Goal: Task Accomplishment & Management: Manage account settings

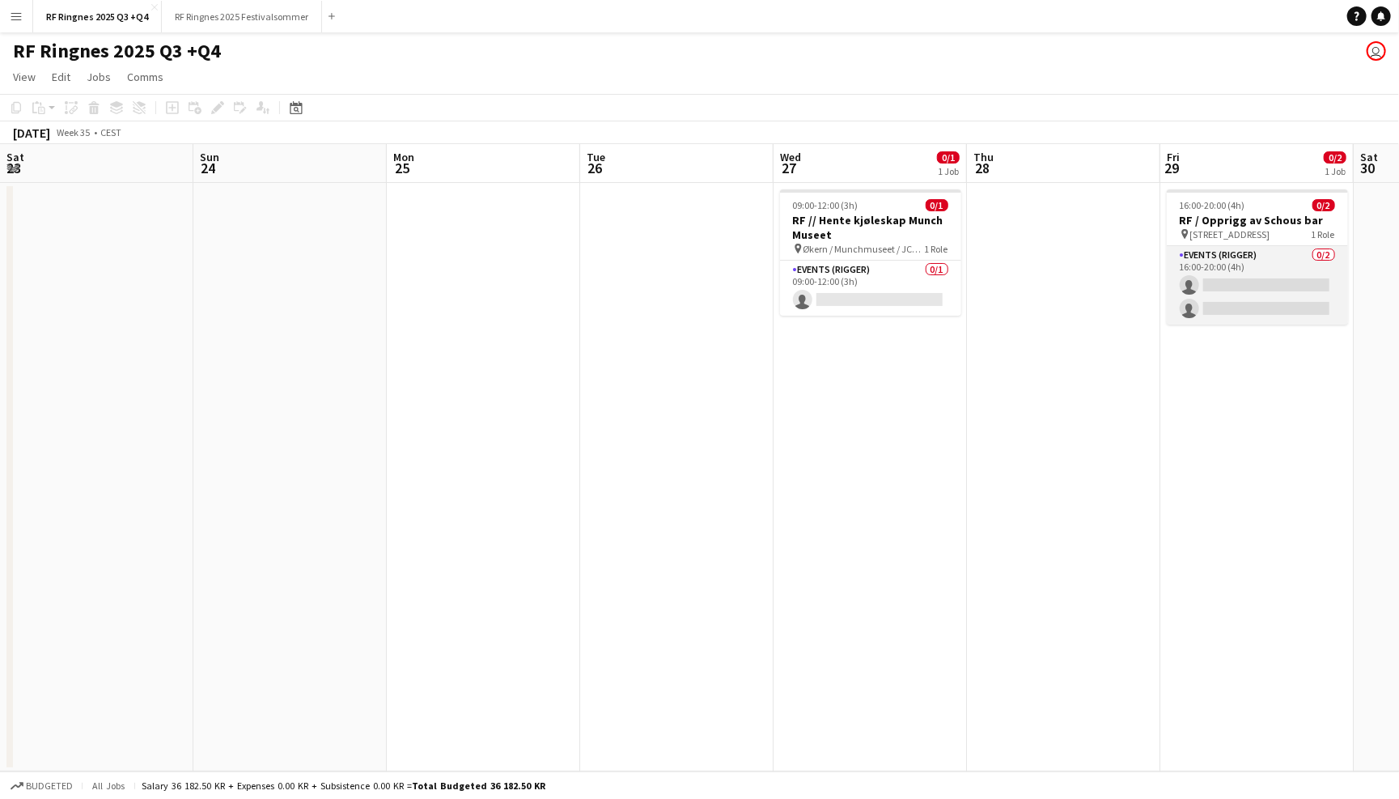
scroll to position [0, 727]
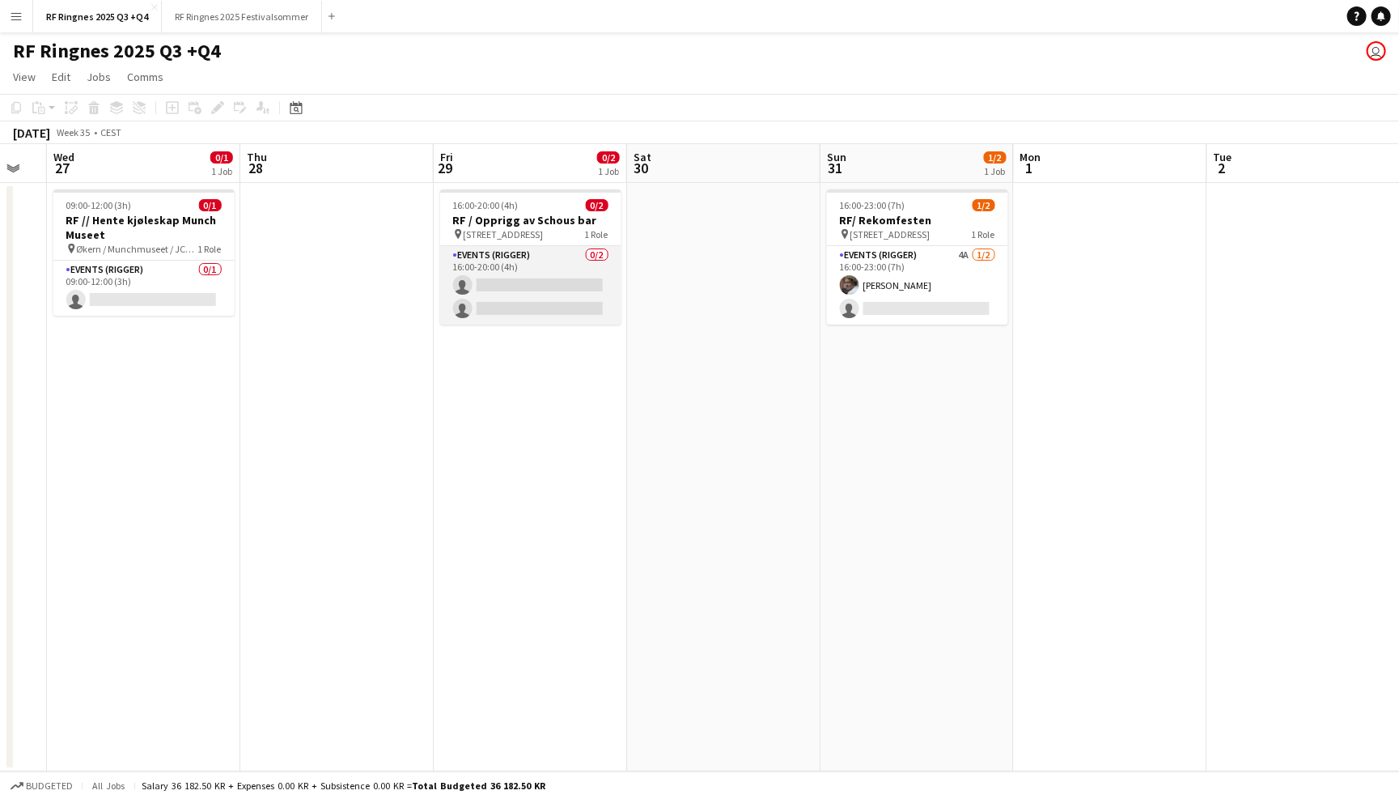
click at [510, 265] on app-card-role "Events (Rigger) 0/2 16:00-20:00 (4h) single-neutral-actions single-neutral-acti…" at bounding box center [530, 285] width 181 height 78
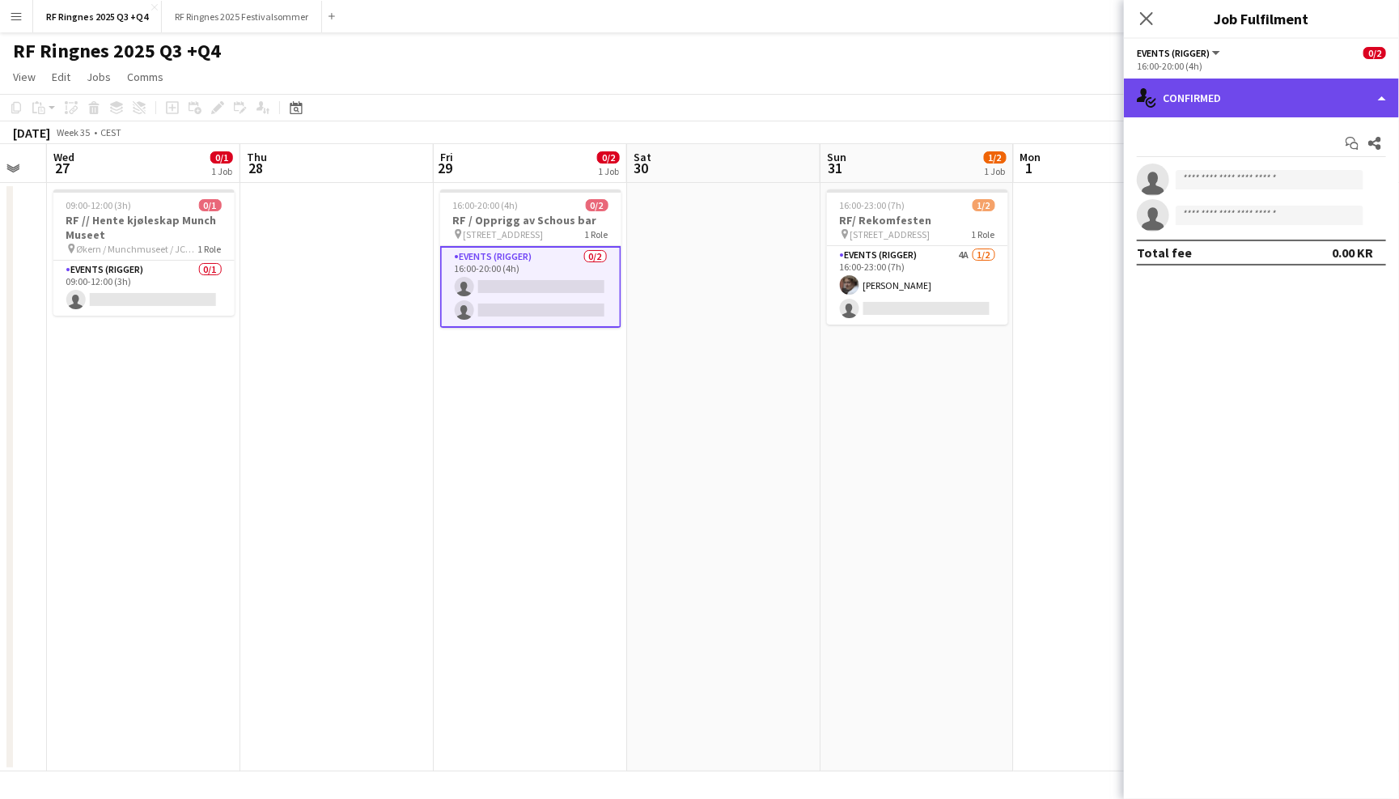
click at [1200, 93] on div "single-neutral-actions-check-2 Confirmed" at bounding box center [1261, 97] width 275 height 39
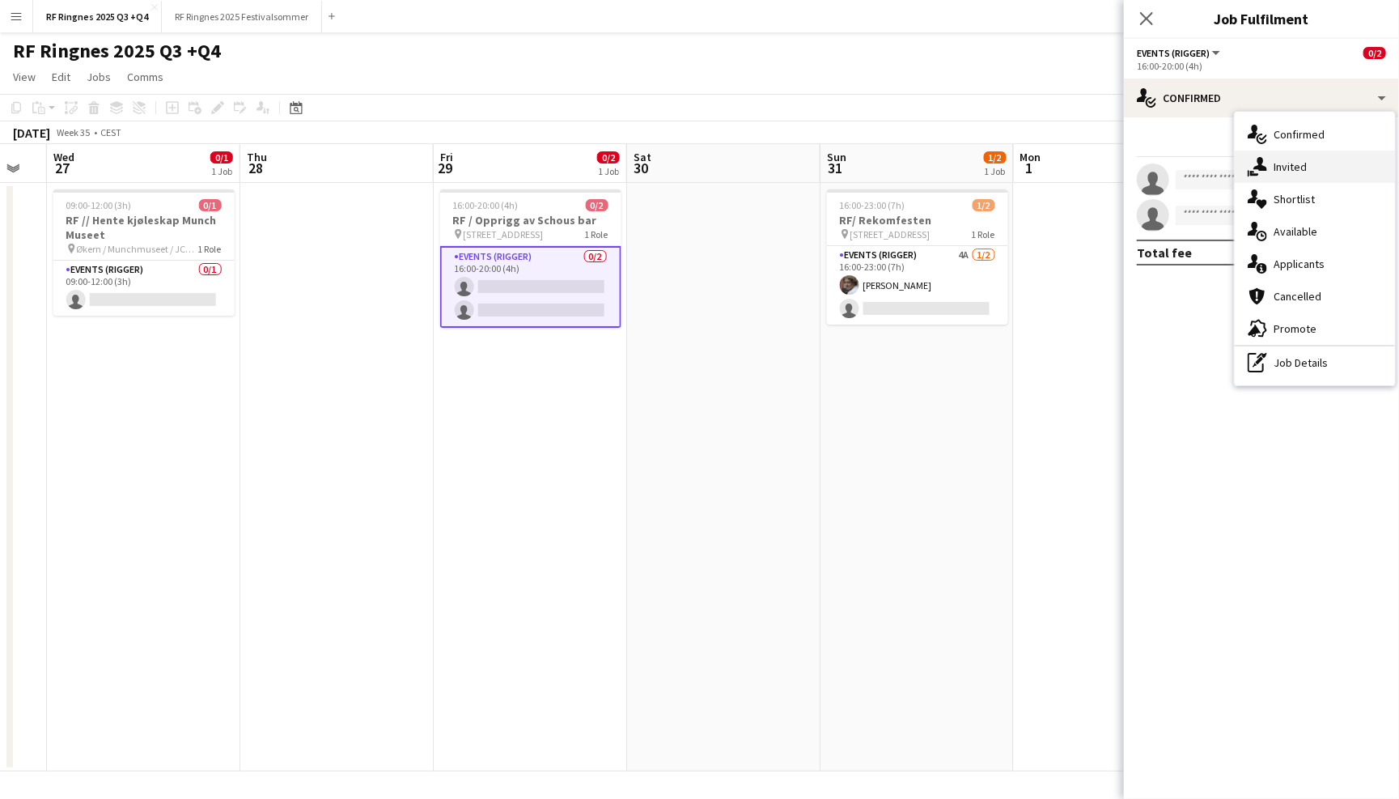
click at [1272, 161] on div "single-neutral-actions-share-1 Invited" at bounding box center [1315, 167] width 160 height 32
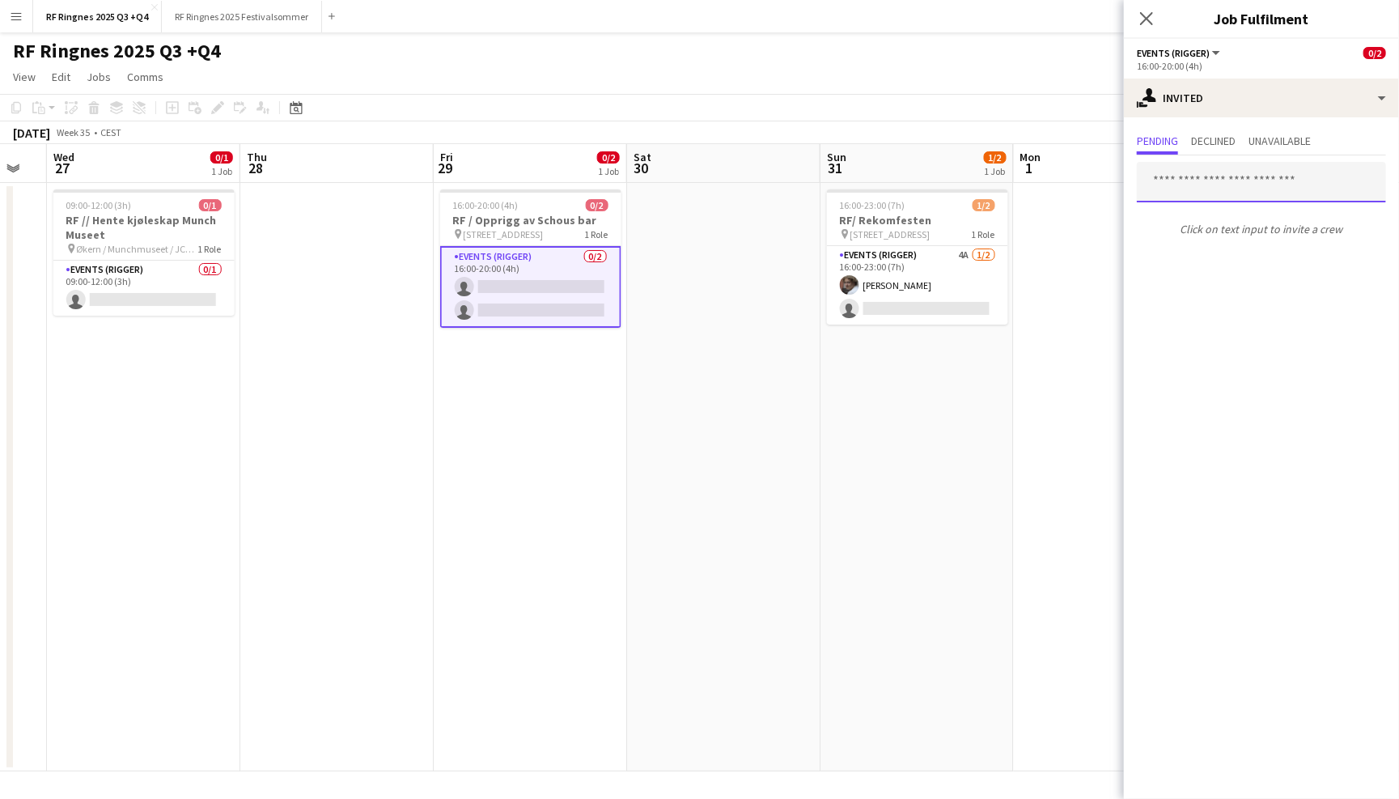
click at [1238, 184] on input "text" at bounding box center [1261, 182] width 249 height 40
type input "*"
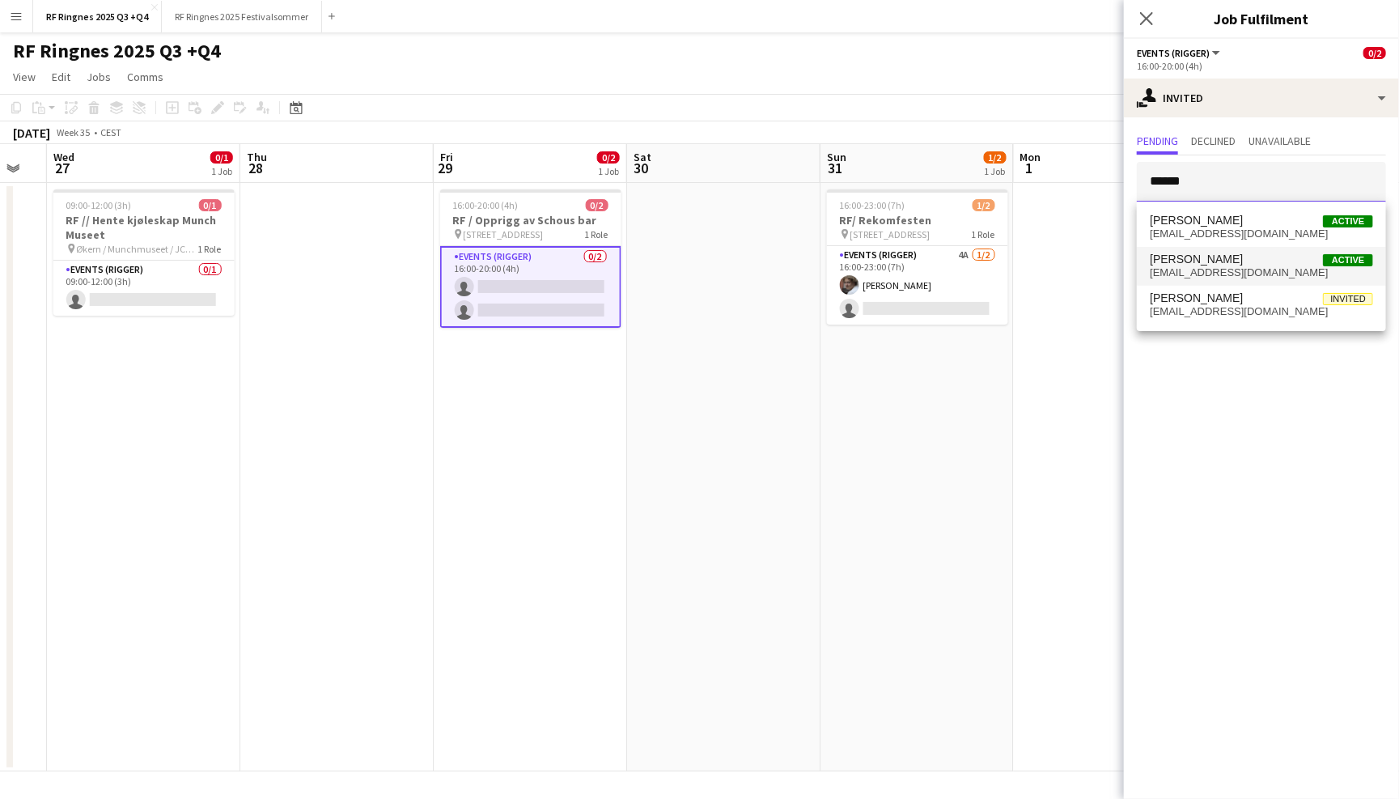
type input "******"
click at [1227, 260] on span "Jesper Roth Active" at bounding box center [1261, 259] width 223 height 14
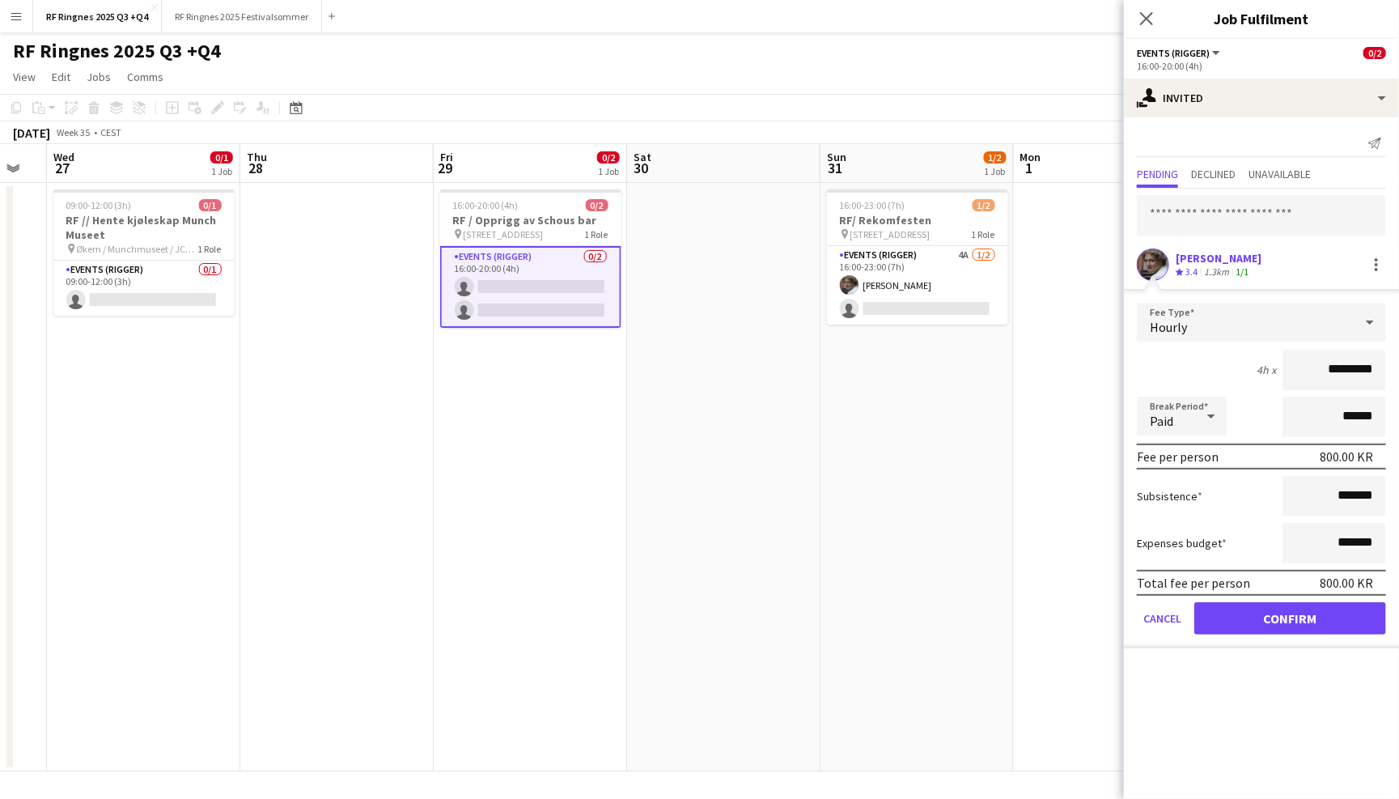
click at [1277, 610] on button "Confirm" at bounding box center [1290, 618] width 192 height 32
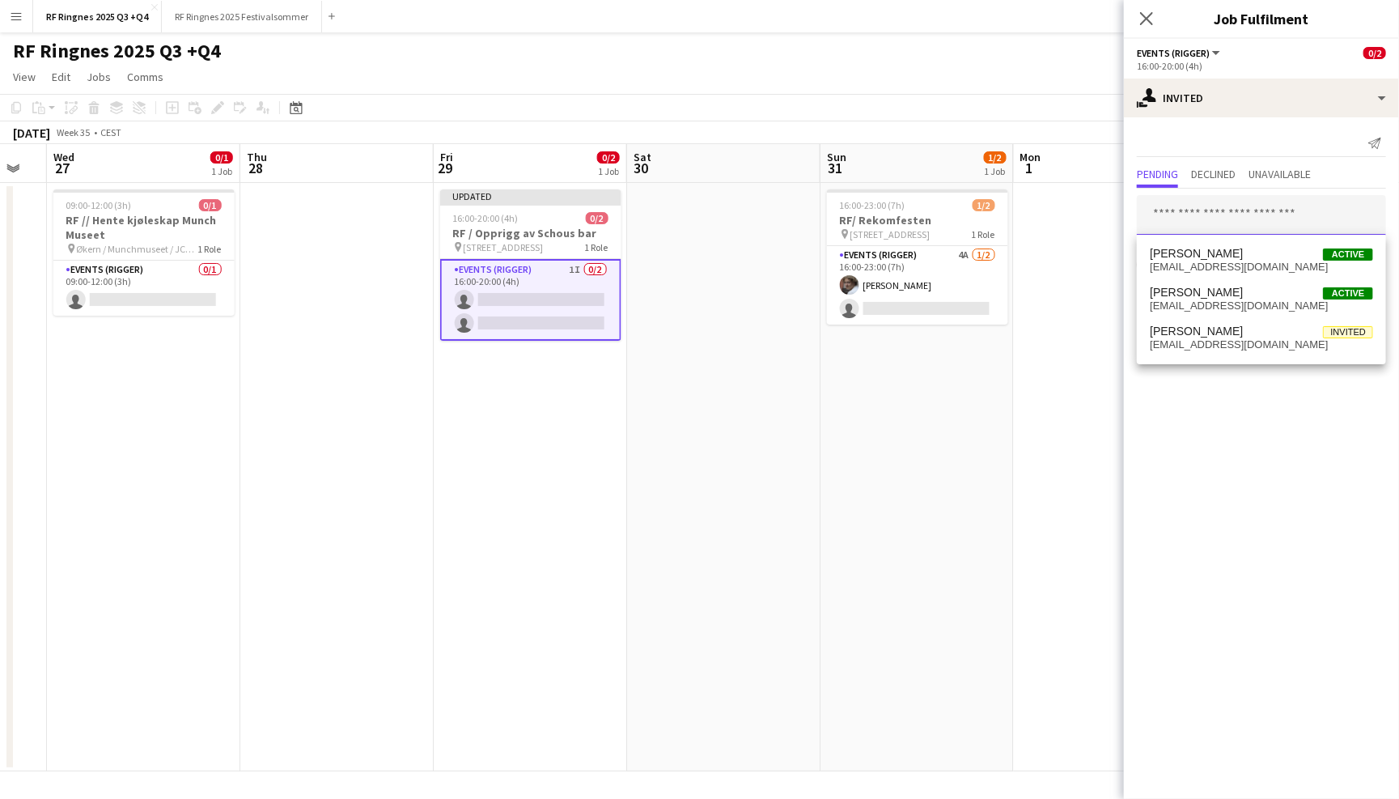
click at [1211, 203] on input "text" at bounding box center [1261, 215] width 249 height 40
type input "****"
click at [1238, 286] on span "[PERSON_NAME]" at bounding box center [1196, 293] width 93 height 14
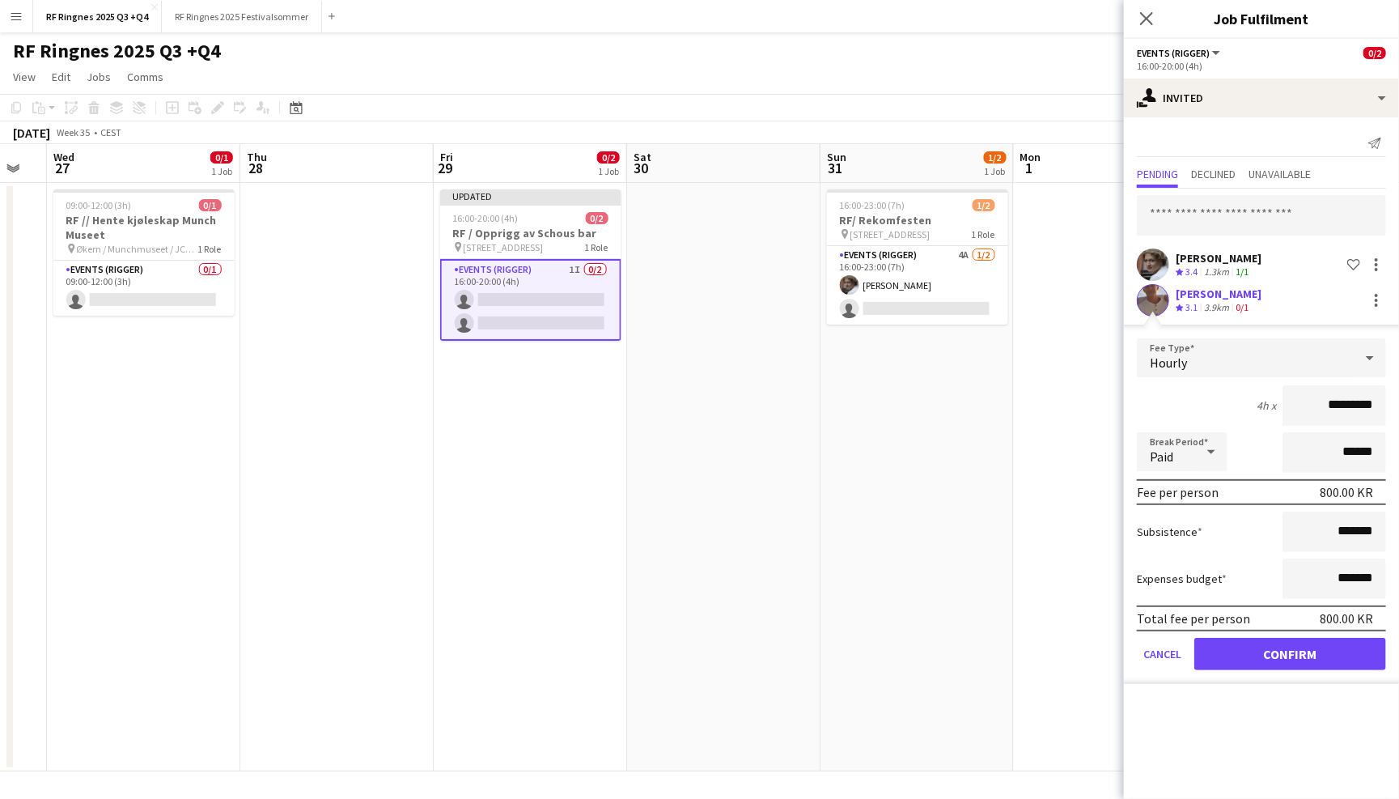
click at [1303, 654] on button "Confirm" at bounding box center [1290, 654] width 192 height 32
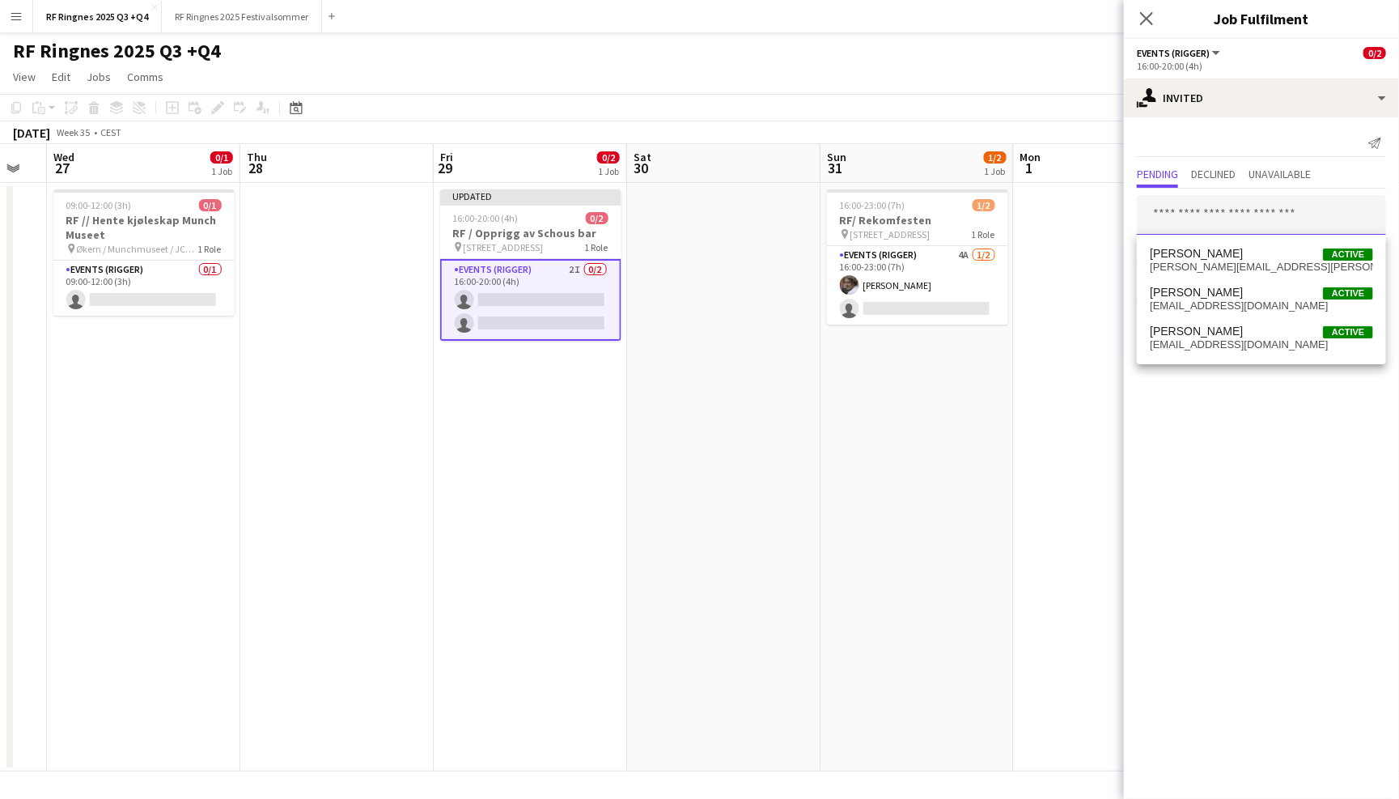
click at [1220, 213] on input "text" at bounding box center [1261, 215] width 249 height 40
click at [1084, 125] on div "August 2025 Week 35 • CEST Publish 1 job Revert 1 job" at bounding box center [699, 132] width 1399 height 23
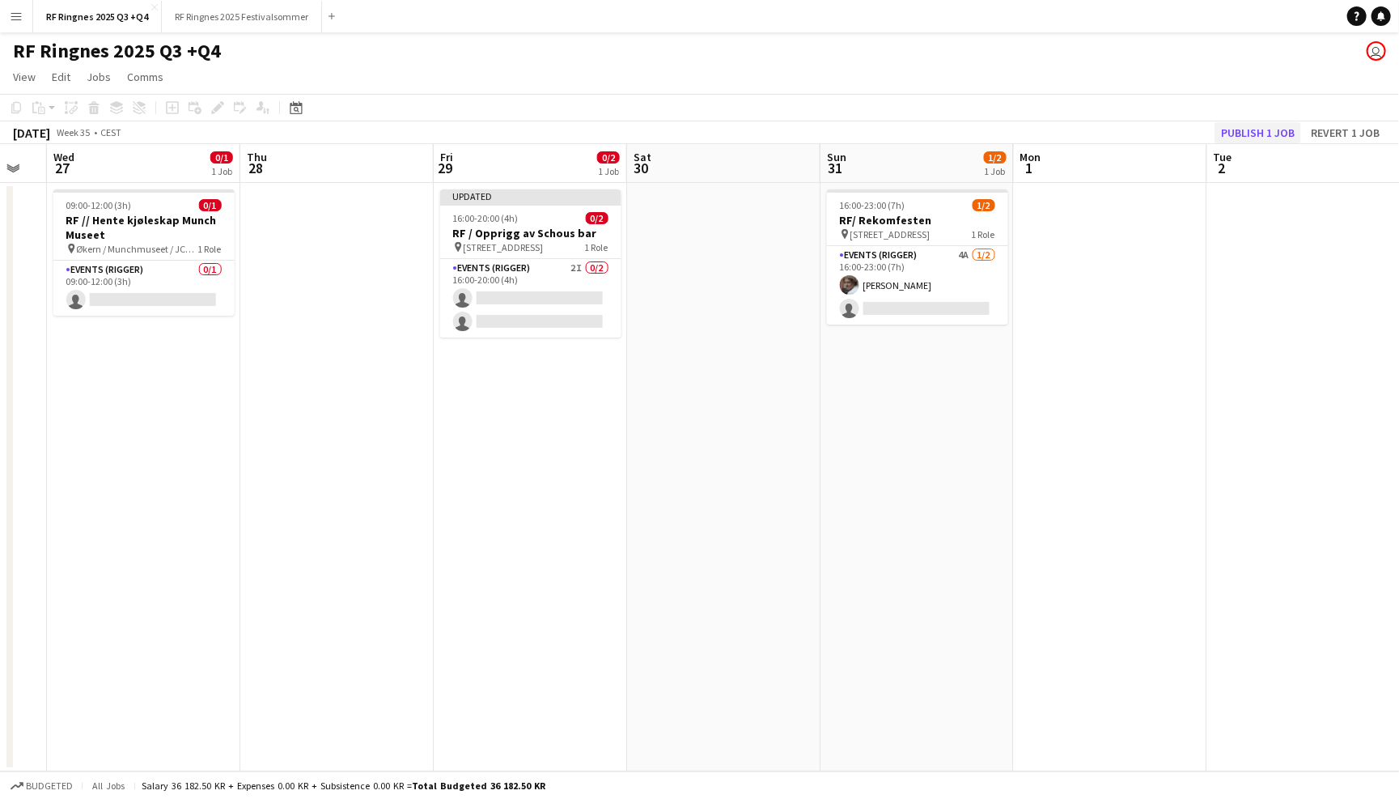
click at [1291, 130] on button "Publish 1 job" at bounding box center [1258, 132] width 87 height 21
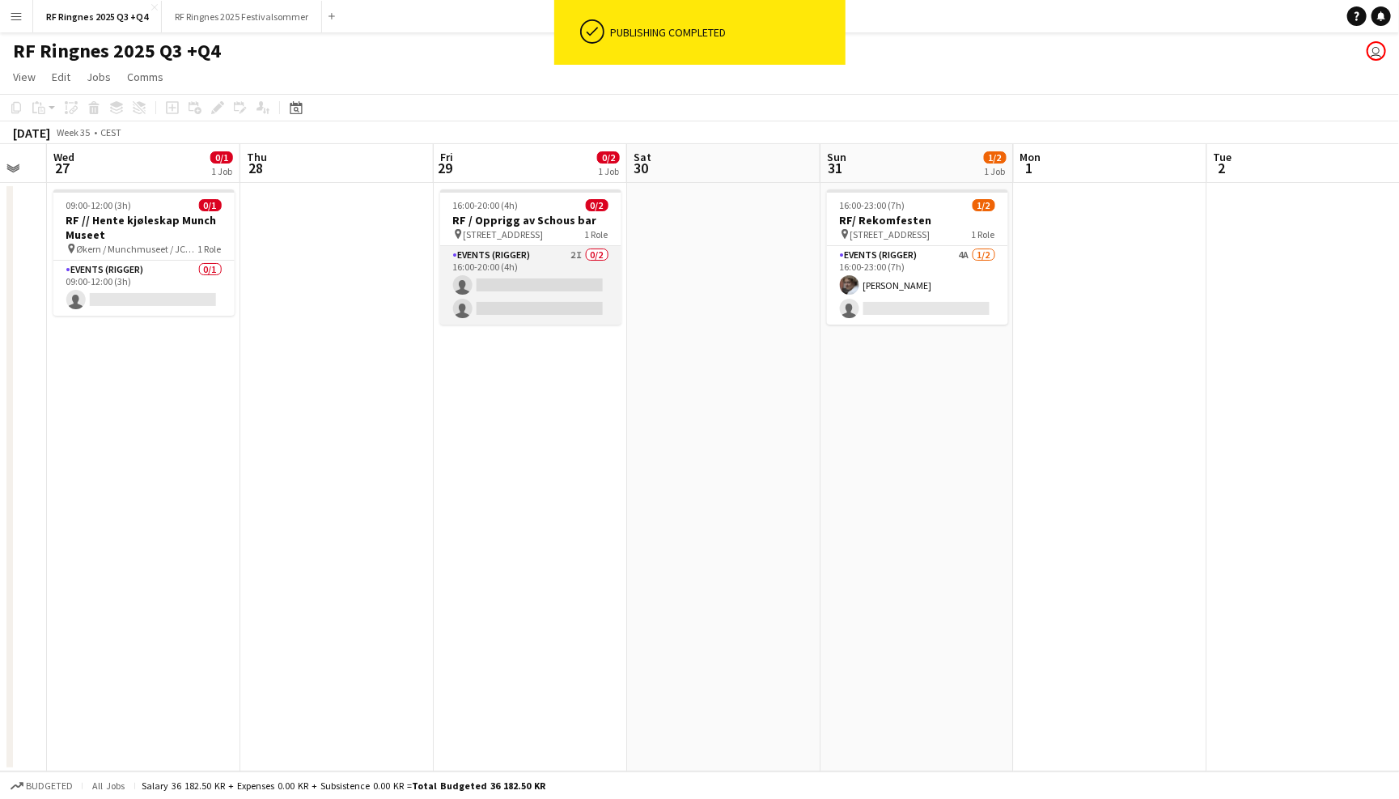
click at [558, 257] on app-card-role "Events (Rigger) 2I 0/2 16:00-20:00 (4h) single-neutral-actions single-neutral-a…" at bounding box center [530, 285] width 181 height 78
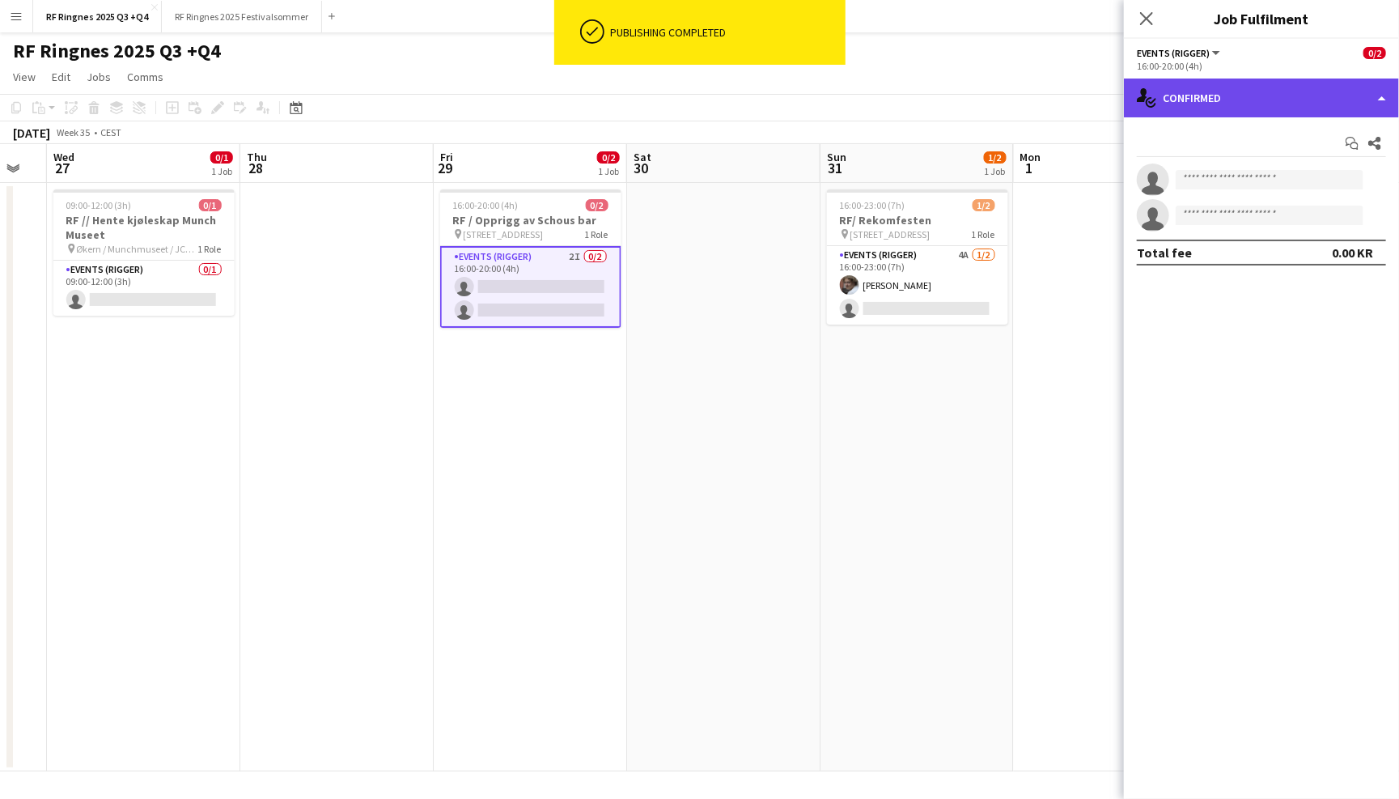
click at [1200, 94] on div "single-neutral-actions-check-2 Confirmed" at bounding box center [1261, 97] width 275 height 39
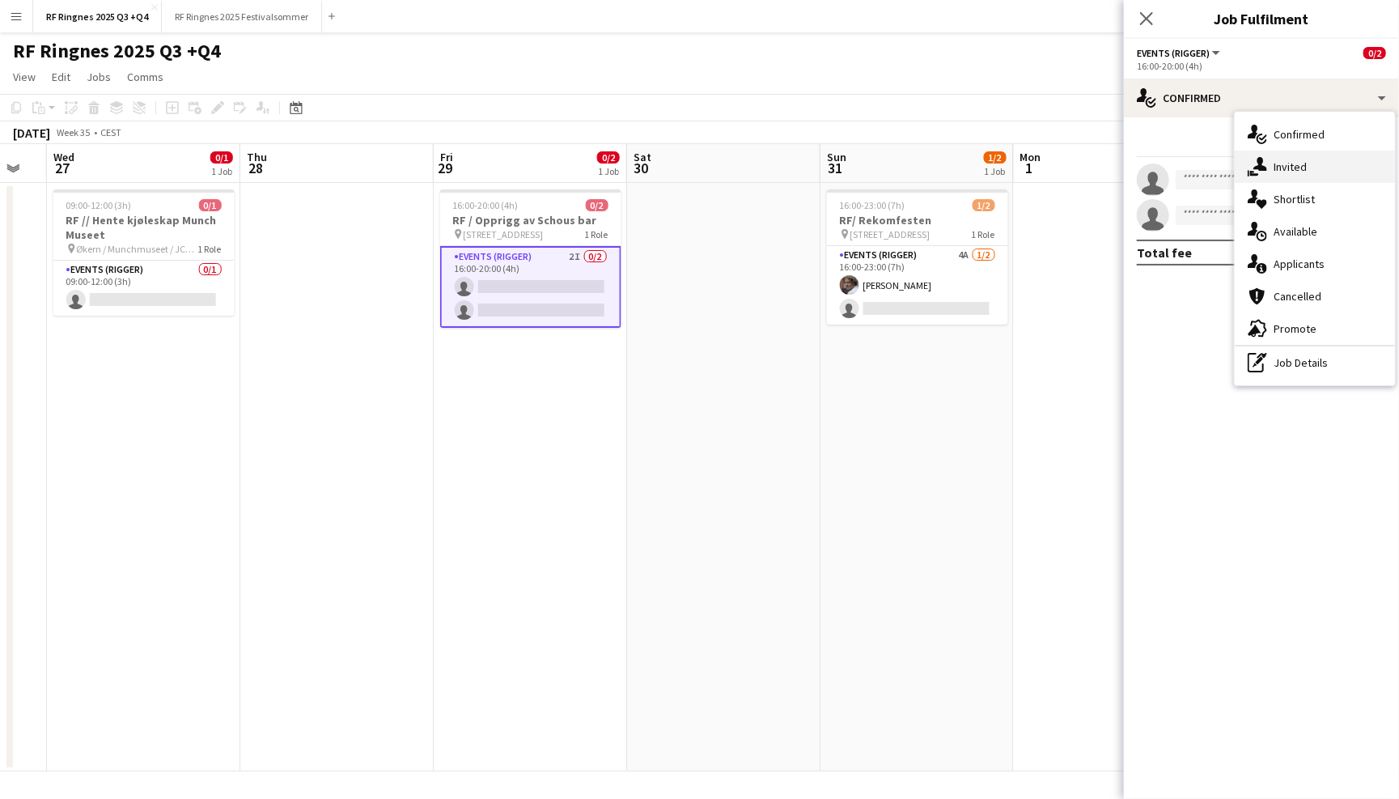
click at [1258, 159] on icon "single-neutral-actions-share-1" at bounding box center [1257, 166] width 19 height 19
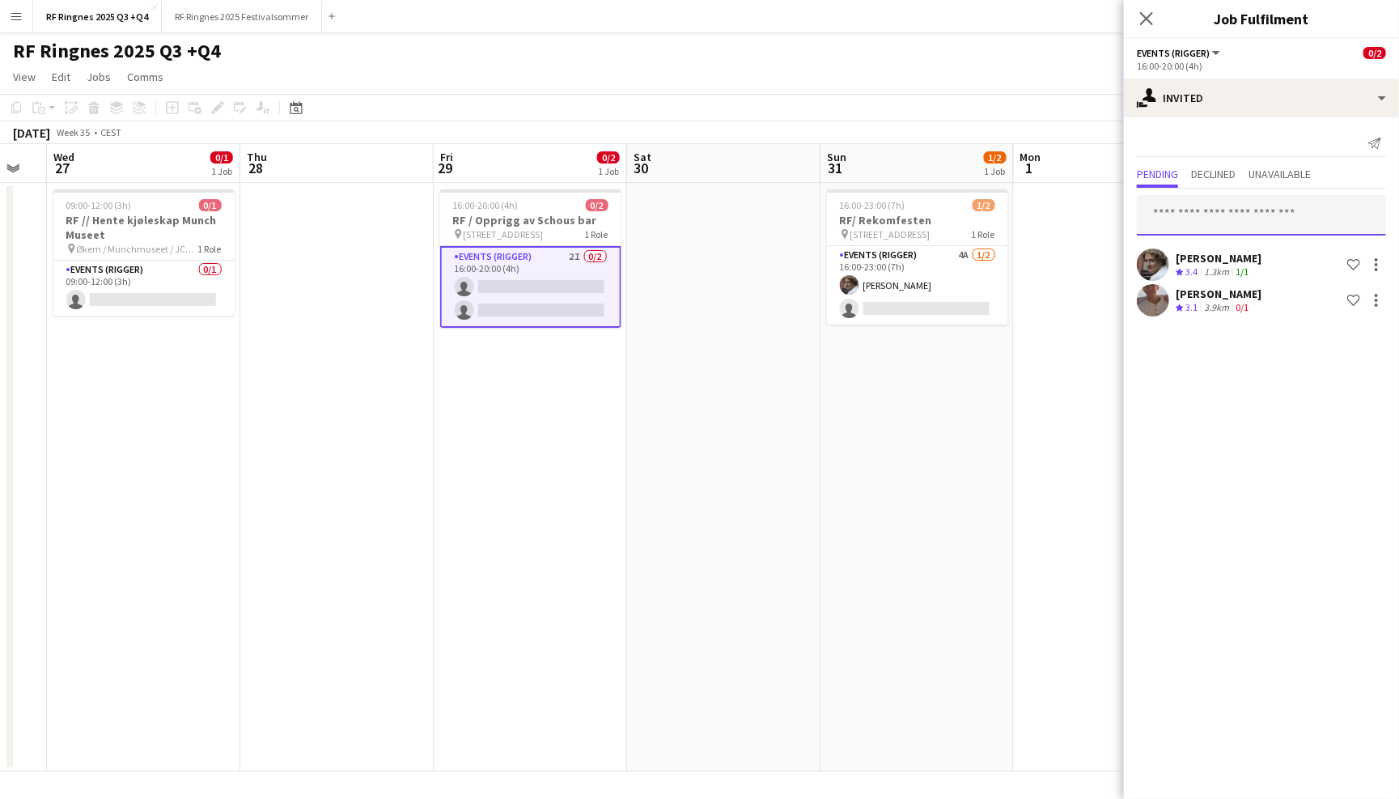
click at [1202, 217] on input "text" at bounding box center [1261, 215] width 249 height 40
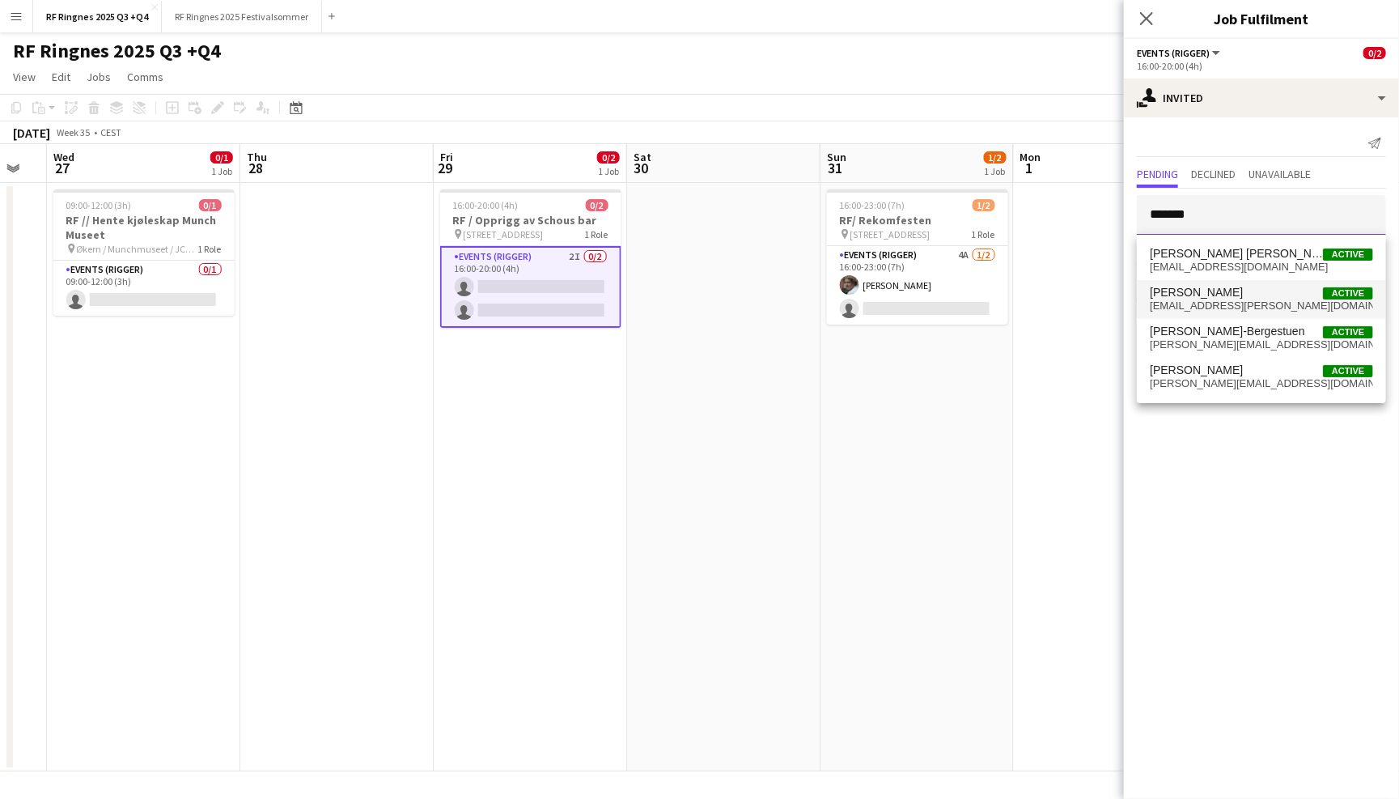
type input "*******"
click at [1216, 298] on span "[PERSON_NAME]" at bounding box center [1196, 293] width 93 height 14
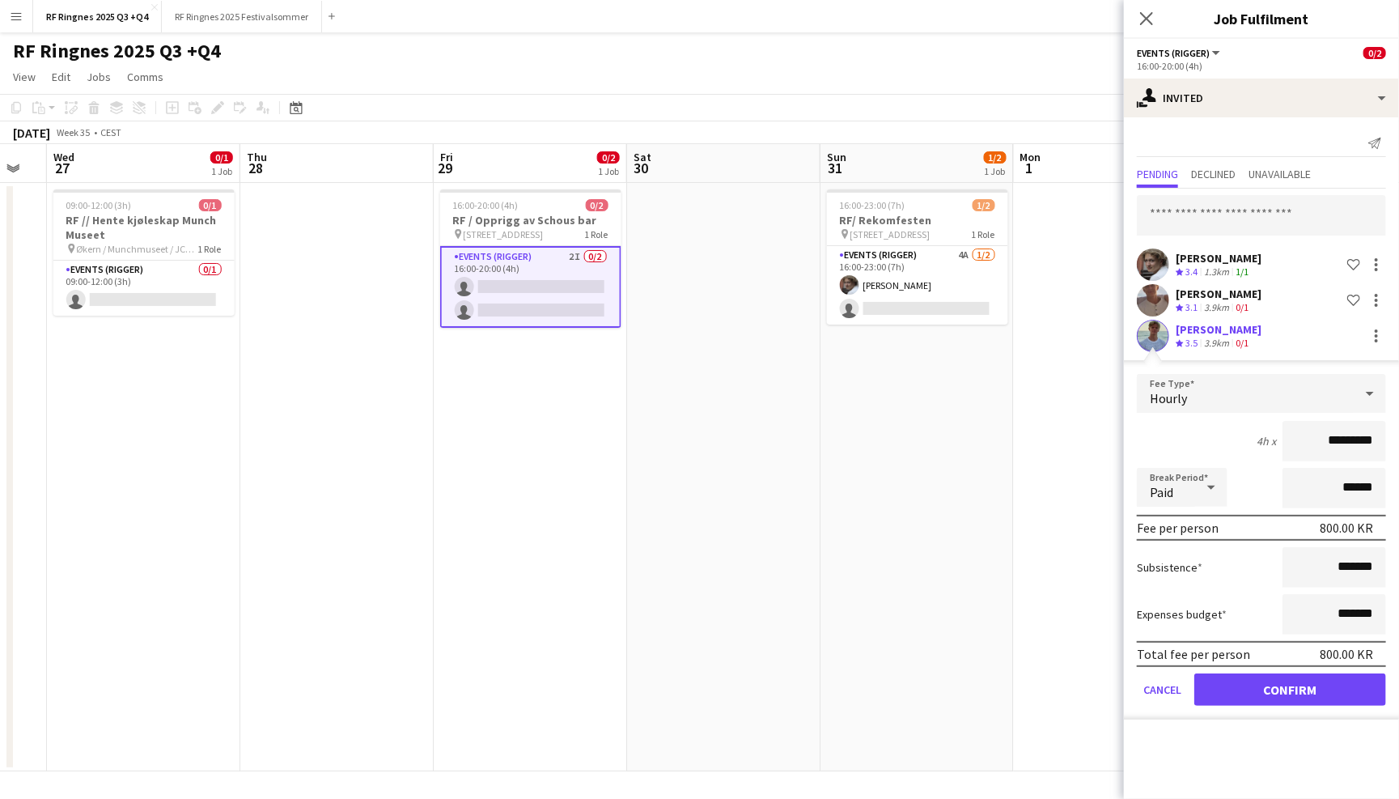
click at [1274, 684] on button "Confirm" at bounding box center [1290, 689] width 192 height 32
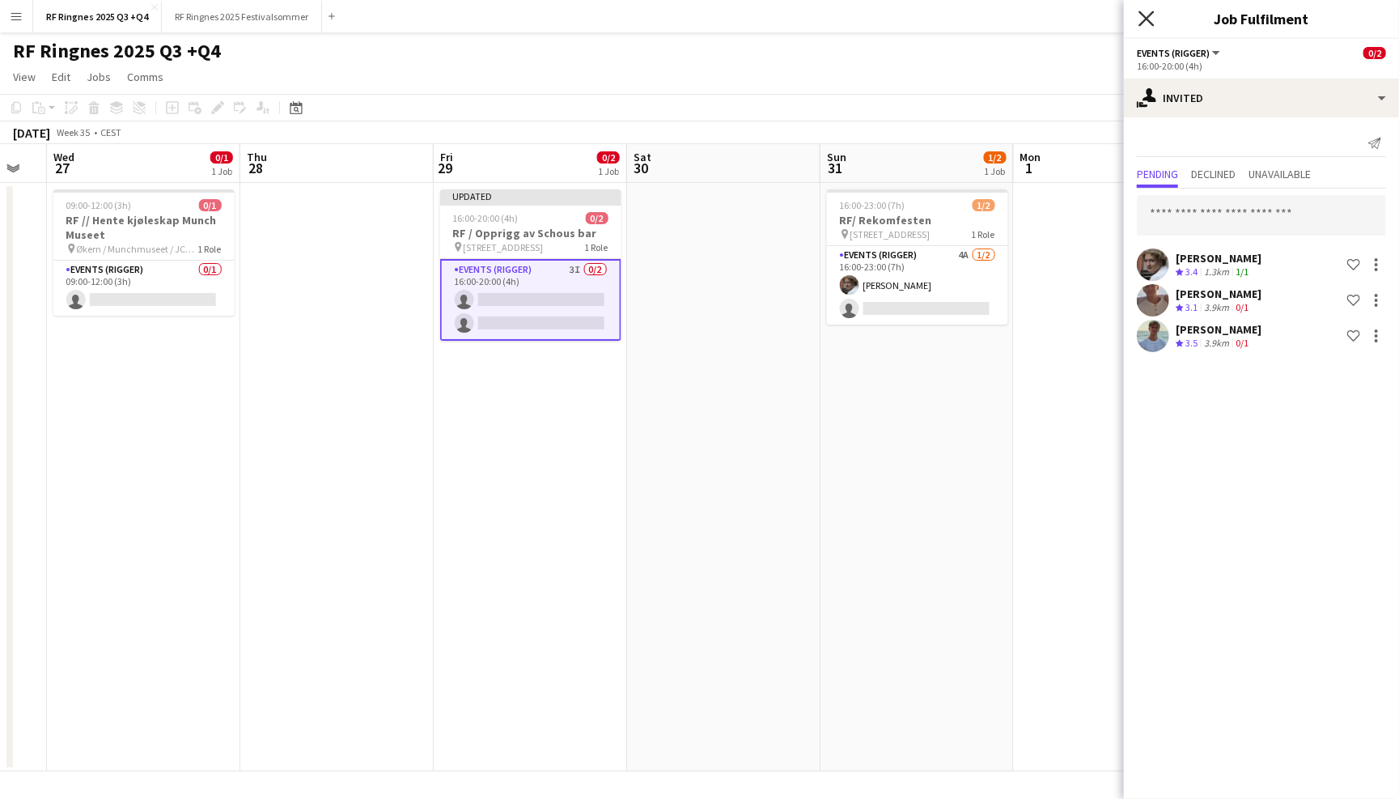
click at [1147, 14] on icon "Close pop-in" at bounding box center [1146, 18] width 15 height 15
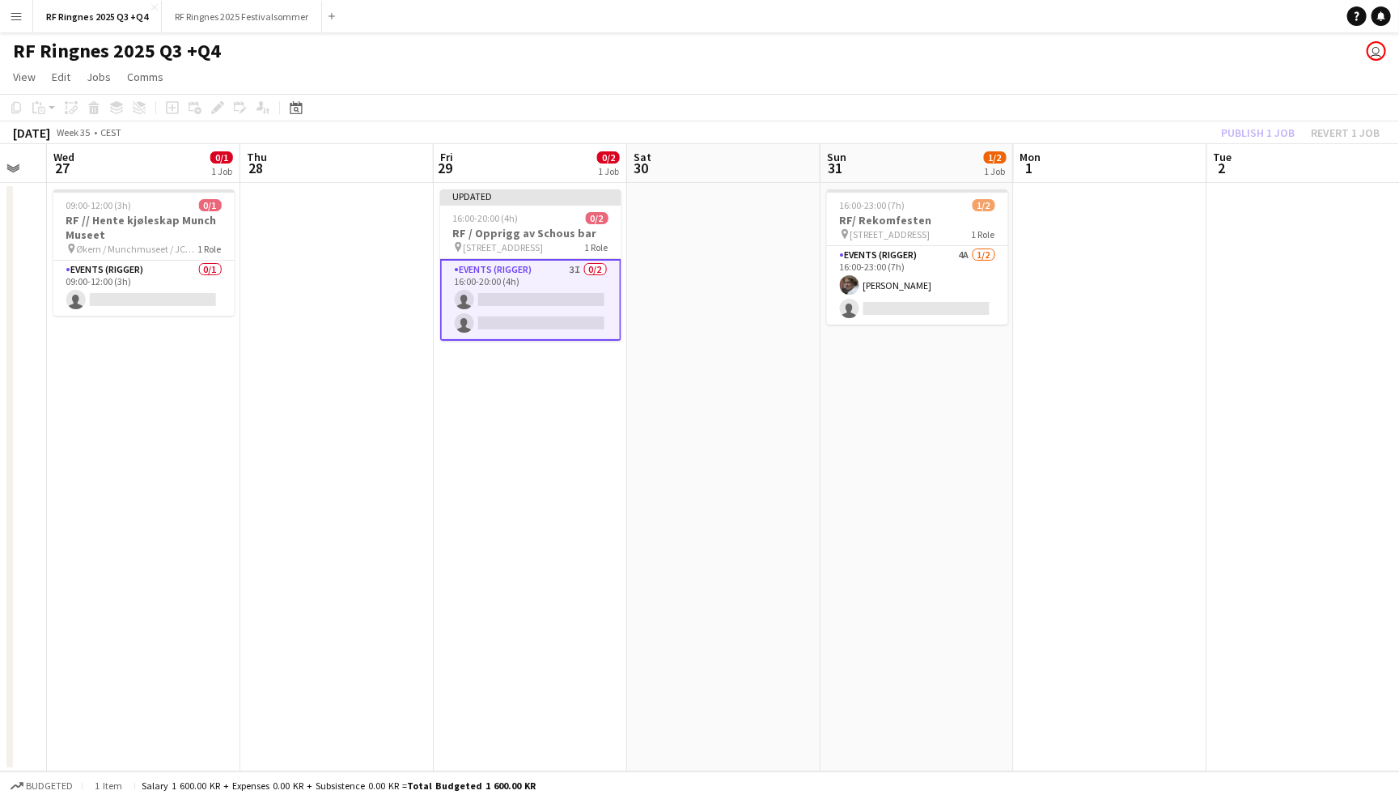
click at [1182, 87] on app-page-menu "View Day view expanded Day view collapsed Month view Date picker Jump to today …" at bounding box center [699, 78] width 1399 height 31
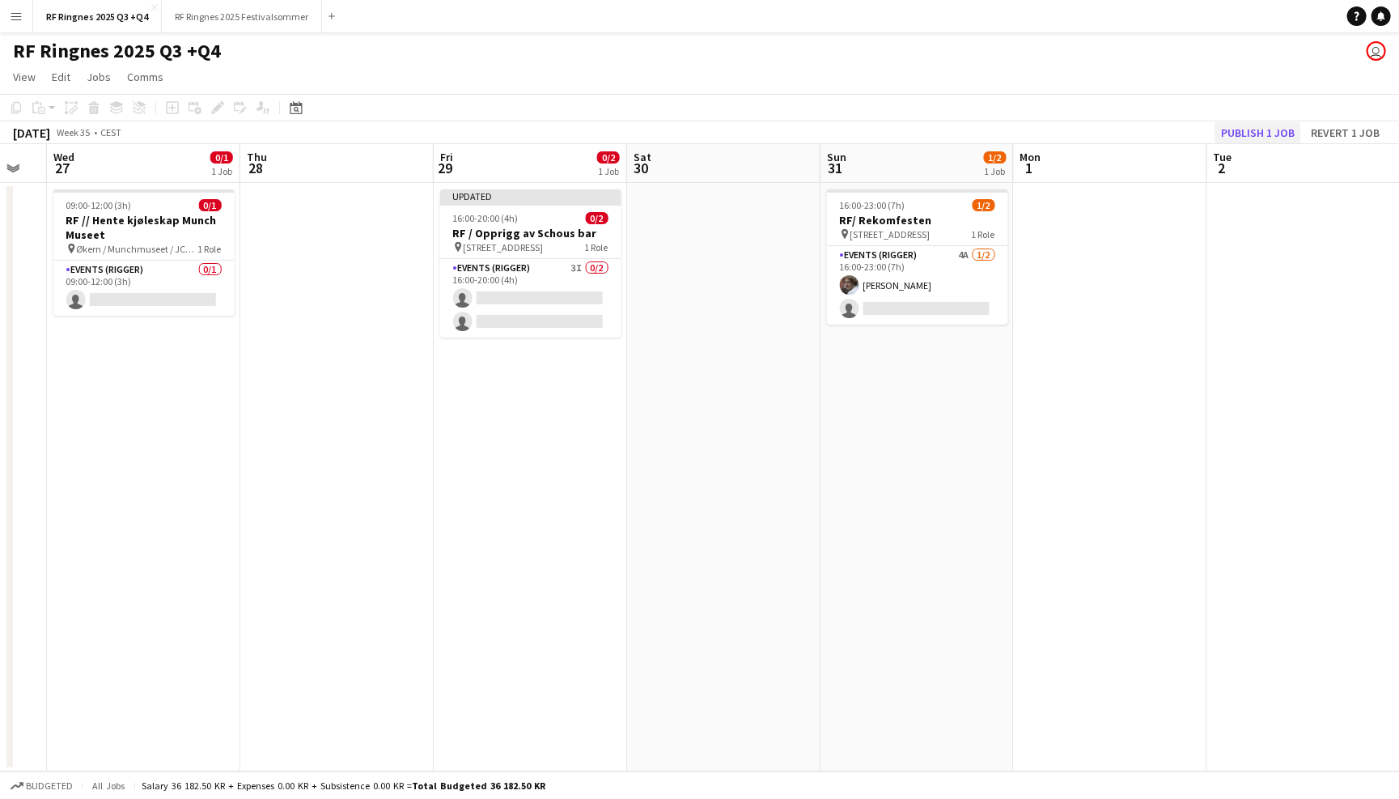
click at [1236, 125] on button "Publish 1 job" at bounding box center [1258, 132] width 87 height 21
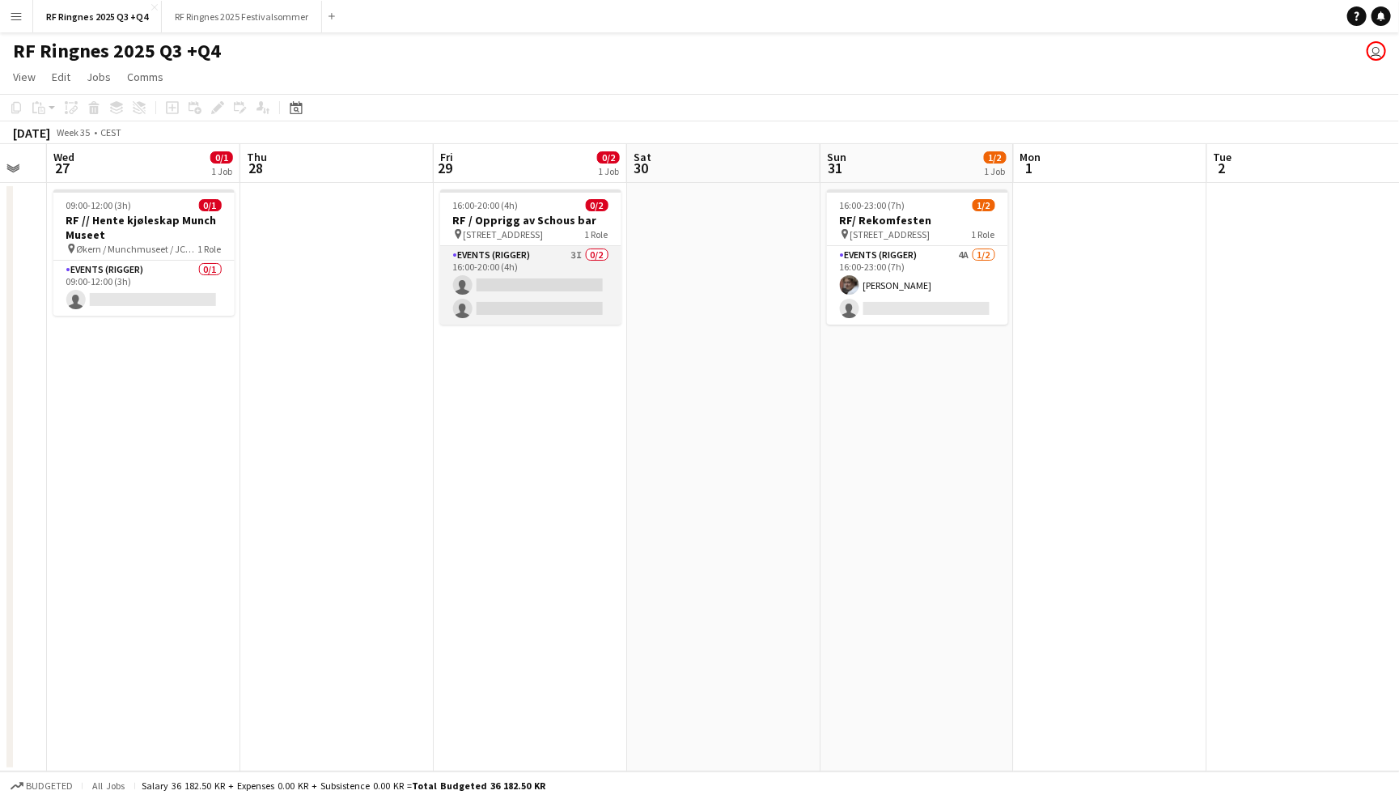
click at [546, 256] on app-card-role "Events (Rigger) 3I 0/2 16:00-20:00 (4h) single-neutral-actions single-neutral-a…" at bounding box center [530, 285] width 181 height 78
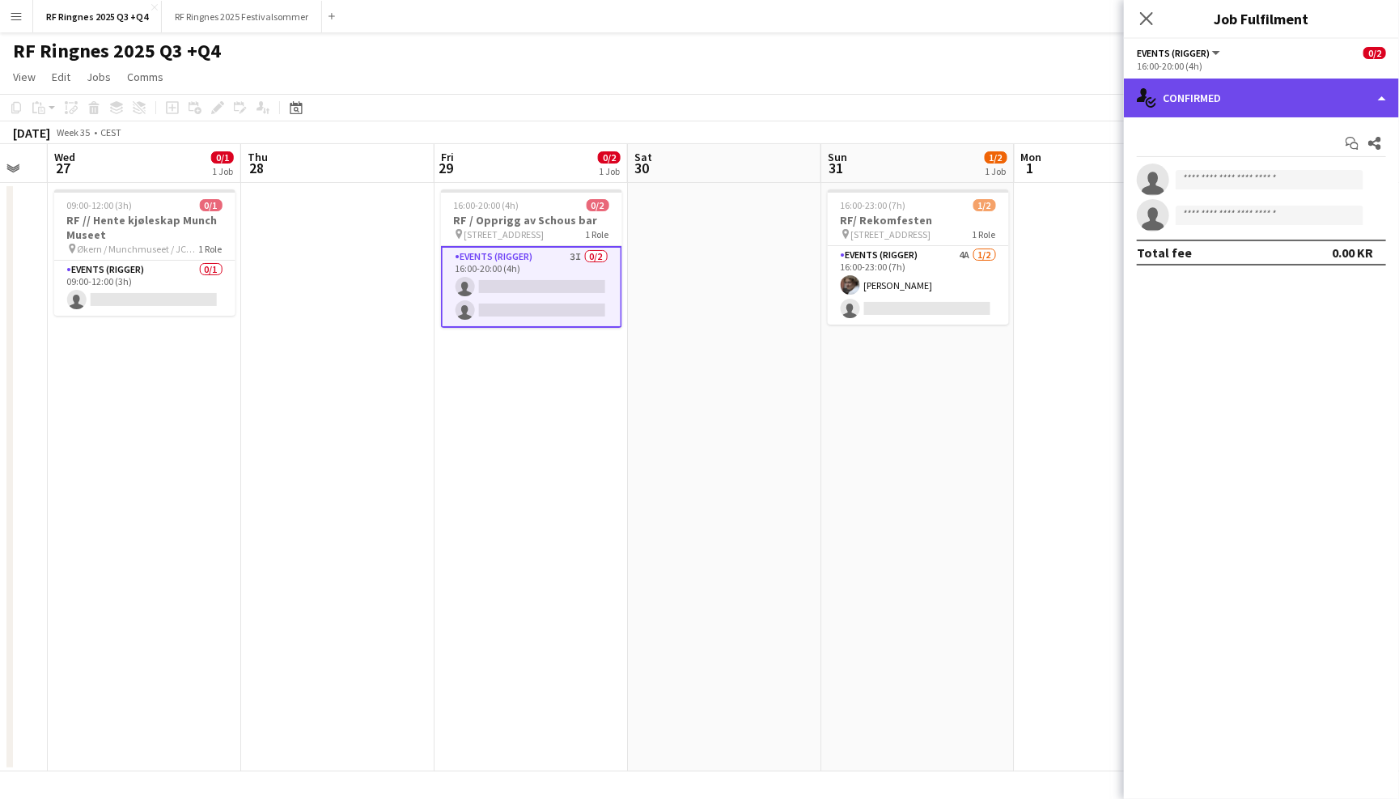
click at [1198, 95] on div "single-neutral-actions-check-2 Confirmed" at bounding box center [1261, 97] width 275 height 39
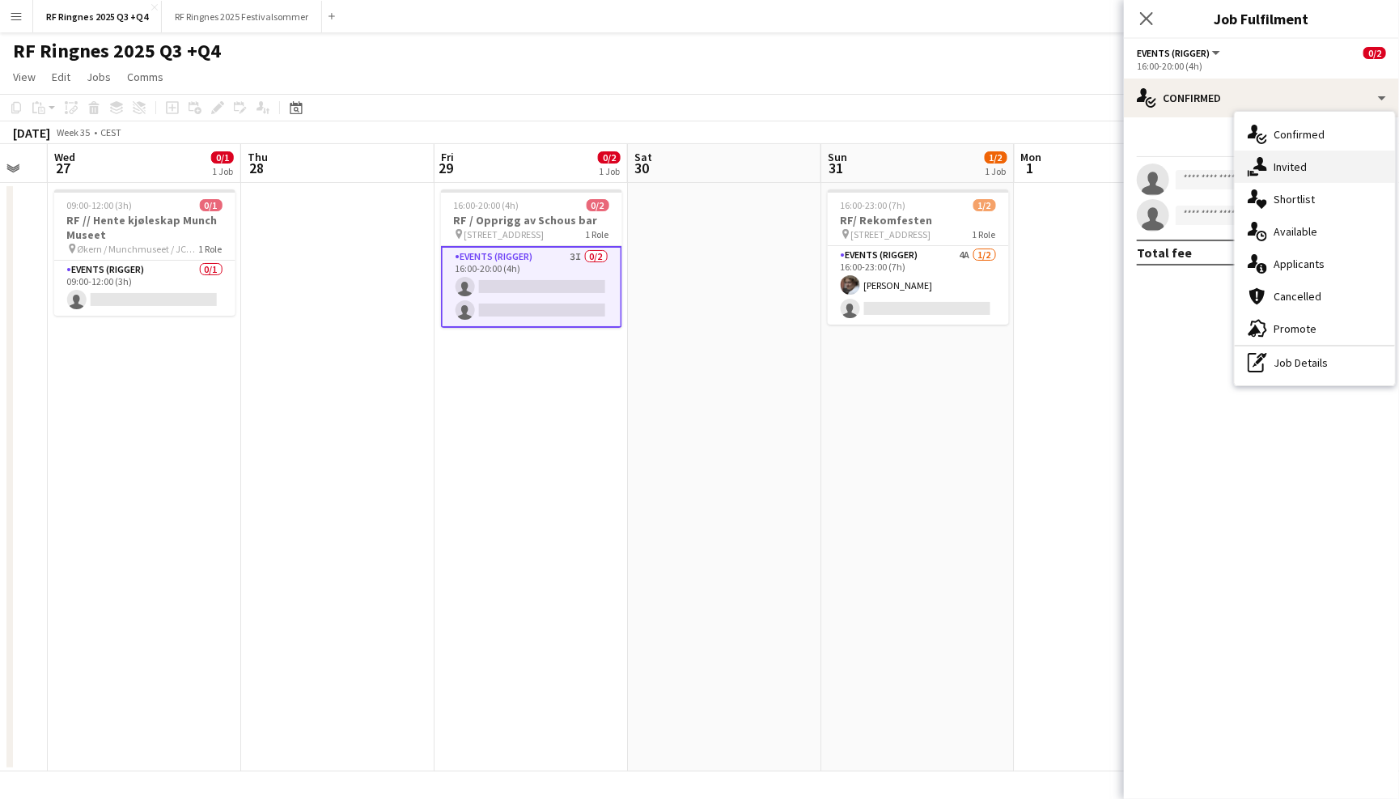
click at [1293, 170] on div "single-neutral-actions-share-1 Invited" at bounding box center [1315, 167] width 160 height 32
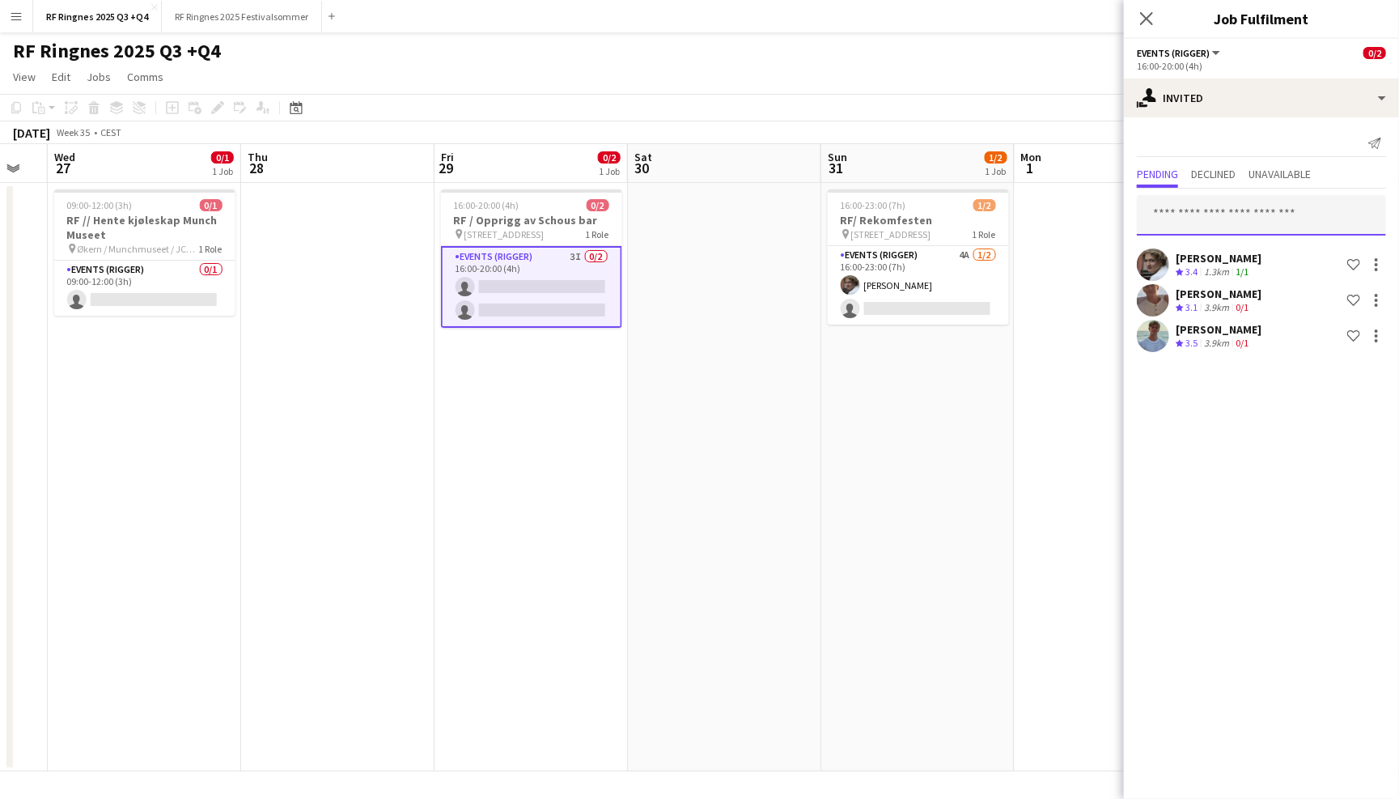
click at [1211, 225] on input "text" at bounding box center [1261, 215] width 249 height 40
click at [1211, 151] on div "Send notification" at bounding box center [1261, 143] width 249 height 27
click at [1211, 209] on input "text" at bounding box center [1261, 215] width 249 height 40
click at [1215, 133] on div "Send notification" at bounding box center [1261, 143] width 249 height 27
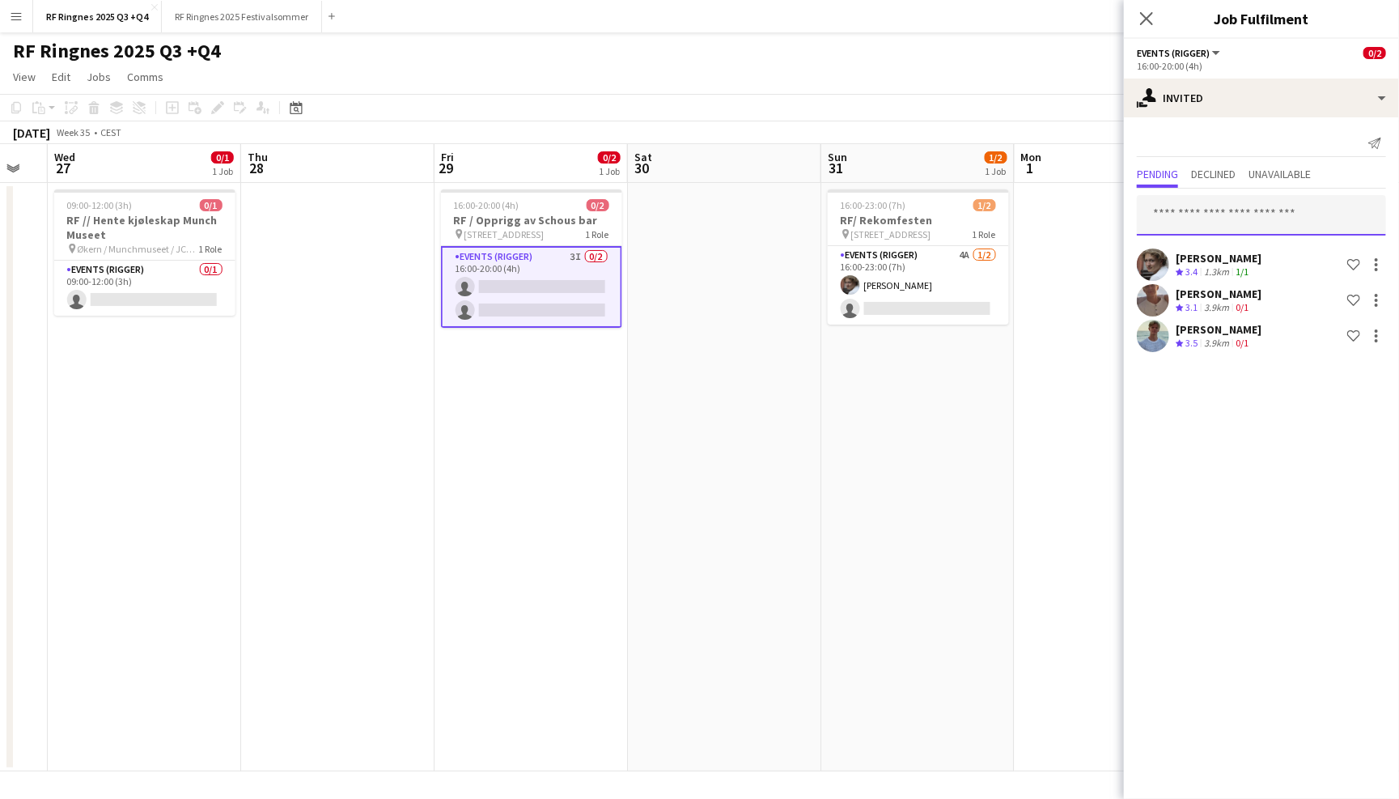
click at [1217, 211] on input "text" at bounding box center [1261, 215] width 249 height 40
drag, startPoint x: 1233, startPoint y: 225, endPoint x: 1239, endPoint y: 351, distance: 126.4
click at [1233, 225] on input "text" at bounding box center [1261, 215] width 249 height 40
click at [1183, 223] on input "text" at bounding box center [1261, 215] width 249 height 40
click at [1187, 208] on input "text" at bounding box center [1261, 215] width 249 height 40
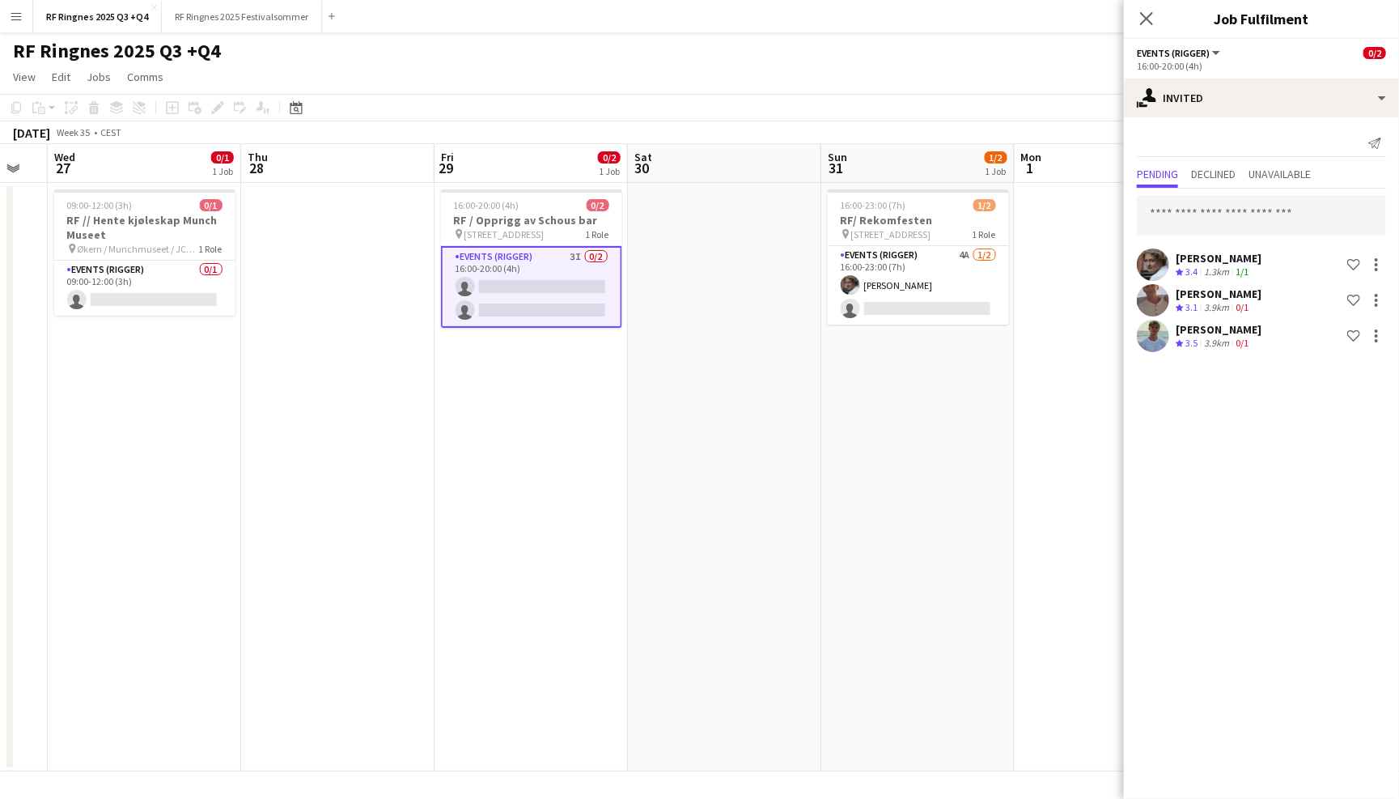
click at [1187, 142] on div "Send notification" at bounding box center [1261, 143] width 249 height 27
click at [1187, 209] on input "text" at bounding box center [1261, 215] width 249 height 40
click at [905, 71] on app-page-menu "View Day view expanded Day view collapsed Month view Date picker Jump to today …" at bounding box center [699, 78] width 1399 height 31
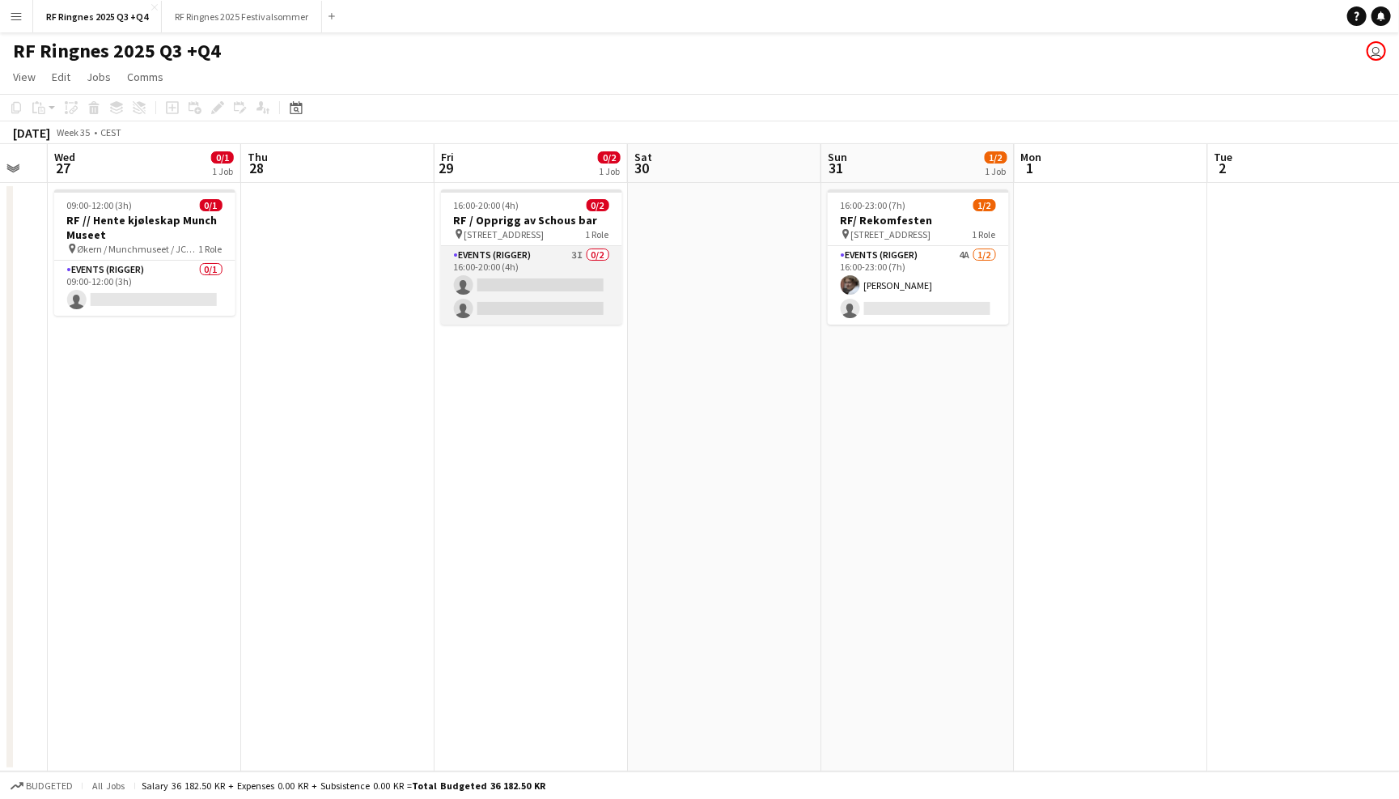
click at [522, 256] on app-card-role "Events (Rigger) 3I 0/2 16:00-20:00 (4h) single-neutral-actions single-neutral-a…" at bounding box center [531, 285] width 181 height 78
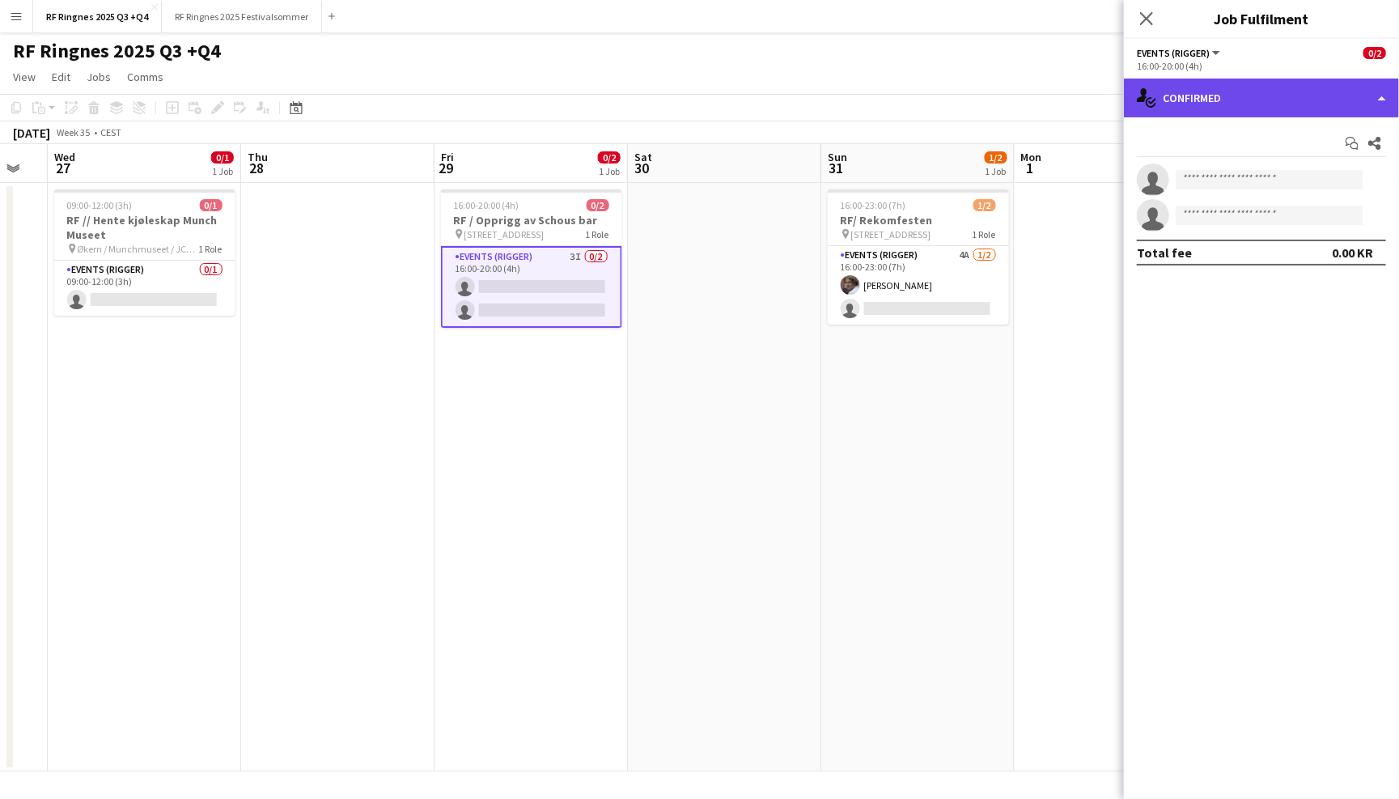
click at [1285, 99] on div "single-neutral-actions-check-2 Confirmed" at bounding box center [1261, 97] width 275 height 39
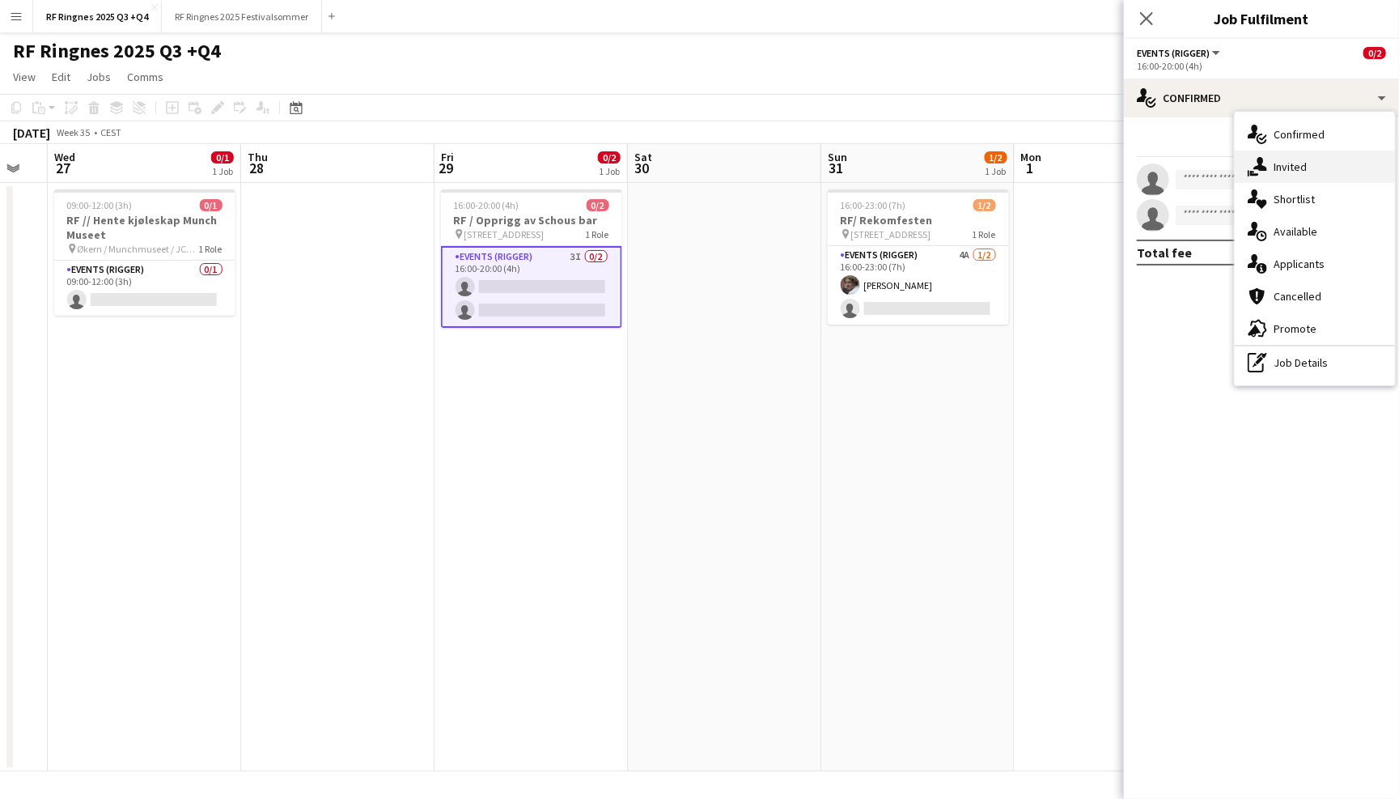
click at [1297, 174] on div "single-neutral-actions-share-1 Invited" at bounding box center [1315, 167] width 160 height 32
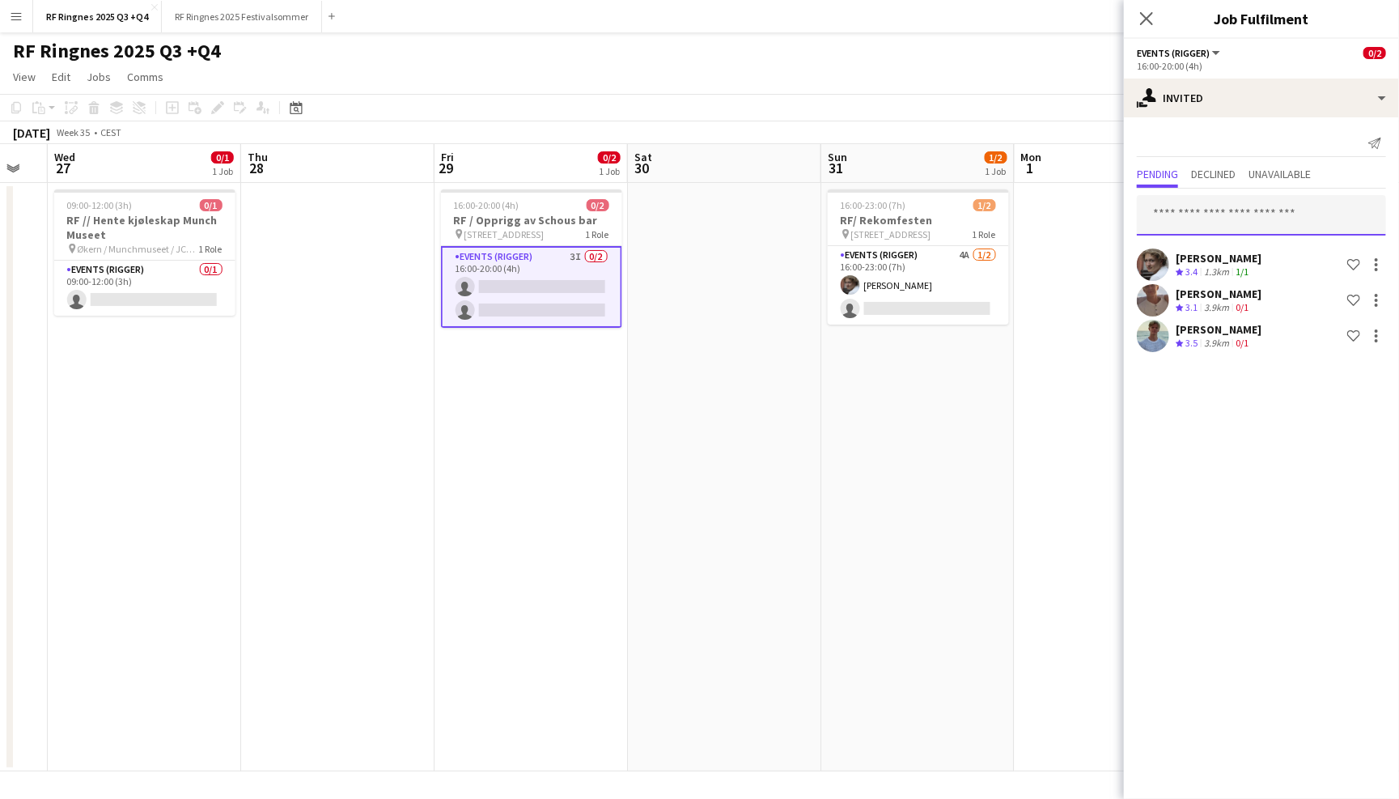
click at [1191, 209] on input "text" at bounding box center [1261, 215] width 249 height 40
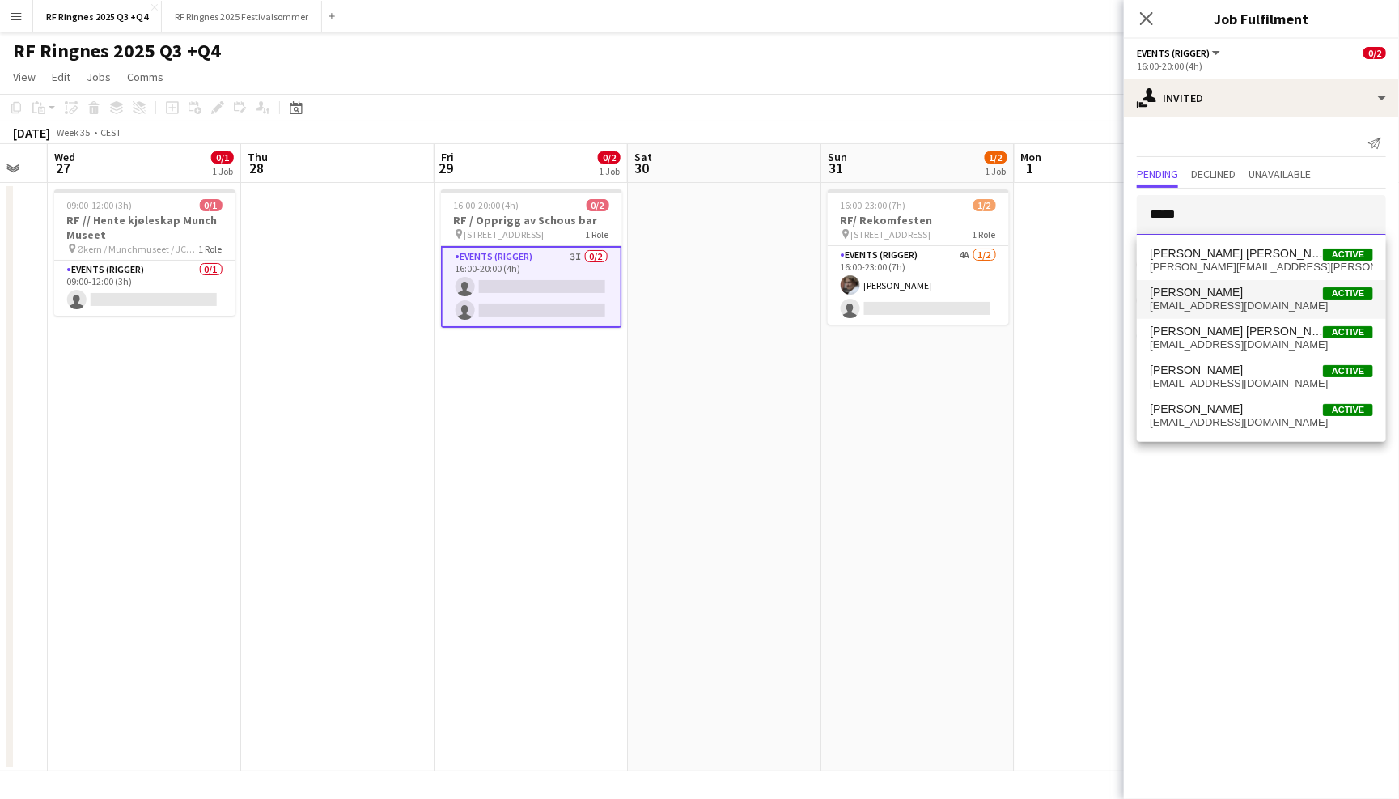
type input "*****"
click at [1212, 307] on span "selfin1@outlook.com" at bounding box center [1261, 305] width 223 height 13
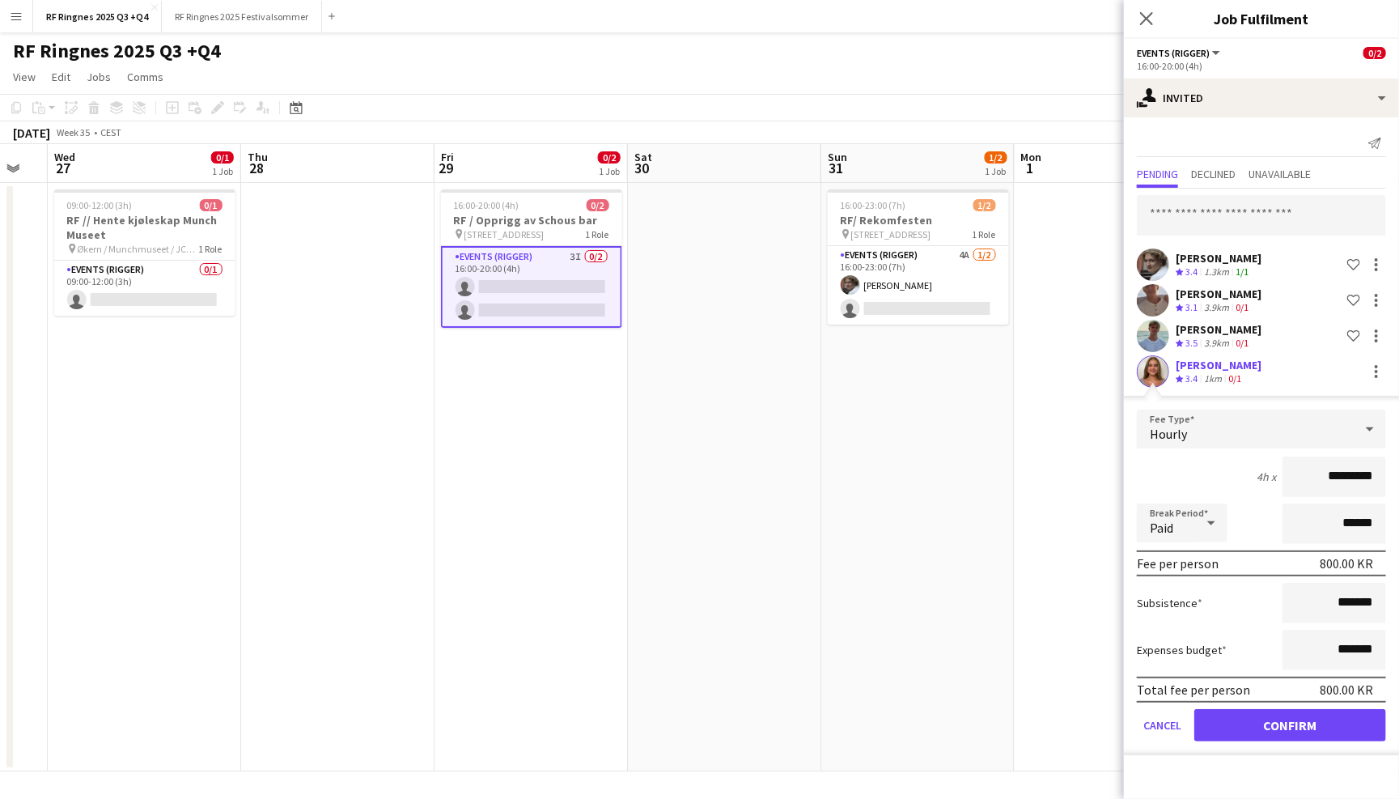
click at [1286, 723] on button "Confirm" at bounding box center [1290, 725] width 192 height 32
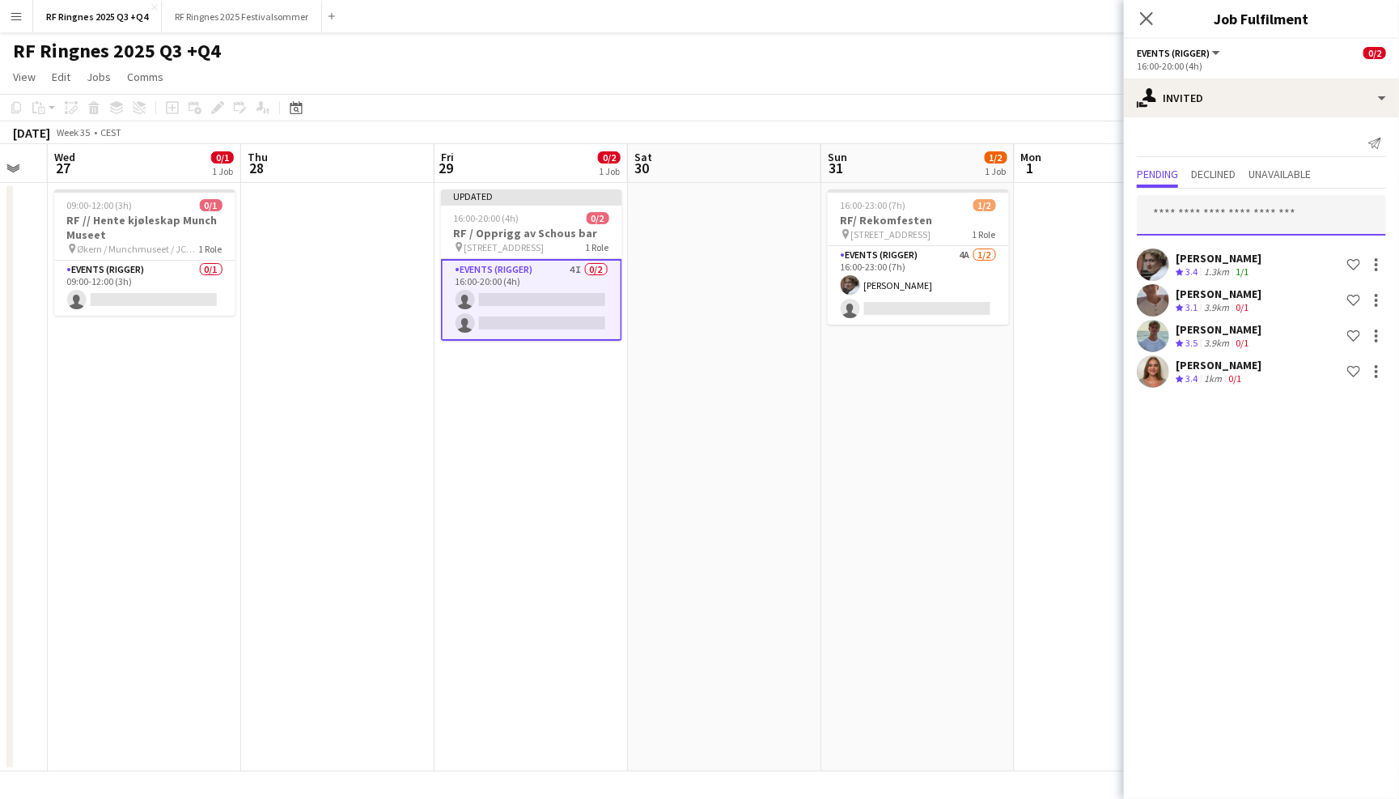
click at [1202, 202] on input "text" at bounding box center [1261, 215] width 249 height 40
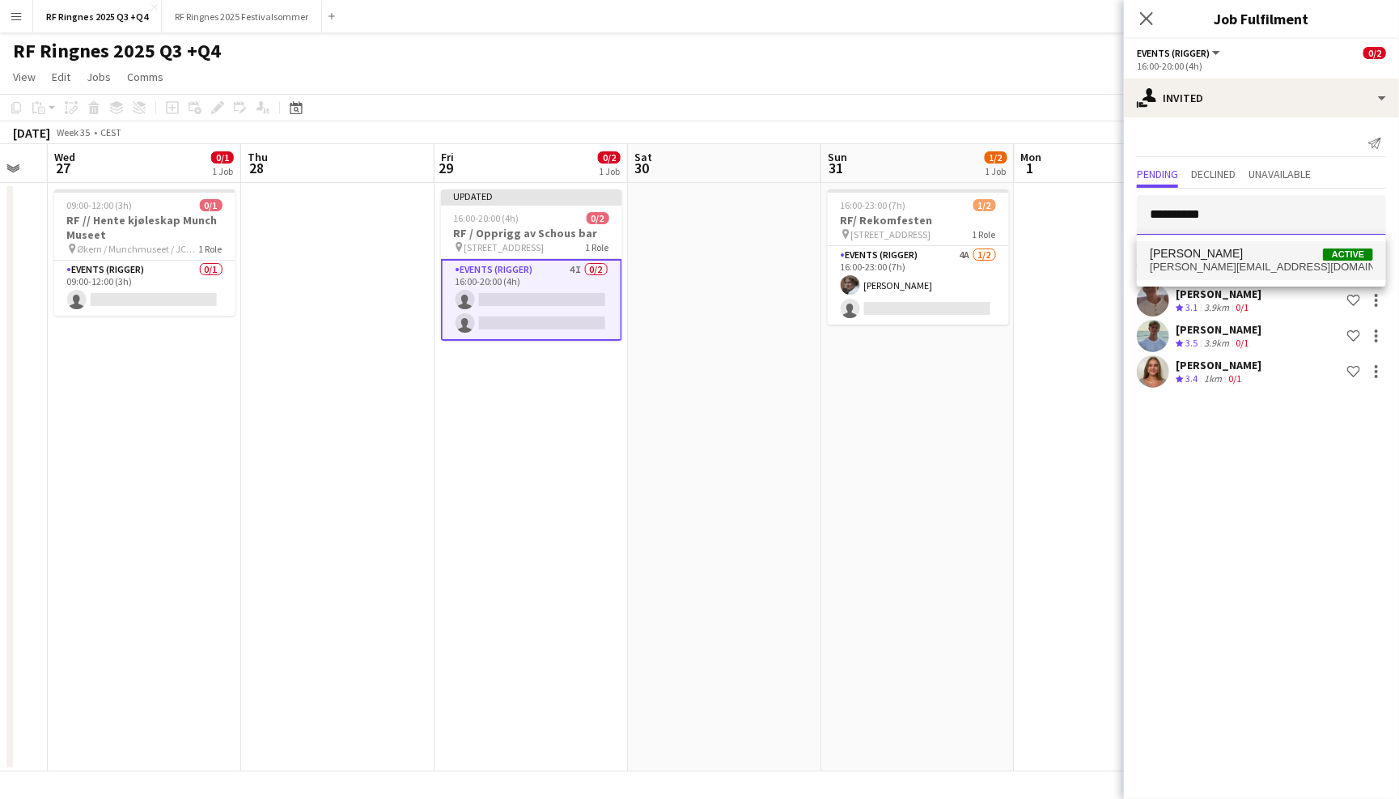
type input "**********"
click at [1232, 267] on span "mathilde.wideroe@icloud.com" at bounding box center [1261, 267] width 223 height 13
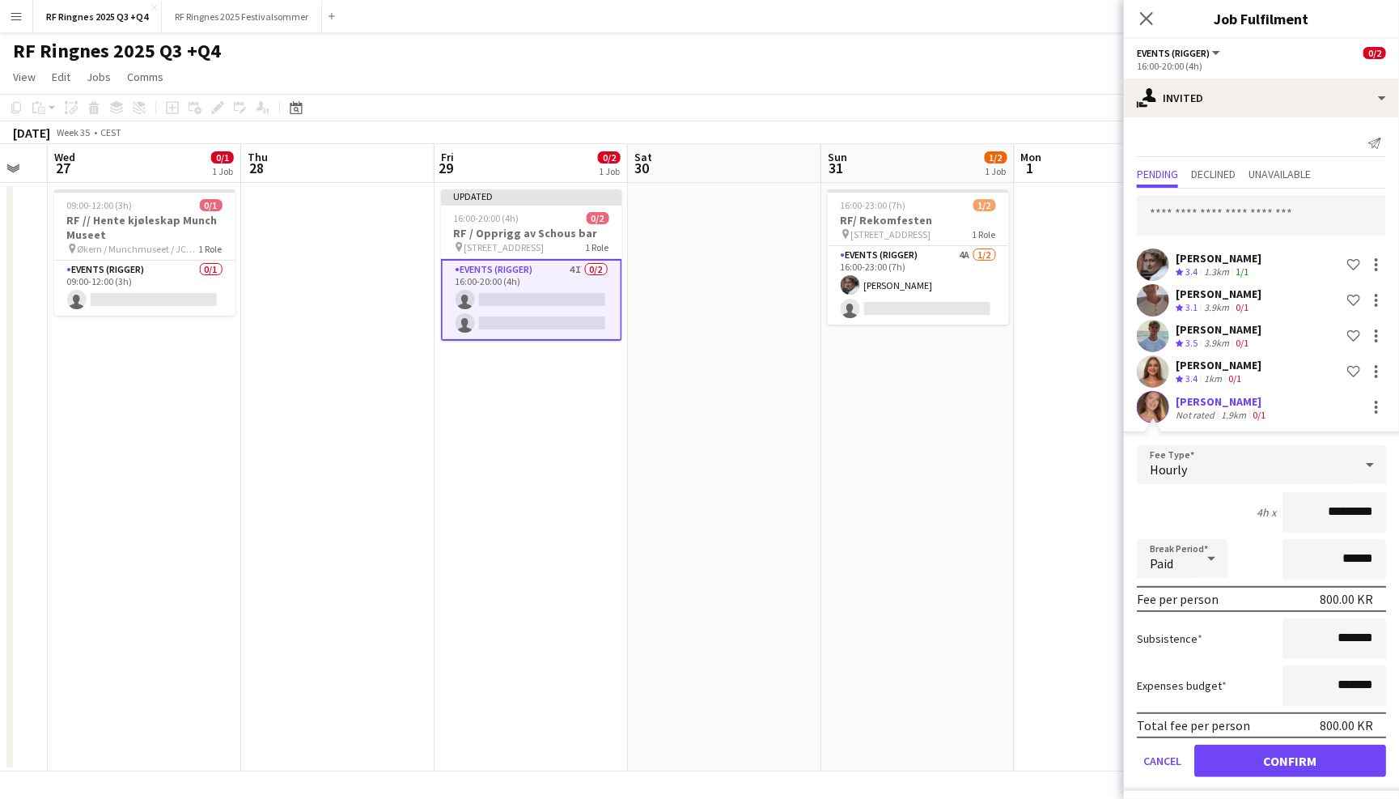
click at [1298, 762] on button "Confirm" at bounding box center [1290, 760] width 192 height 32
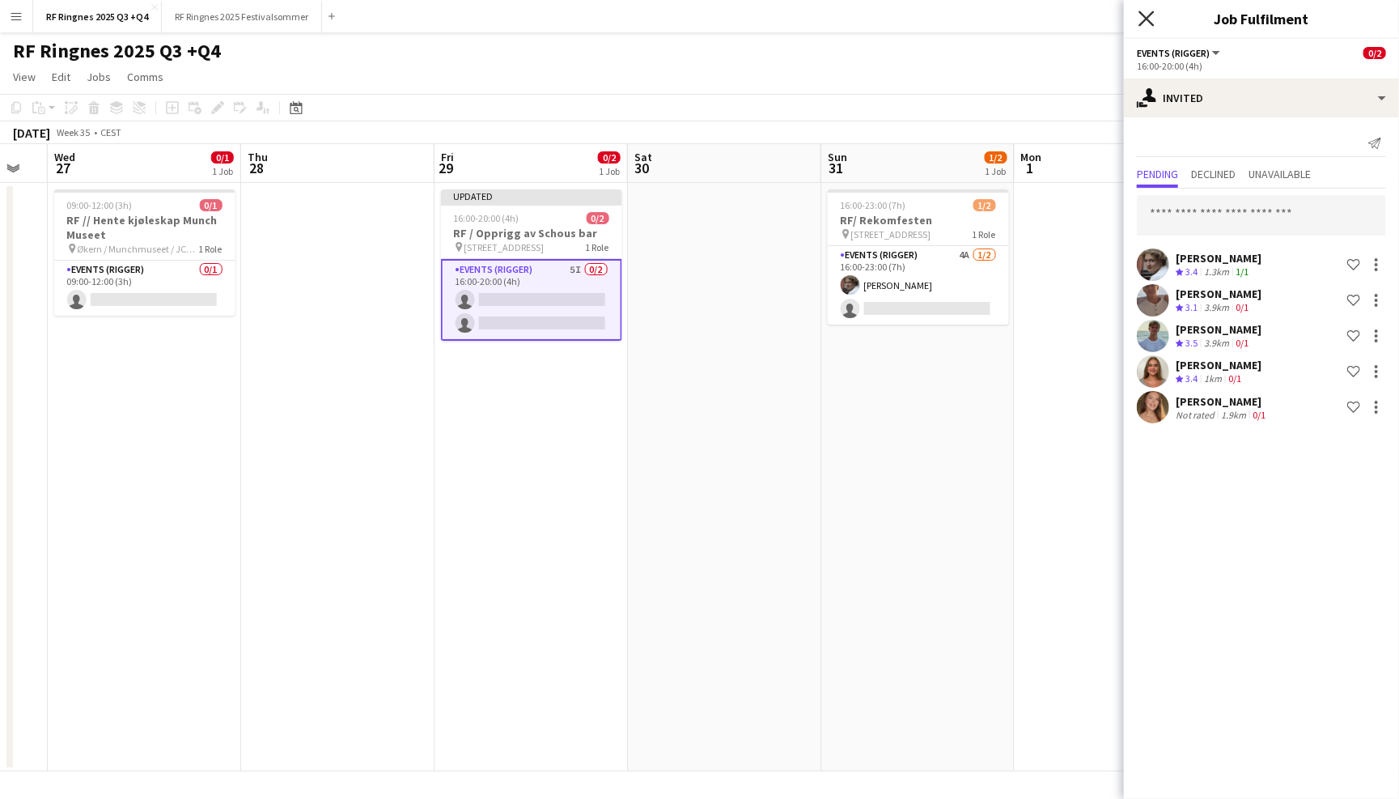
click at [1139, 24] on icon at bounding box center [1146, 18] width 15 height 15
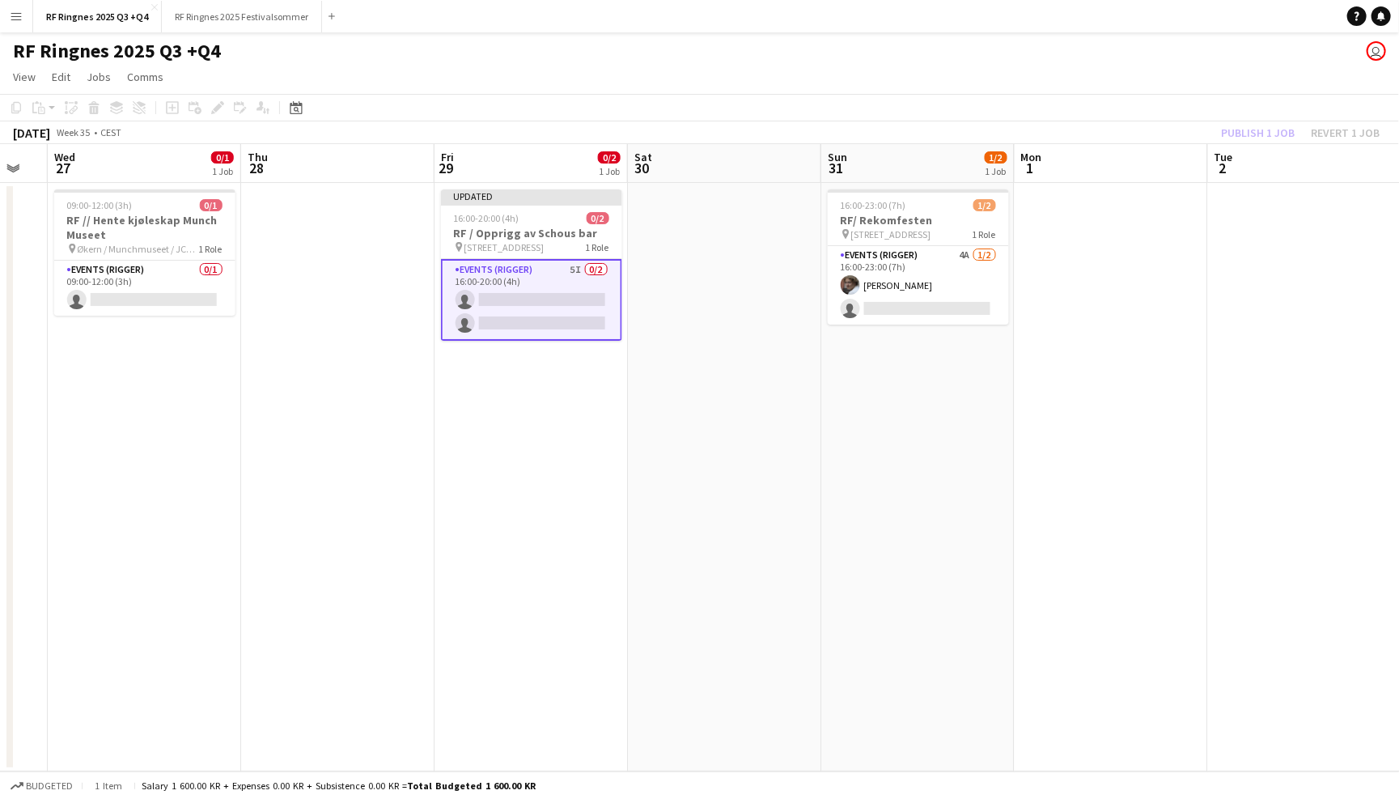
click at [1166, 41] on div "RF Ringnes 2025 Q3 +Q4 user" at bounding box center [699, 47] width 1399 height 31
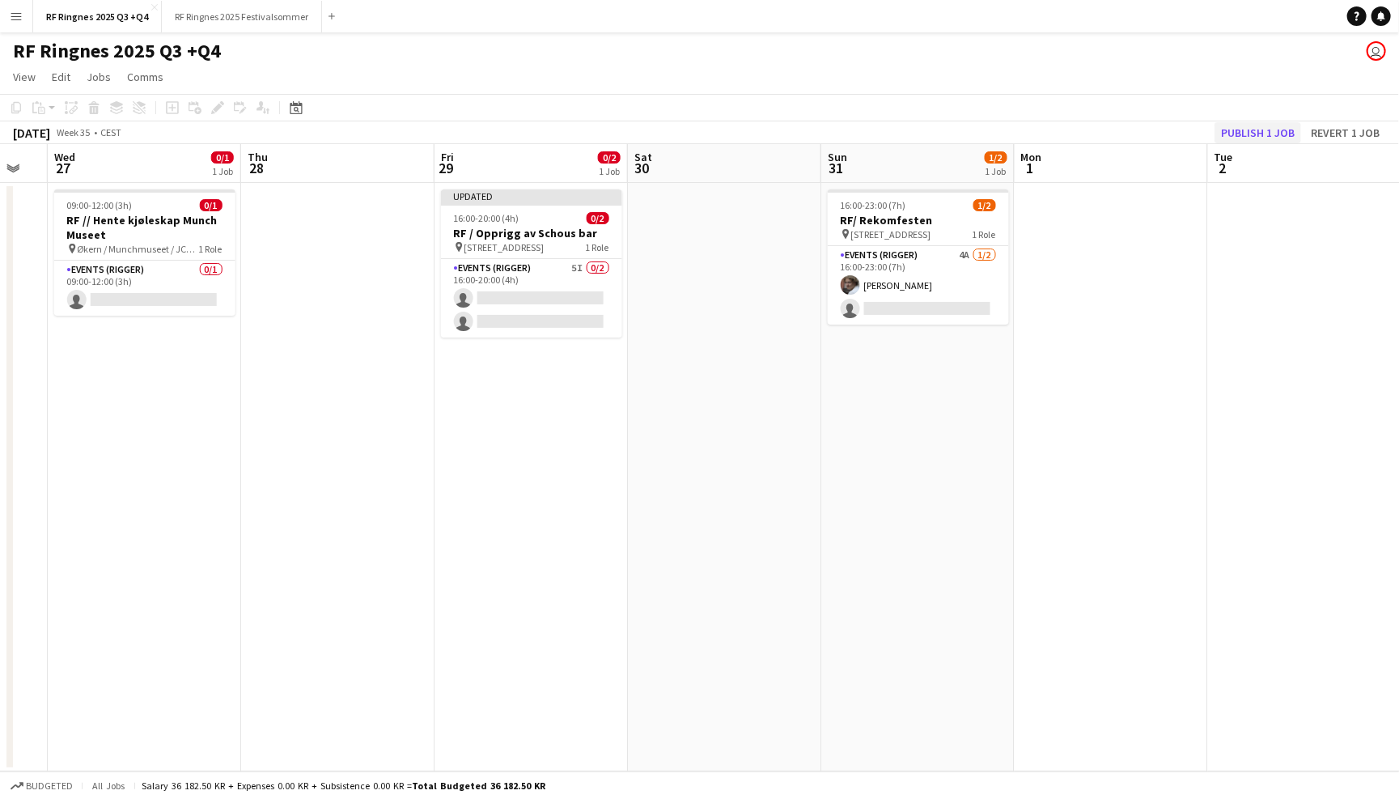
click at [1275, 130] on button "Publish 1 job" at bounding box center [1258, 132] width 87 height 21
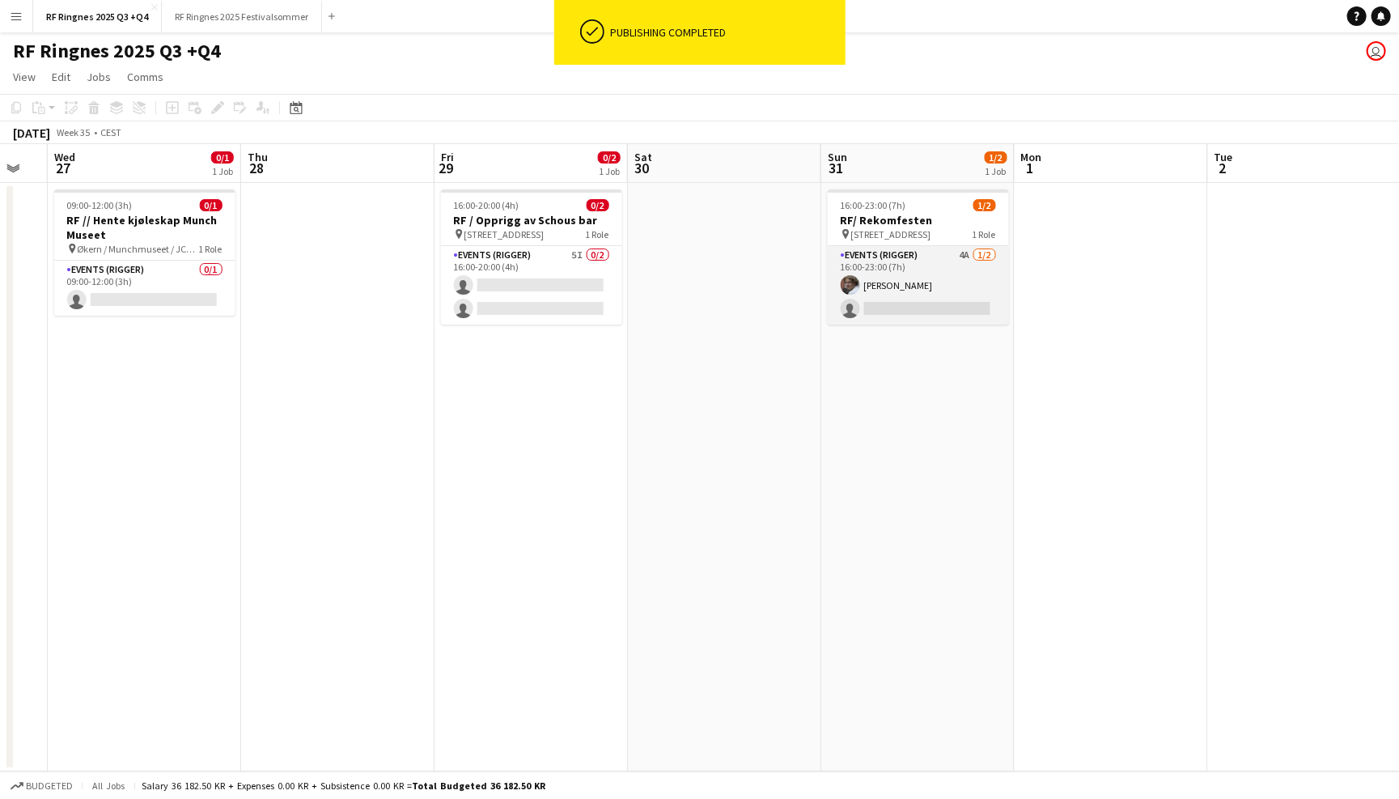
click at [910, 273] on app-card-role "Events (Rigger) 4A 1/2 16:00-23:00 (7h) Jesper Roth single-neutral-actions" at bounding box center [918, 285] width 181 height 78
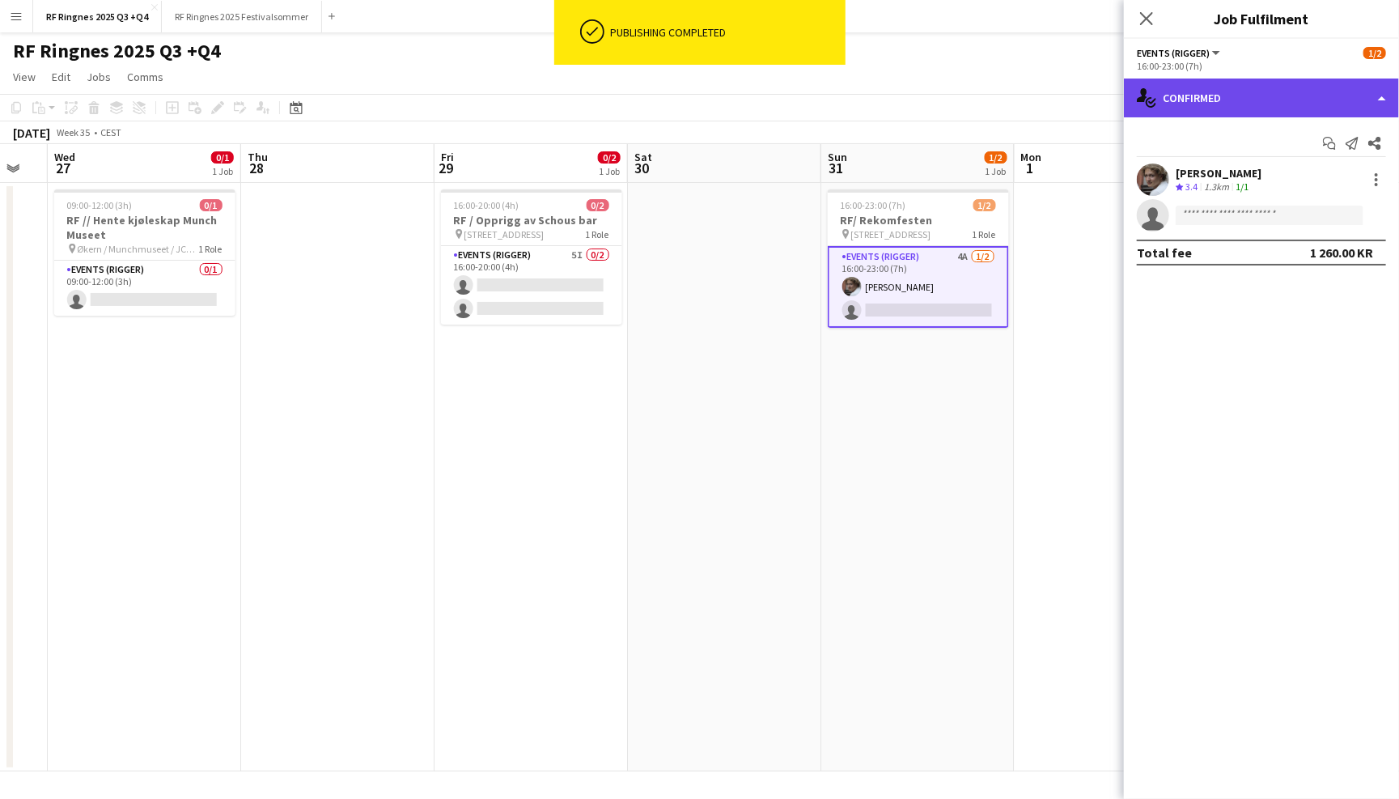
click at [1265, 101] on div "single-neutral-actions-check-2 Confirmed" at bounding box center [1261, 97] width 275 height 39
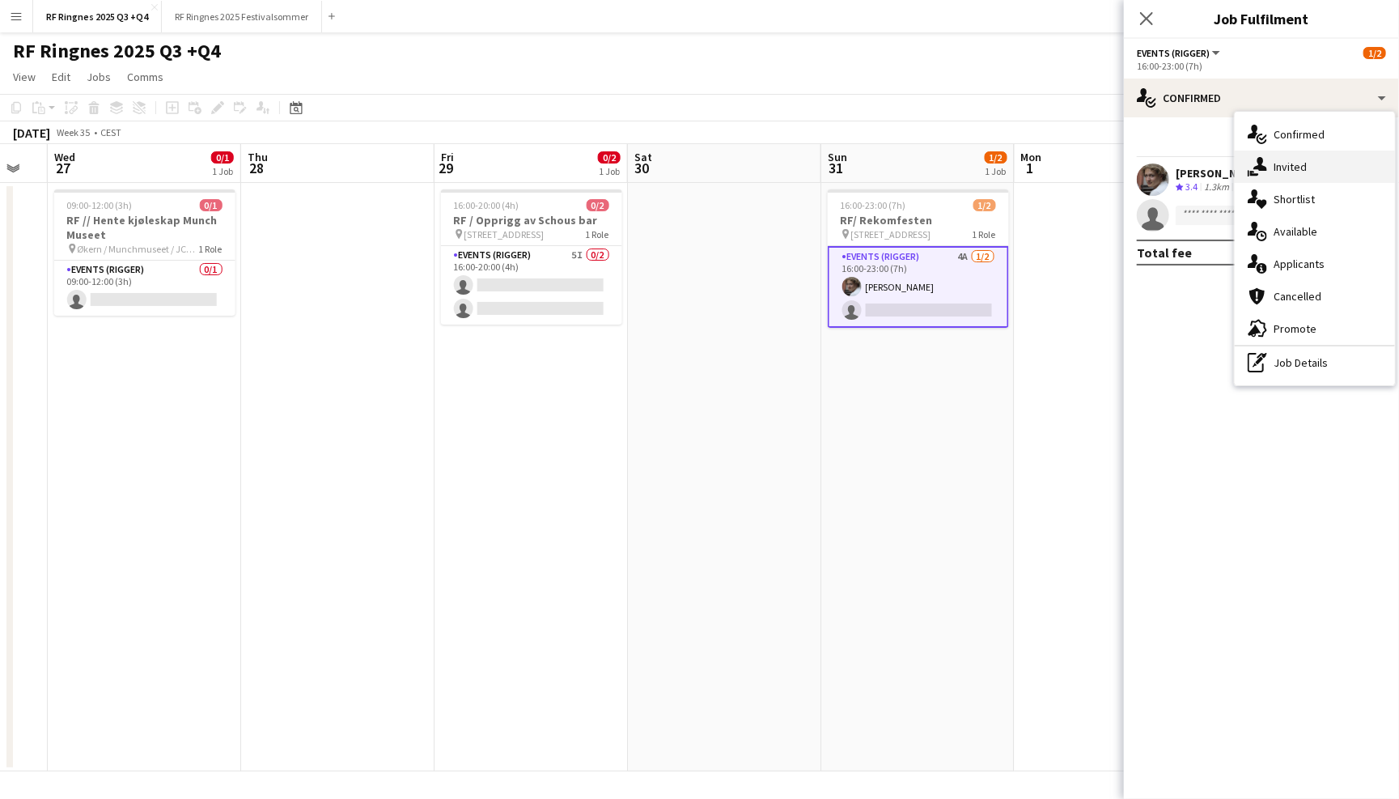
click at [1284, 176] on div "single-neutral-actions-share-1 Invited" at bounding box center [1315, 167] width 160 height 32
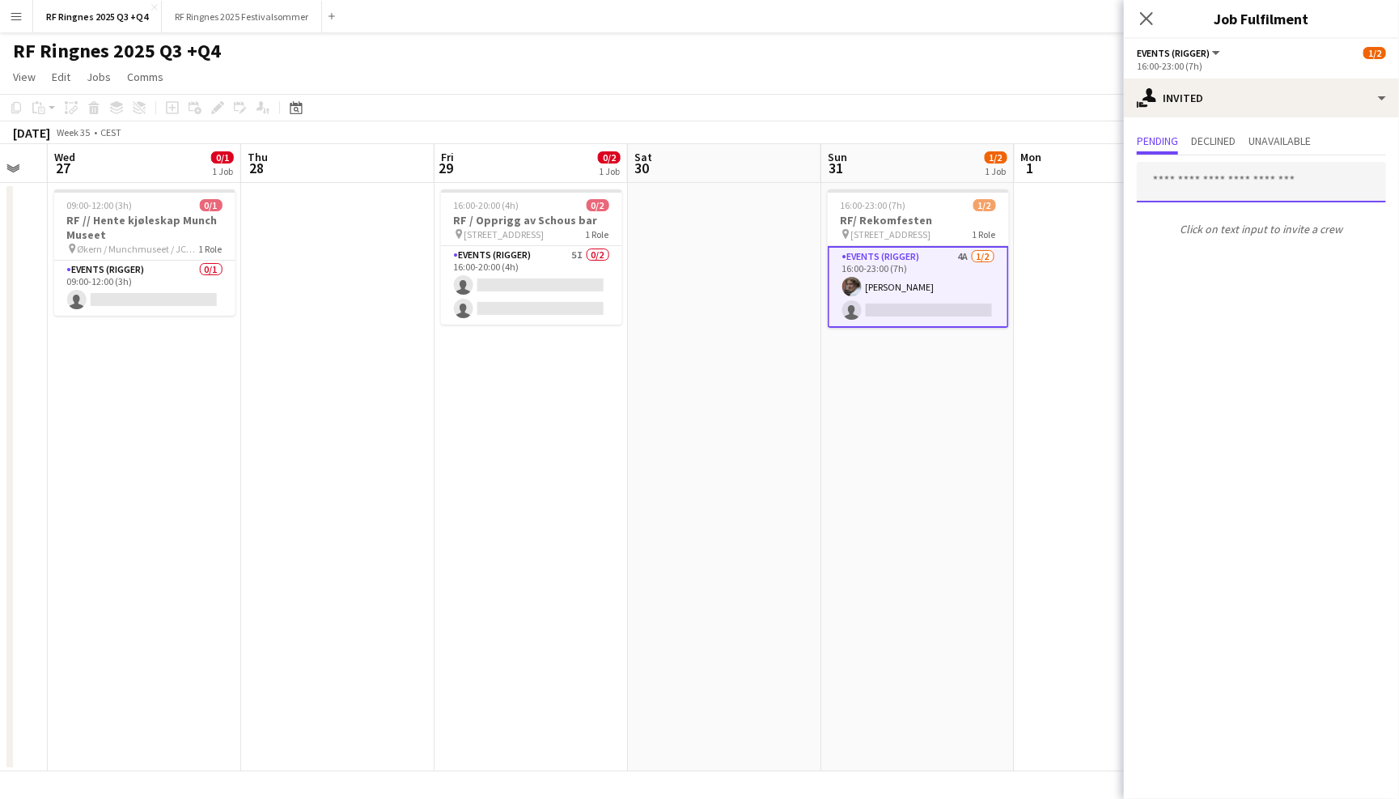
click at [1211, 180] on input "text" at bounding box center [1261, 182] width 249 height 40
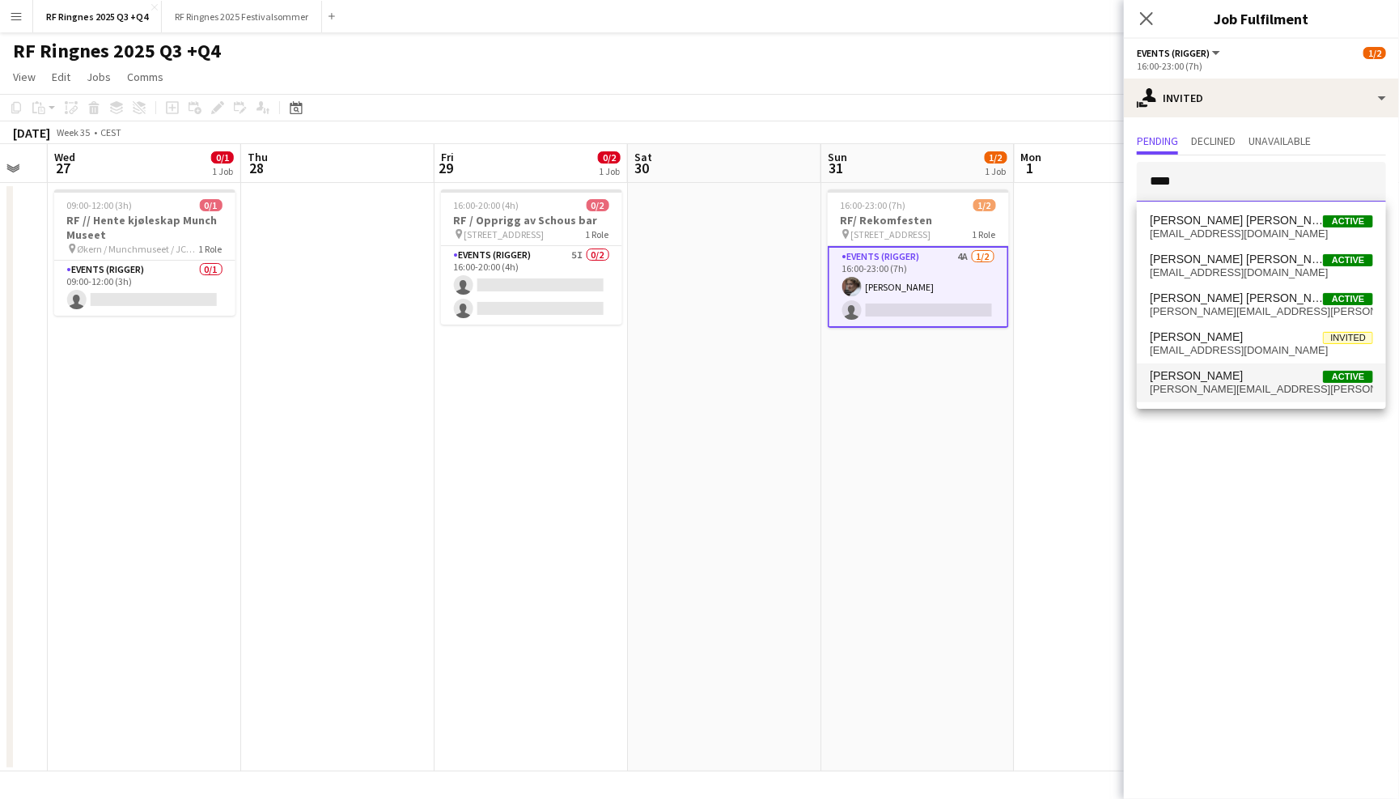
type input "****"
click at [1243, 375] on span "[PERSON_NAME]" at bounding box center [1196, 376] width 93 height 14
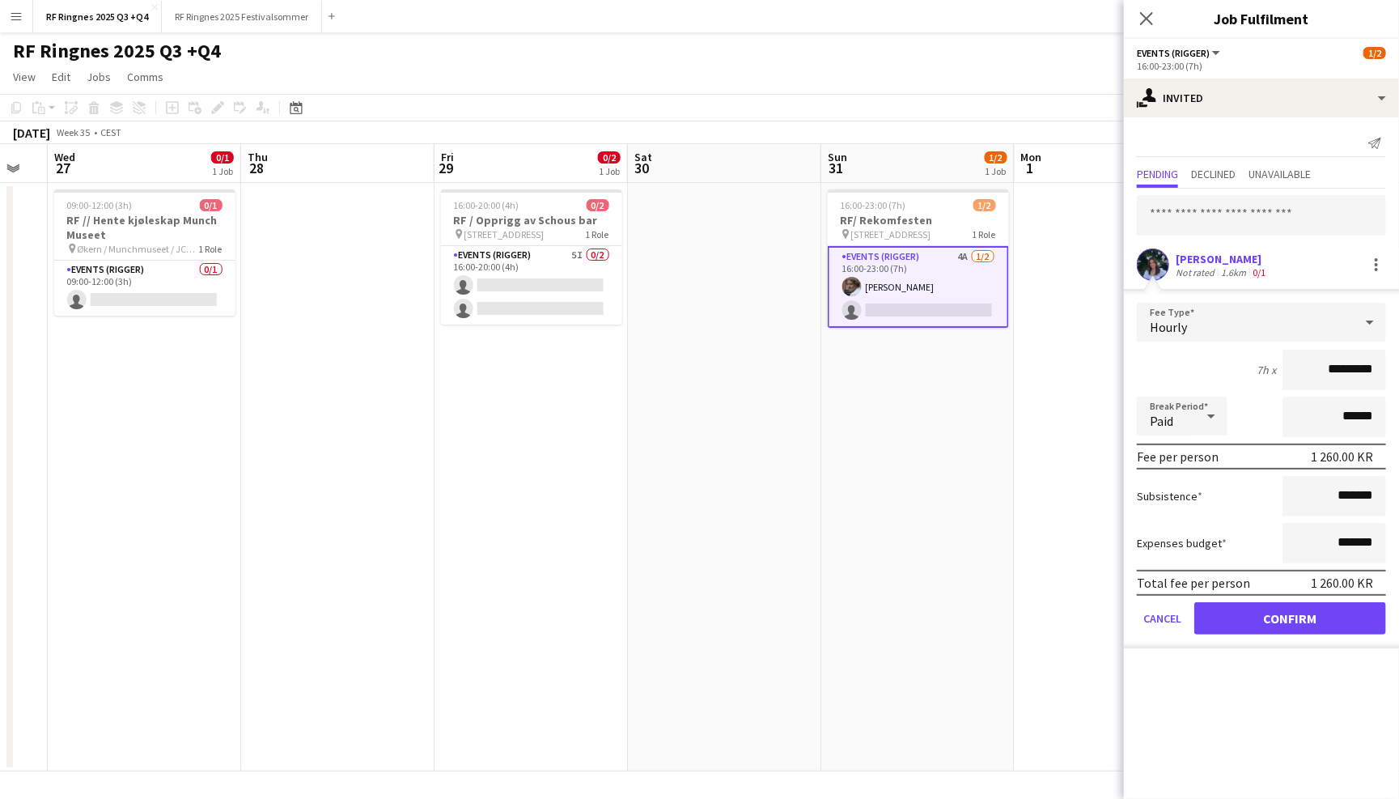
click at [1292, 617] on button "Confirm" at bounding box center [1290, 618] width 192 height 32
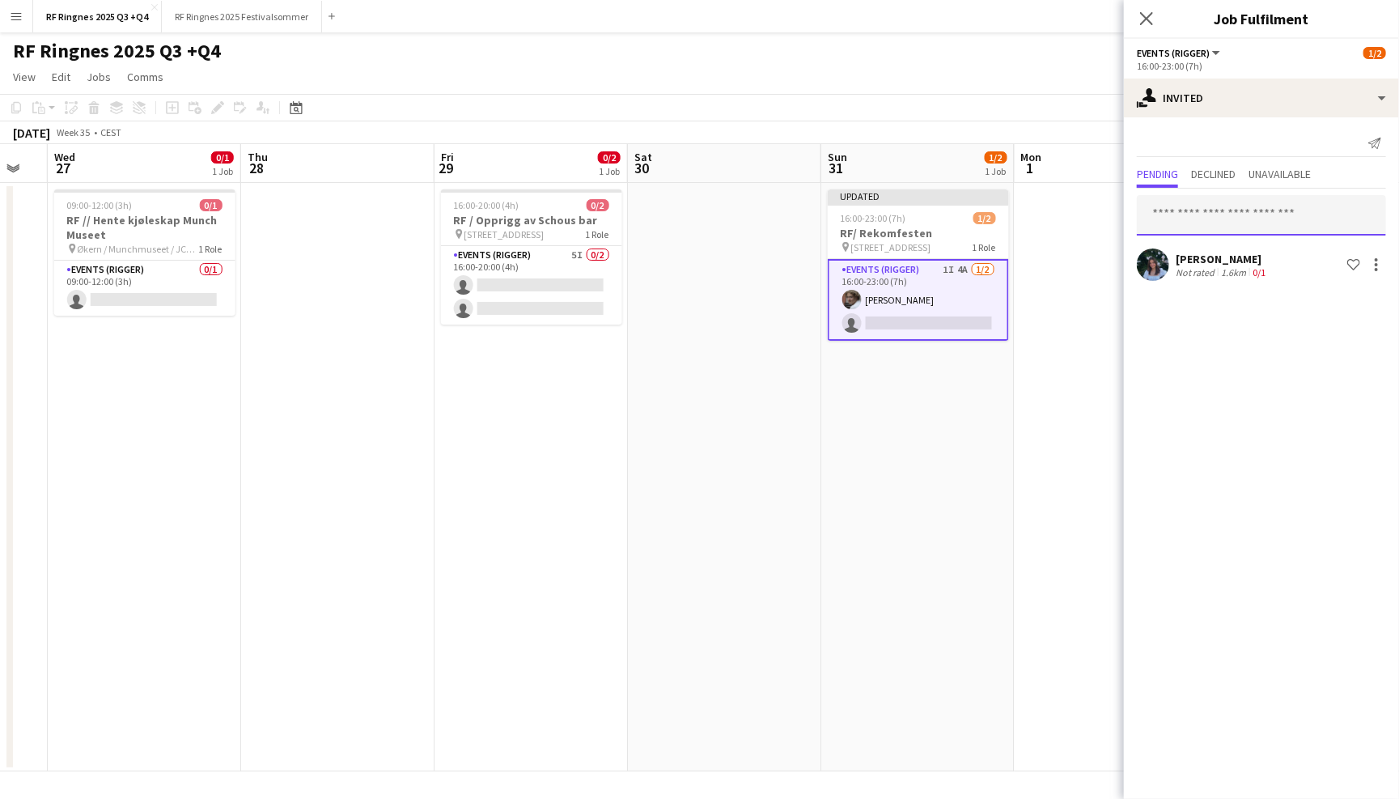
click at [1237, 210] on input "text" at bounding box center [1261, 215] width 249 height 40
type input "*"
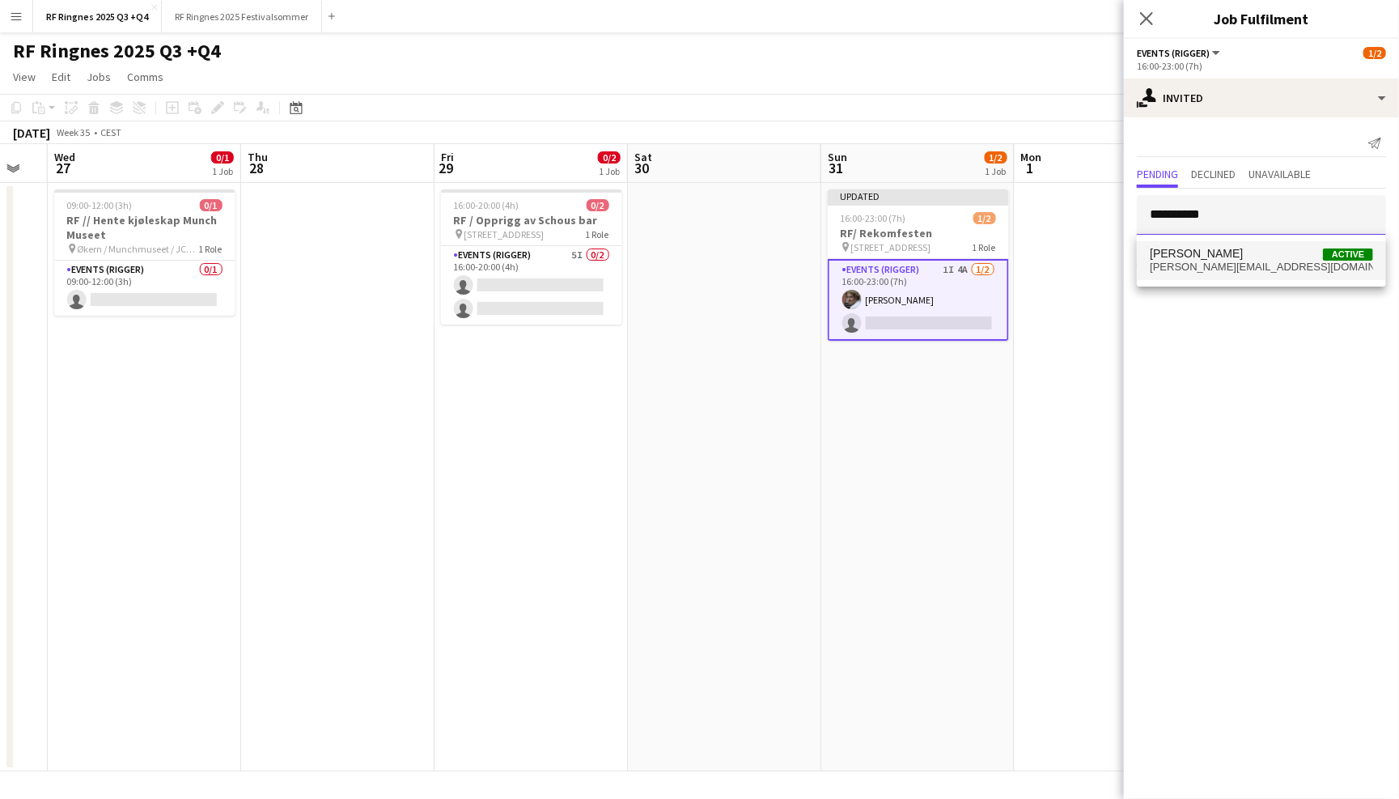
type input "**********"
click at [1245, 256] on span "Mathilde Widerøe Active" at bounding box center [1261, 254] width 223 height 14
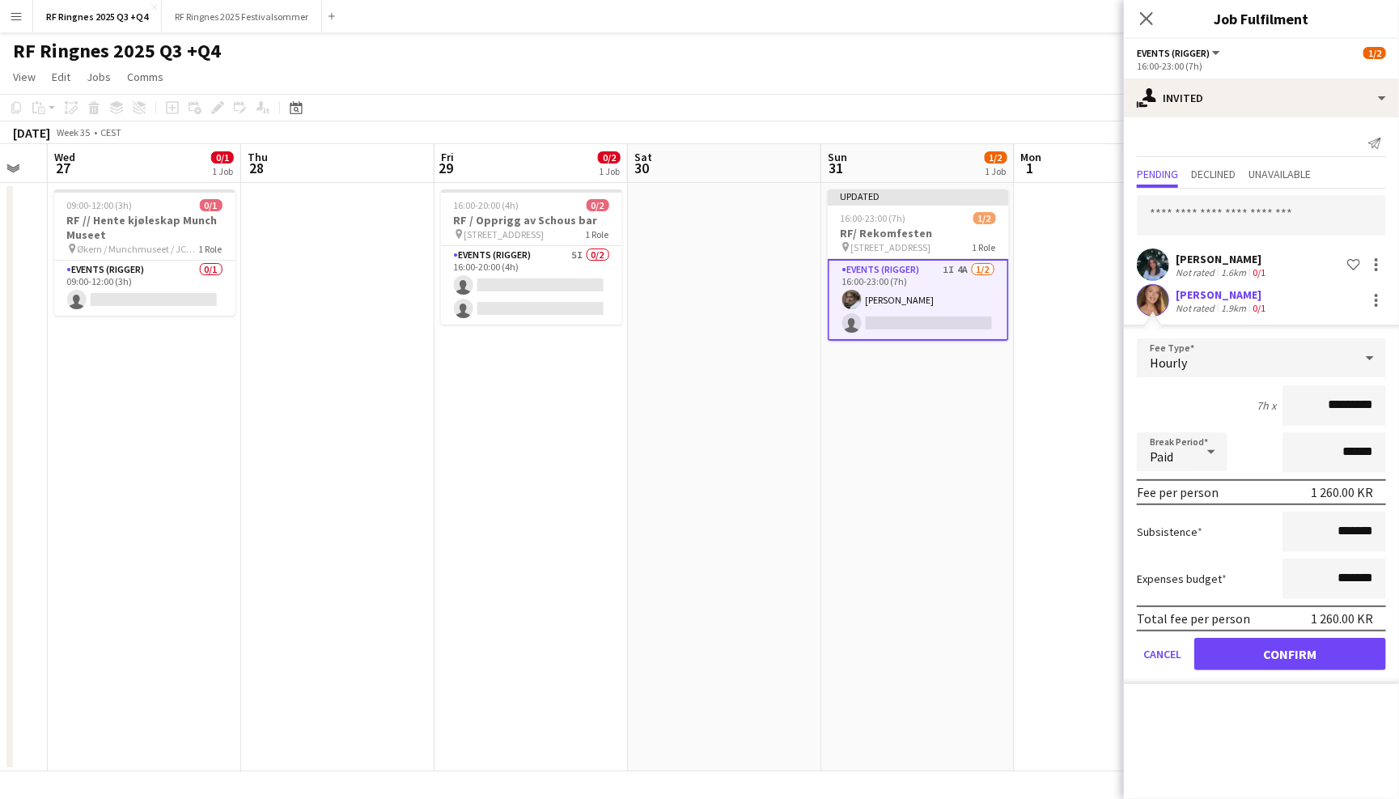
click at [1315, 653] on button "Confirm" at bounding box center [1290, 654] width 192 height 32
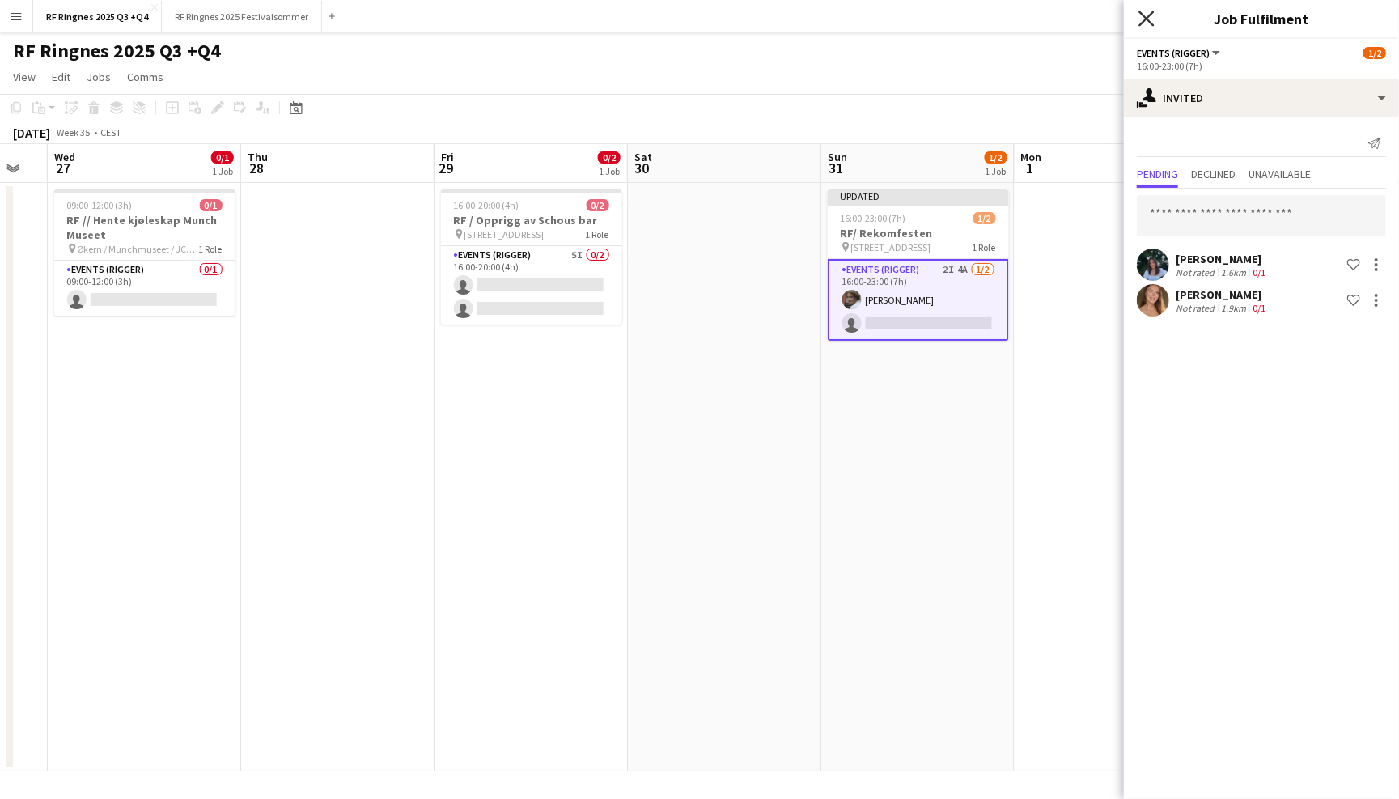
click at [1145, 19] on icon at bounding box center [1146, 18] width 15 height 15
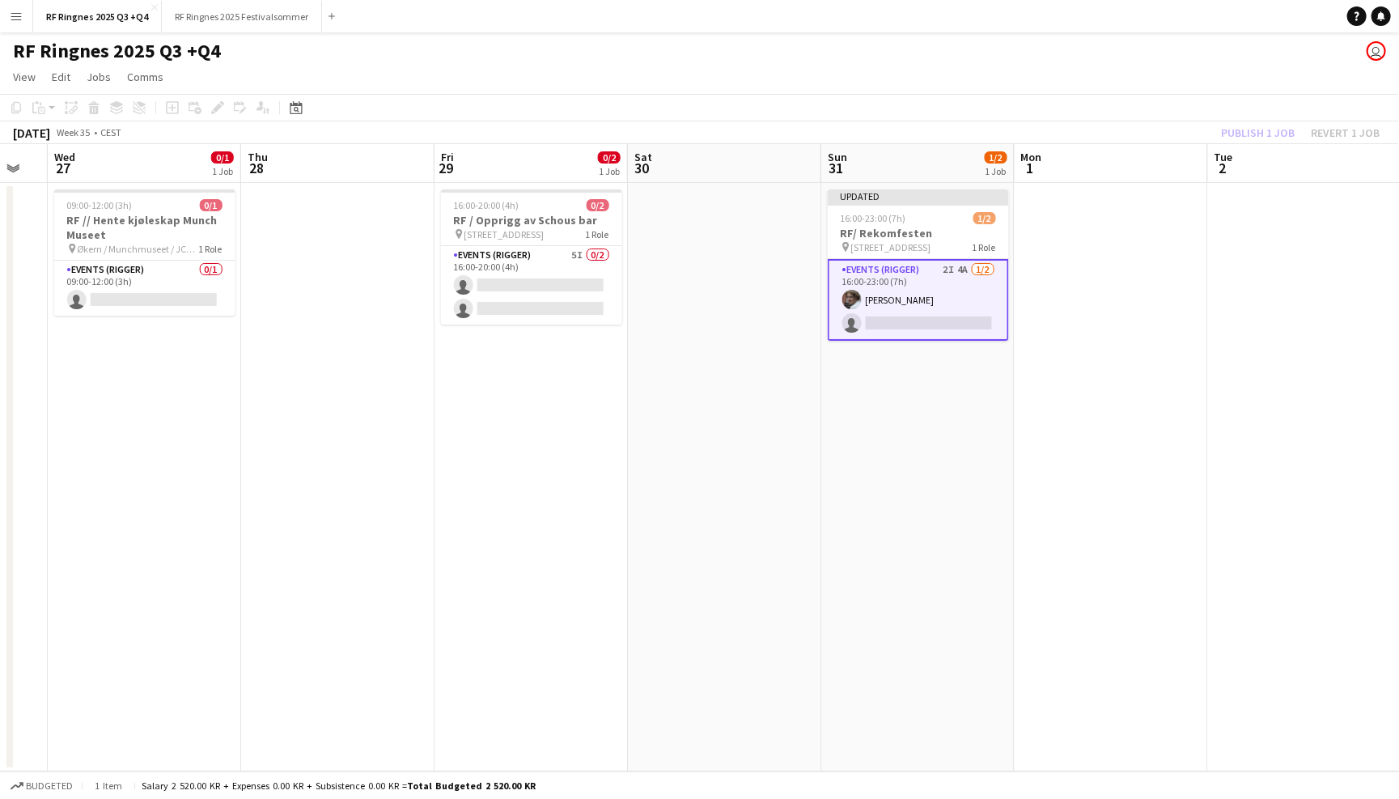
click at [1145, 56] on div "RF Ringnes 2025 Q3 +Q4 user" at bounding box center [699, 47] width 1399 height 31
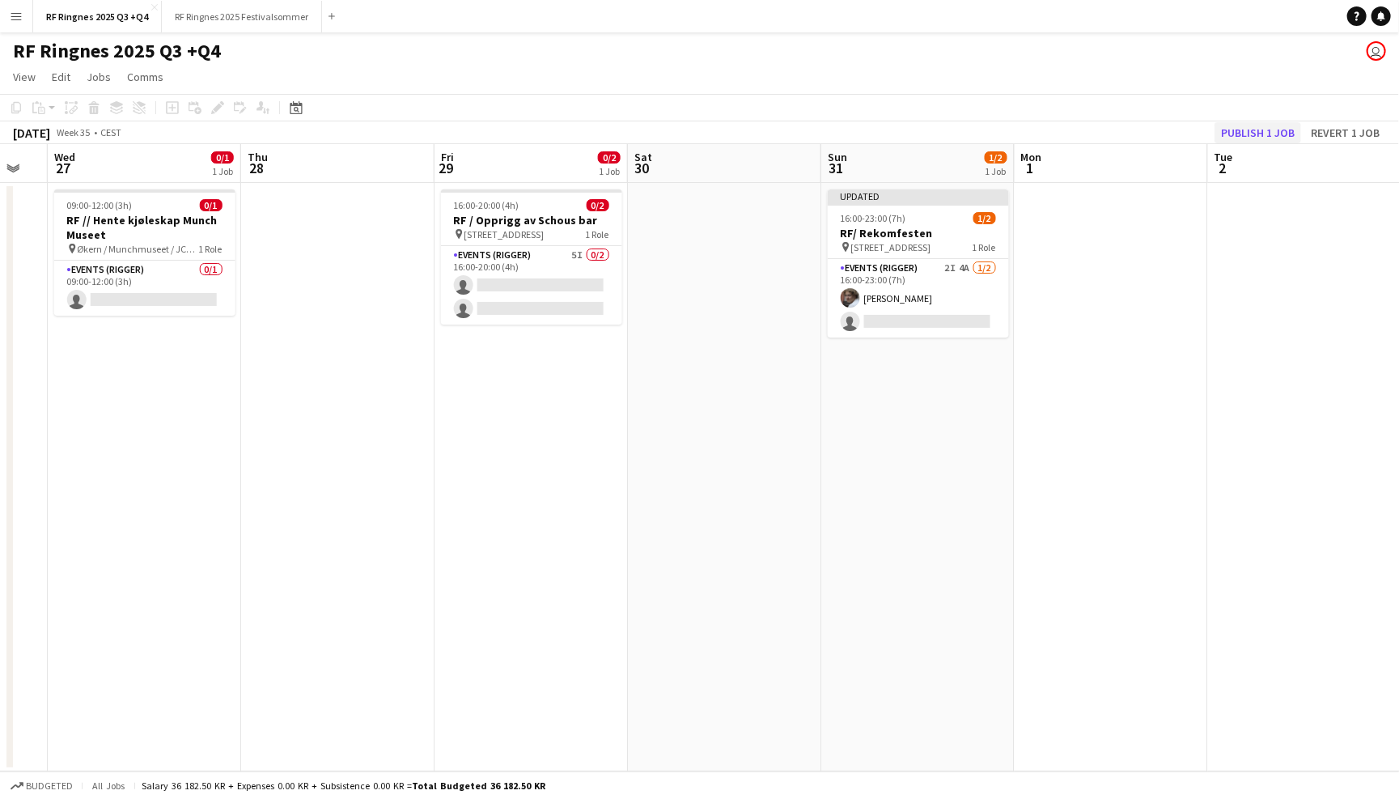
click at [1275, 128] on button "Publish 1 job" at bounding box center [1258, 132] width 87 height 21
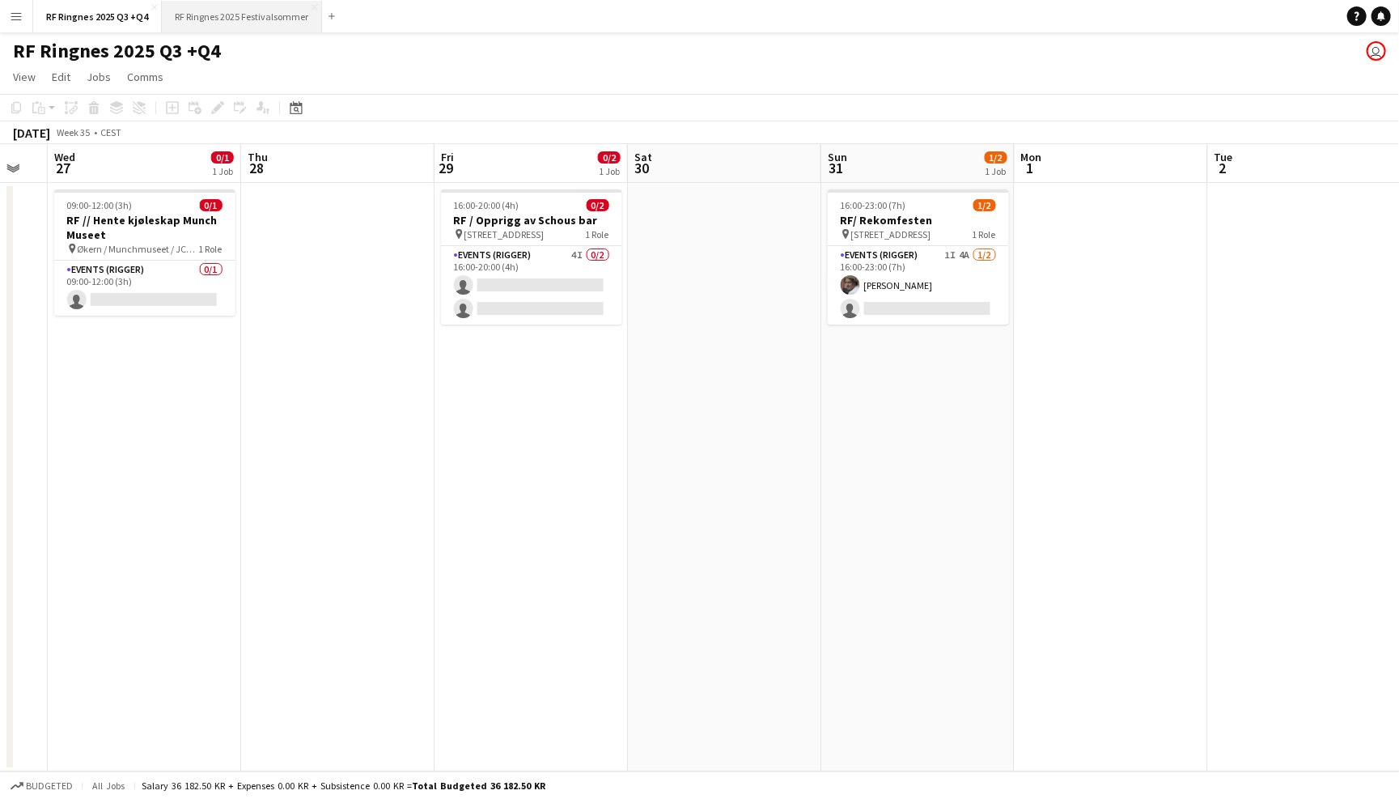
click at [228, 22] on button "RF Ringnes 2025 Festivalsommer Close" at bounding box center [242, 17] width 160 height 32
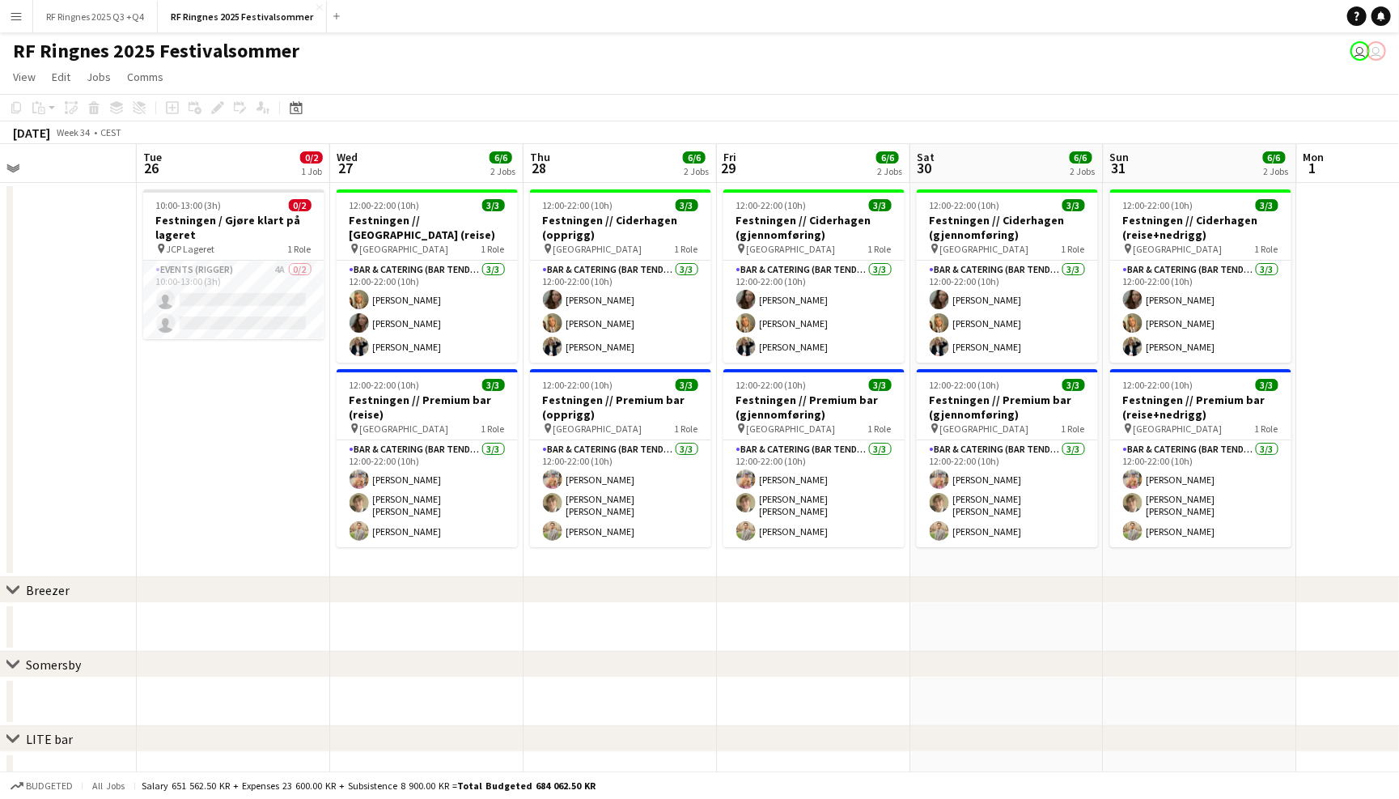
scroll to position [0, 643]
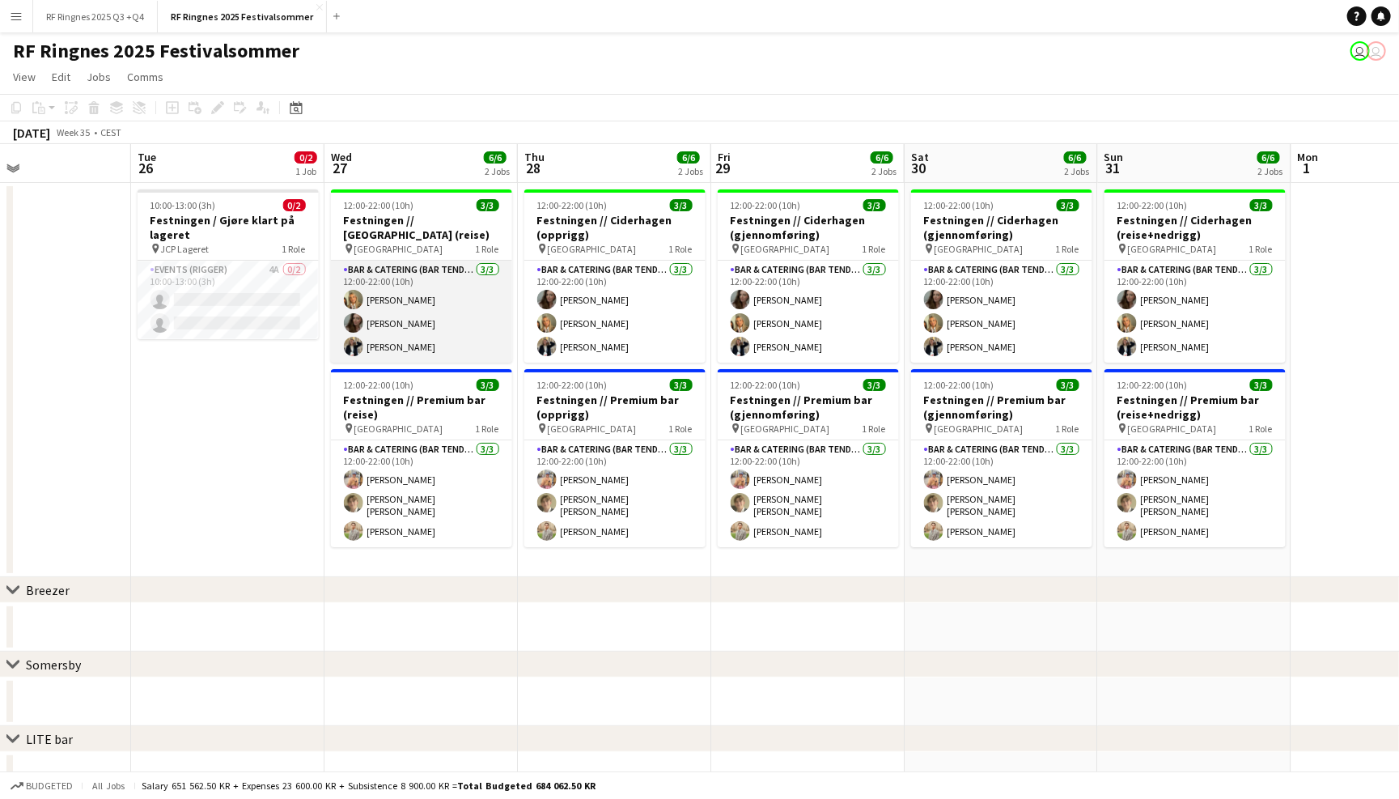
click at [445, 298] on app-card-role "Bar & Catering (Bar Tender) 3/3 12:00-22:00 (10h) Tuva Berglihn Lund Sandra Haa…" at bounding box center [421, 312] width 181 height 102
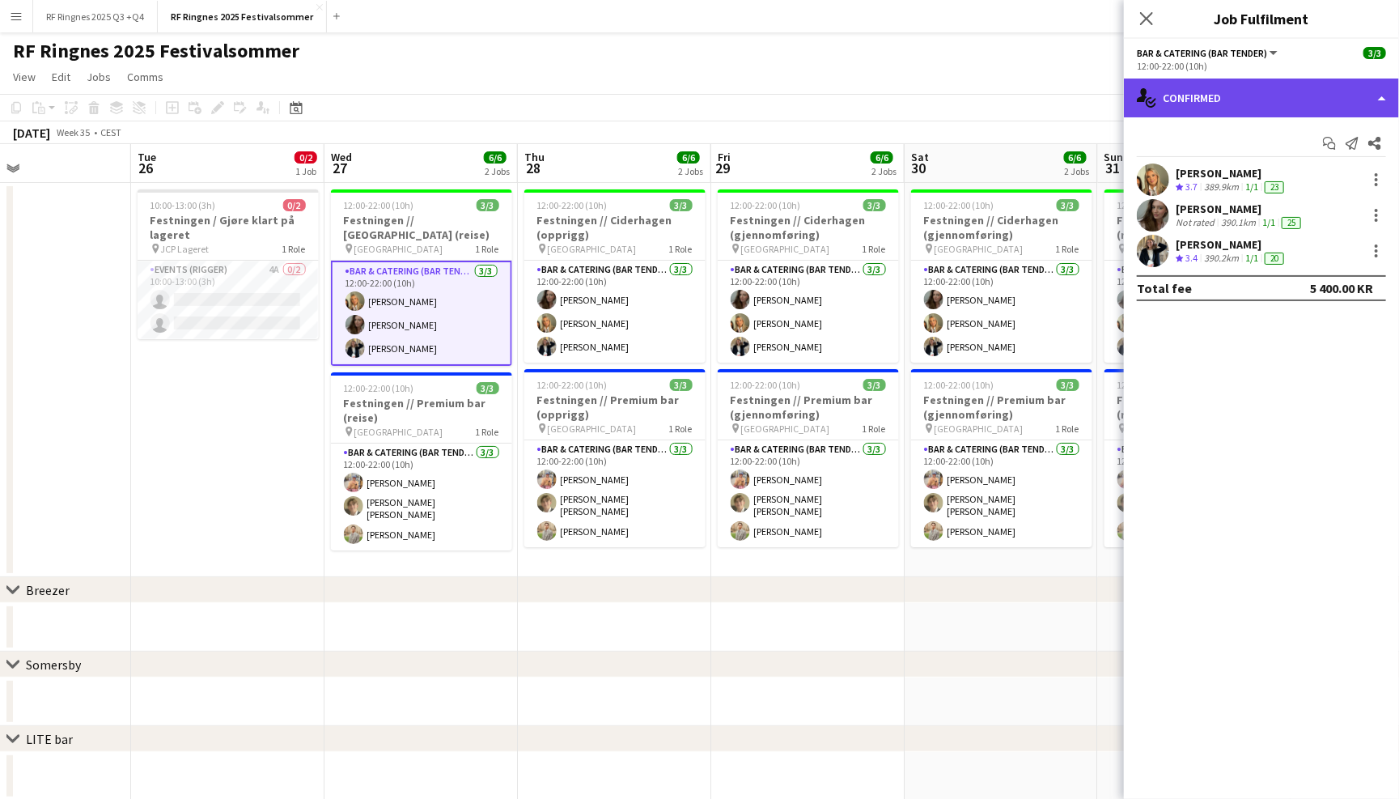
click at [1248, 109] on div "single-neutral-actions-check-2 Confirmed" at bounding box center [1261, 97] width 275 height 39
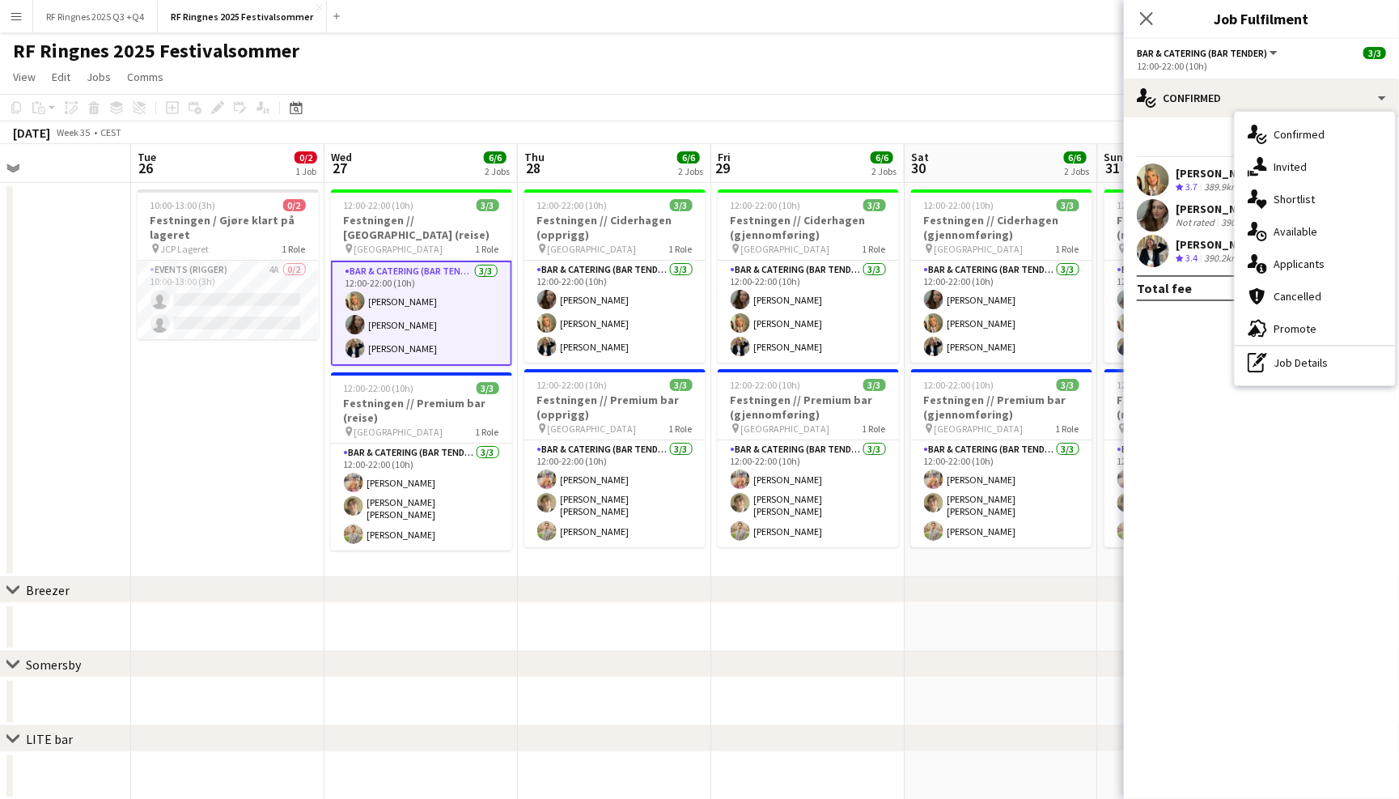
click at [524, 91] on app-page-menu "View Day view expanded Day view collapsed Month view Date picker Jump to today …" at bounding box center [699, 78] width 1399 height 31
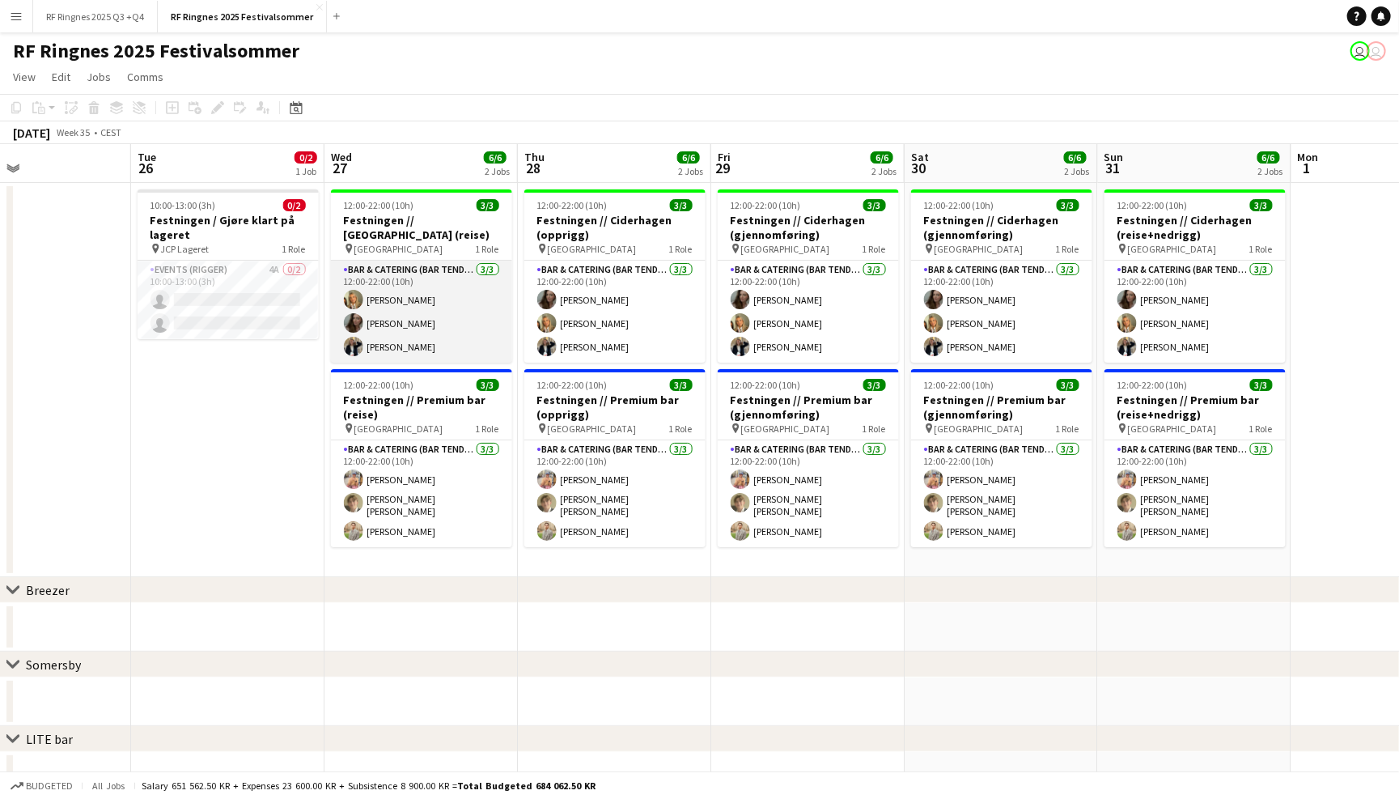
click at [416, 282] on app-card-role "Bar & Catering (Bar Tender) 3/3 12:00-22:00 (10h) Tuva Berglihn Lund Sandra Haa…" at bounding box center [421, 312] width 181 height 102
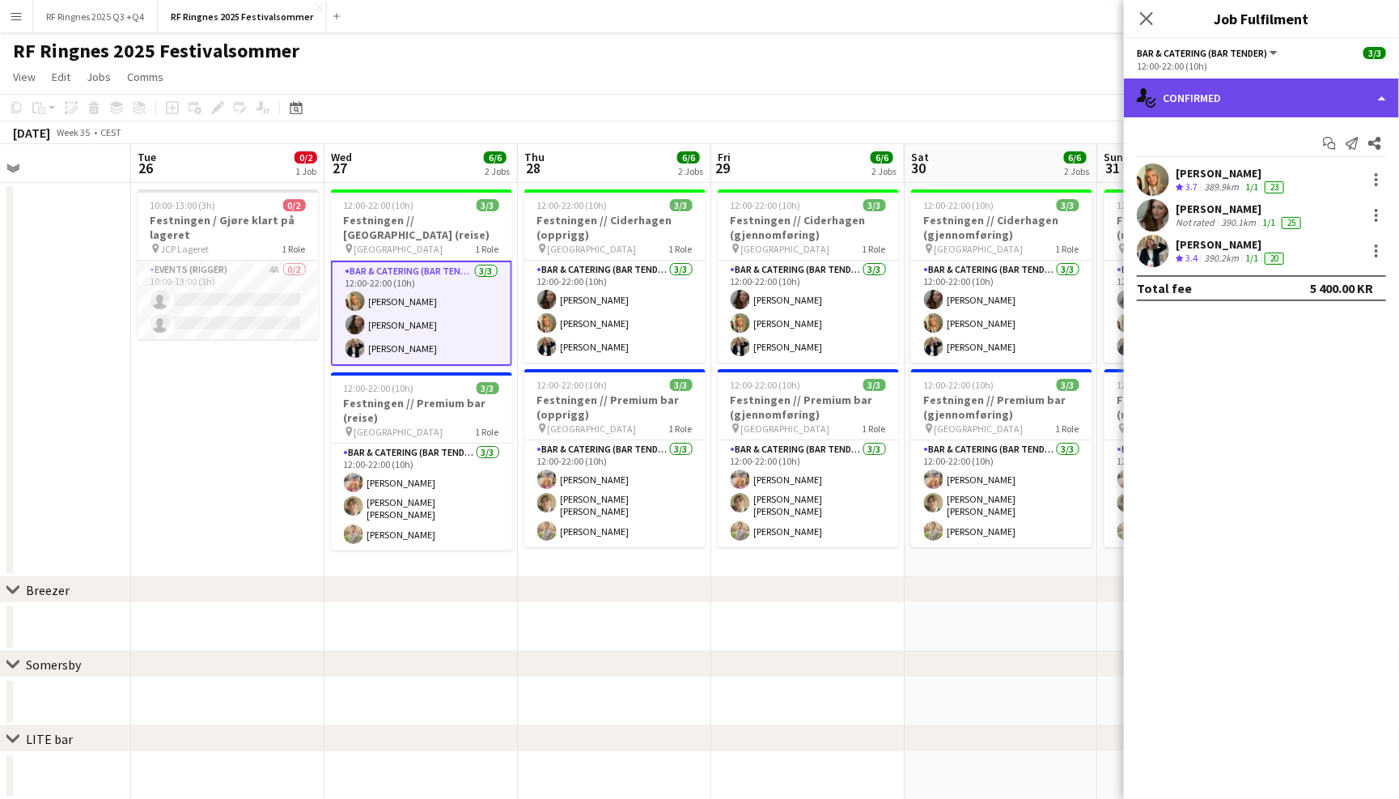
click at [1215, 99] on div "single-neutral-actions-check-2 Confirmed" at bounding box center [1261, 97] width 275 height 39
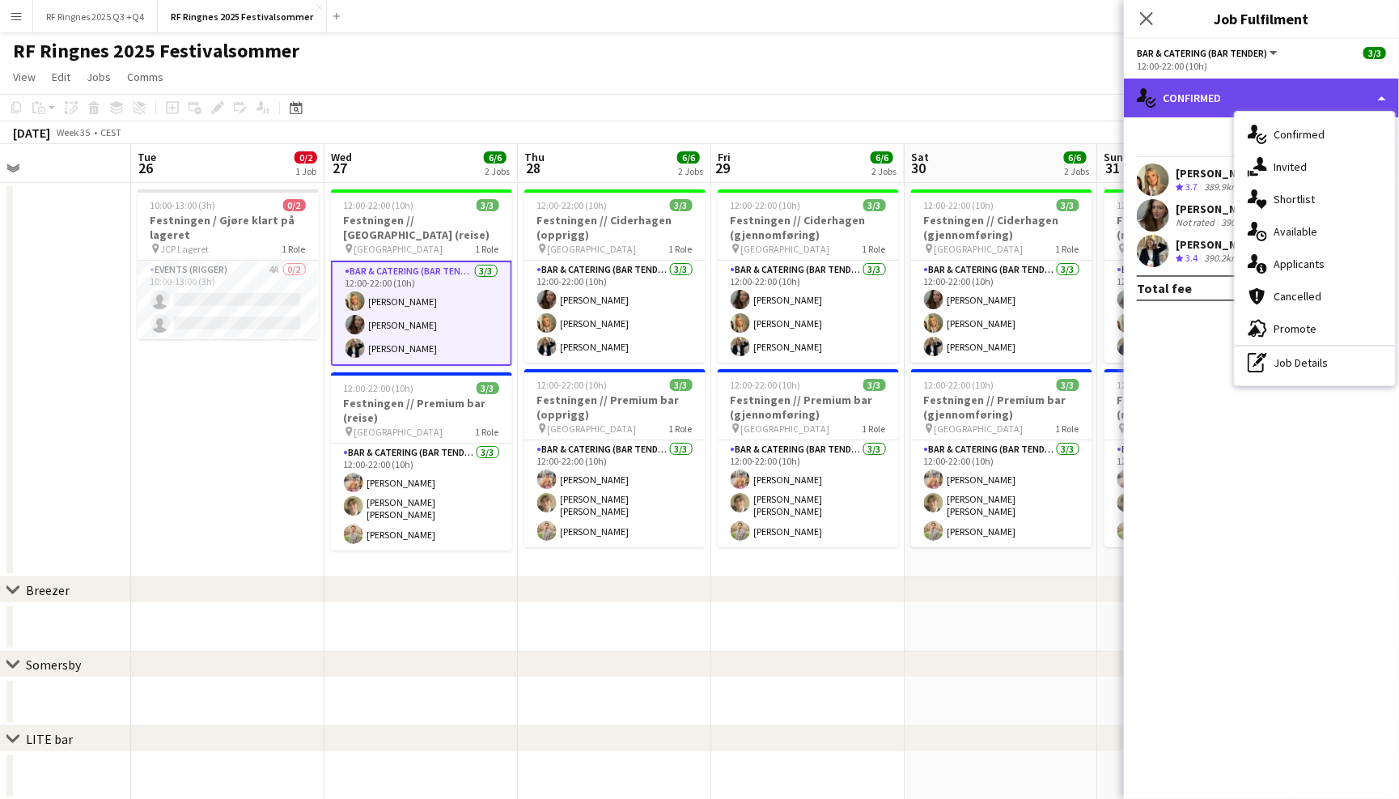
click at [1270, 82] on div "single-neutral-actions-check-2 Confirmed" at bounding box center [1261, 97] width 275 height 39
click at [564, 78] on app-page-menu "View Day view expanded Day view collapsed Month view Date picker Jump to today …" at bounding box center [699, 78] width 1399 height 31
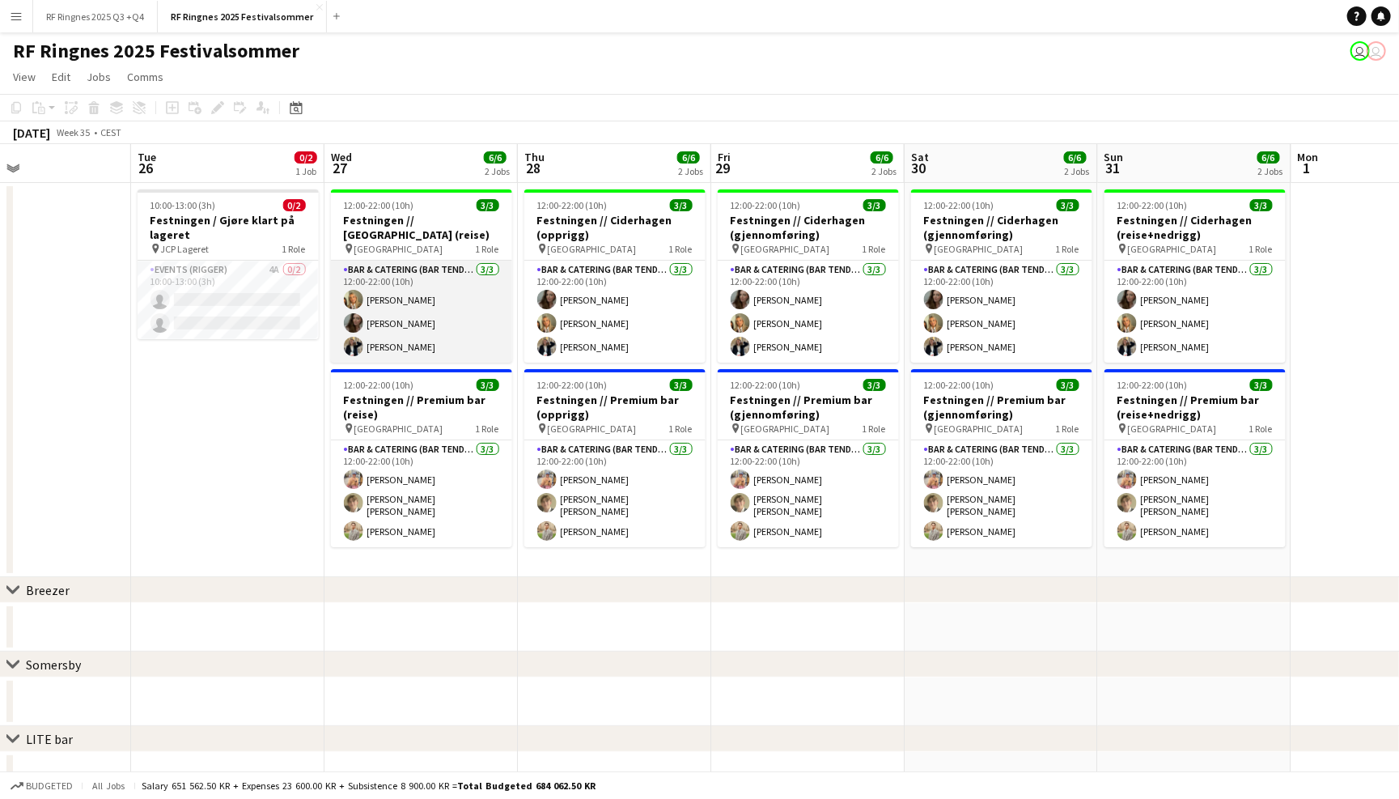
click at [412, 286] on app-card-role "Bar & Catering (Bar Tender) 3/3 12:00-22:00 (10h) Tuva Berglihn Lund Sandra Haa…" at bounding box center [421, 312] width 181 height 102
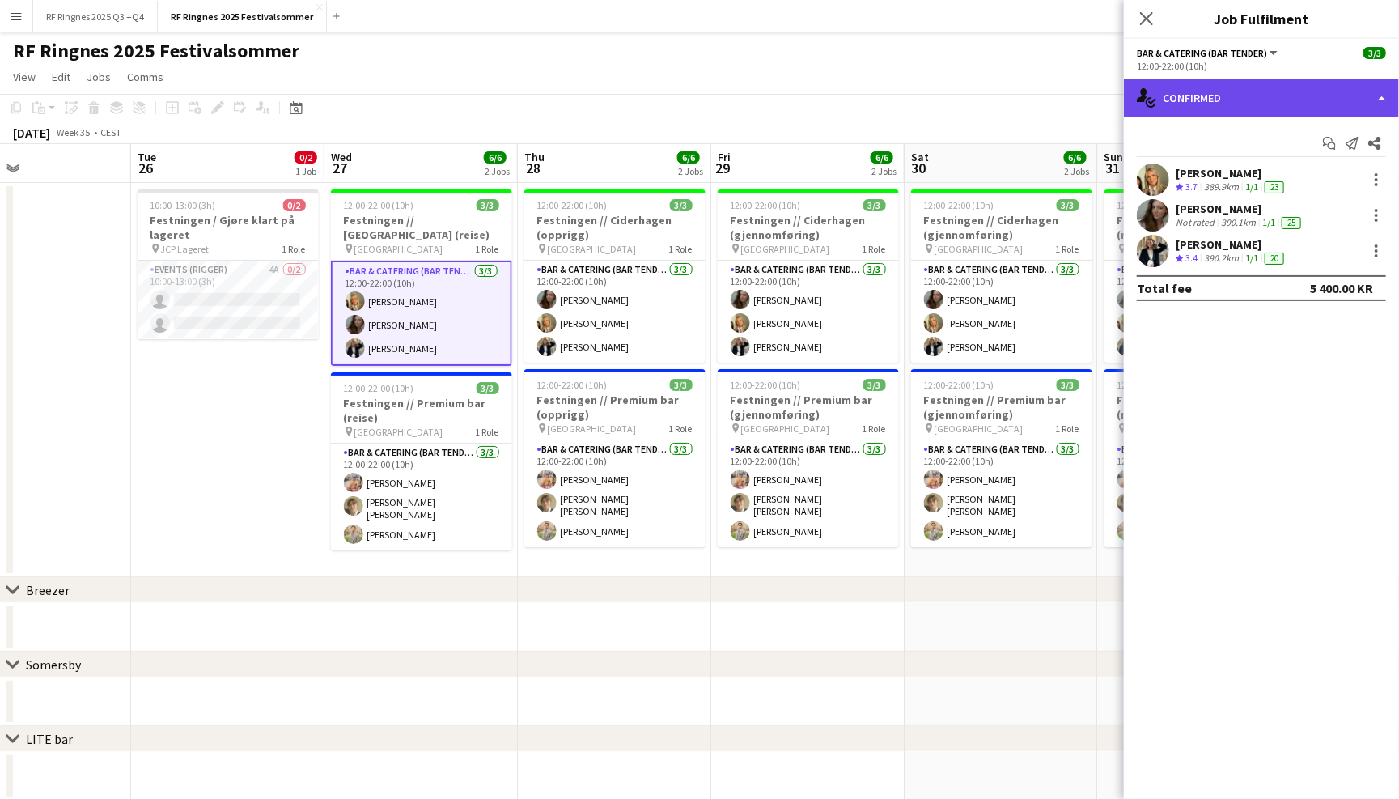
click at [1294, 93] on div "single-neutral-actions-check-2 Confirmed" at bounding box center [1261, 97] width 275 height 39
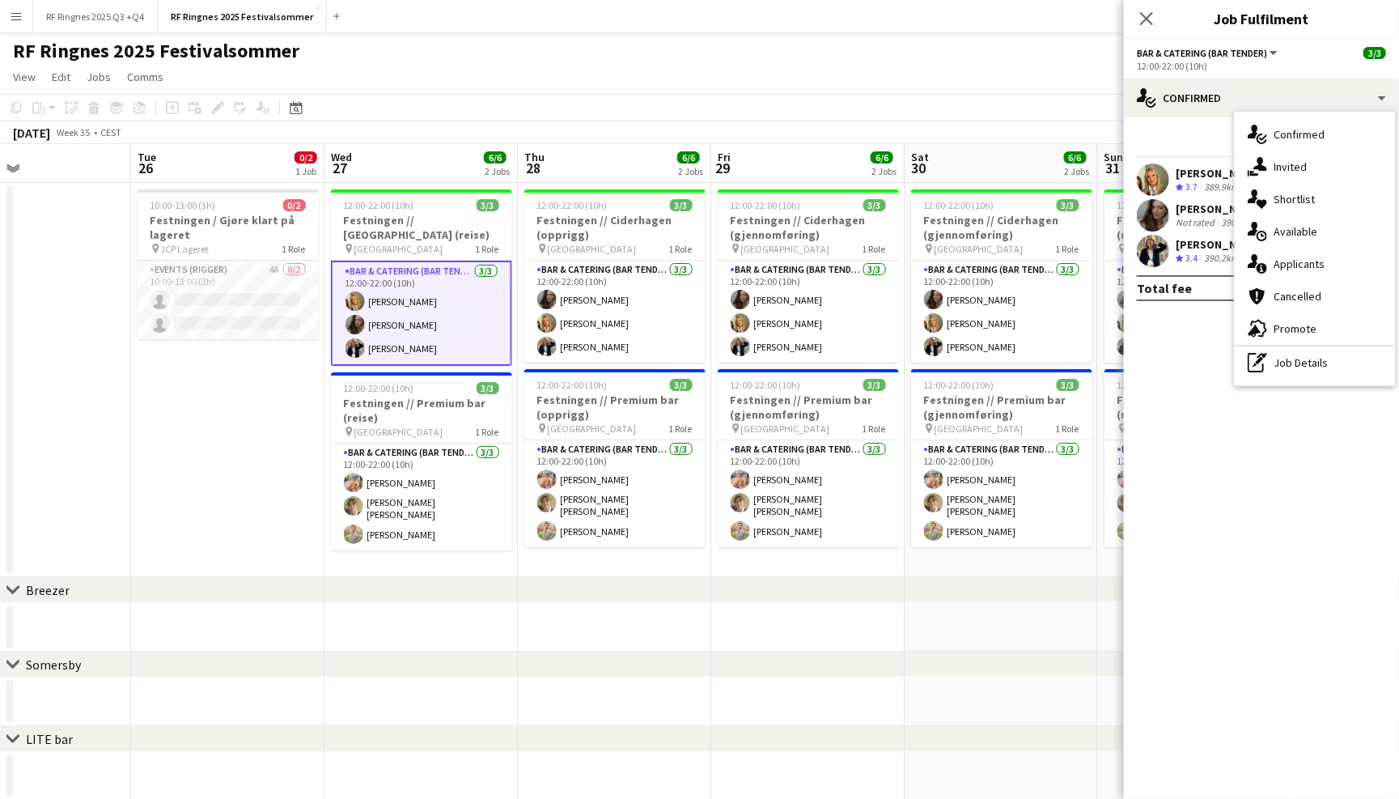
click at [896, 84] on app-page-menu "View Day view expanded Day view collapsed Month view Date picker Jump to today …" at bounding box center [699, 78] width 1399 height 31
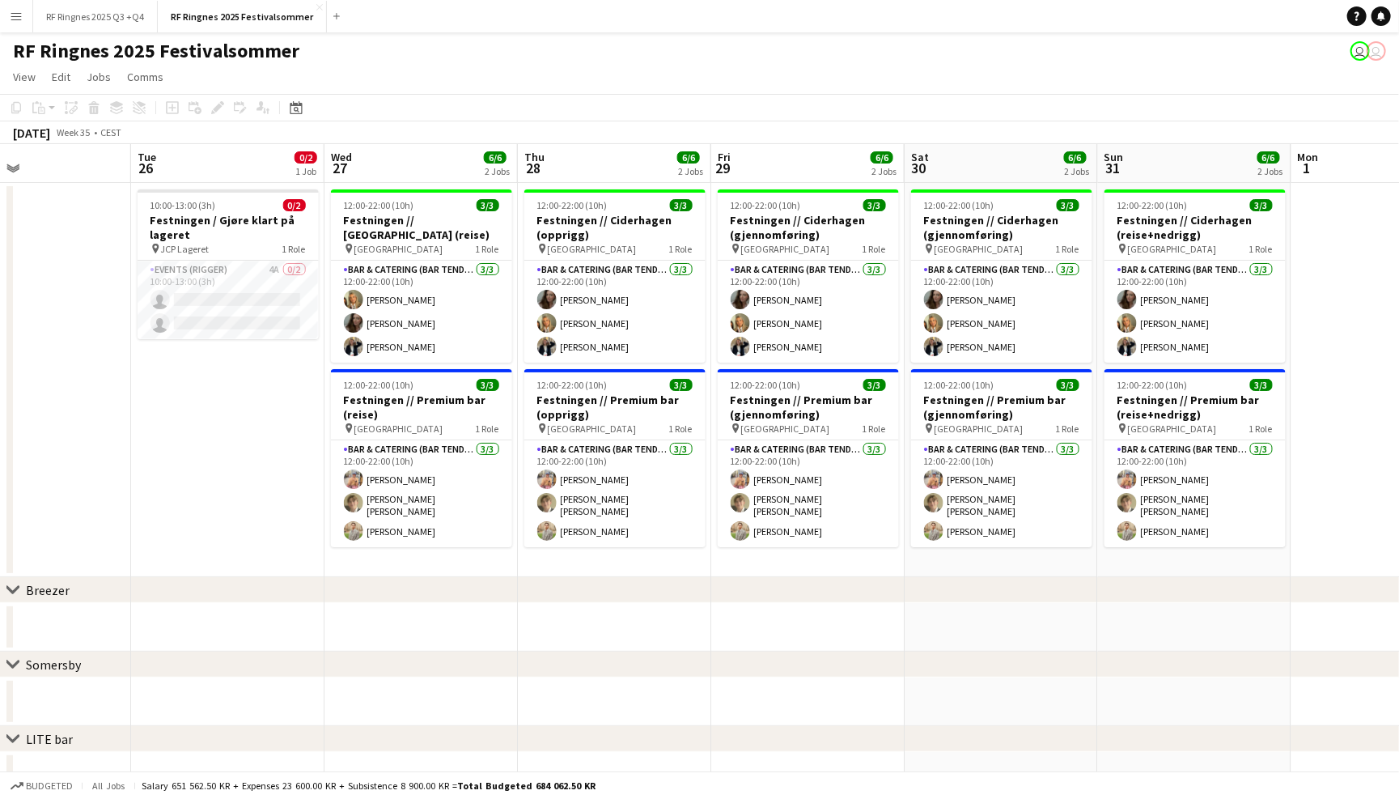
click at [514, 98] on app-toolbar "Copy Paste Paste Command V Paste with crew Command Shift V Paste linked Job Del…" at bounding box center [699, 108] width 1399 height 28
click at [99, 11] on button "RF Ringnes 2025 Q3 +Q4 Close" at bounding box center [95, 17] width 125 height 32
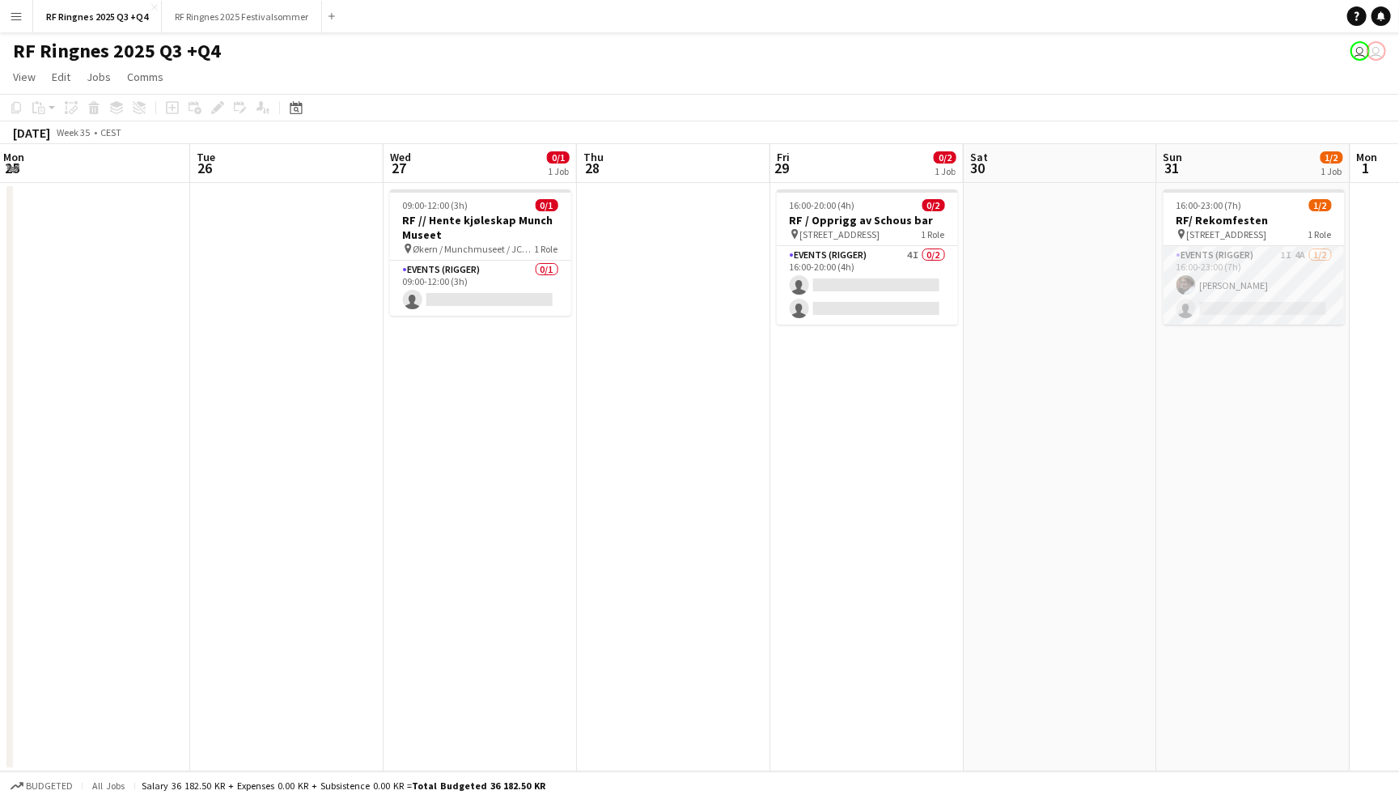
scroll to position [0, 583]
click at [1254, 256] on app-card-role "Events (Rigger) 1I 4A 1/2 16:00-23:00 (7h) Jesper Roth single-neutral-actions" at bounding box center [1254, 285] width 181 height 78
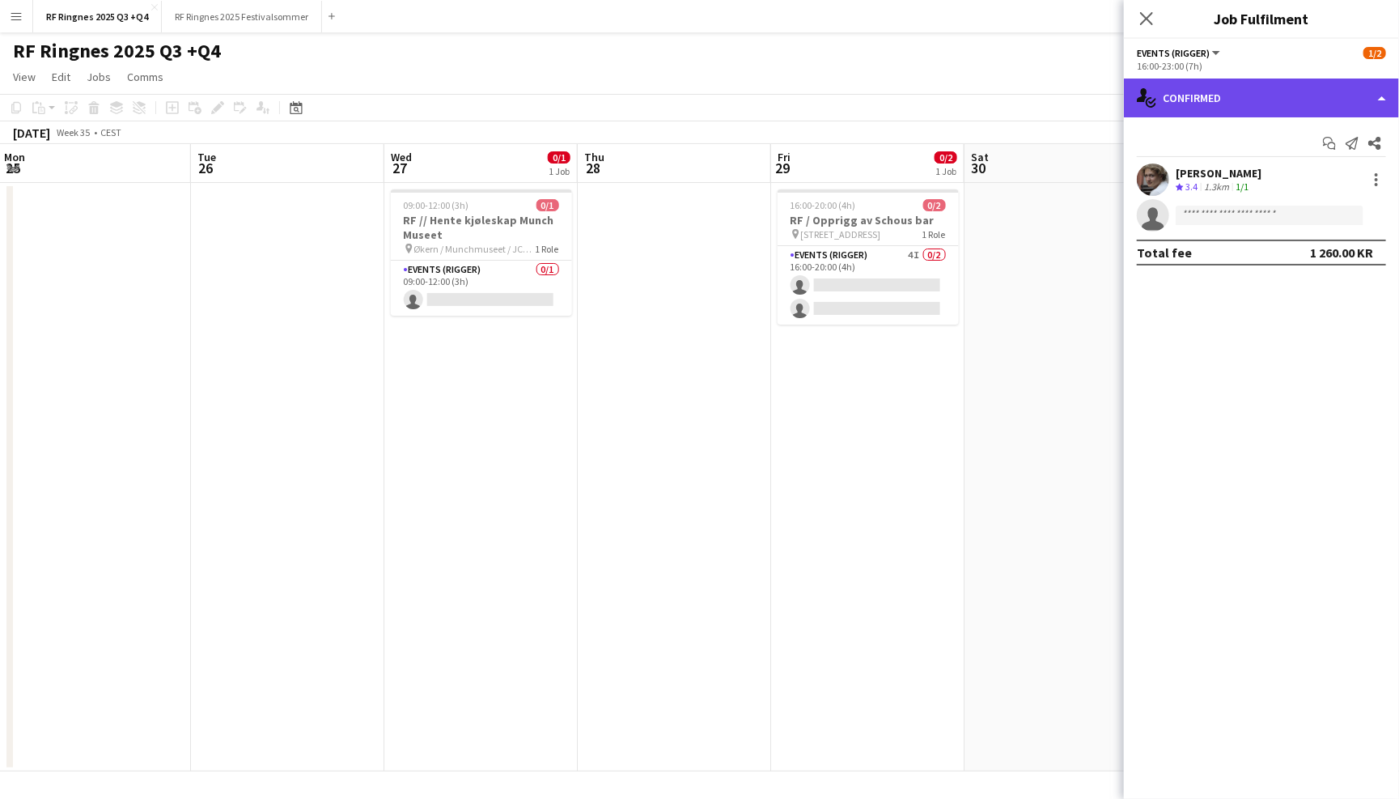
click at [1252, 95] on div "single-neutral-actions-check-2 Confirmed" at bounding box center [1261, 97] width 275 height 39
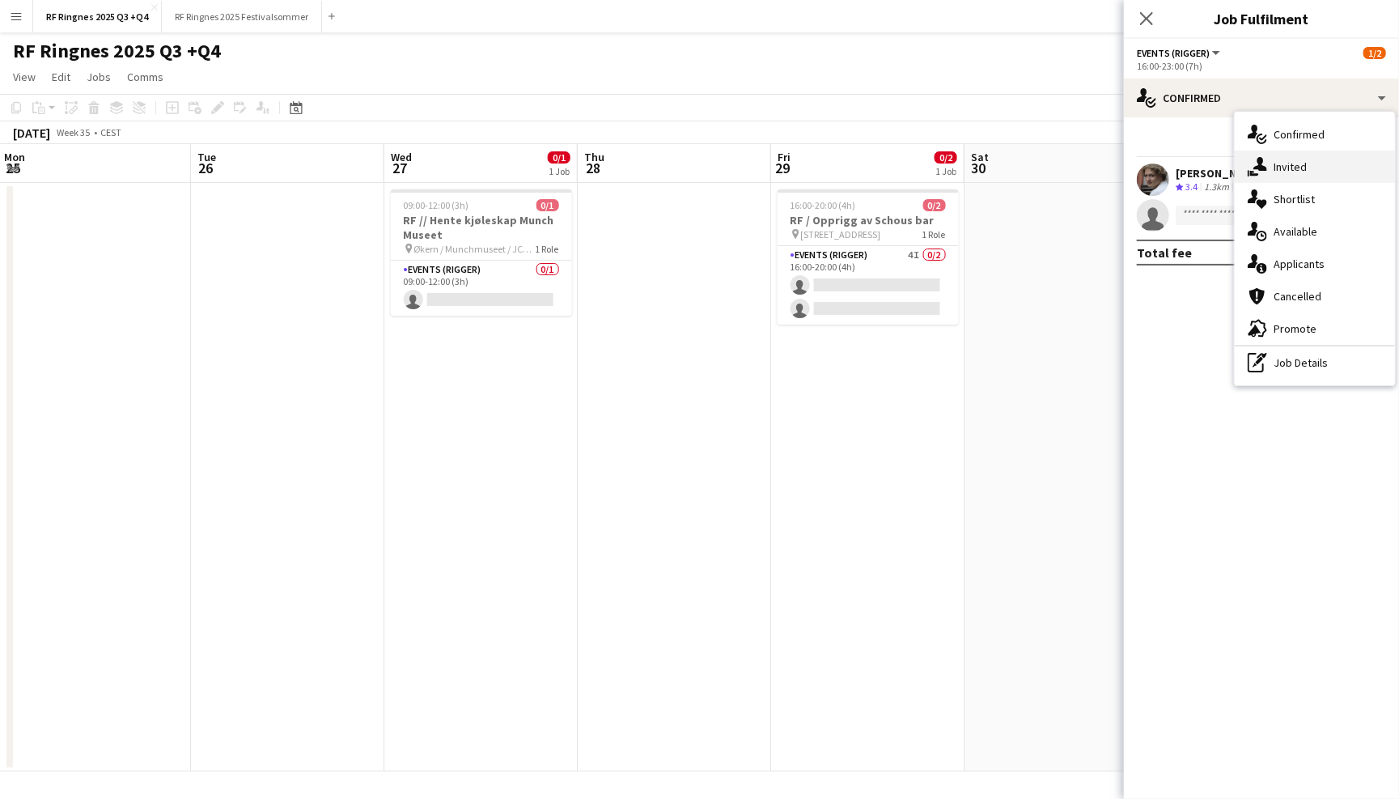
click at [1301, 176] on div "single-neutral-actions-share-1 Invited" at bounding box center [1315, 167] width 160 height 32
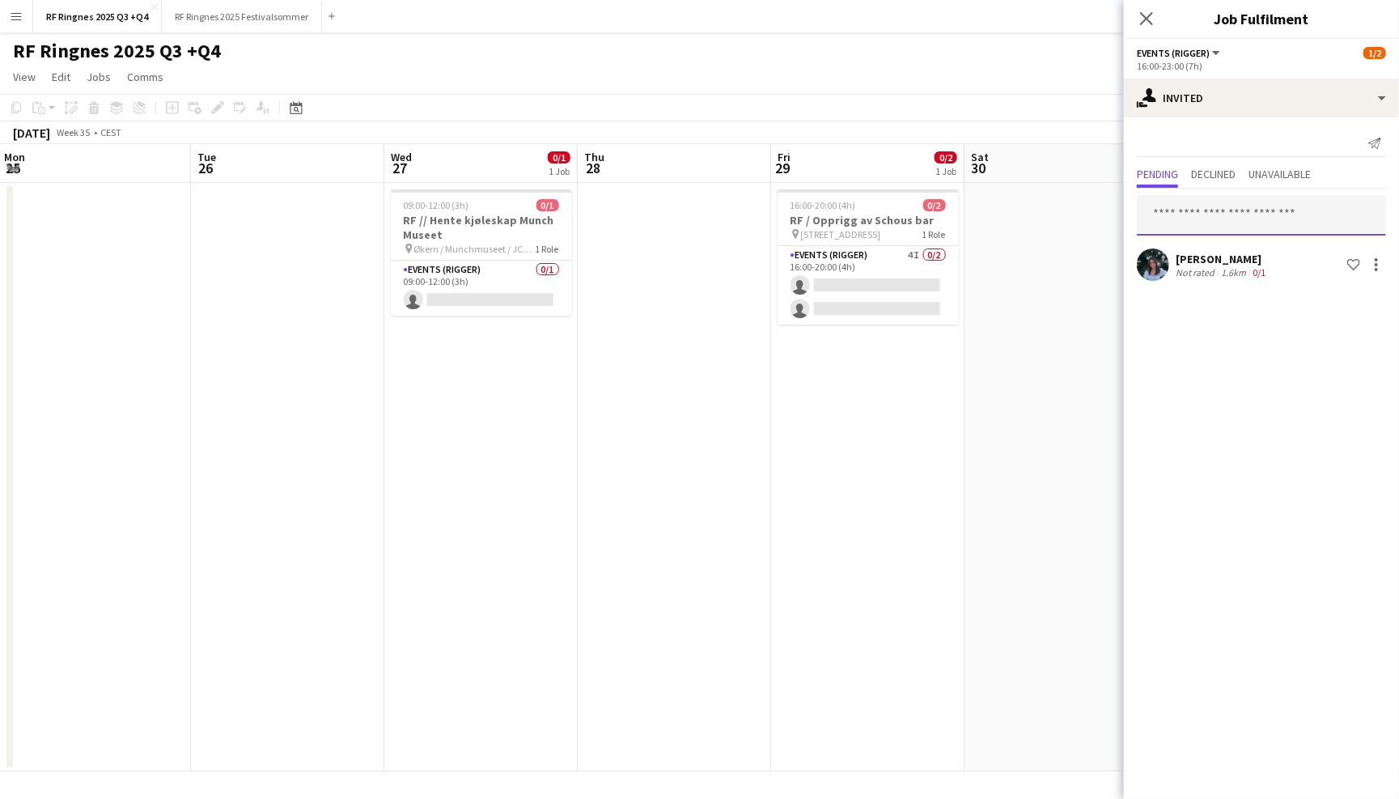
click at [1229, 204] on input "text" at bounding box center [1261, 215] width 249 height 40
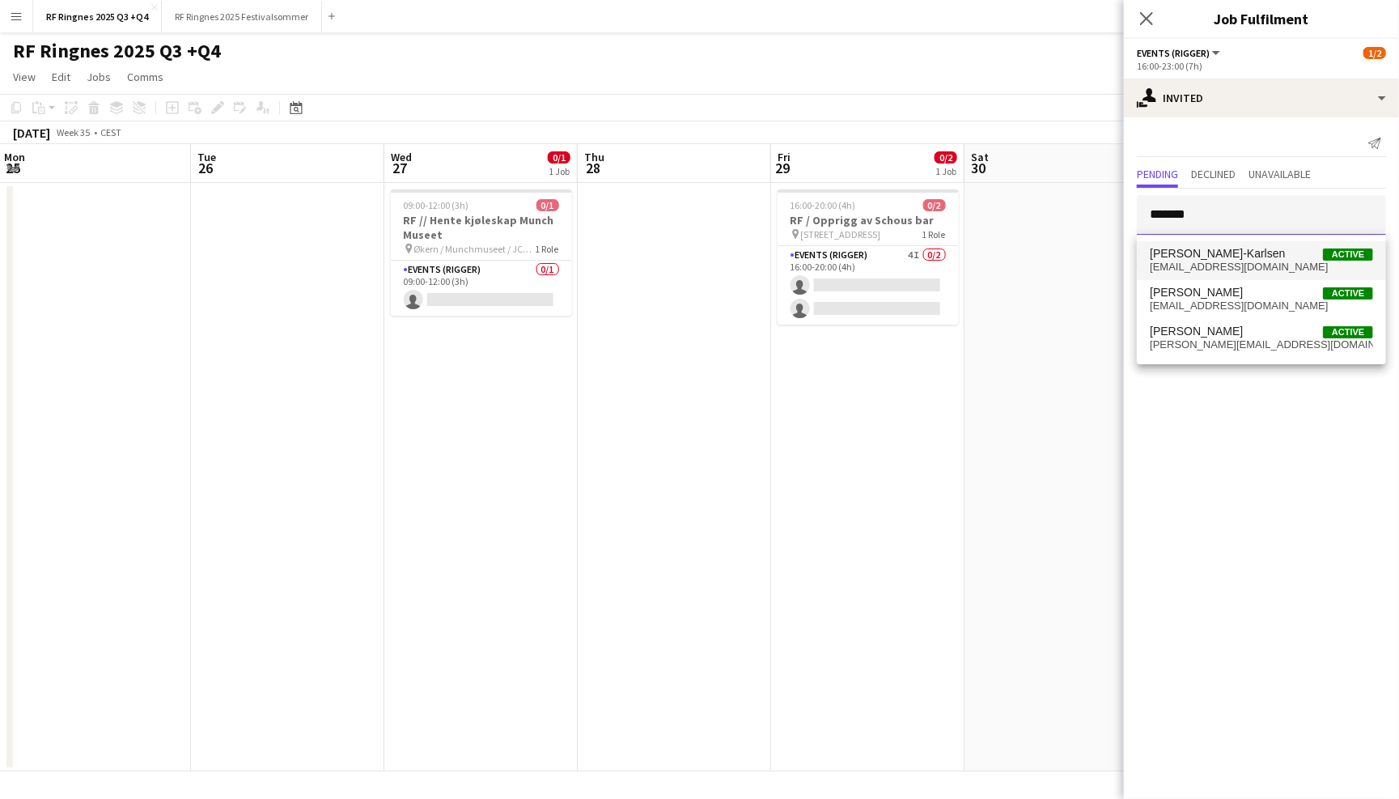
type input "*******"
click at [1304, 261] on span "joachimkarlsen8@gmail.com" at bounding box center [1261, 267] width 223 height 13
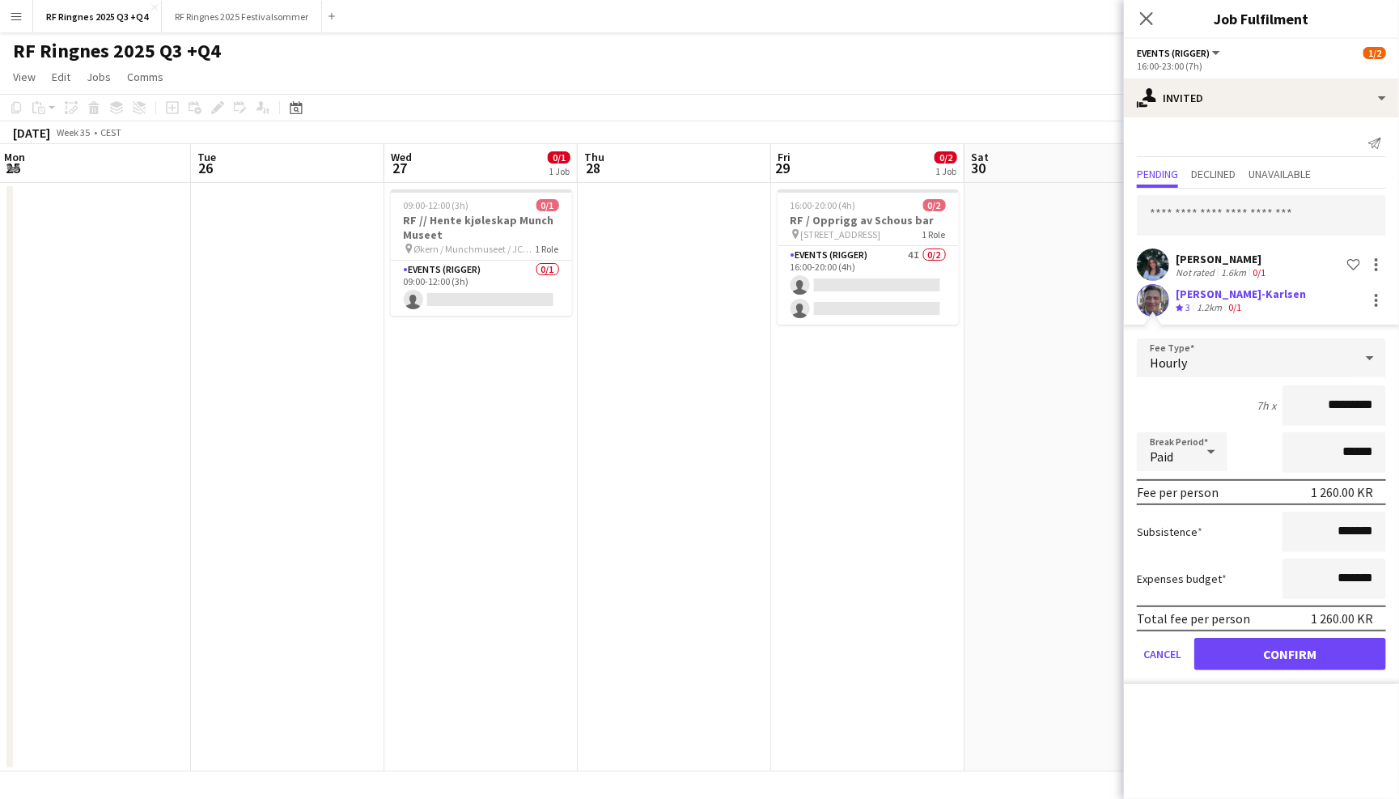
click at [1194, 293] on div "[PERSON_NAME]" at bounding box center [1241, 293] width 130 height 15
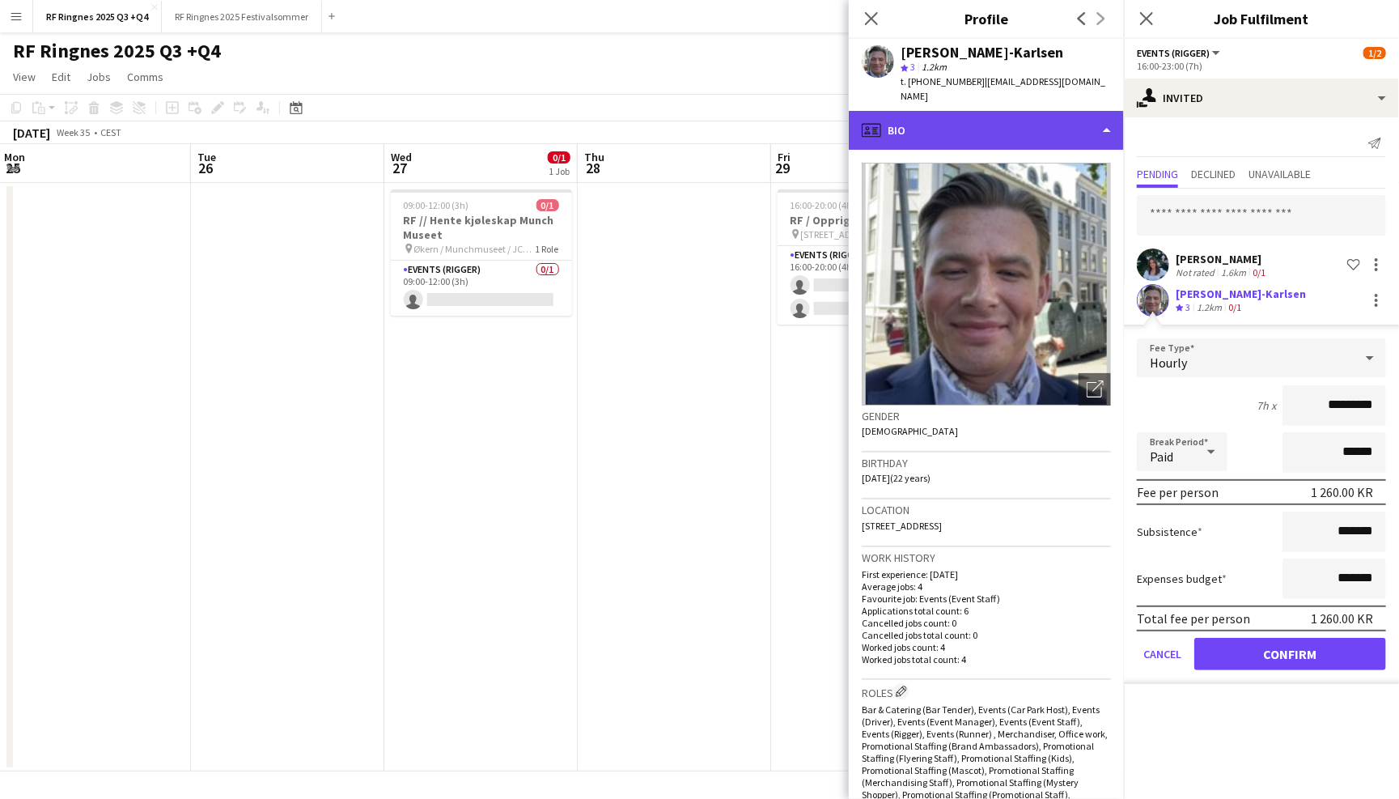
click at [938, 114] on div "profile Bio" at bounding box center [986, 130] width 275 height 39
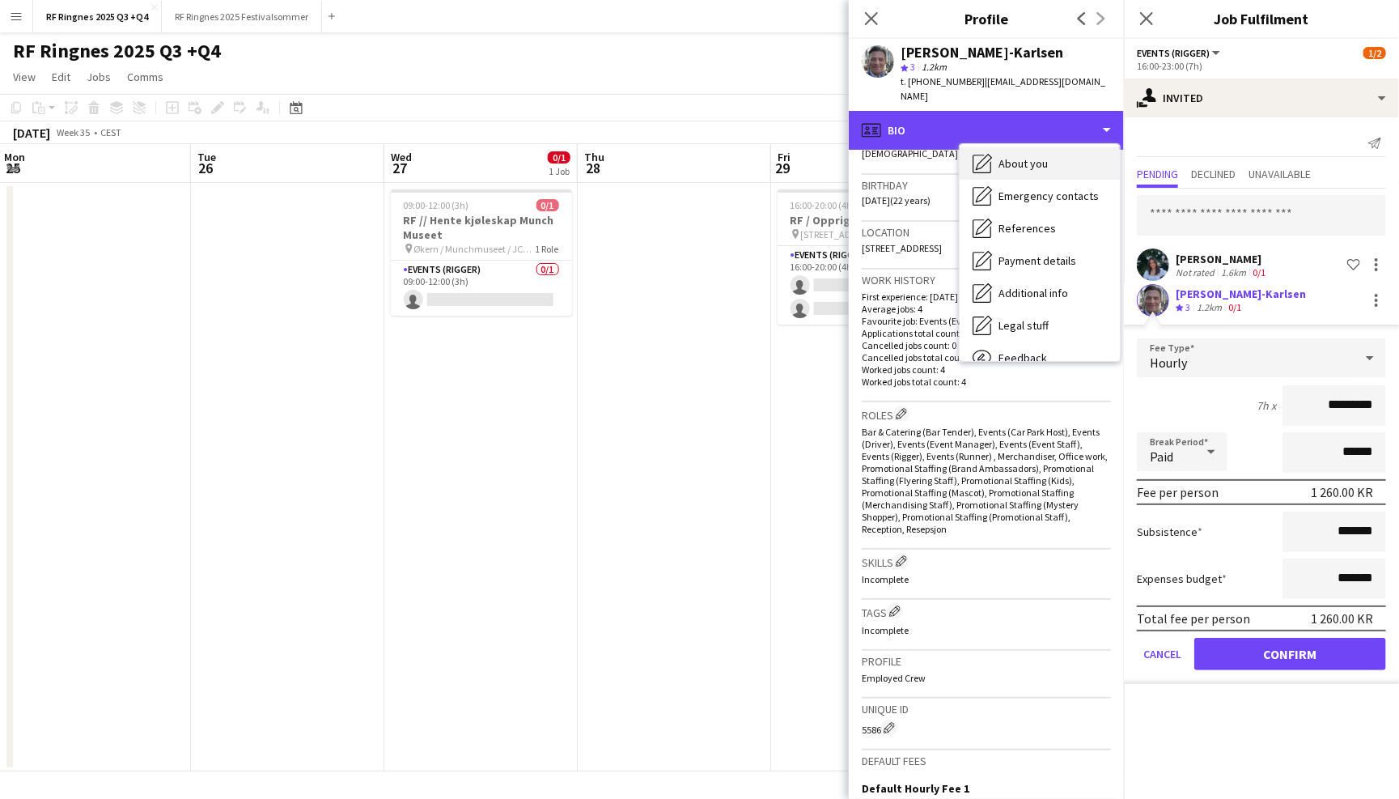
scroll to position [151, 0]
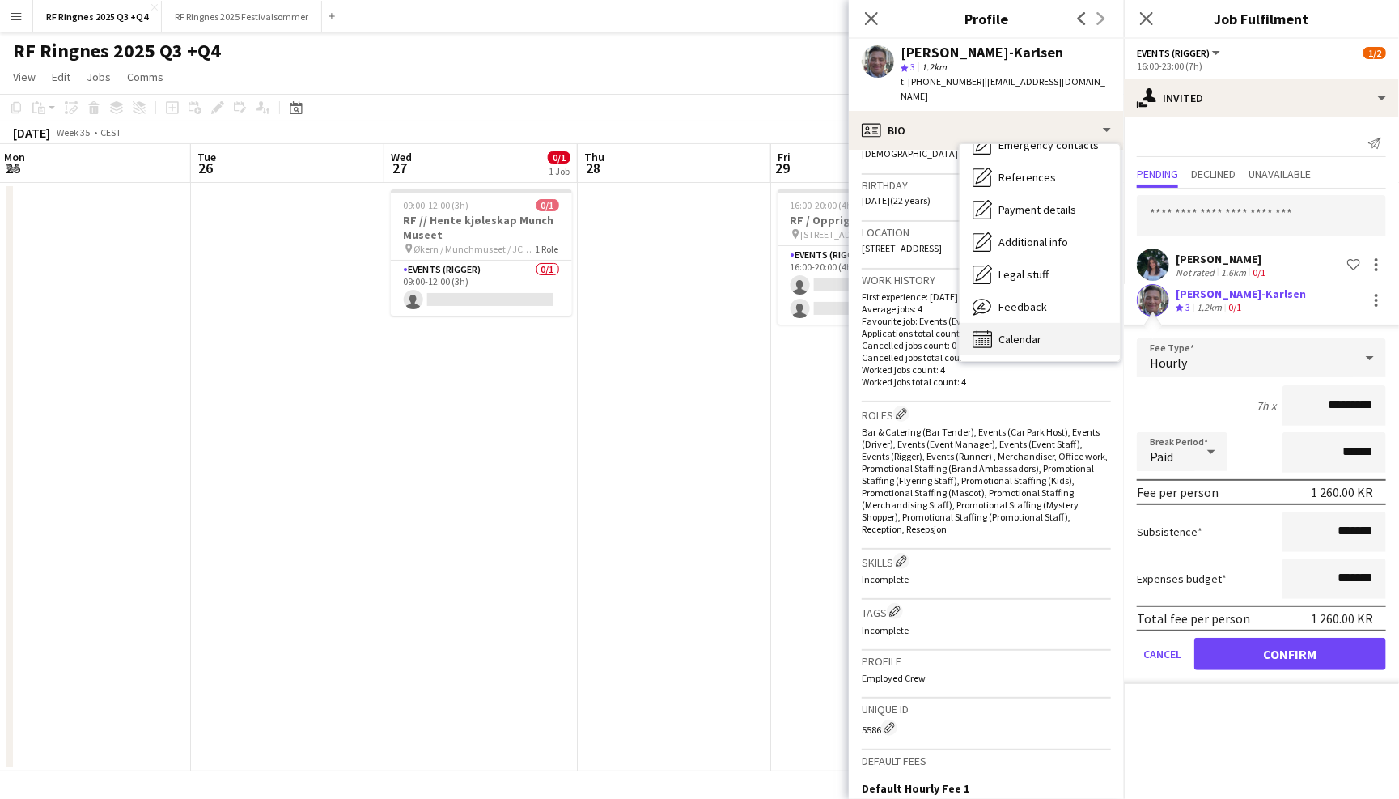
click at [1054, 326] on div "Calendar Calendar" at bounding box center [1040, 339] width 160 height 32
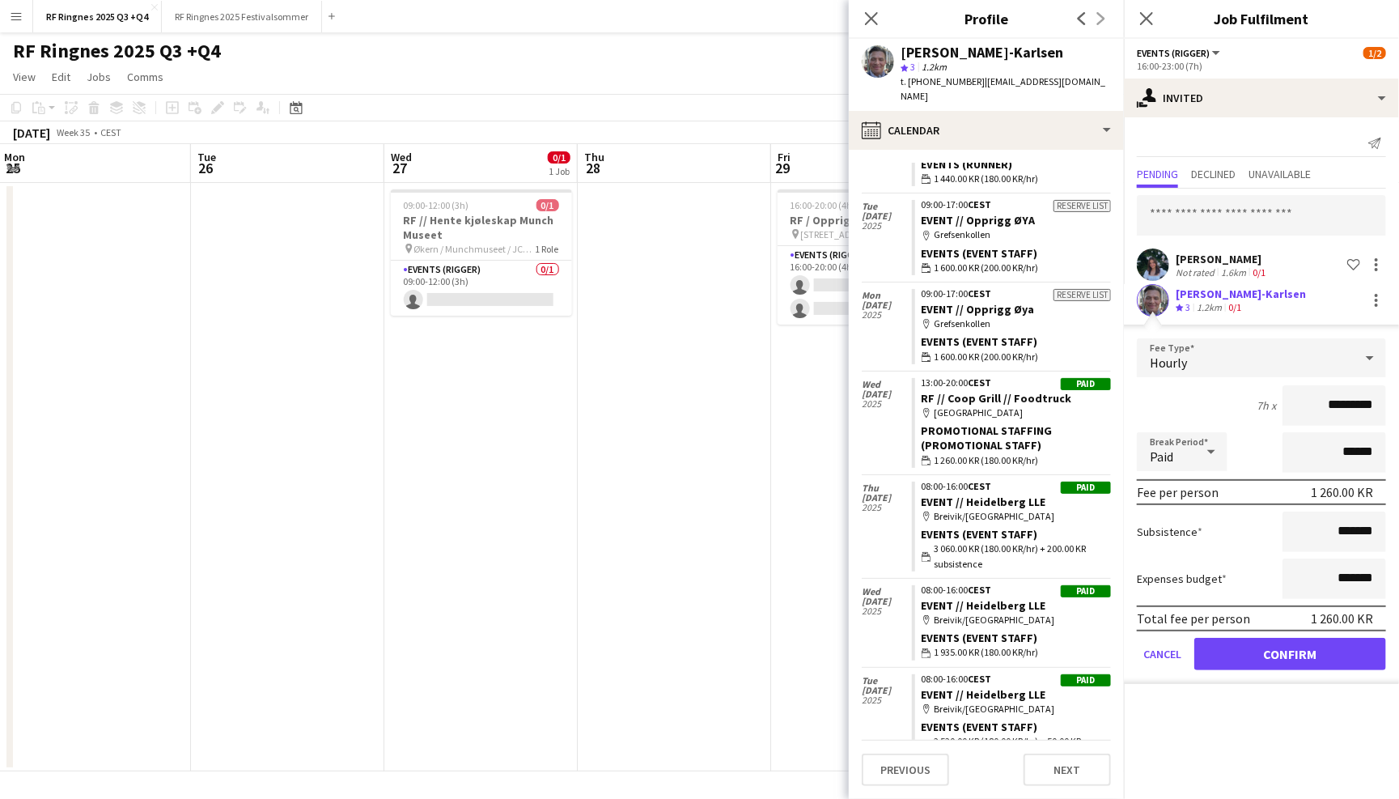
scroll to position [83, 0]
click at [1283, 659] on button "Confirm" at bounding box center [1290, 654] width 192 height 32
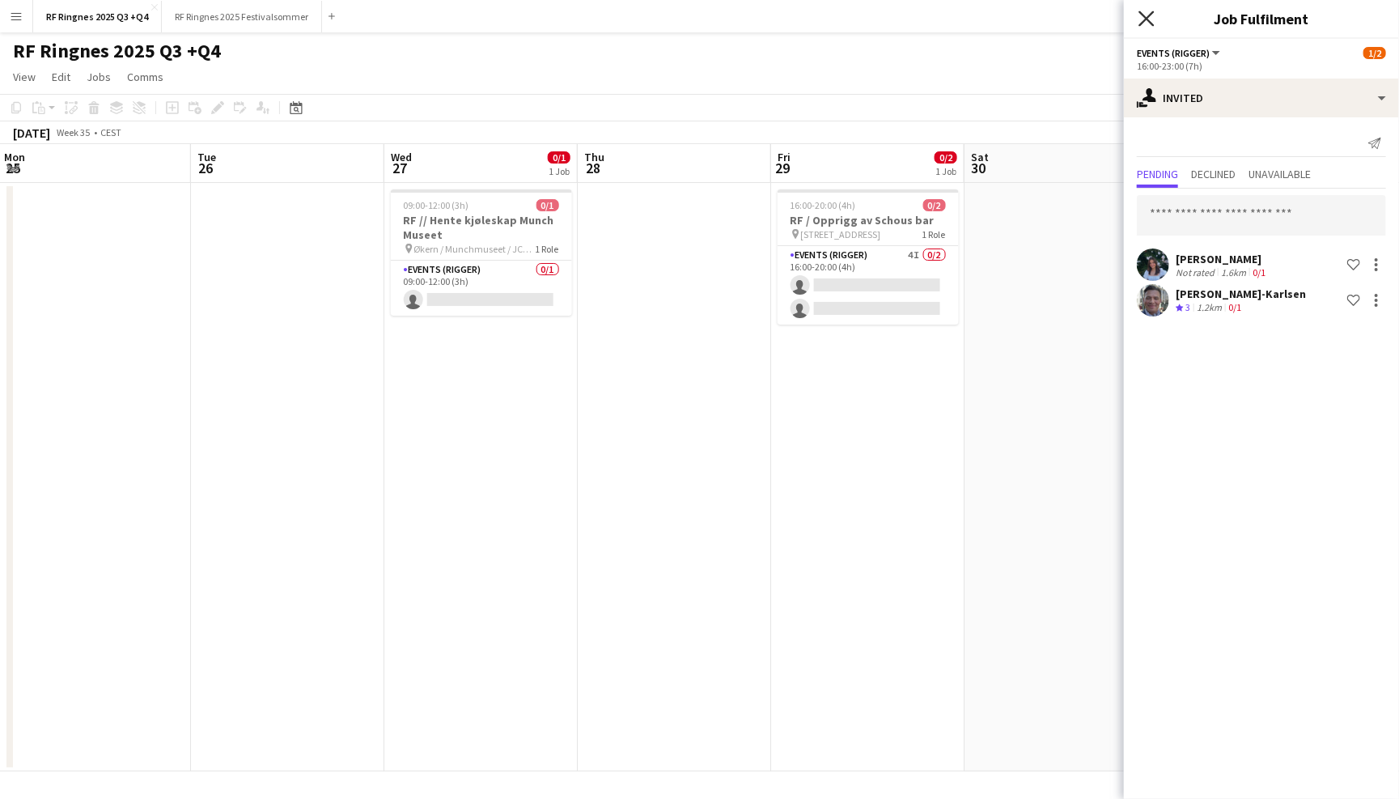
click at [1151, 17] on icon "Close pop-in" at bounding box center [1146, 18] width 15 height 15
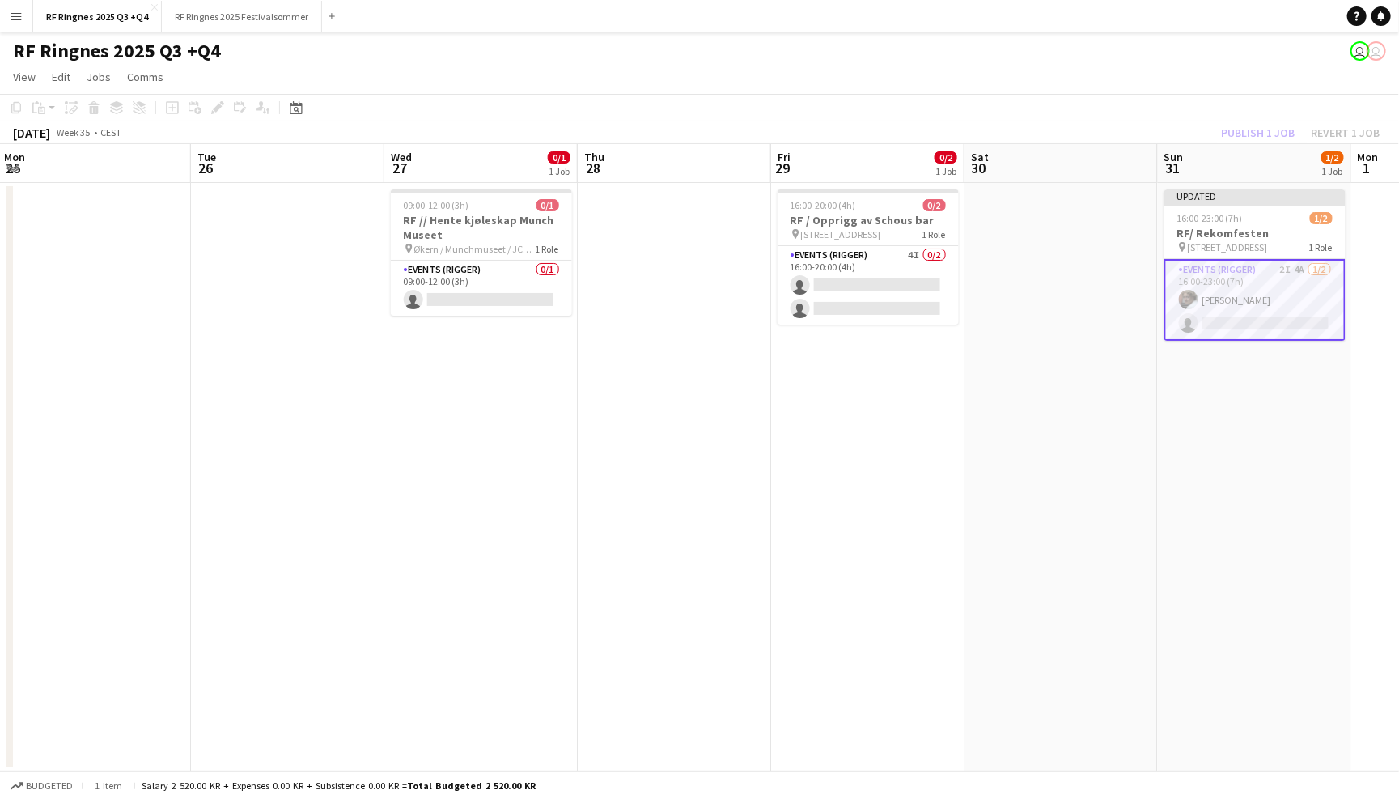
click at [1093, 29] on app-navbar "Menu Boards Boards Boards All jobs Status Workforce Workforce My Workforce Recr…" at bounding box center [699, 16] width 1399 height 32
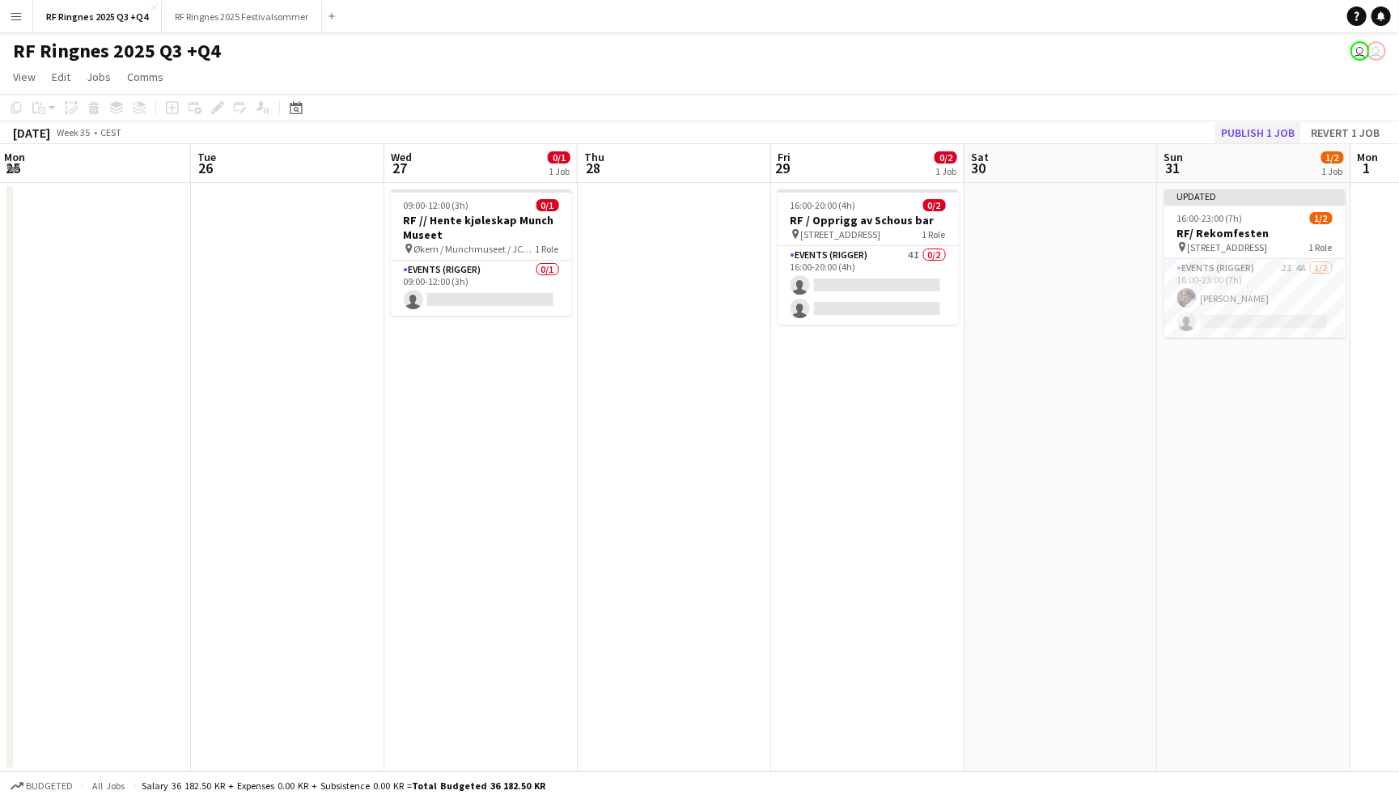
click at [1284, 127] on button "Publish 1 job" at bounding box center [1258, 132] width 87 height 21
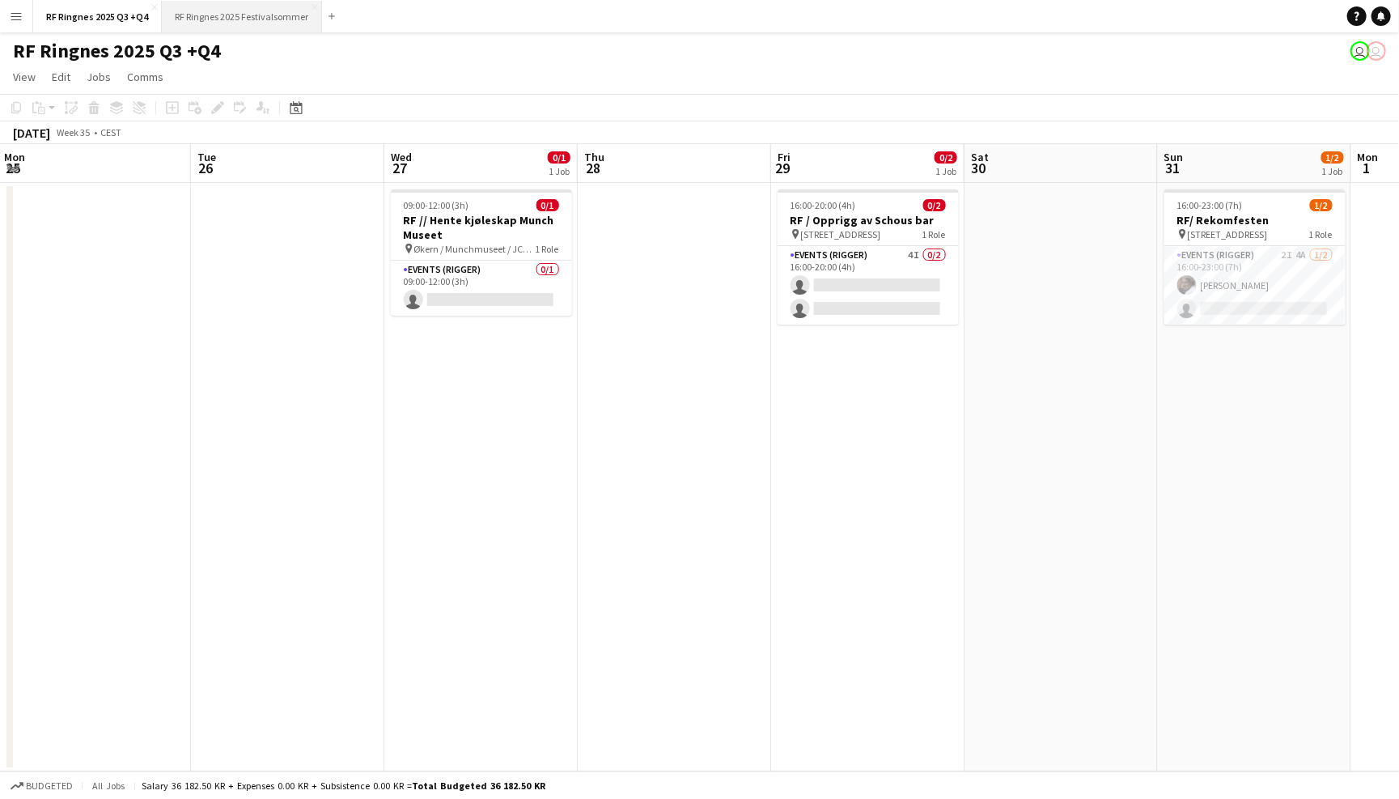
click at [262, 19] on button "RF Ringnes 2025 Festivalsommer Close" at bounding box center [242, 17] width 160 height 32
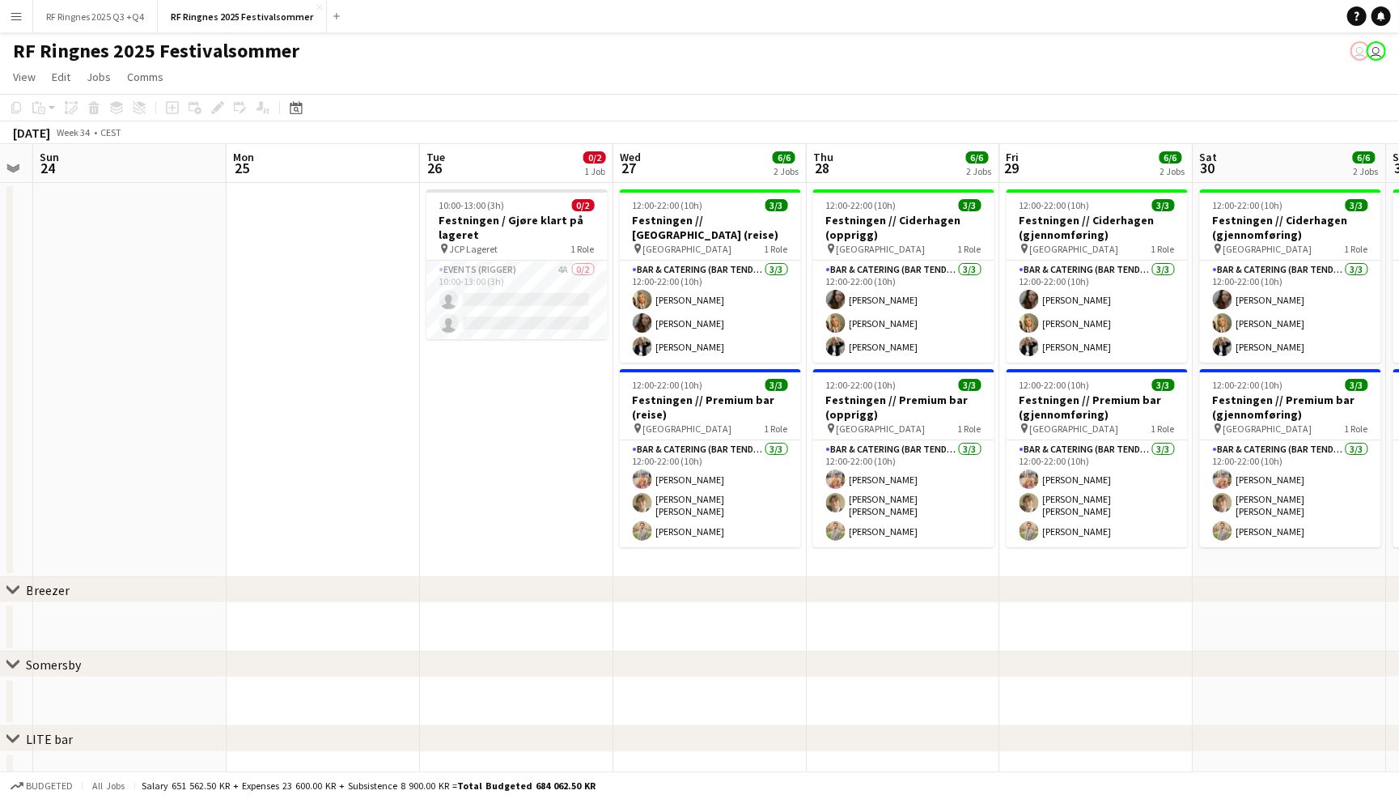
scroll to position [0, 745]
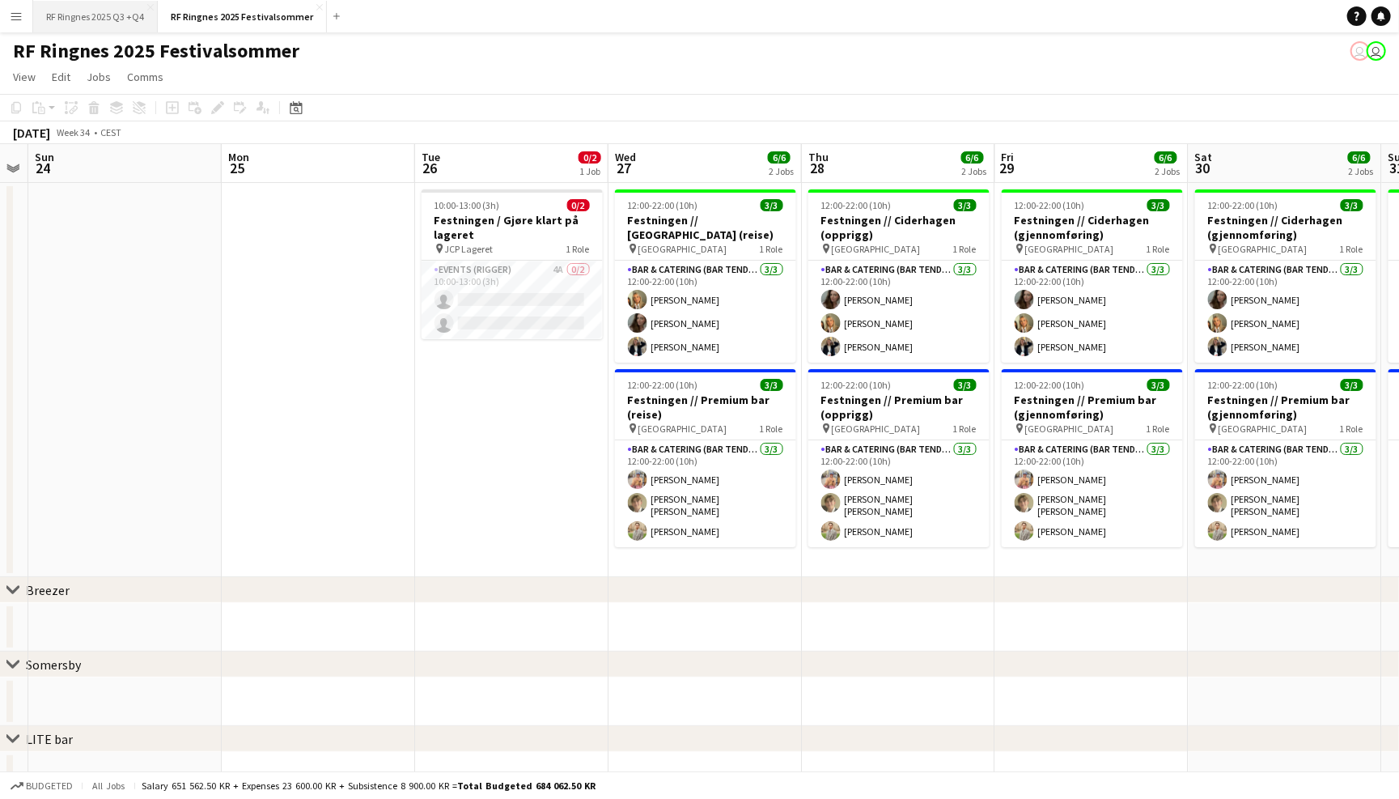
click at [100, 24] on button "RF Ringnes 2025 Q3 +Q4 Close" at bounding box center [95, 17] width 125 height 32
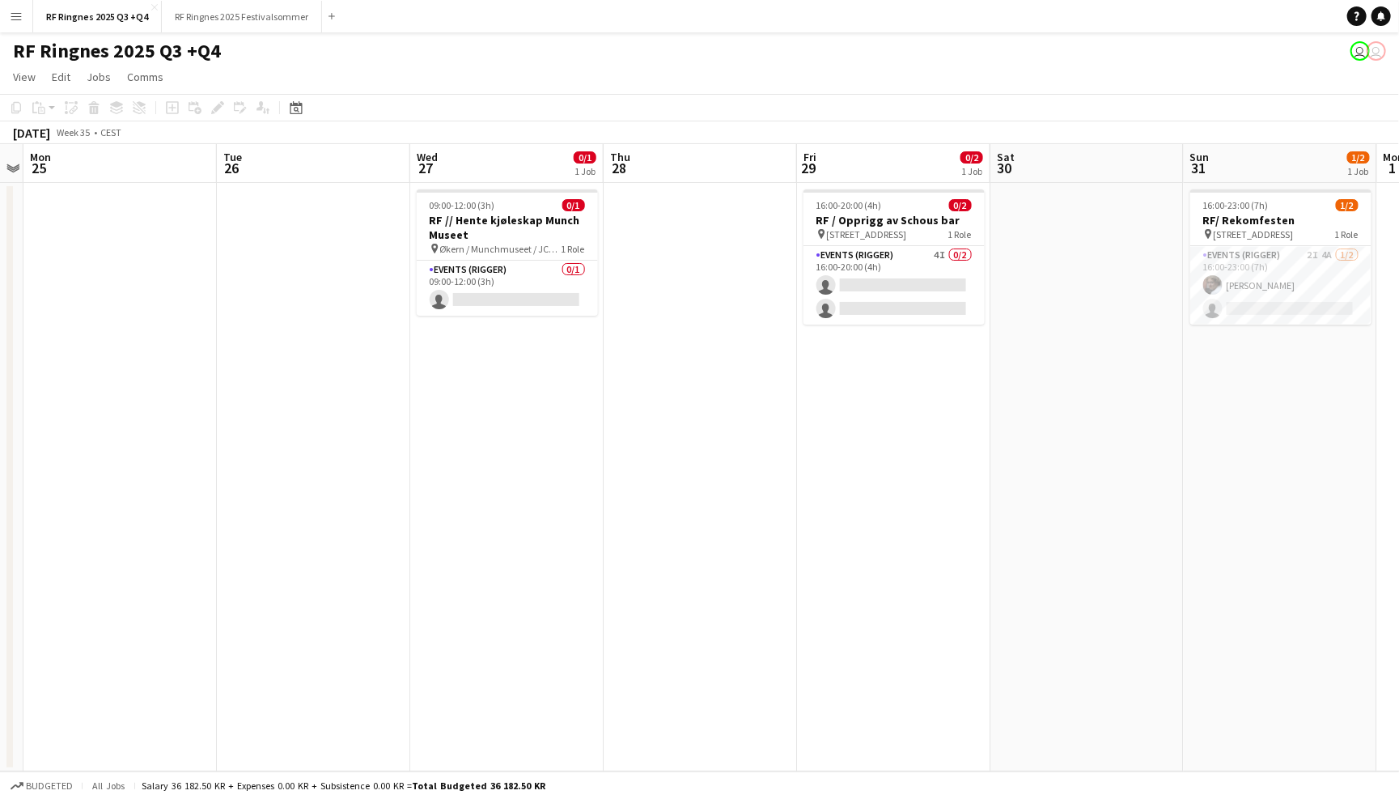
scroll to position [0, 608]
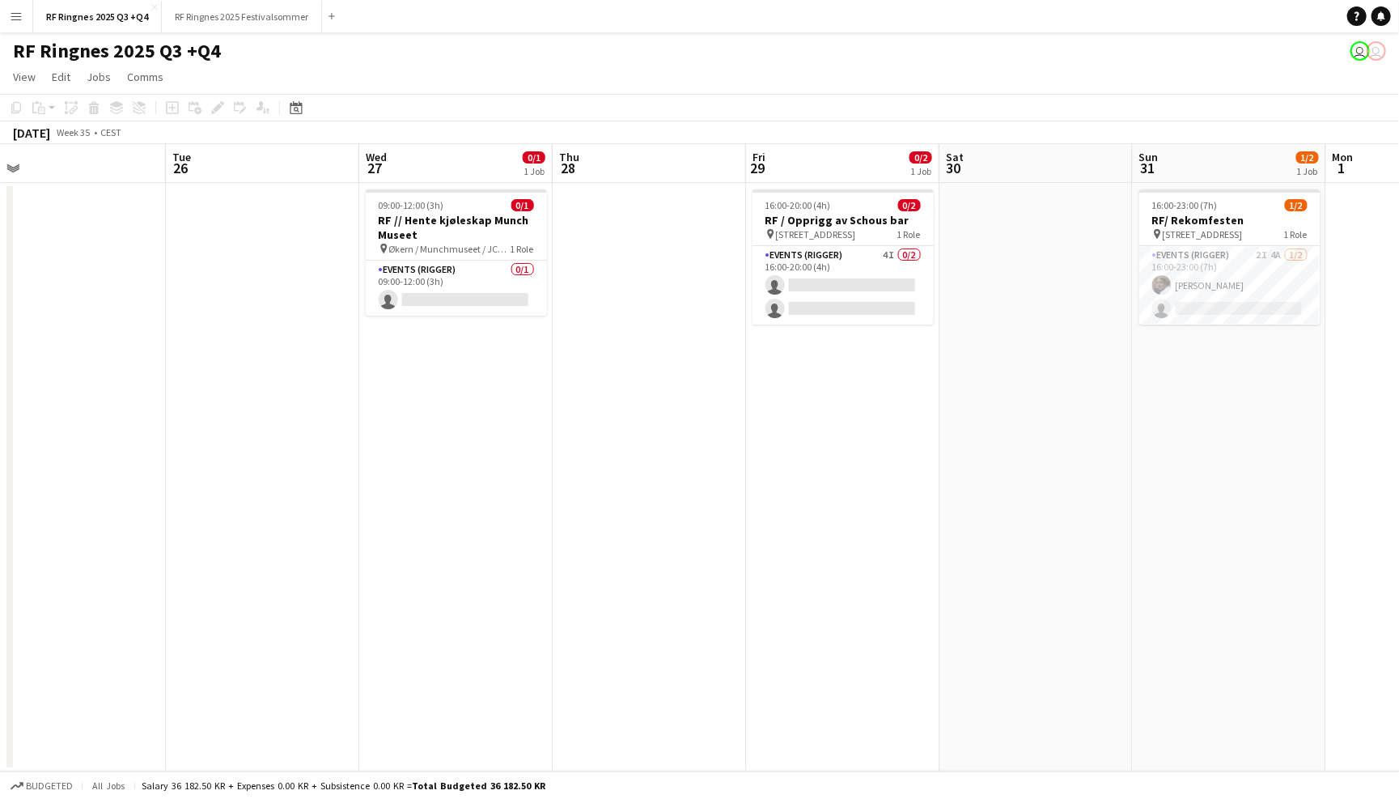
click at [1086, 61] on div "RF Ringnes 2025 Q3 +Q4 user user" at bounding box center [699, 47] width 1399 height 31
click at [232, 7] on button "RF Ringnes 2025 Festivalsommer Close" at bounding box center [242, 17] width 160 height 32
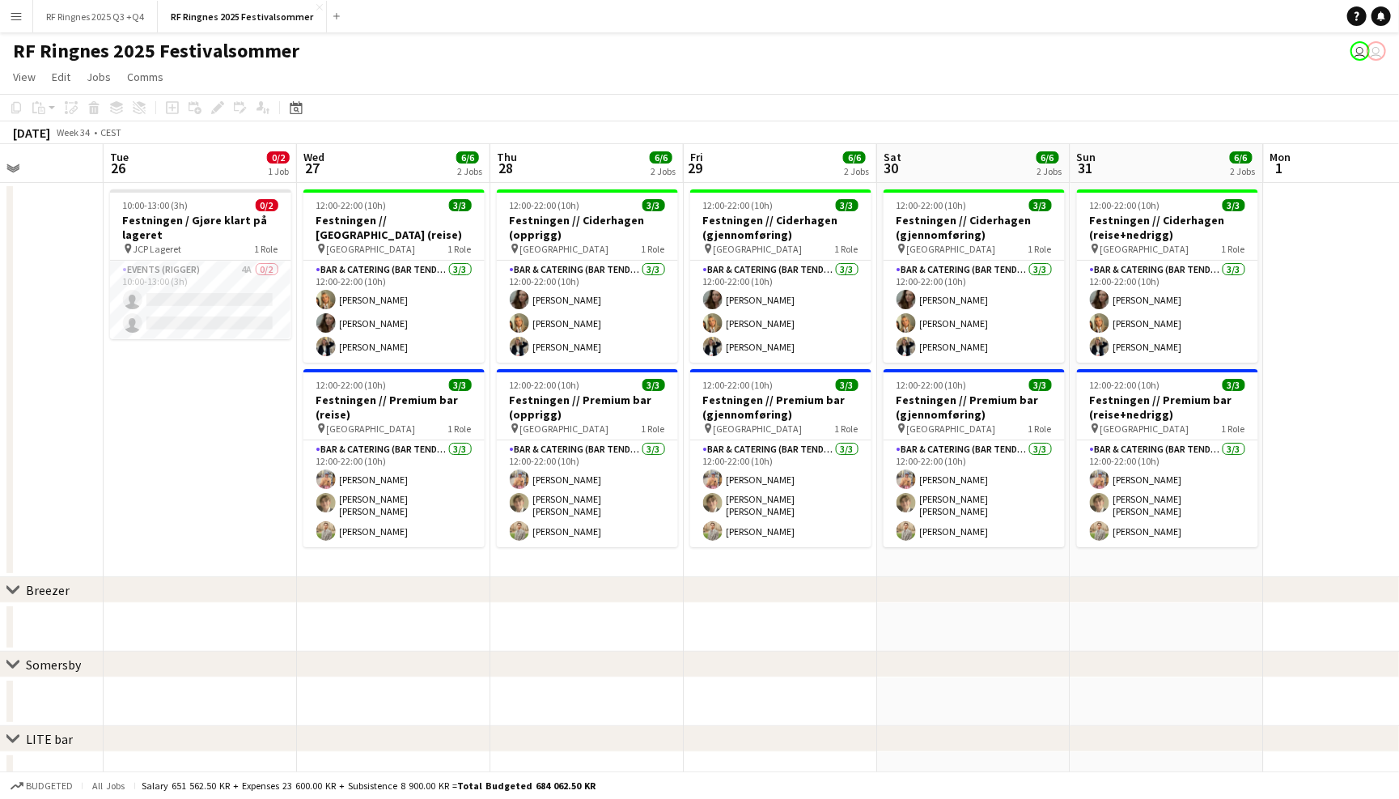
scroll to position [0, 675]
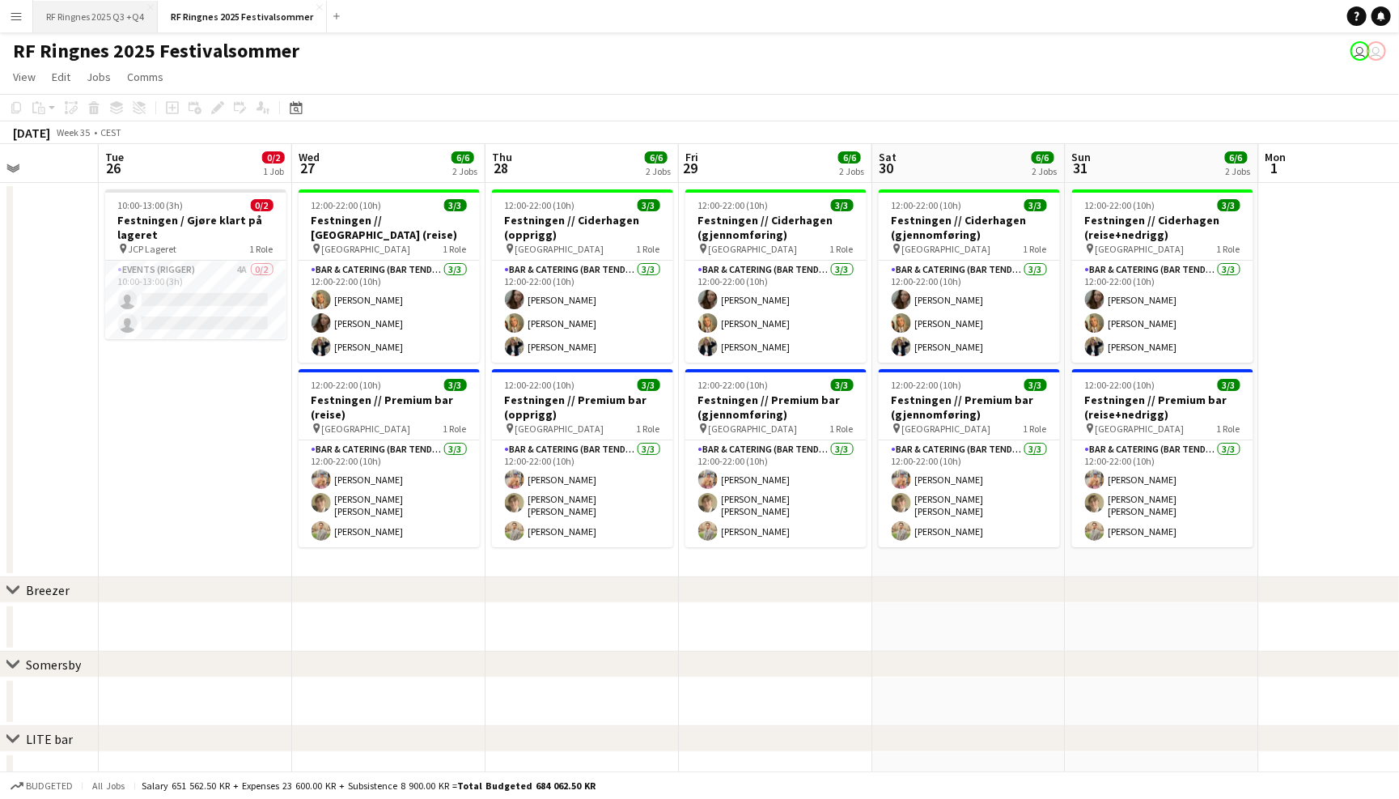
click at [87, 10] on button "RF Ringnes 2025 Q3 +Q4 Close" at bounding box center [95, 17] width 125 height 32
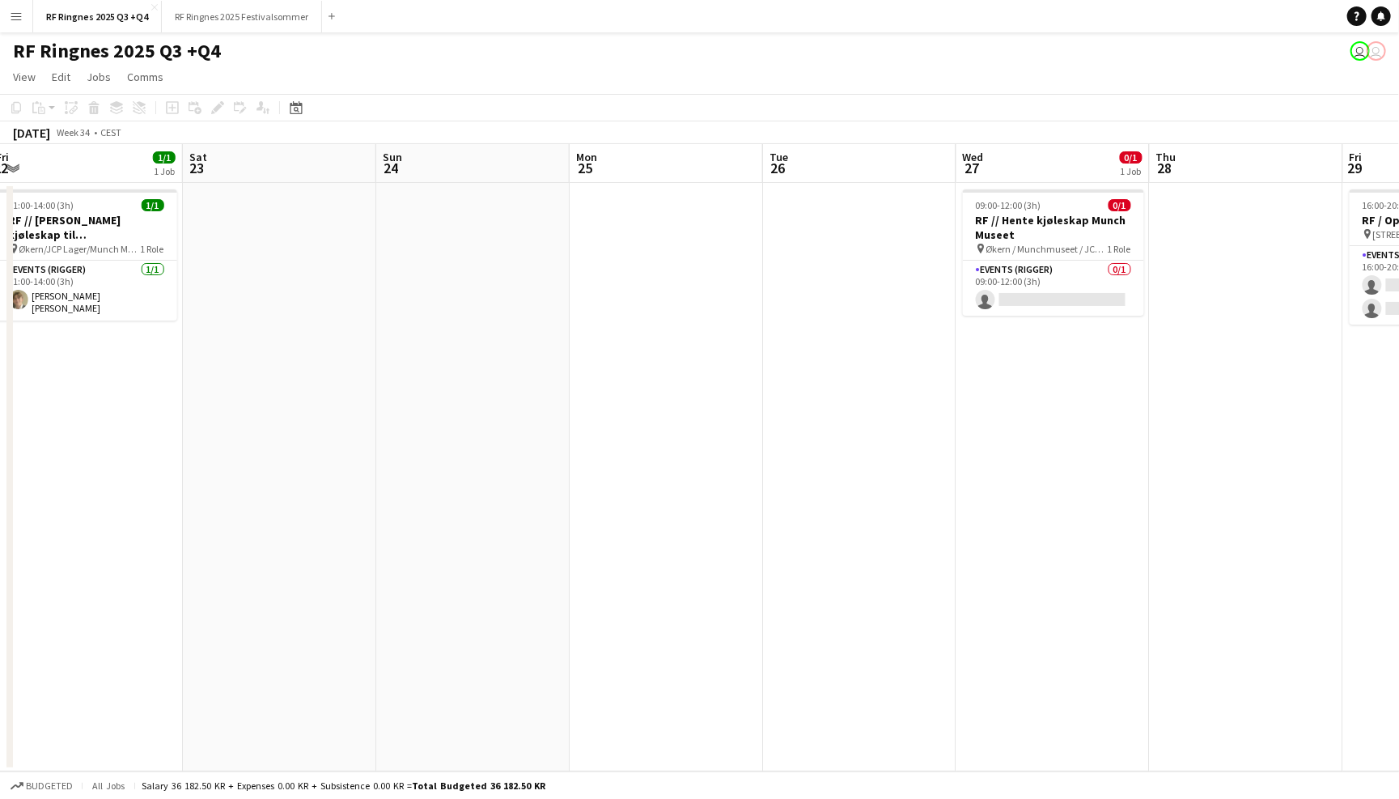
scroll to position [0, 405]
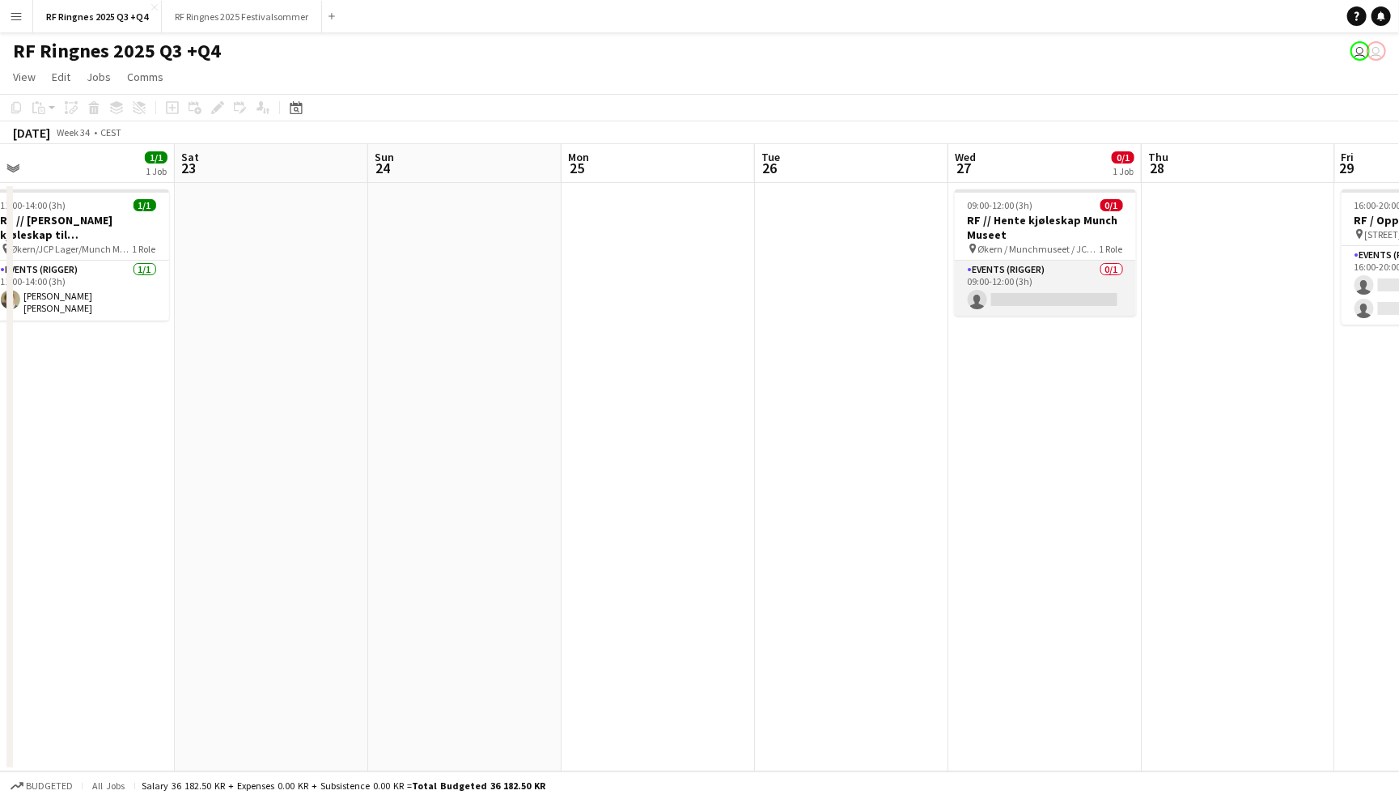
click at [1054, 271] on app-card-role "Events (Rigger) 0/1 09:00-12:00 (3h) single-neutral-actions" at bounding box center [1045, 288] width 181 height 55
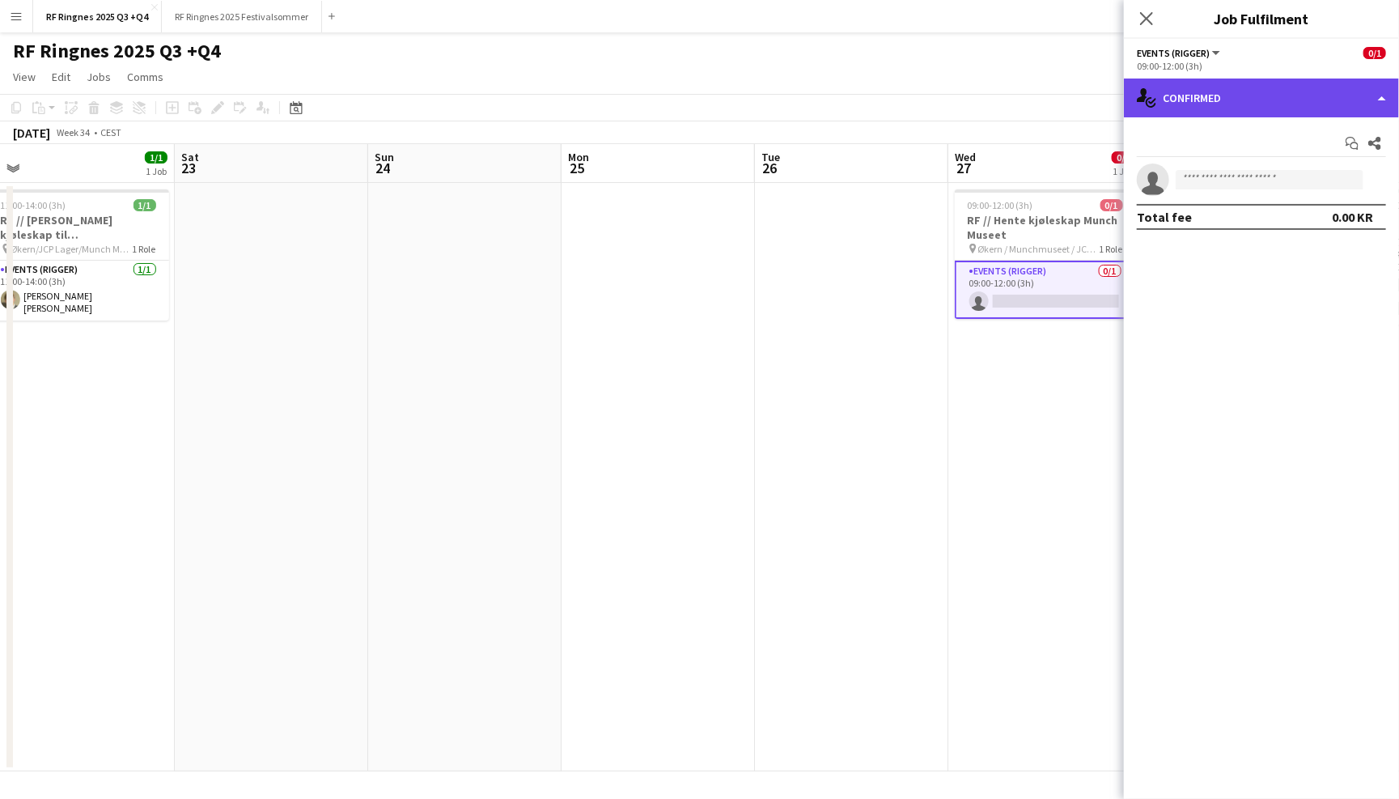
click at [1162, 98] on div "single-neutral-actions-check-2 Confirmed" at bounding box center [1261, 97] width 275 height 39
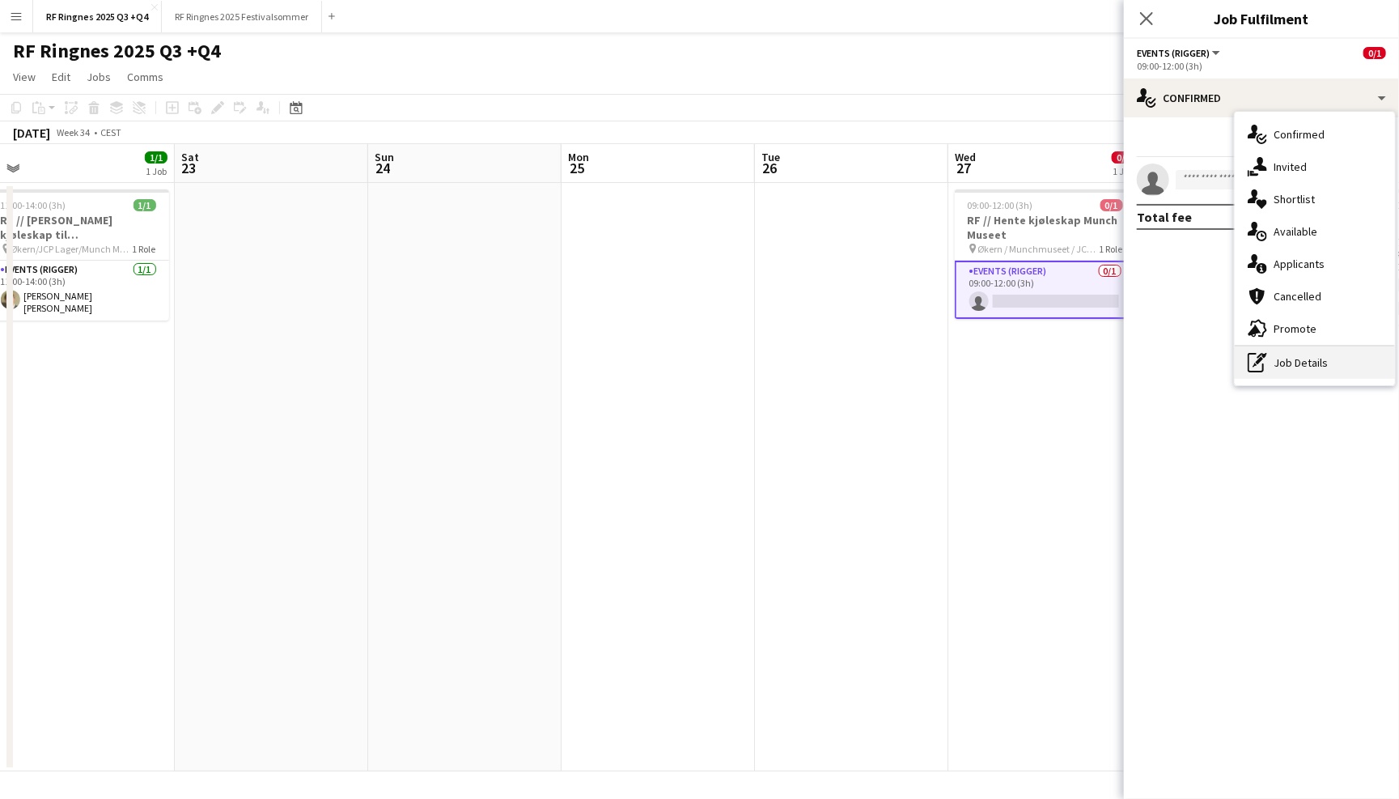
click at [1306, 365] on div "pen-write Job Details" at bounding box center [1315, 362] width 160 height 32
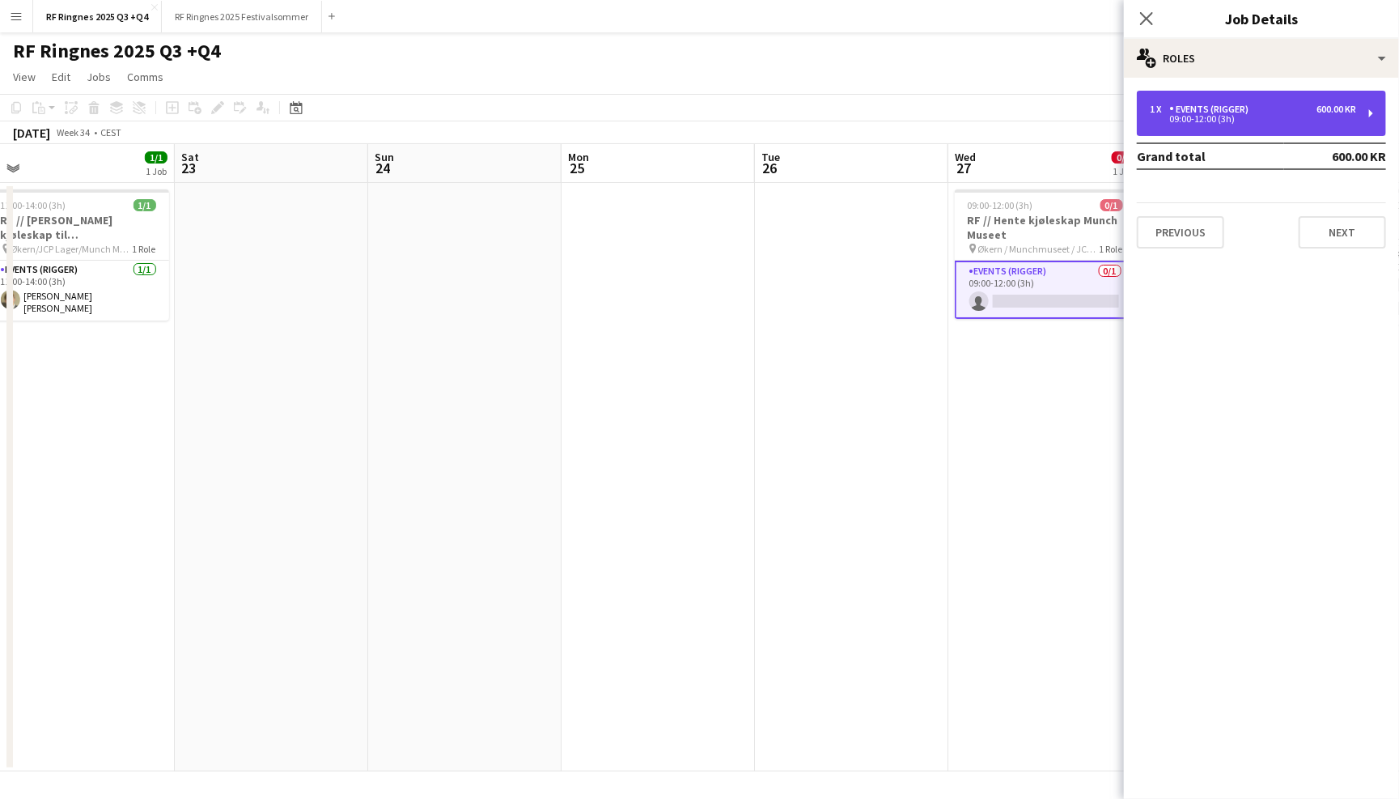
click at [1275, 117] on div "09:00-12:00 (3h)" at bounding box center [1253, 119] width 206 height 8
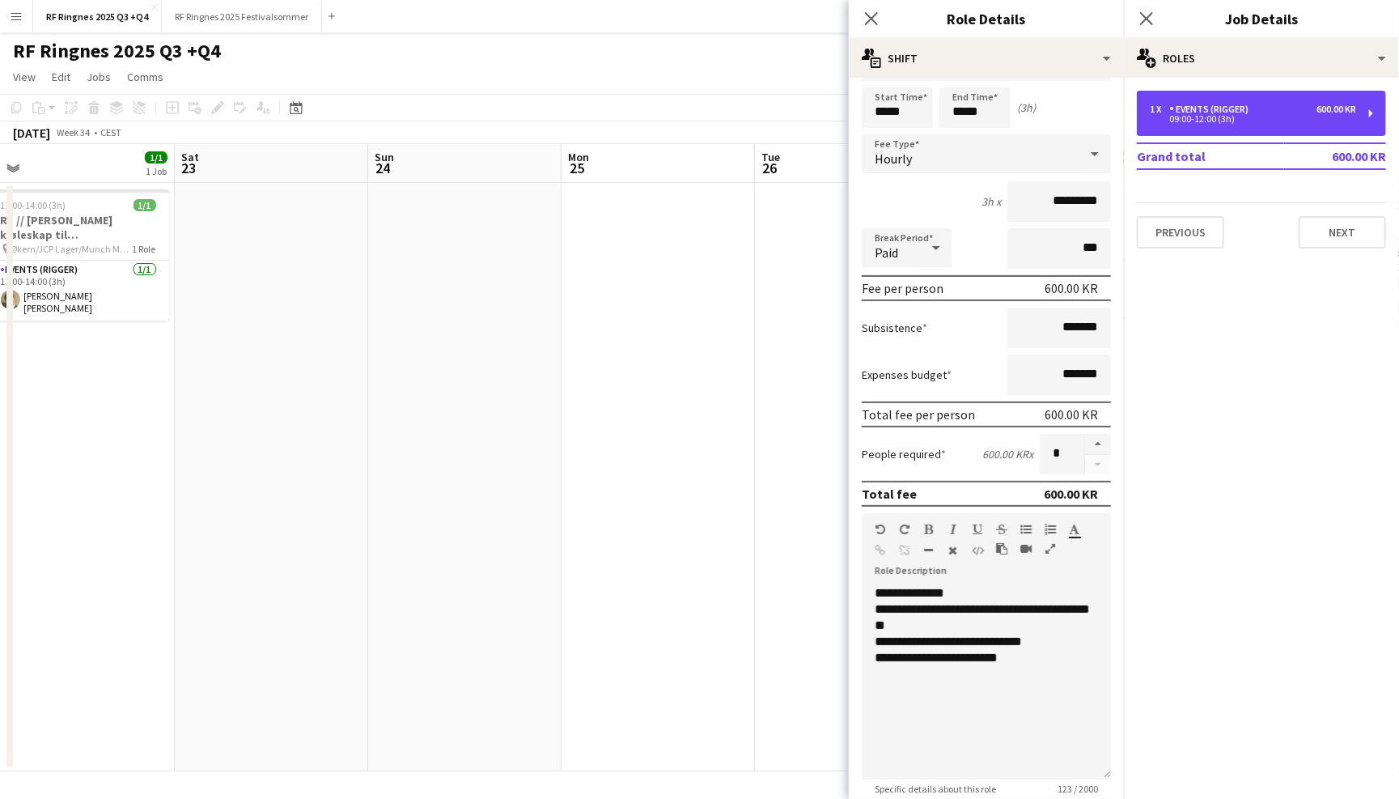
scroll to position [52, 0]
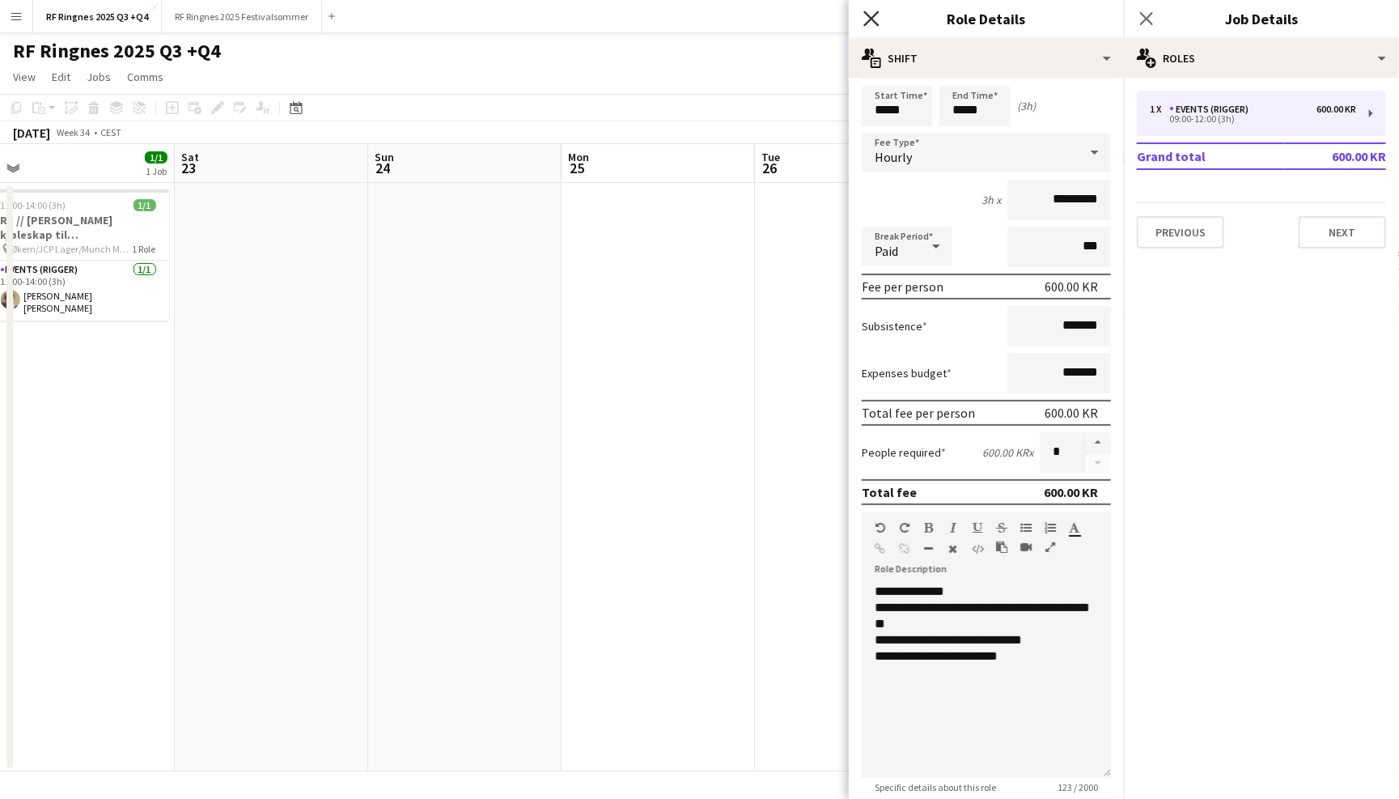
click at [872, 23] on icon "Close pop-in" at bounding box center [870, 18] width 15 height 15
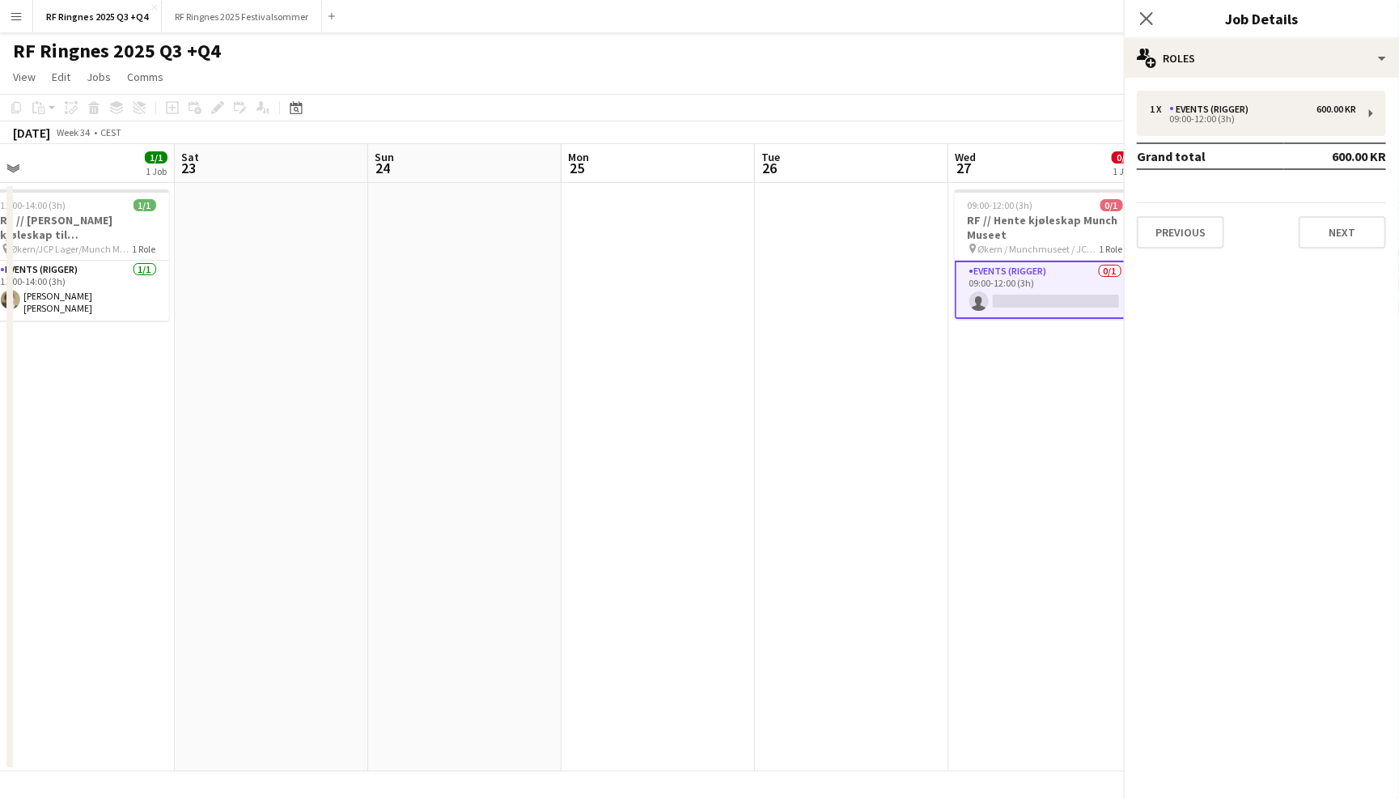
click at [925, 56] on div "RF Ringnes 2025 Q3 +Q4 user user" at bounding box center [699, 47] width 1399 height 31
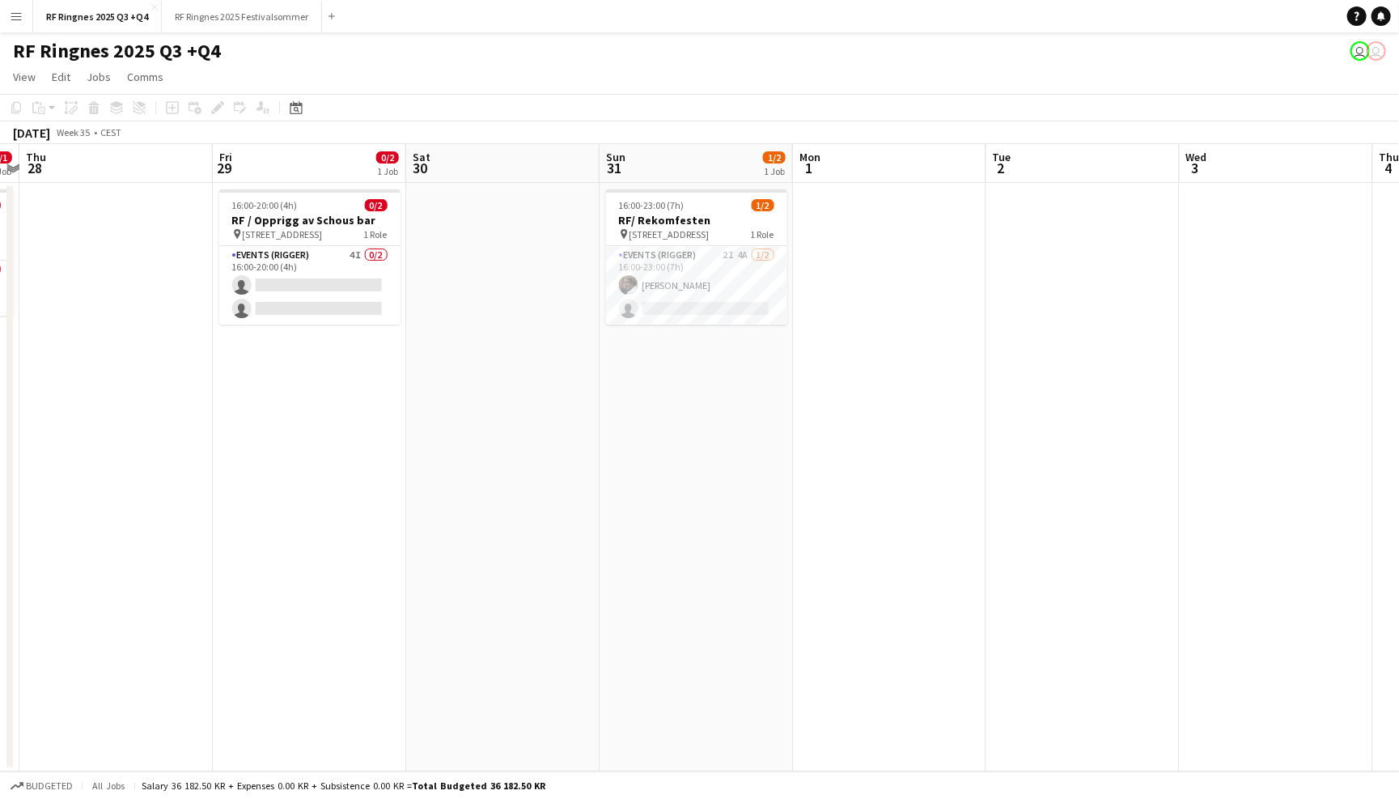
scroll to position [0, 747]
click at [732, 270] on app-card-role "Events (Rigger) 2I 4A [DATE] 16:00-23:00 (7h) [PERSON_NAME] single-neutral-acti…" at bounding box center [703, 285] width 181 height 78
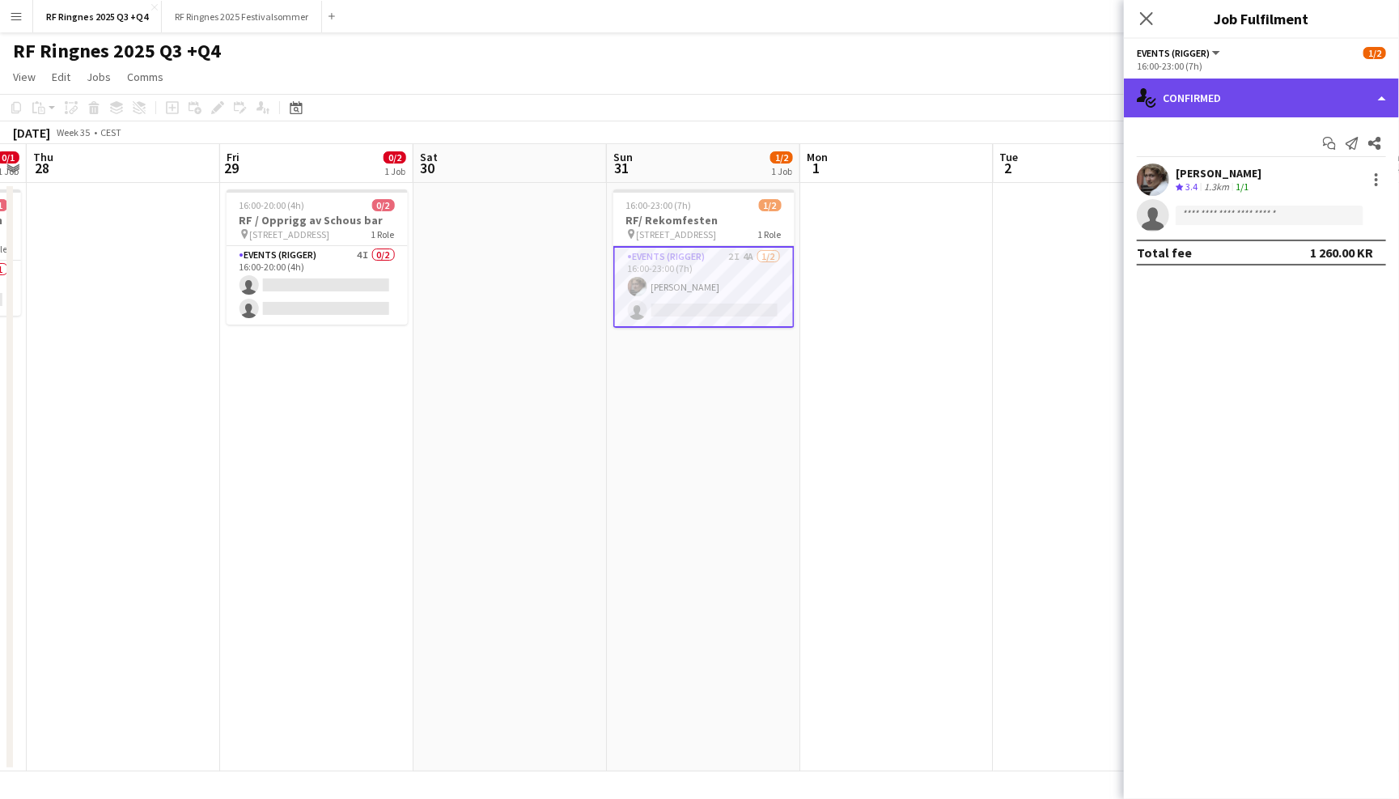
click at [1241, 106] on div "single-neutral-actions-check-2 Confirmed" at bounding box center [1261, 97] width 275 height 39
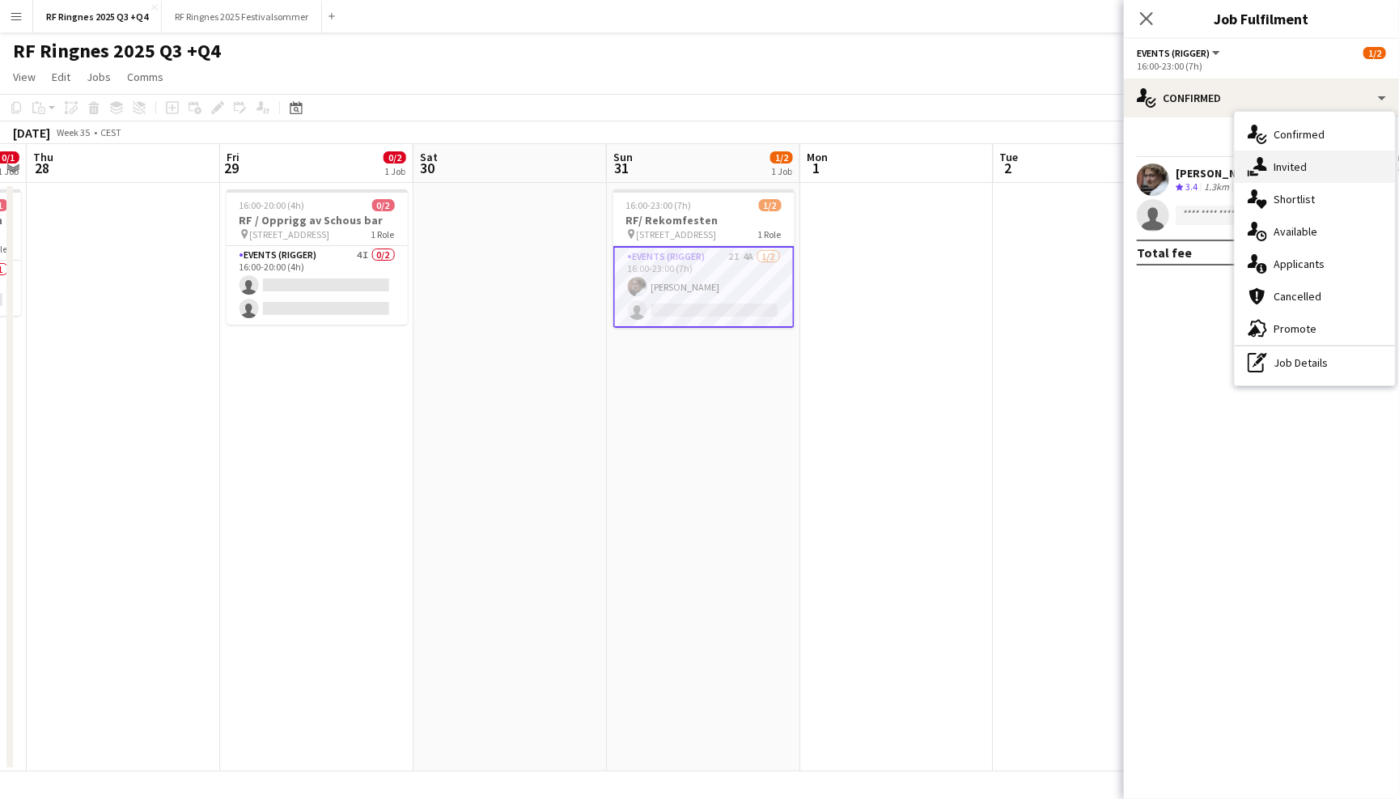
click at [1309, 159] on div "single-neutral-actions-share-1 Invited" at bounding box center [1315, 167] width 160 height 32
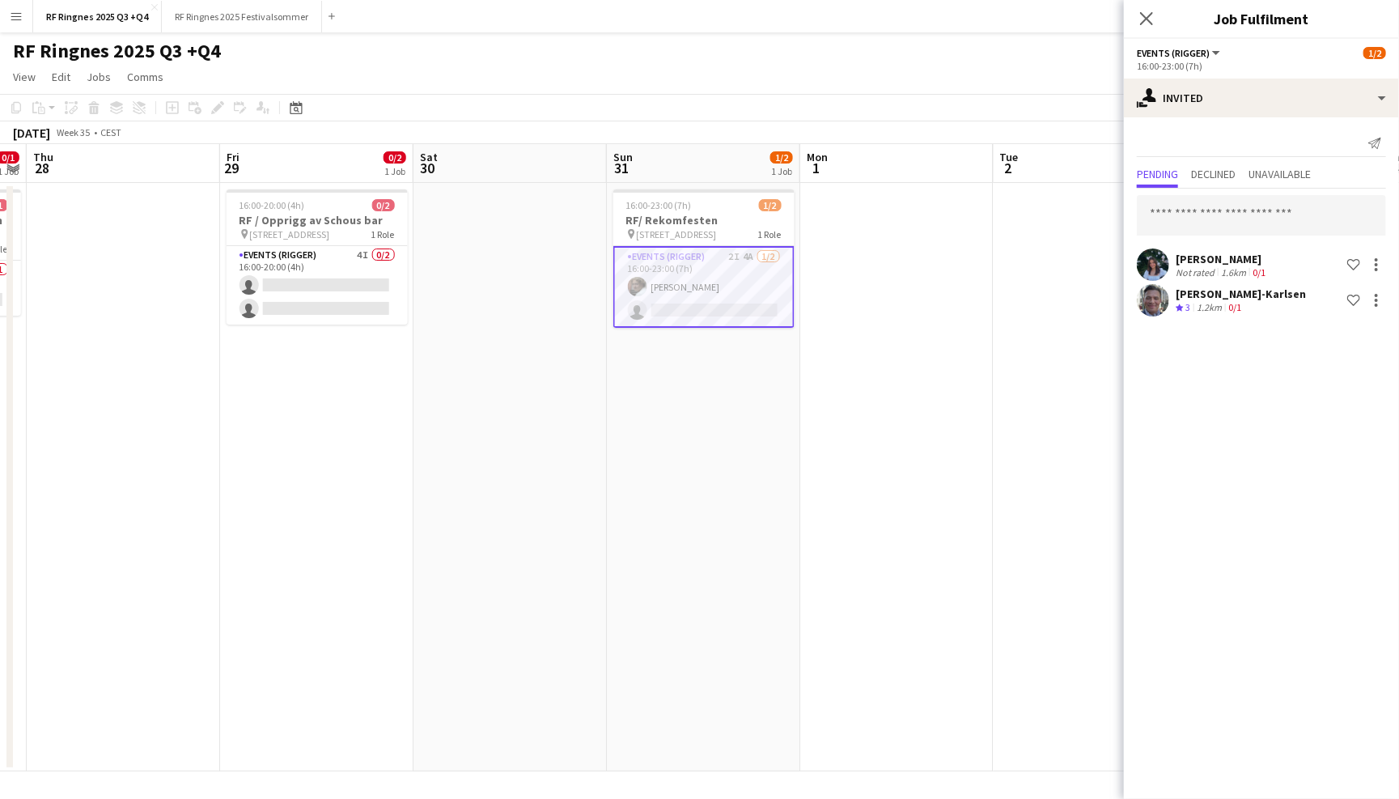
click at [1151, 304] on app-user-avatar at bounding box center [1153, 300] width 32 height 32
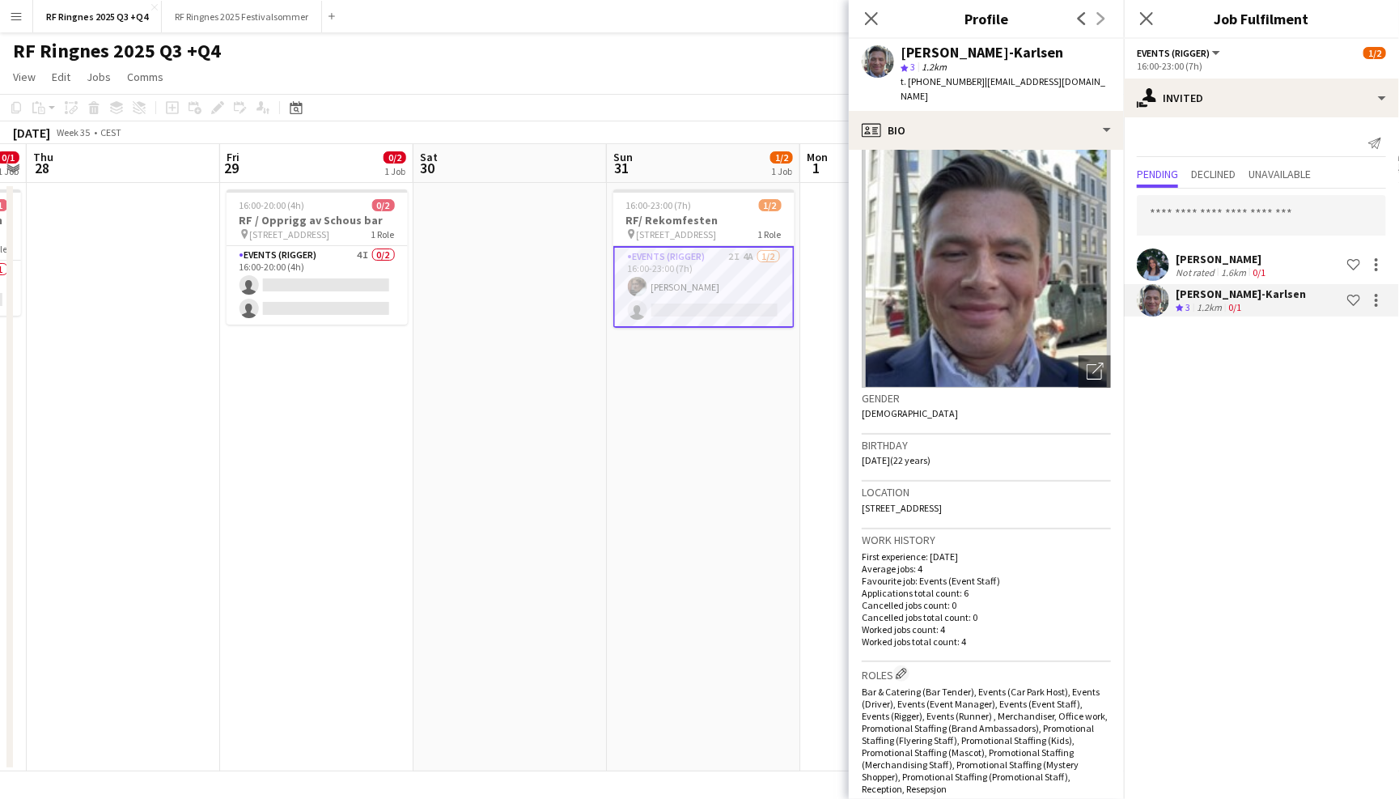
scroll to position [10, 0]
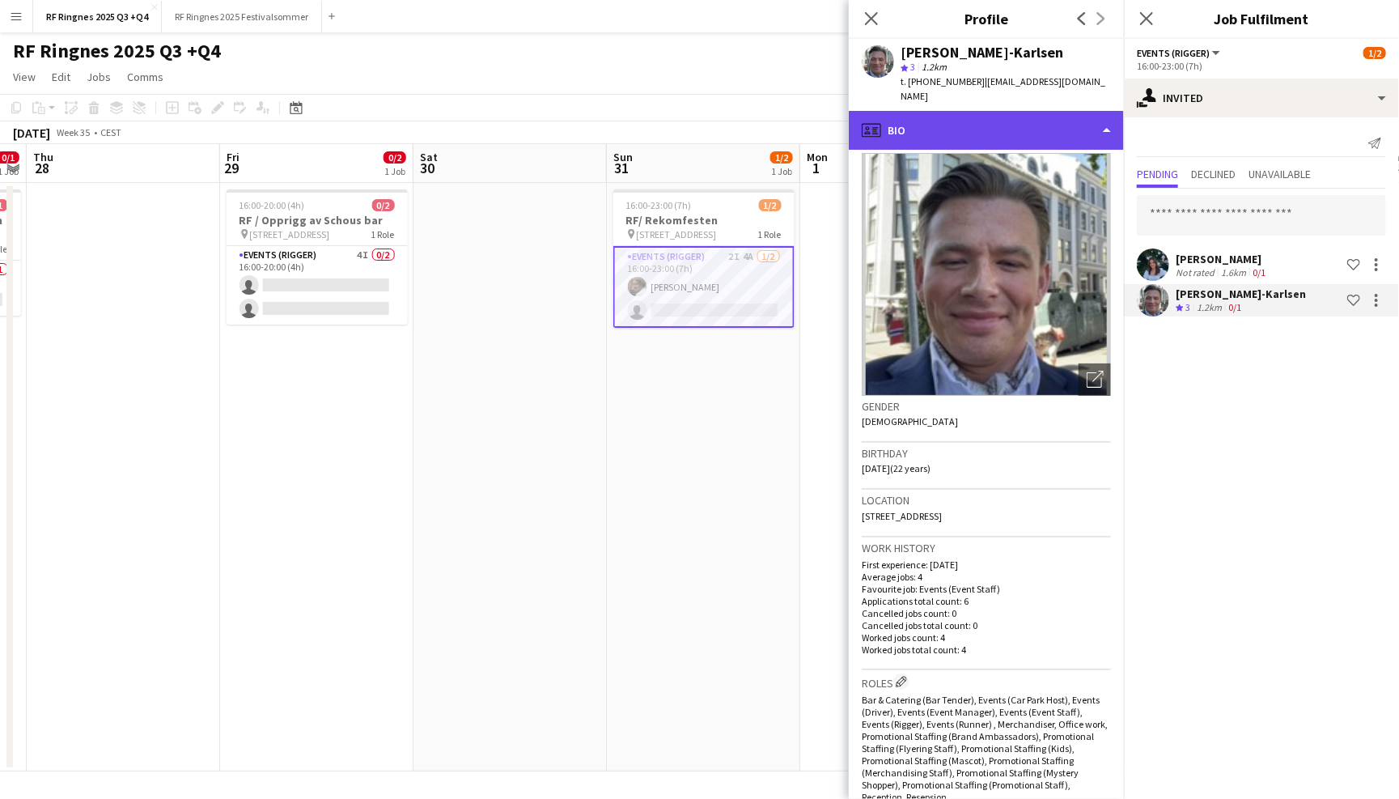
click at [1064, 125] on div "profile Bio" at bounding box center [986, 130] width 275 height 39
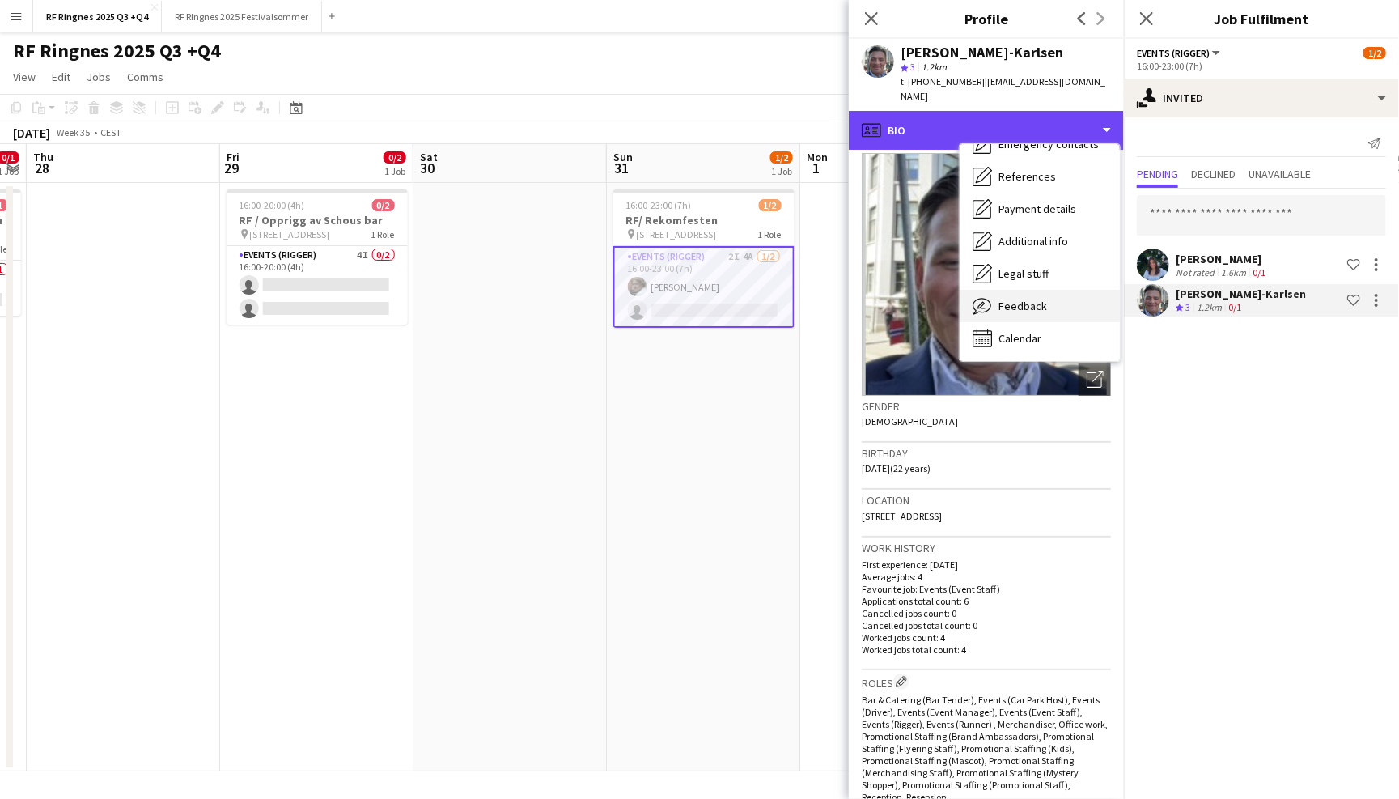
scroll to position [151, 0]
click at [1032, 299] on span "Feedback" at bounding box center [1023, 306] width 49 height 15
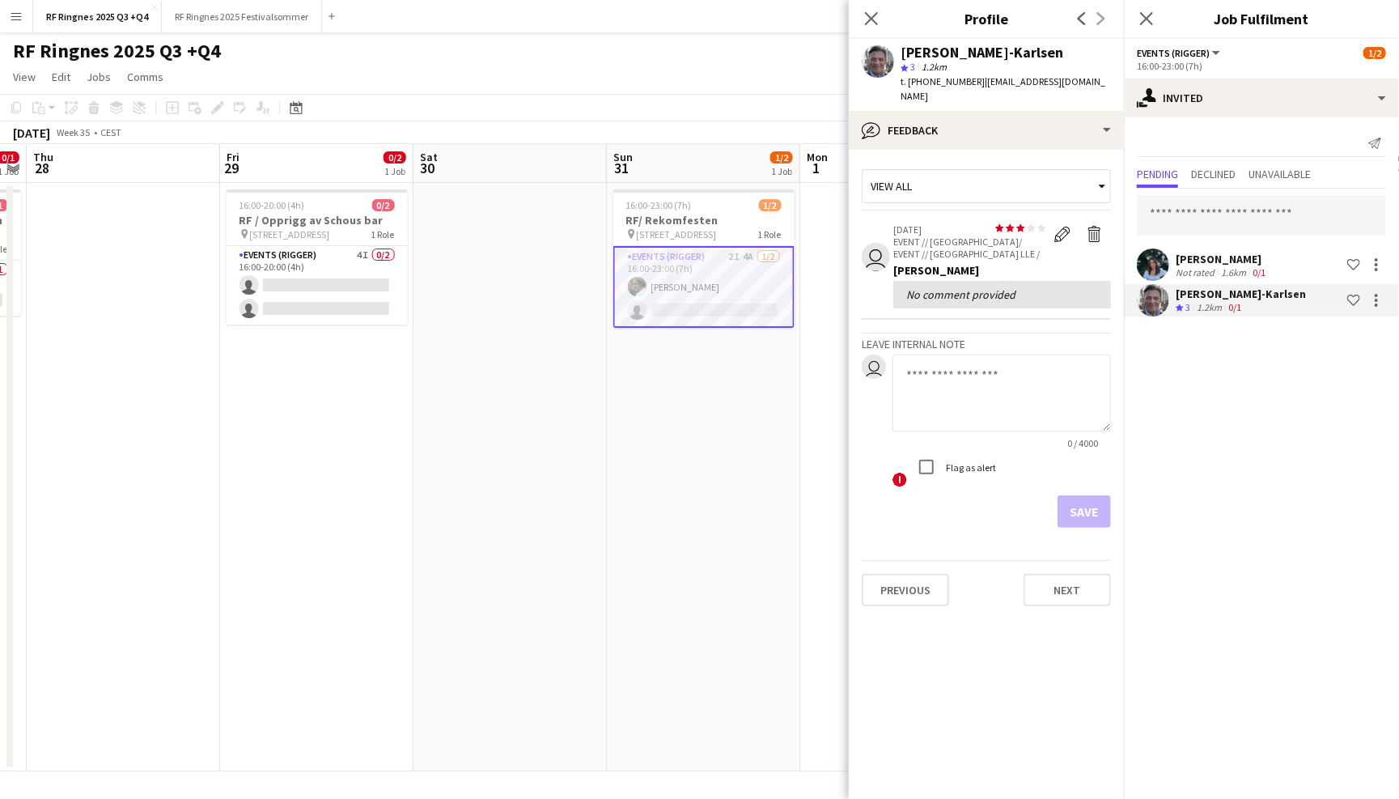
click at [1156, 266] on app-user-avatar at bounding box center [1153, 264] width 32 height 32
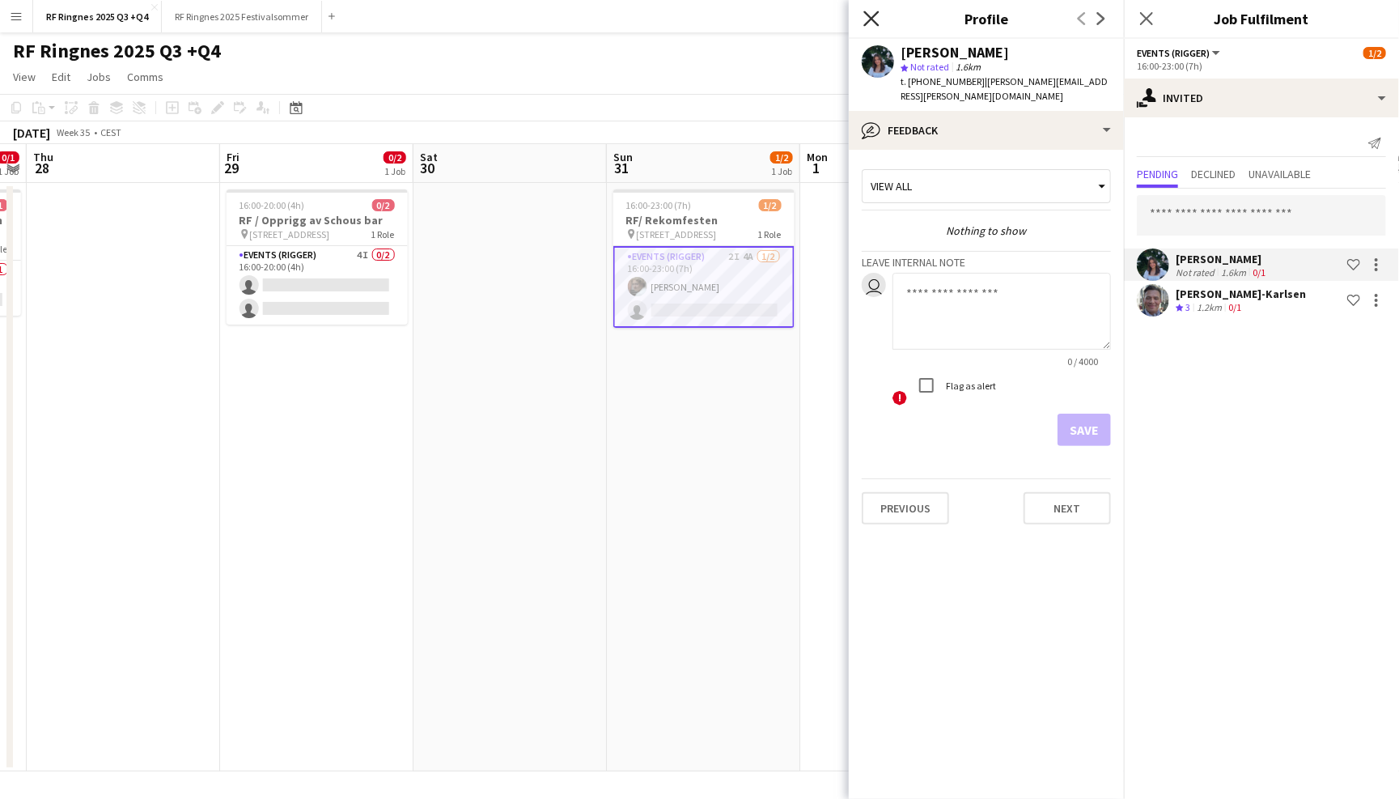
click at [875, 19] on icon "Close pop-in" at bounding box center [870, 18] width 15 height 15
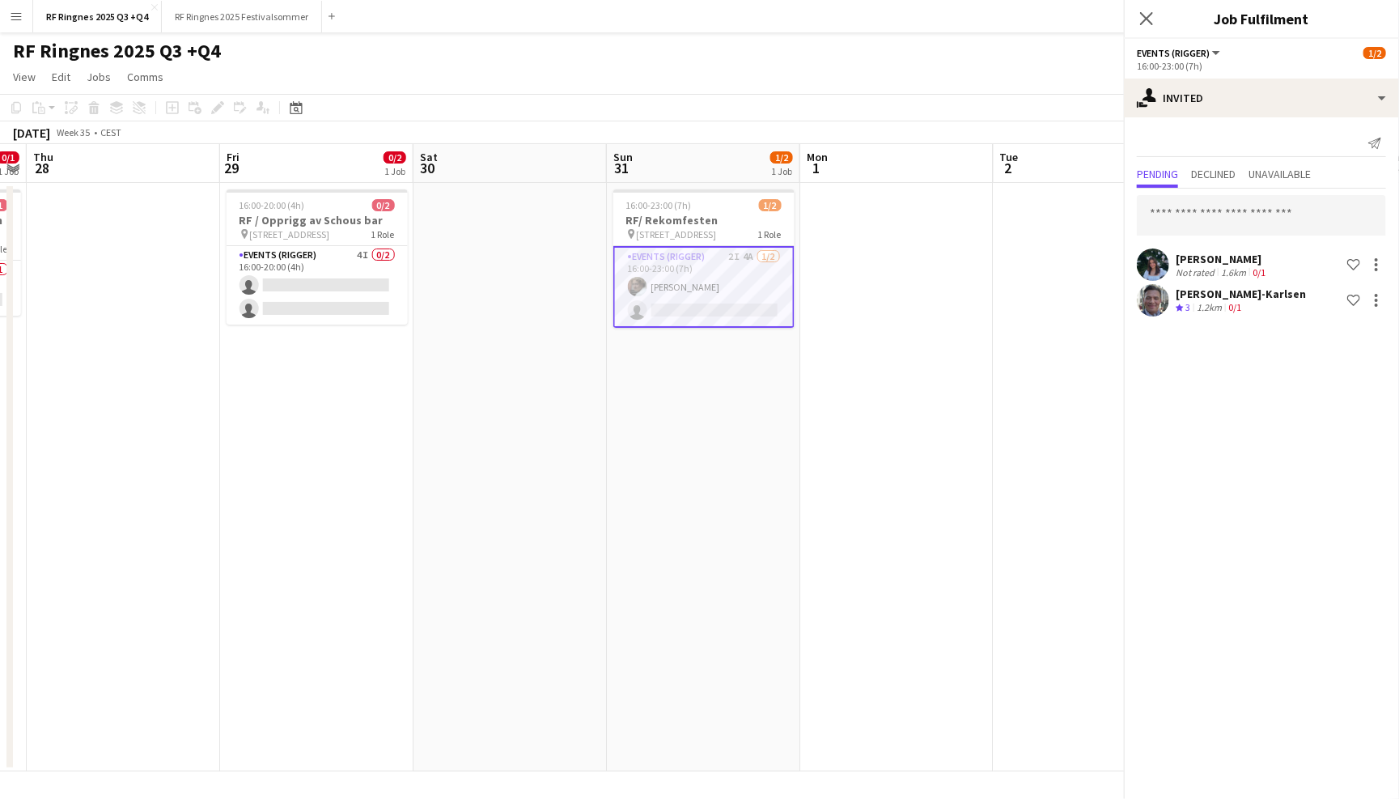
click at [872, 46] on div "RF Ringnes 2025 Q3 +Q4 user user" at bounding box center [699, 47] width 1399 height 31
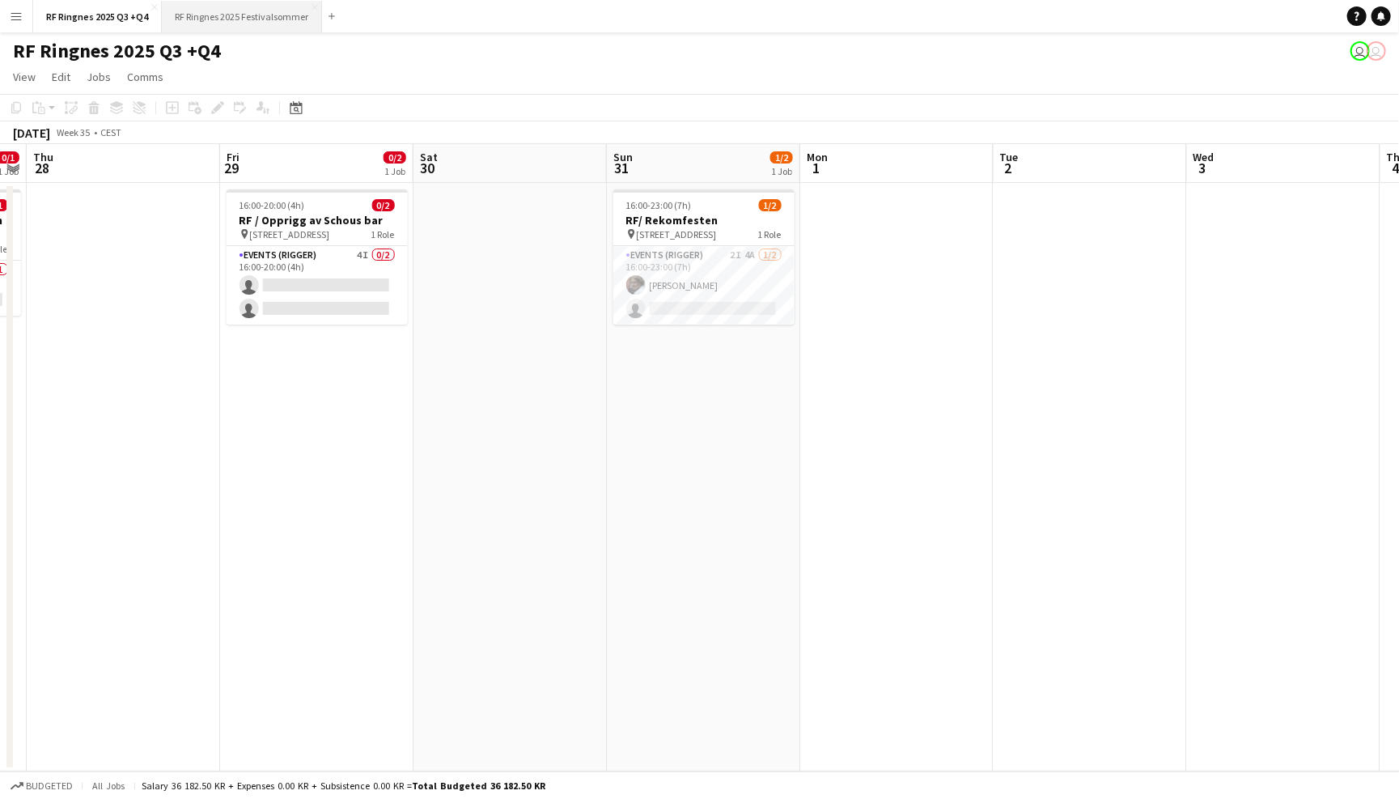
click at [261, 23] on button "RF Ringnes 2025 Festivalsommer Close" at bounding box center [242, 17] width 160 height 32
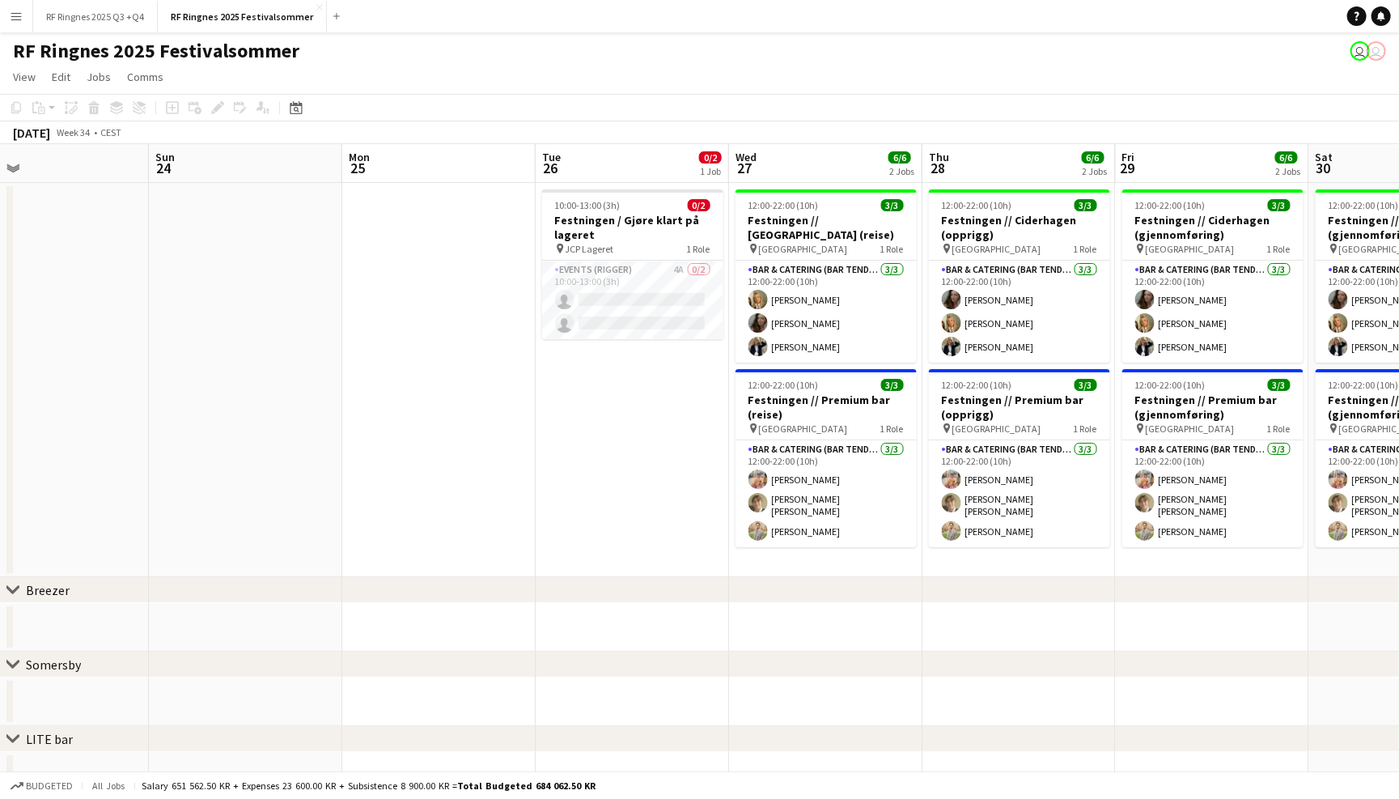
scroll to position [0, 627]
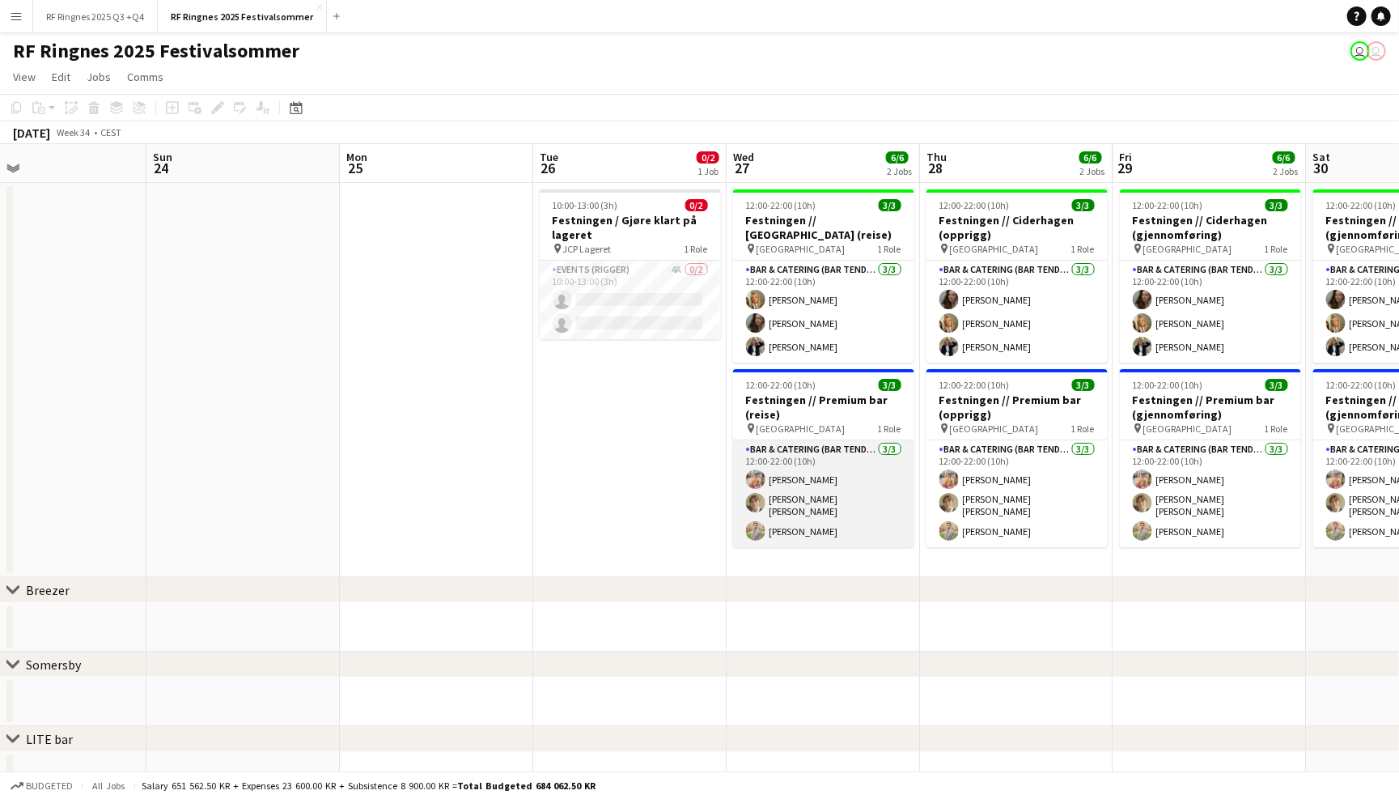
click at [856, 498] on app-card-role "Bar & Catering (Bar Tender) 3/3 12:00-22:00 (10h) Filip Øverli Bastian Solem Al…" at bounding box center [823, 493] width 181 height 107
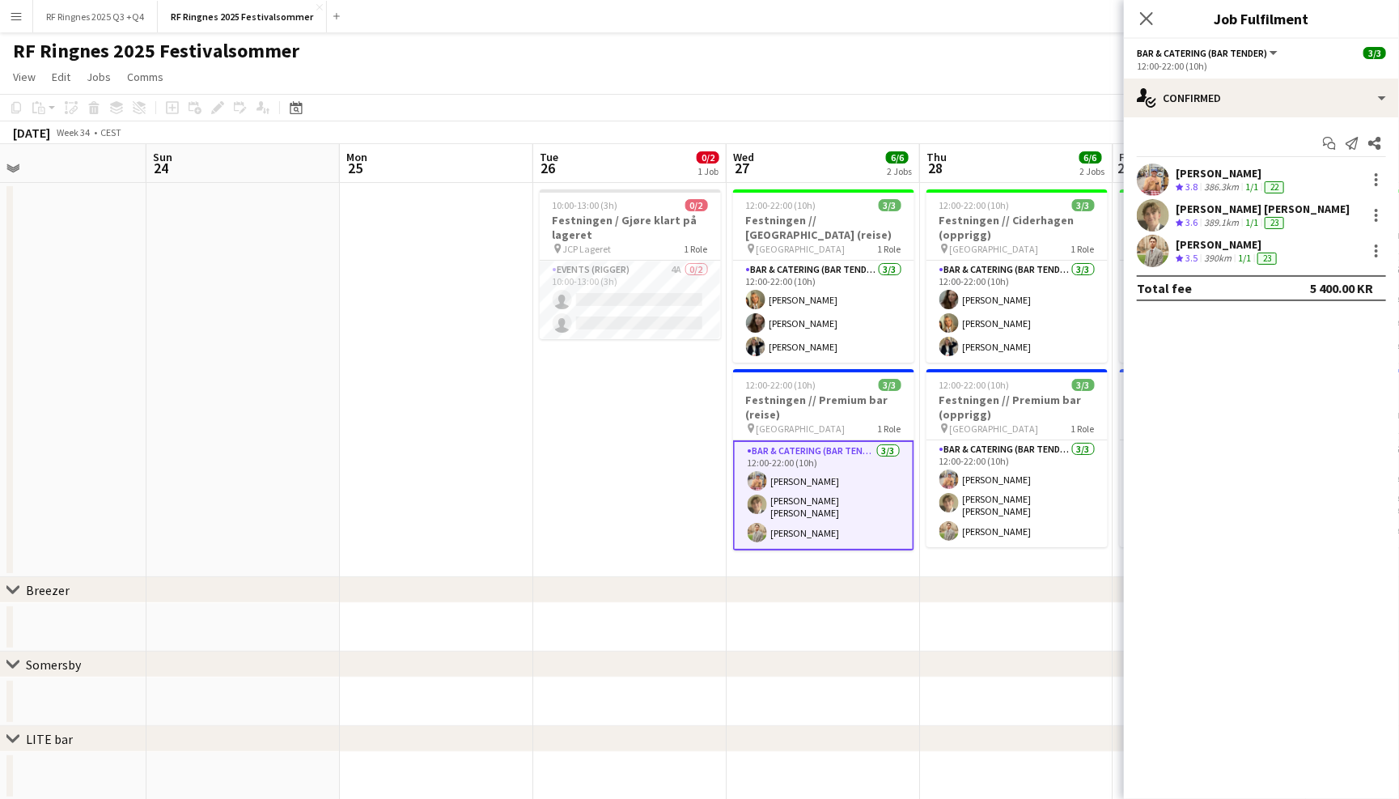
click at [1158, 249] on app-user-avatar at bounding box center [1153, 251] width 32 height 32
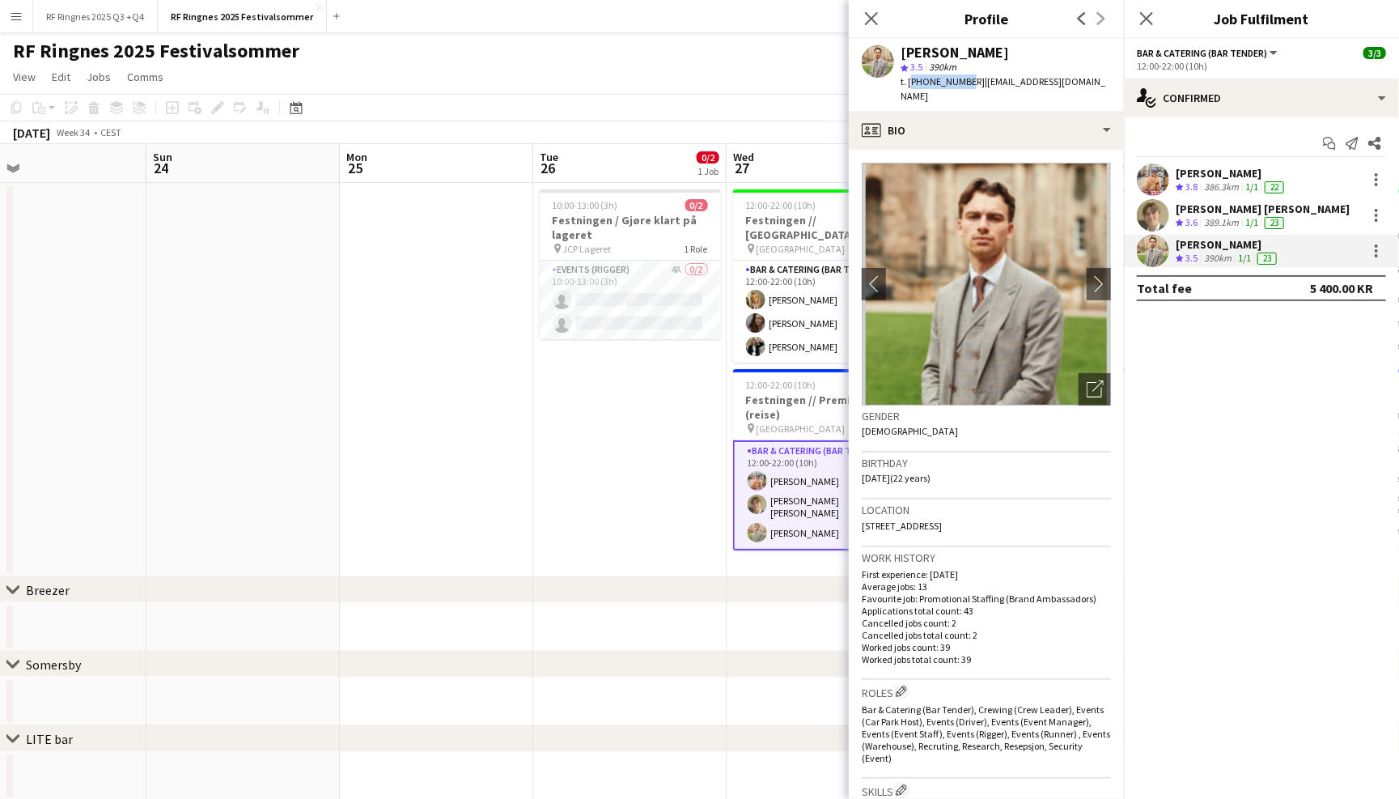
drag, startPoint x: 961, startPoint y: 79, endPoint x: 909, endPoint y: 78, distance: 52.6
click at [909, 78] on span "t. +4740784141" at bounding box center [943, 81] width 84 height 12
copy span "+4740784141"
click at [869, 22] on icon "Close pop-in" at bounding box center [870, 18] width 15 height 15
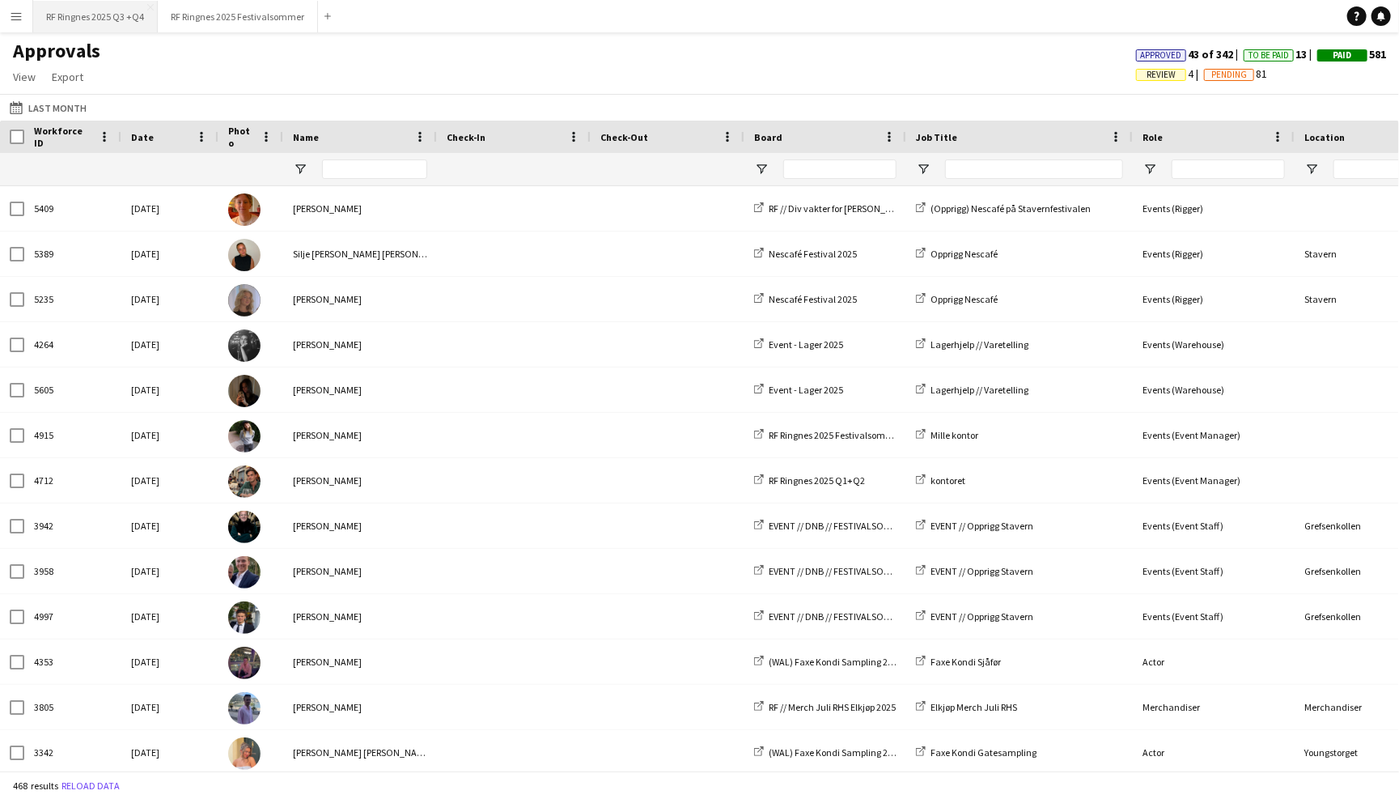
click at [109, 15] on button "RF Ringnes 2025 Q3 +Q4 Close" at bounding box center [95, 17] width 125 height 32
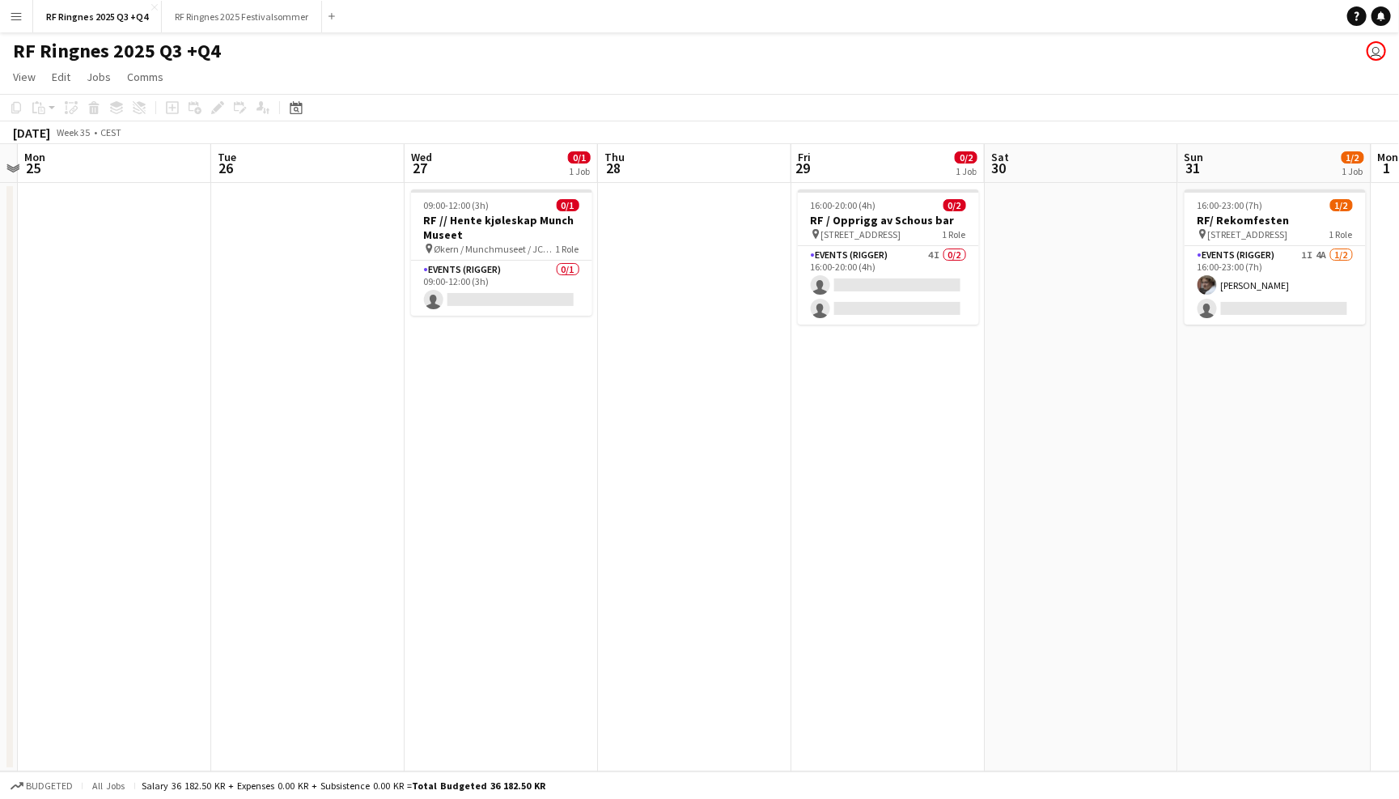
scroll to position [0, 655]
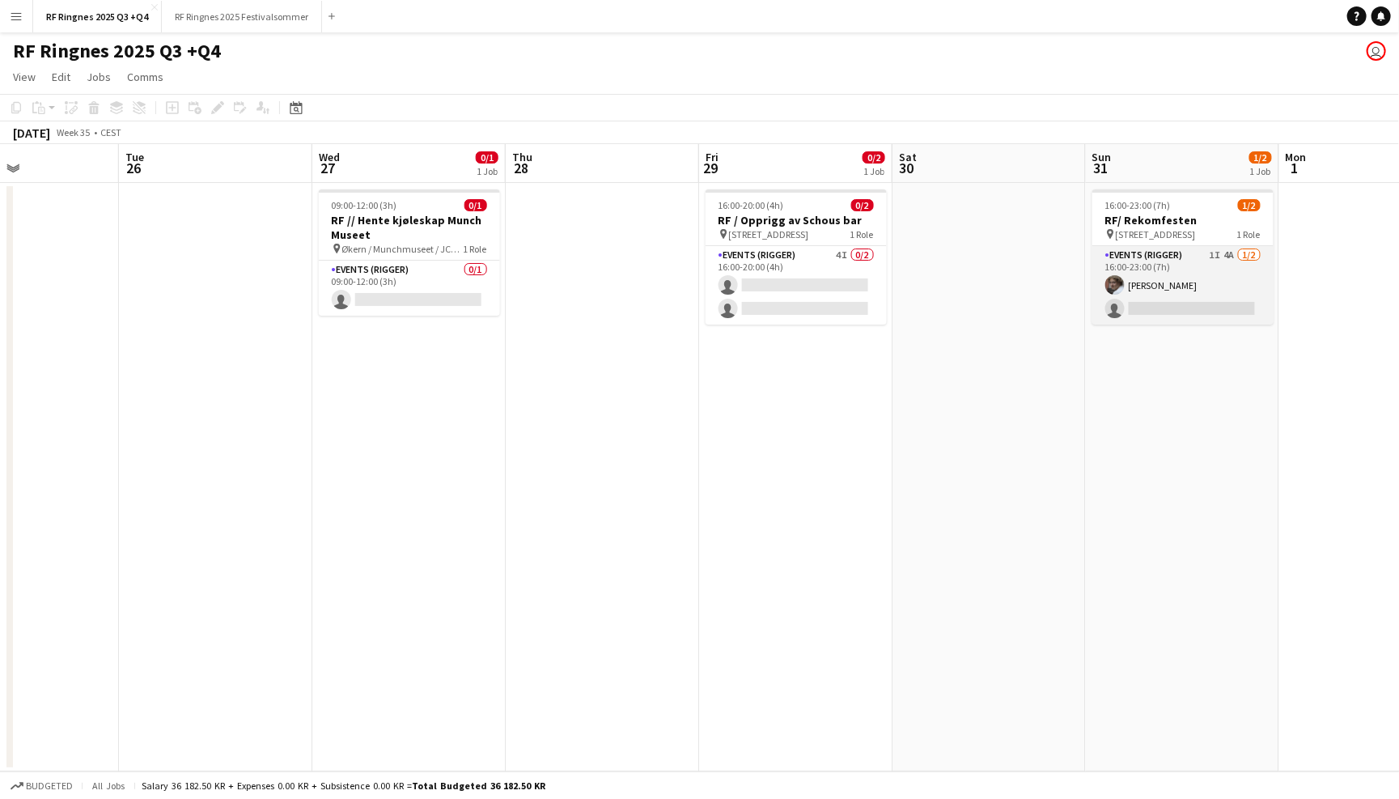
click at [1232, 258] on app-card-role "Events (Rigger) 1I 4A 1/2 16:00-23:00 (7h) Jesper Roth single-neutral-actions" at bounding box center [1182, 285] width 181 height 78
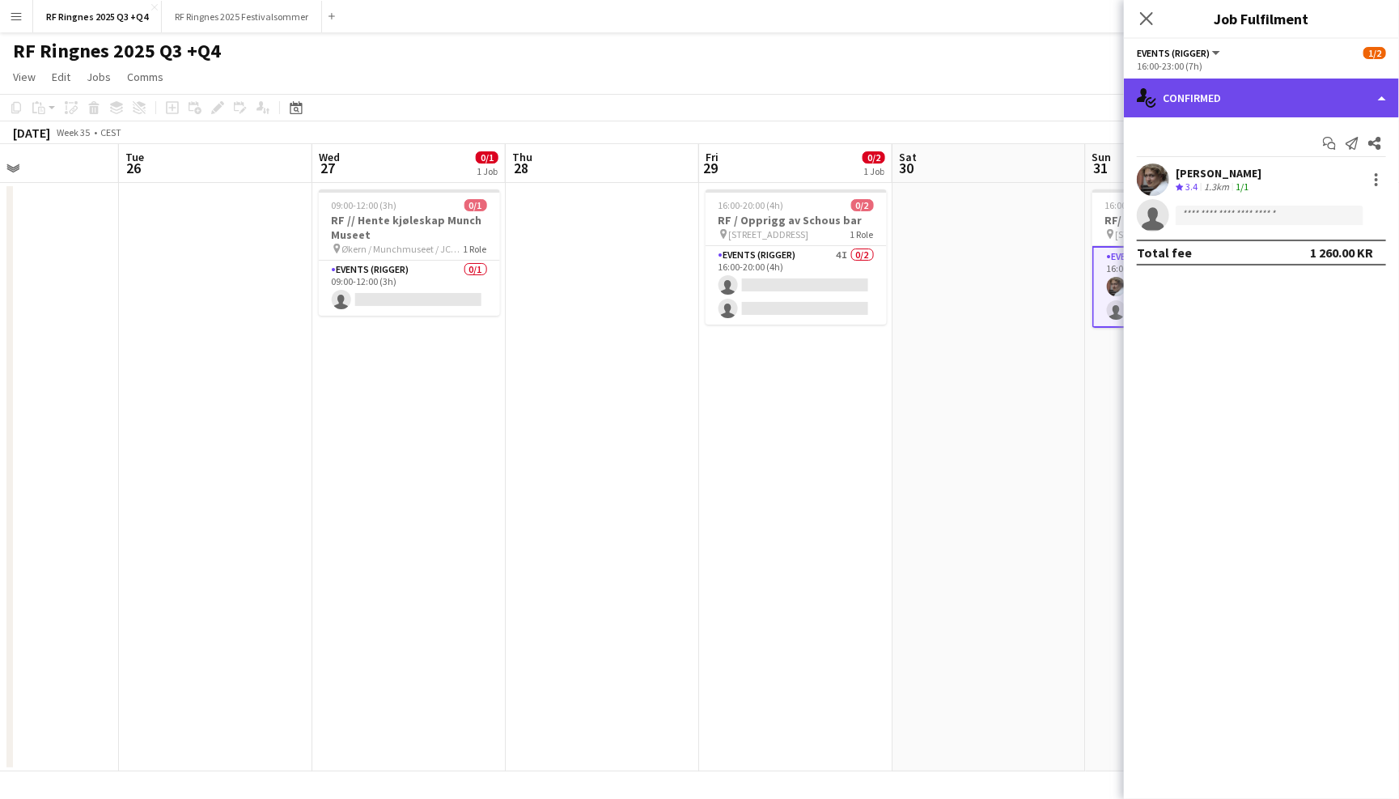
click at [1264, 112] on div "single-neutral-actions-check-2 Confirmed" at bounding box center [1261, 97] width 275 height 39
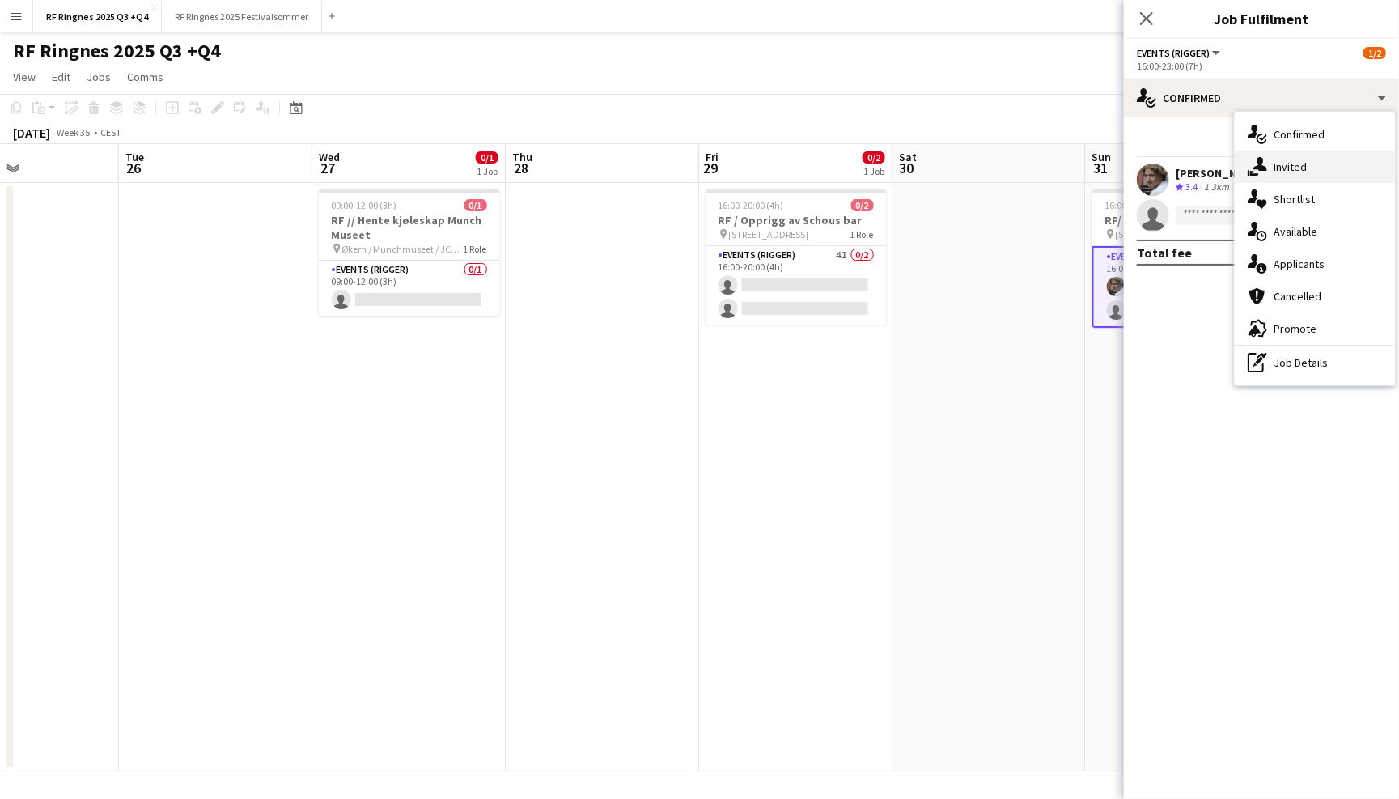
click at [1287, 170] on div "single-neutral-actions-share-1 Invited" at bounding box center [1315, 167] width 160 height 32
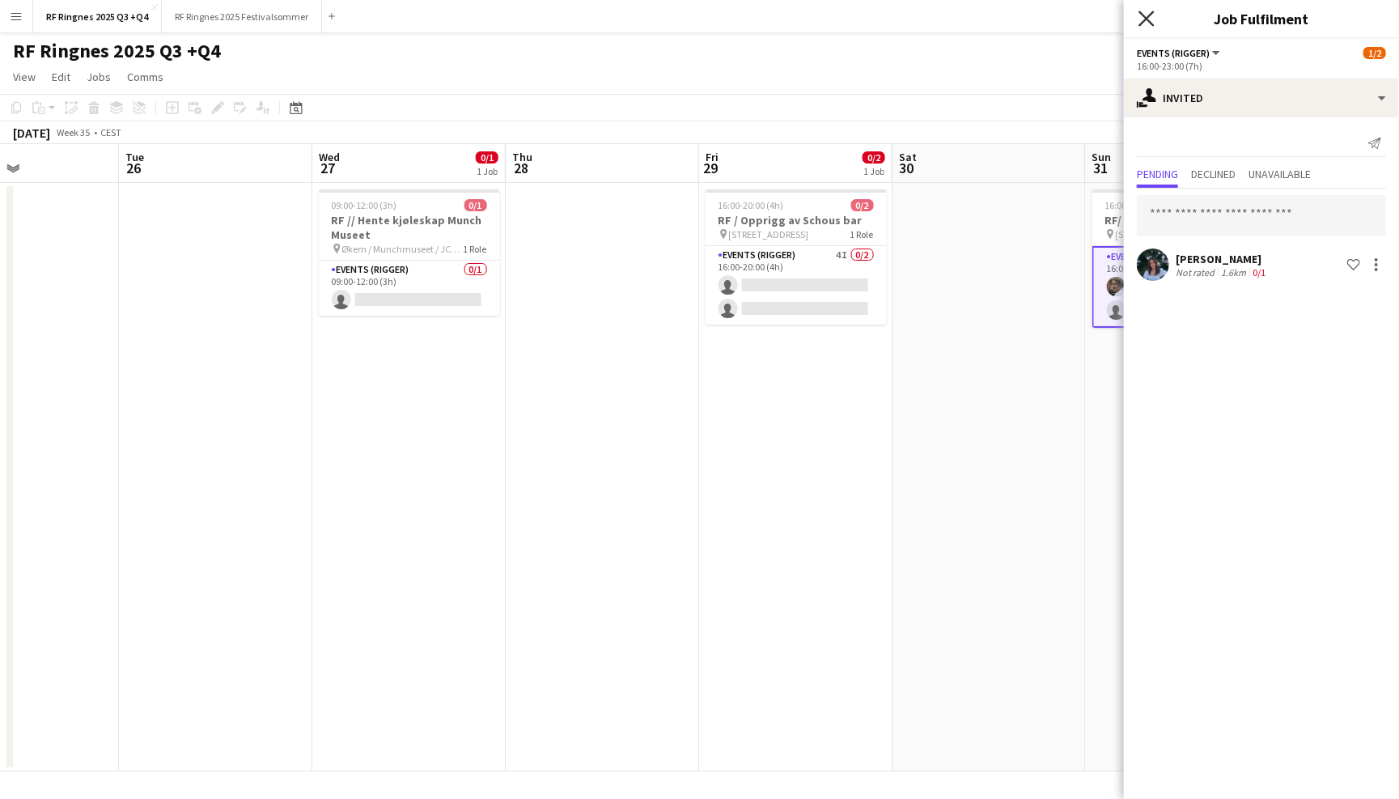
click at [1147, 17] on icon at bounding box center [1146, 18] width 15 height 15
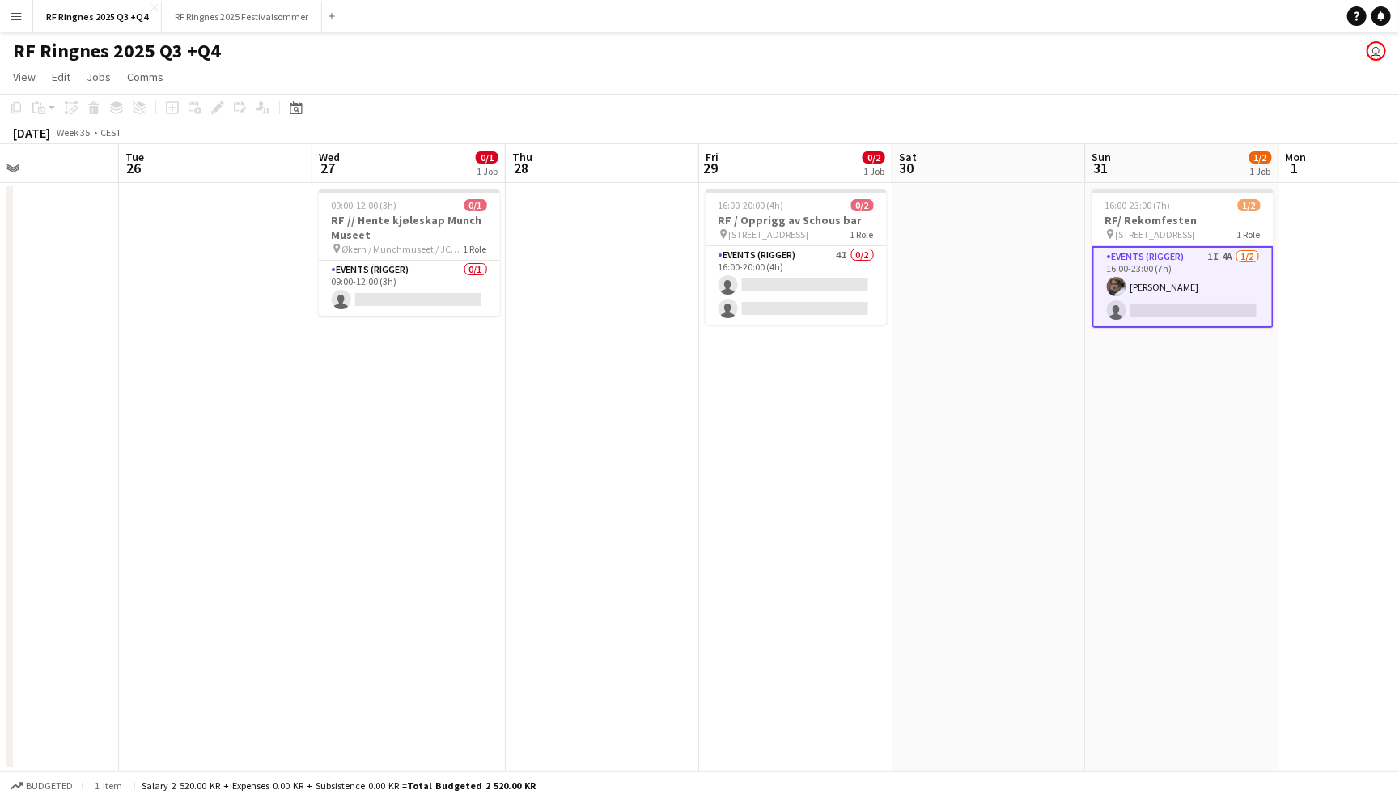
click at [1072, 58] on div "RF Ringnes 2025 Q3 +Q4 user" at bounding box center [699, 47] width 1399 height 31
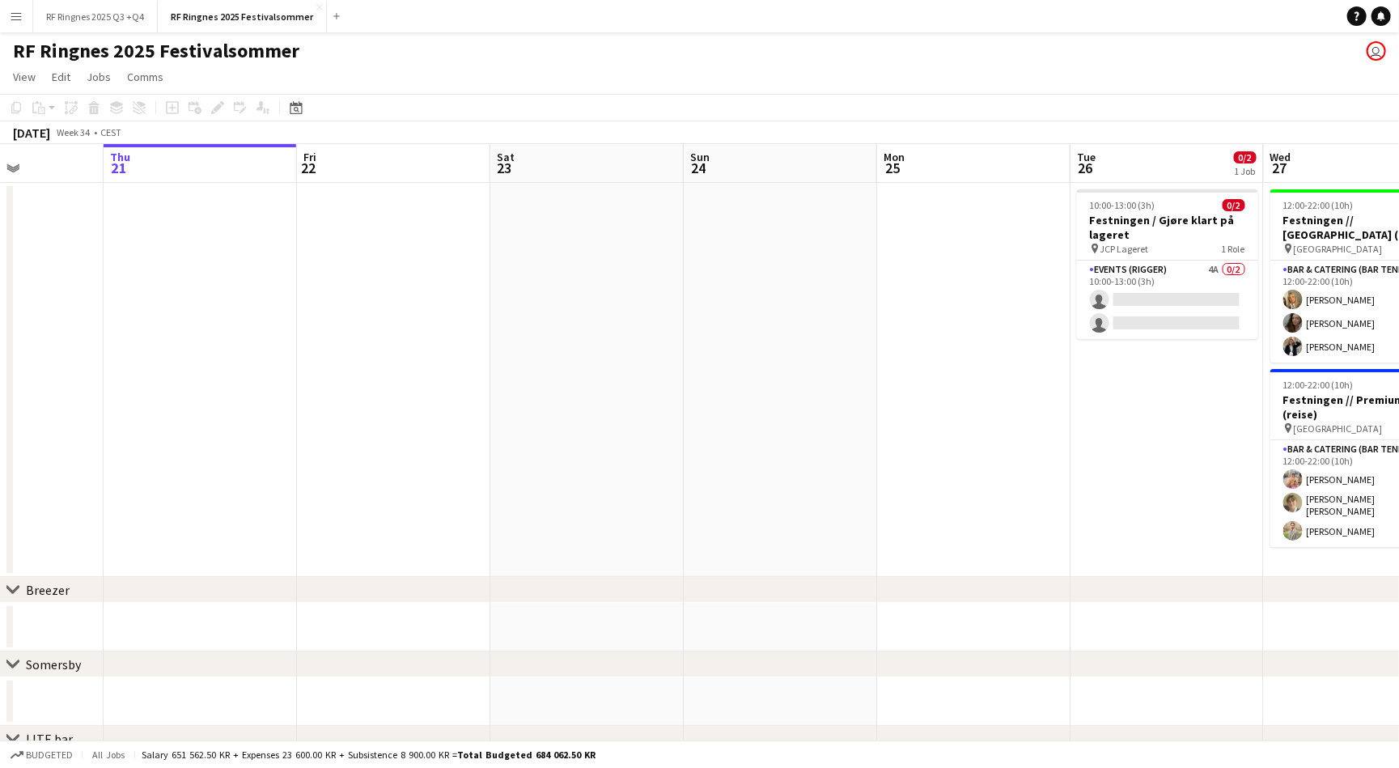
scroll to position [0, 493]
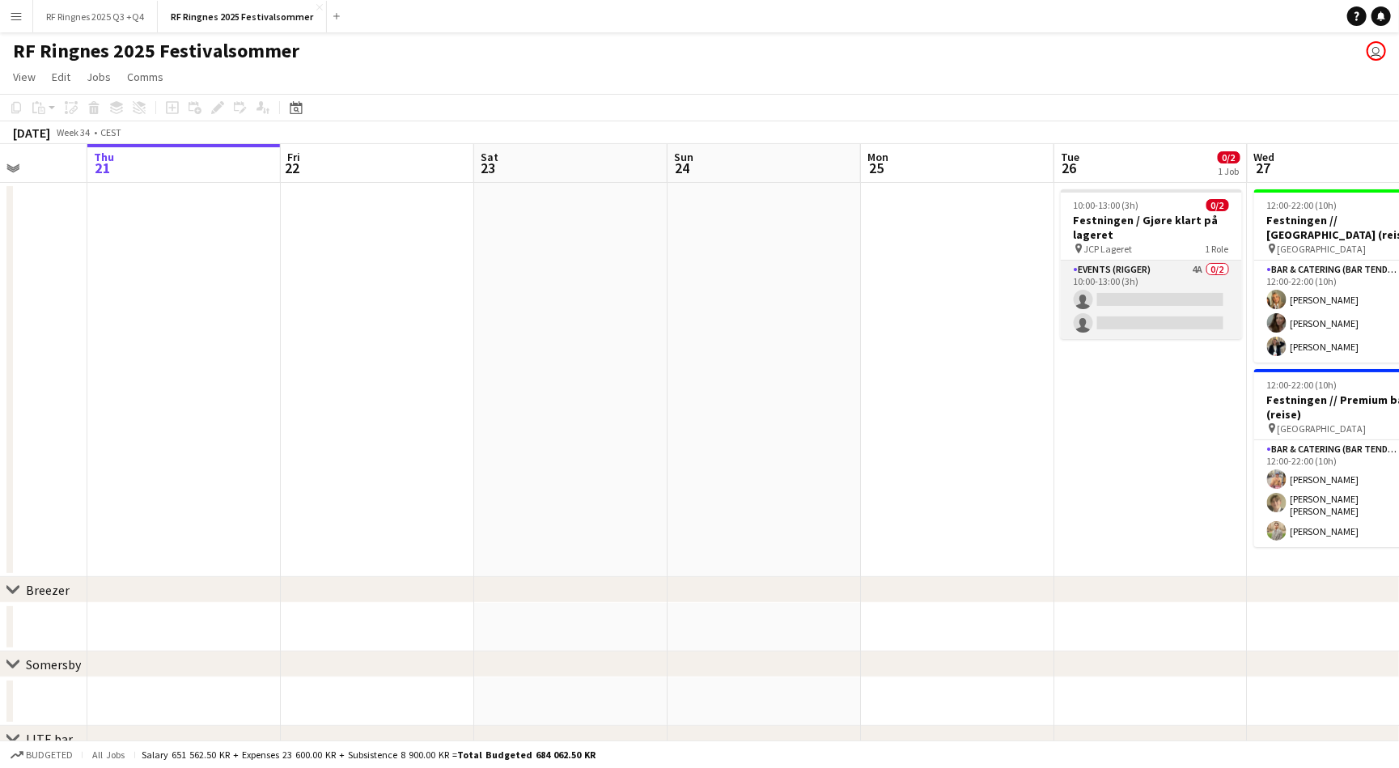
click at [1130, 278] on app-card-role "Events (Rigger) 4A 0/2 10:00-13:00 (3h) single-neutral-actions single-neutral-a…" at bounding box center [1151, 300] width 181 height 78
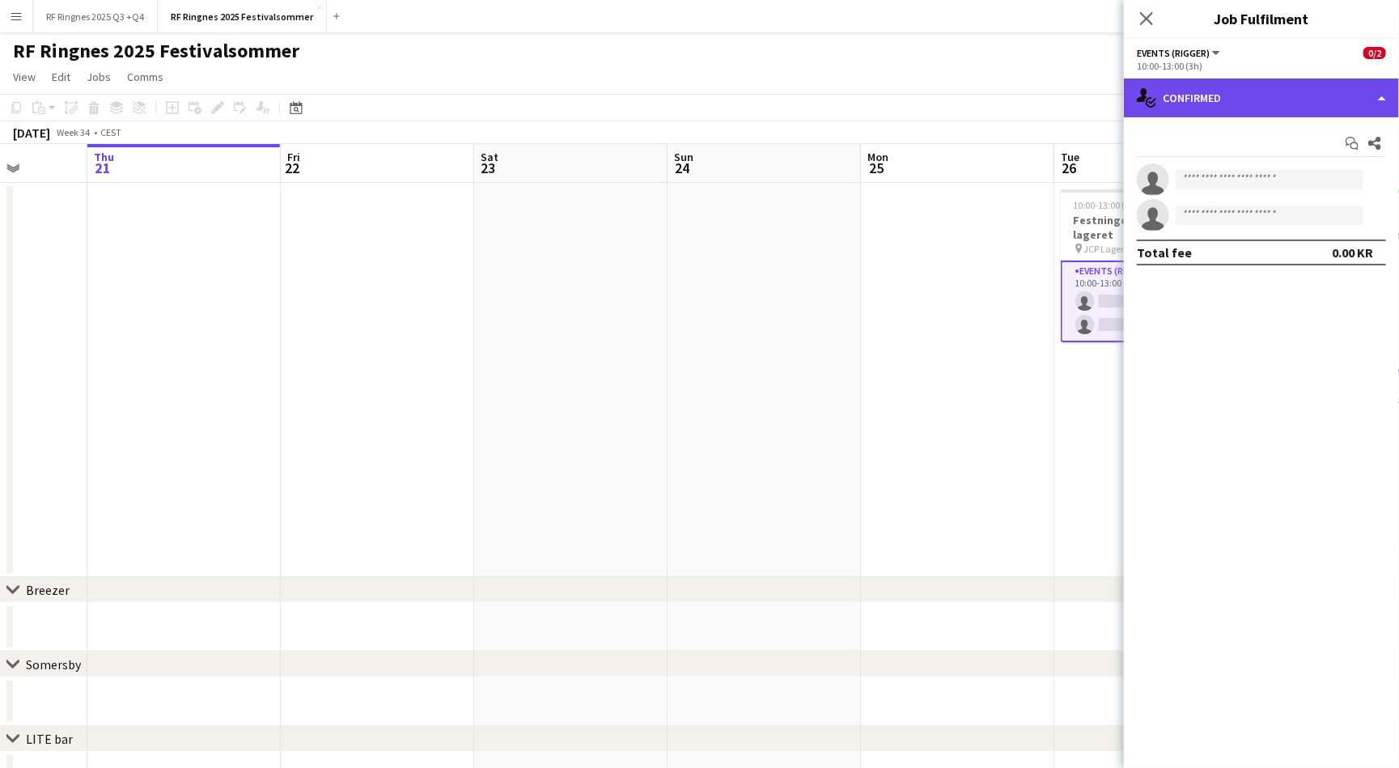
click at [1227, 105] on div "single-neutral-actions-check-2 Confirmed" at bounding box center [1261, 97] width 275 height 39
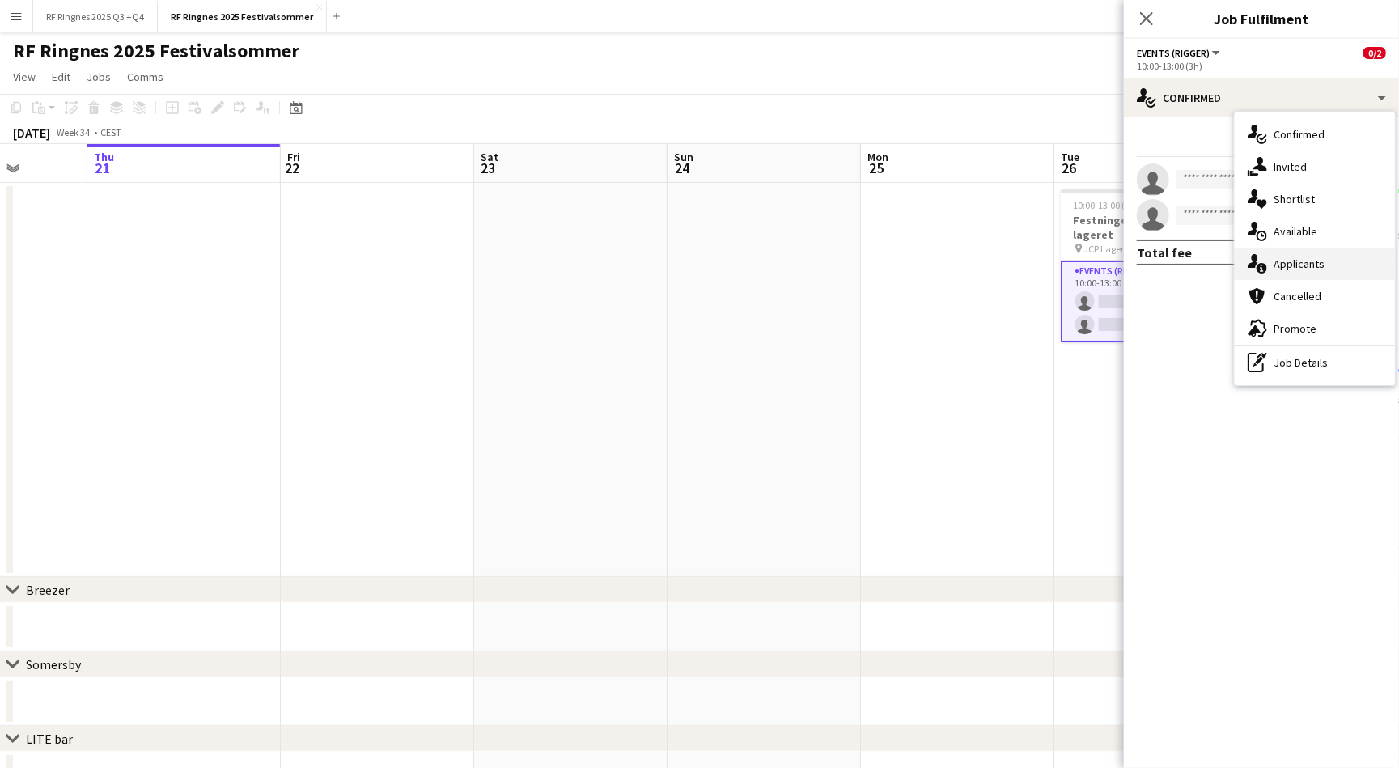
click at [1300, 256] on div "single-neutral-actions-information Applicants" at bounding box center [1315, 264] width 160 height 32
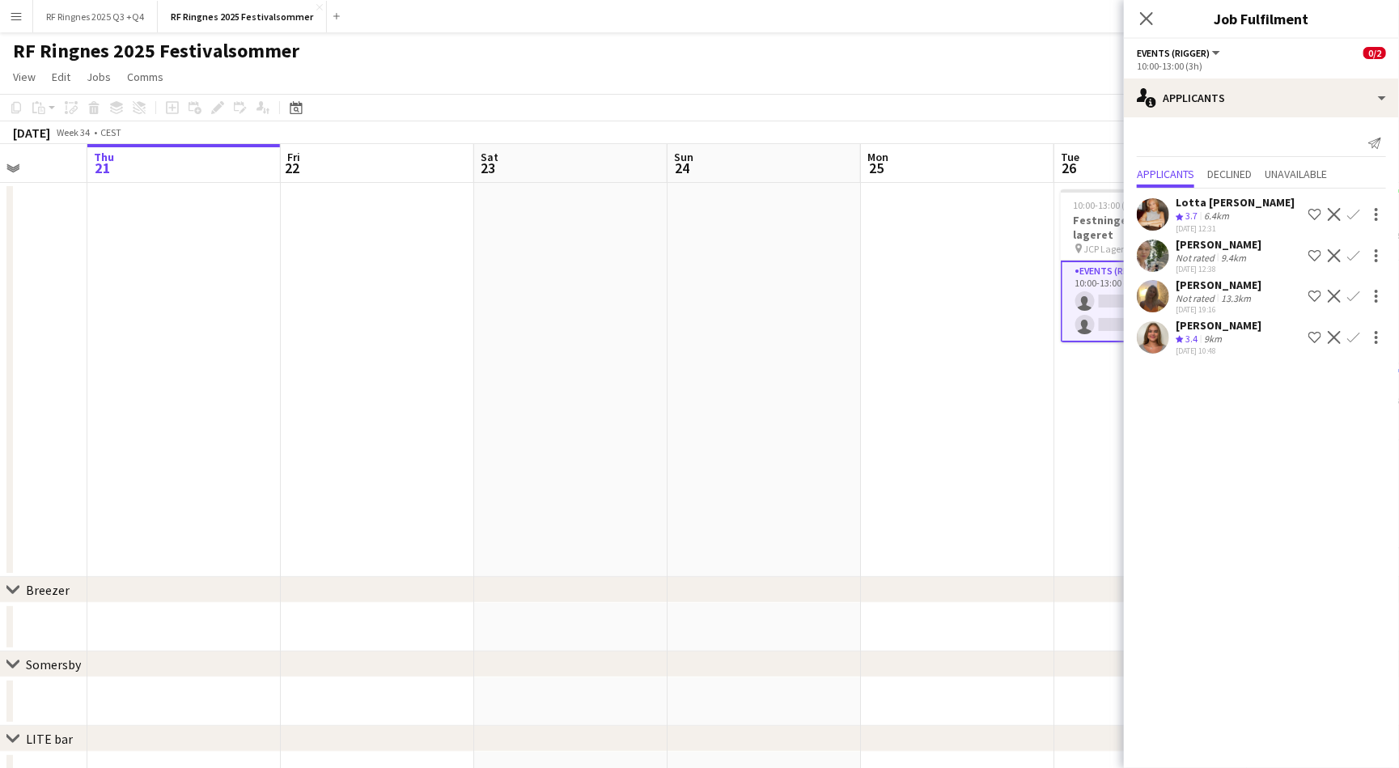
click at [1047, 66] on app-page-menu "View Day view expanded Day view collapsed Month view Date picker Jump to today …" at bounding box center [699, 78] width 1399 height 31
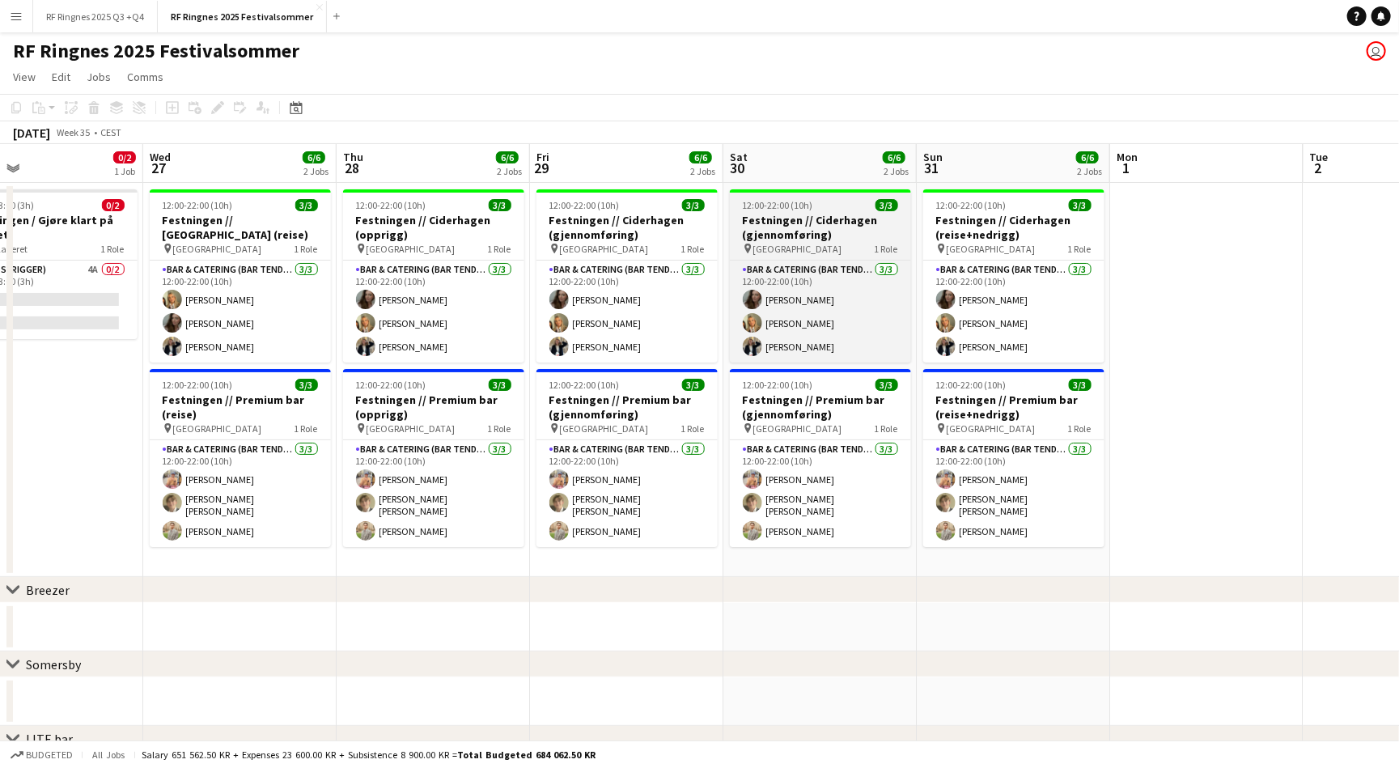
scroll to position [0, 439]
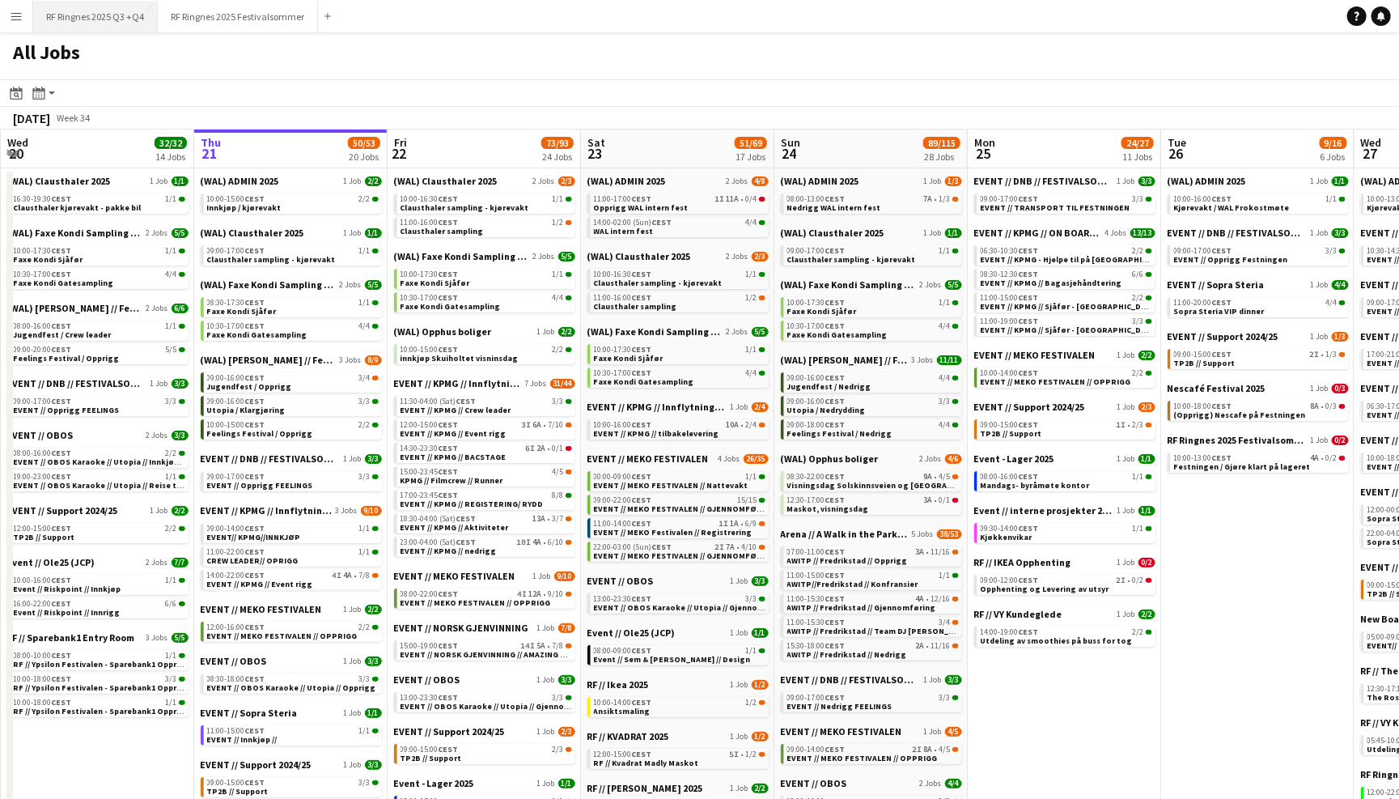
click at [121, 15] on button "RF Ringnes 2025 Q3 +Q4 Close" at bounding box center [95, 17] width 125 height 32
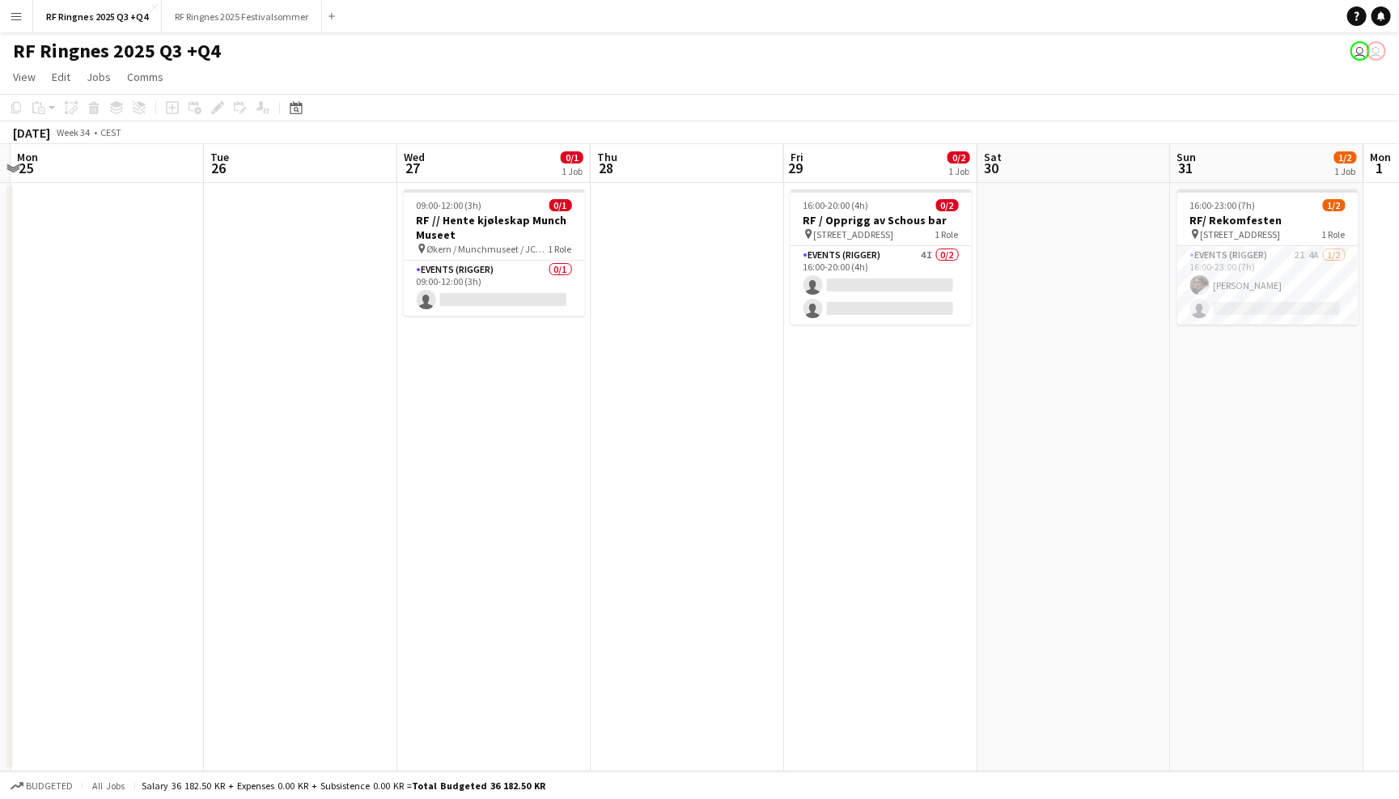
scroll to position [0, 575]
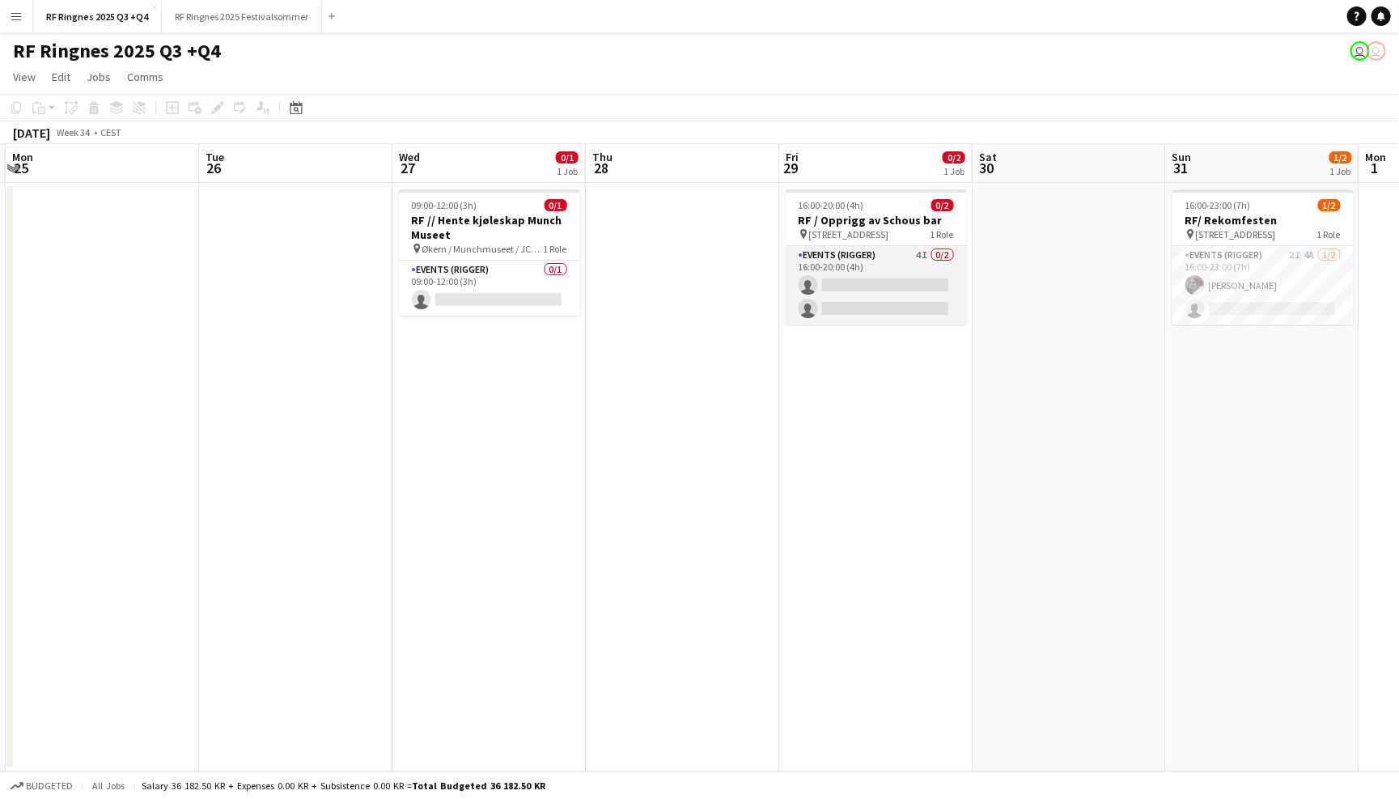
click at [905, 282] on app-card-role "Events (Rigger) 4I 0/2 16:00-20:00 (4h) single-neutral-actions single-neutral-a…" at bounding box center [876, 285] width 181 height 78
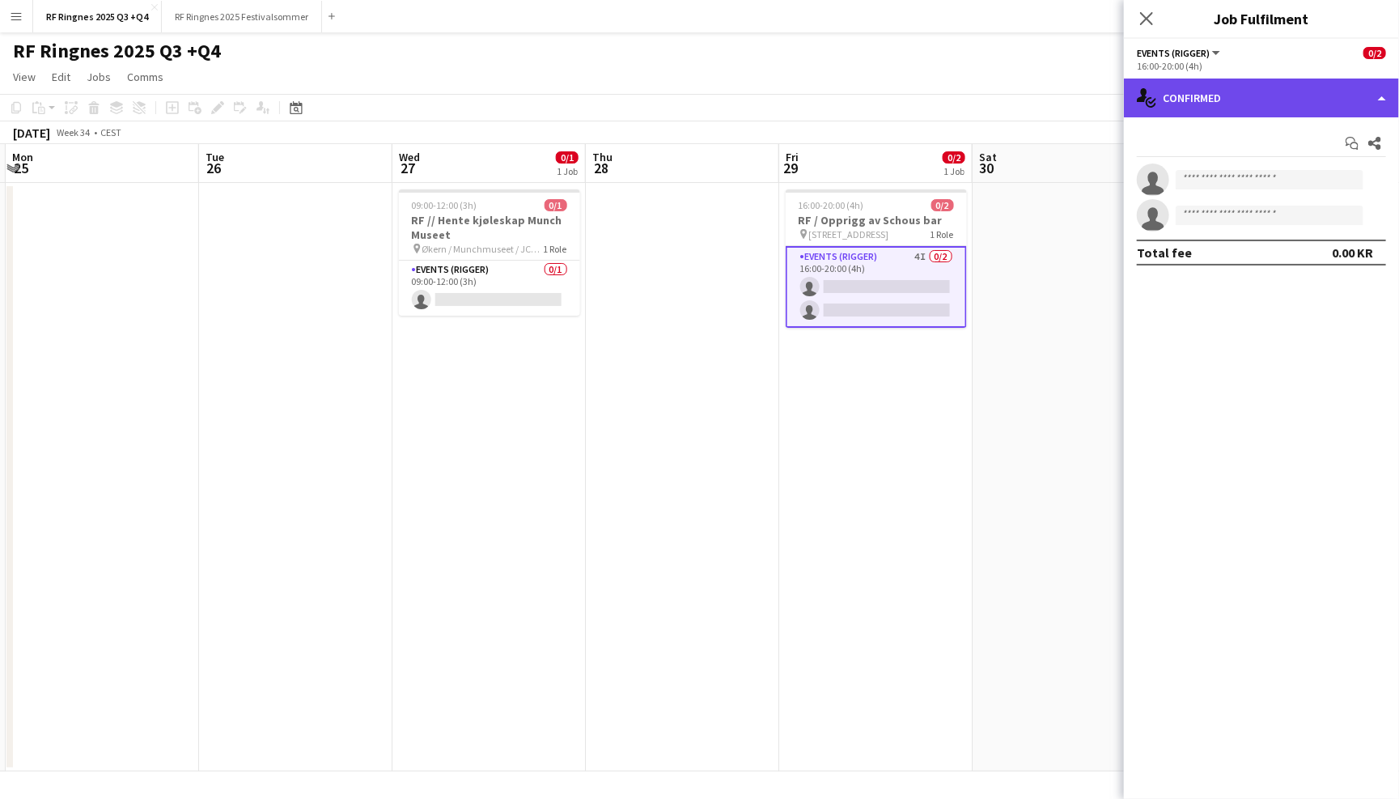
click at [1215, 107] on div "single-neutral-actions-check-2 Confirmed" at bounding box center [1261, 97] width 275 height 39
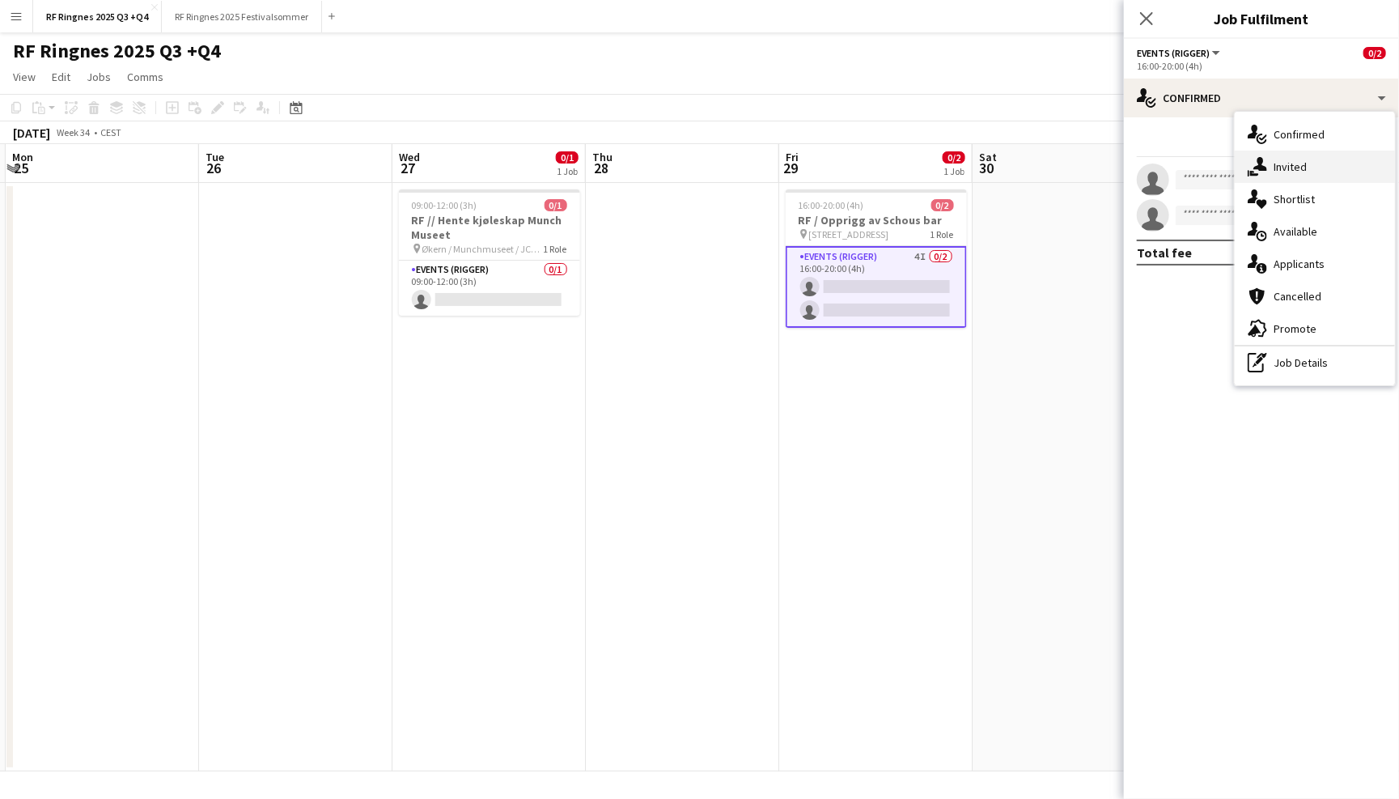
click at [1296, 159] on div "single-neutral-actions-share-1 Invited" at bounding box center [1315, 167] width 160 height 32
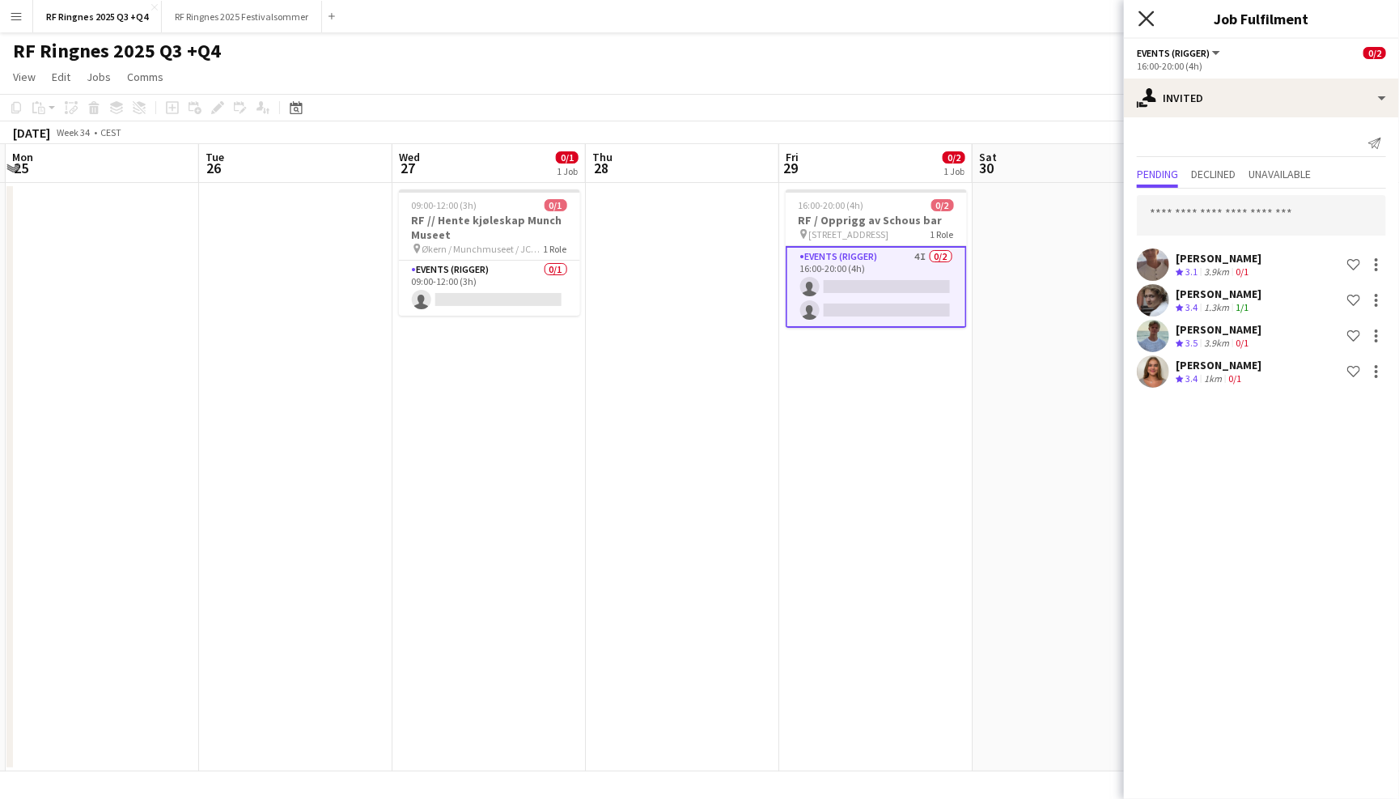
click at [1142, 24] on icon "Close pop-in" at bounding box center [1146, 18] width 15 height 15
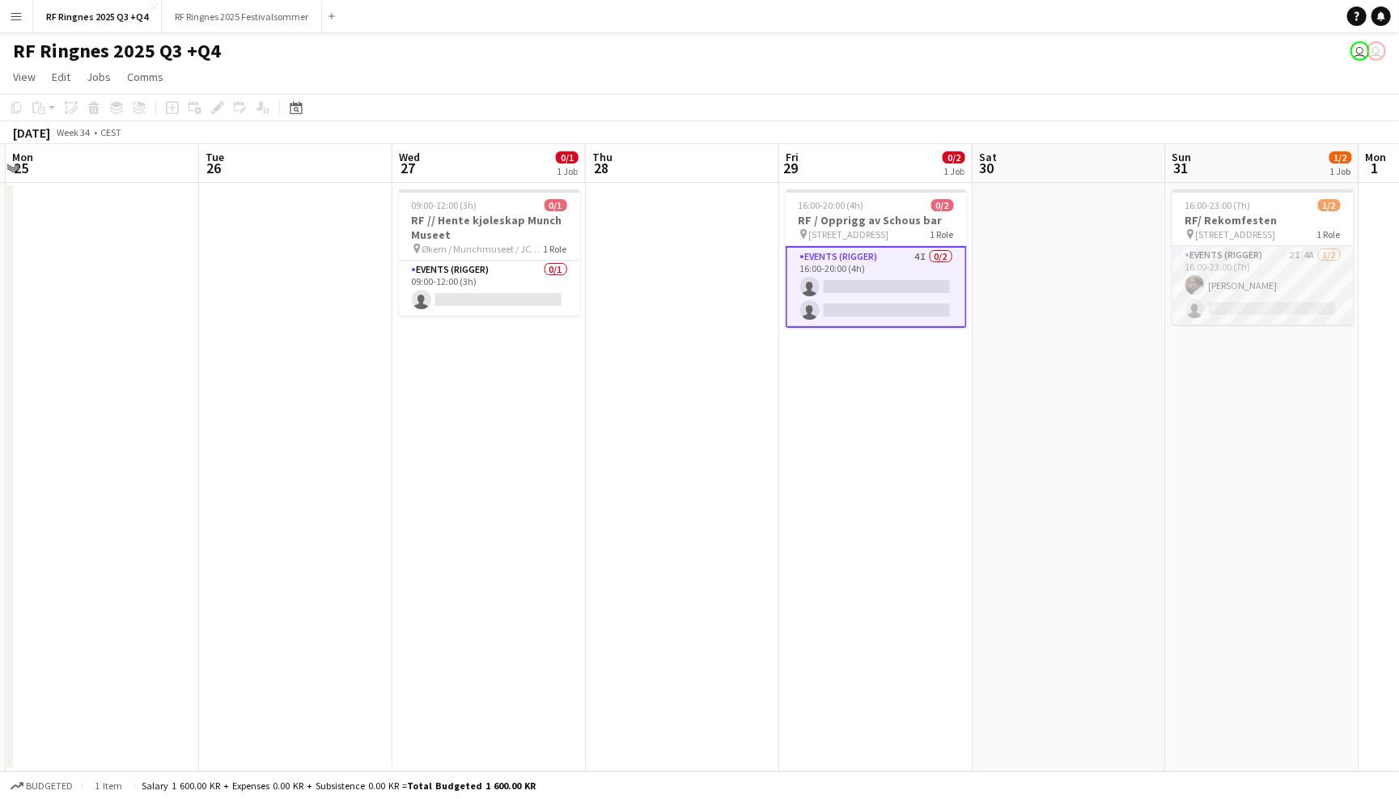
click at [1278, 258] on app-card-role "Events (Rigger) 2I 4A [DATE] 16:00-23:00 (7h) [PERSON_NAME] single-neutral-acti…" at bounding box center [1263, 285] width 181 height 78
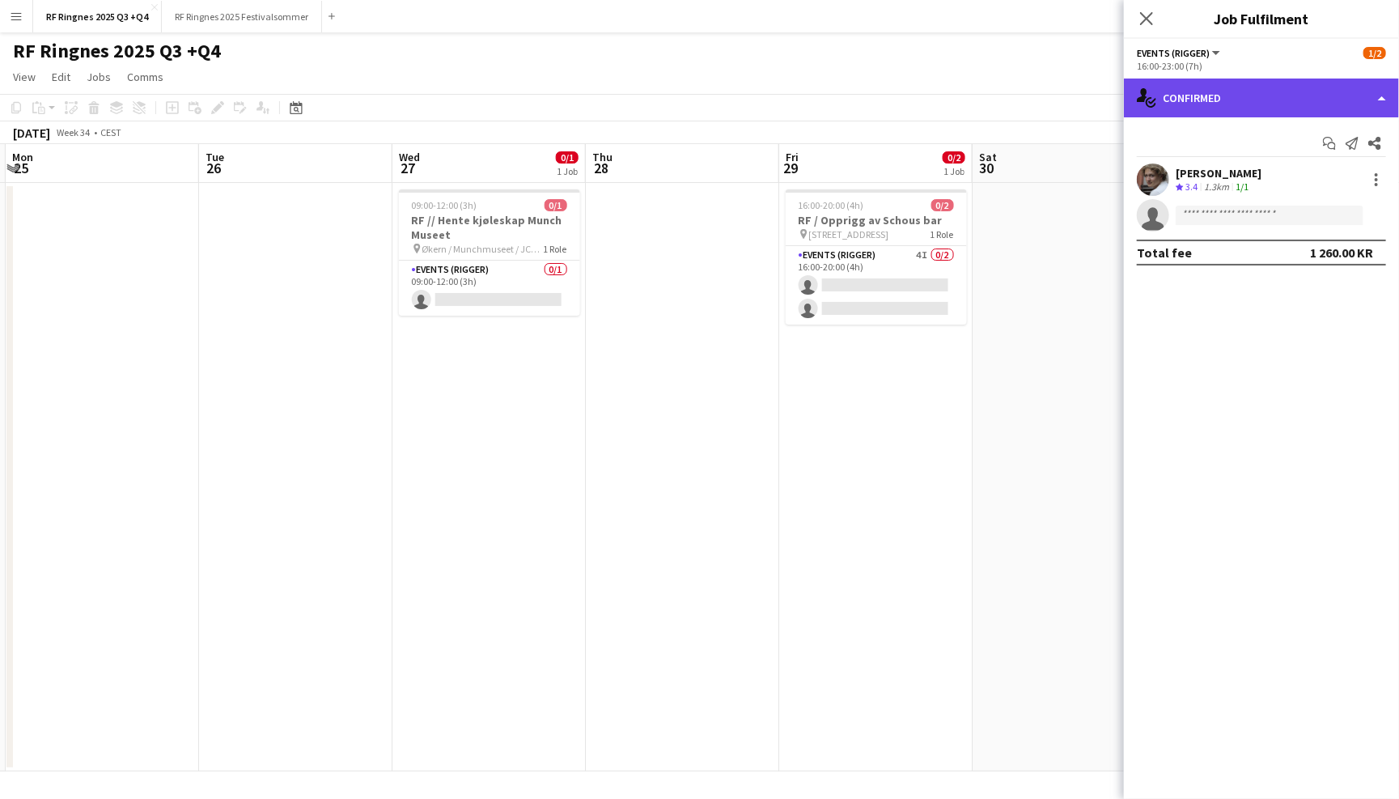
click at [1277, 105] on div "single-neutral-actions-check-2 Confirmed" at bounding box center [1261, 97] width 275 height 39
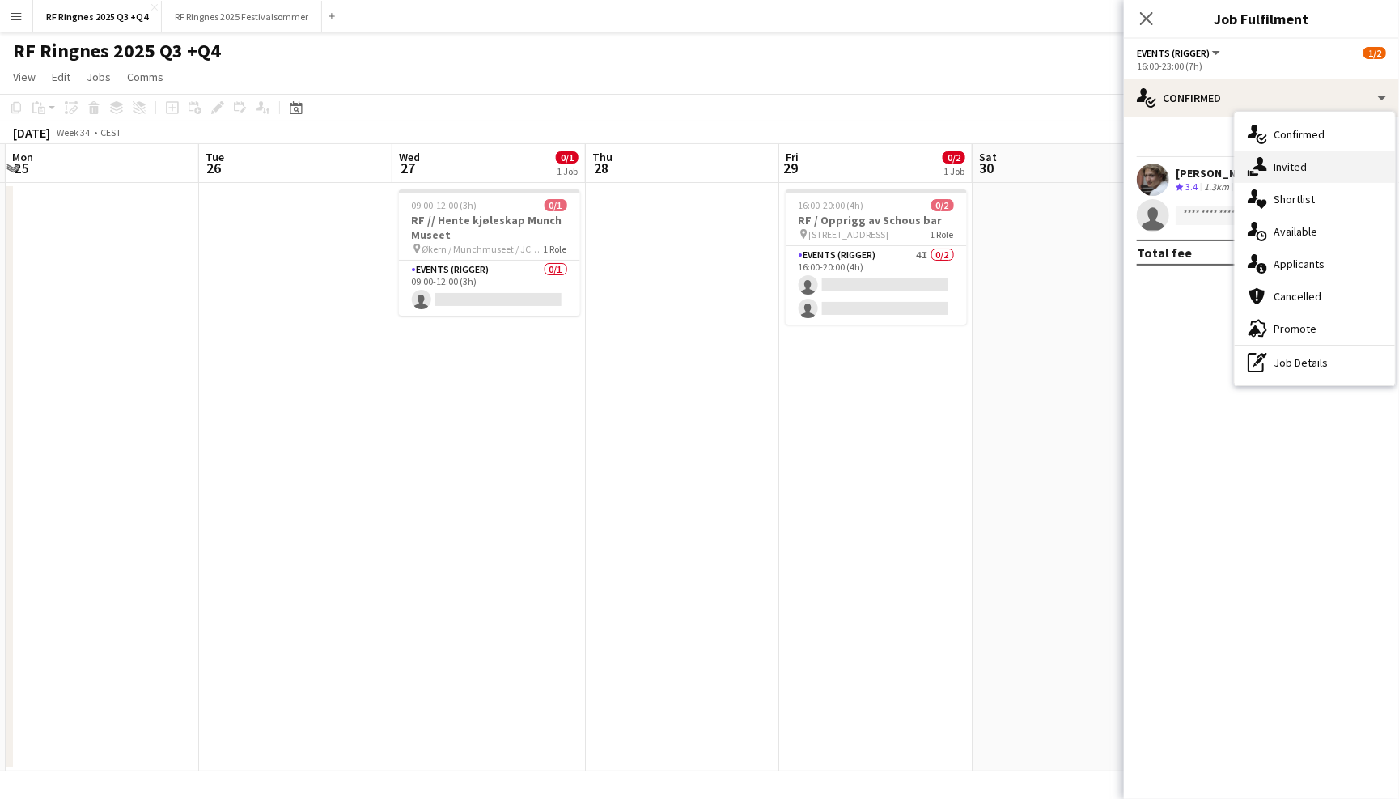
click at [1296, 173] on div "single-neutral-actions-share-1 Invited" at bounding box center [1315, 167] width 160 height 32
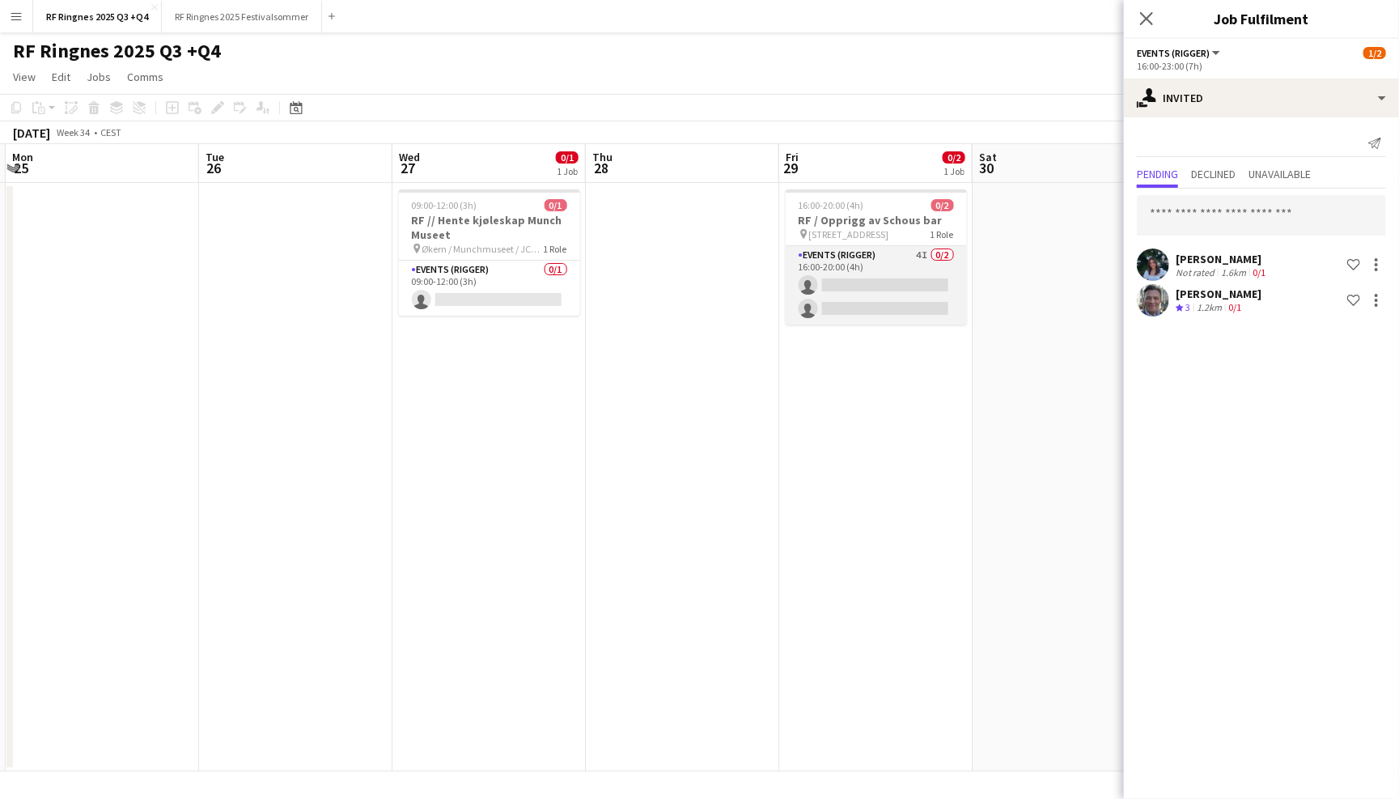
click at [887, 271] on app-card-role "Events (Rigger) 4I 0/2 16:00-20:00 (4h) single-neutral-actions single-neutral-a…" at bounding box center [876, 285] width 181 height 78
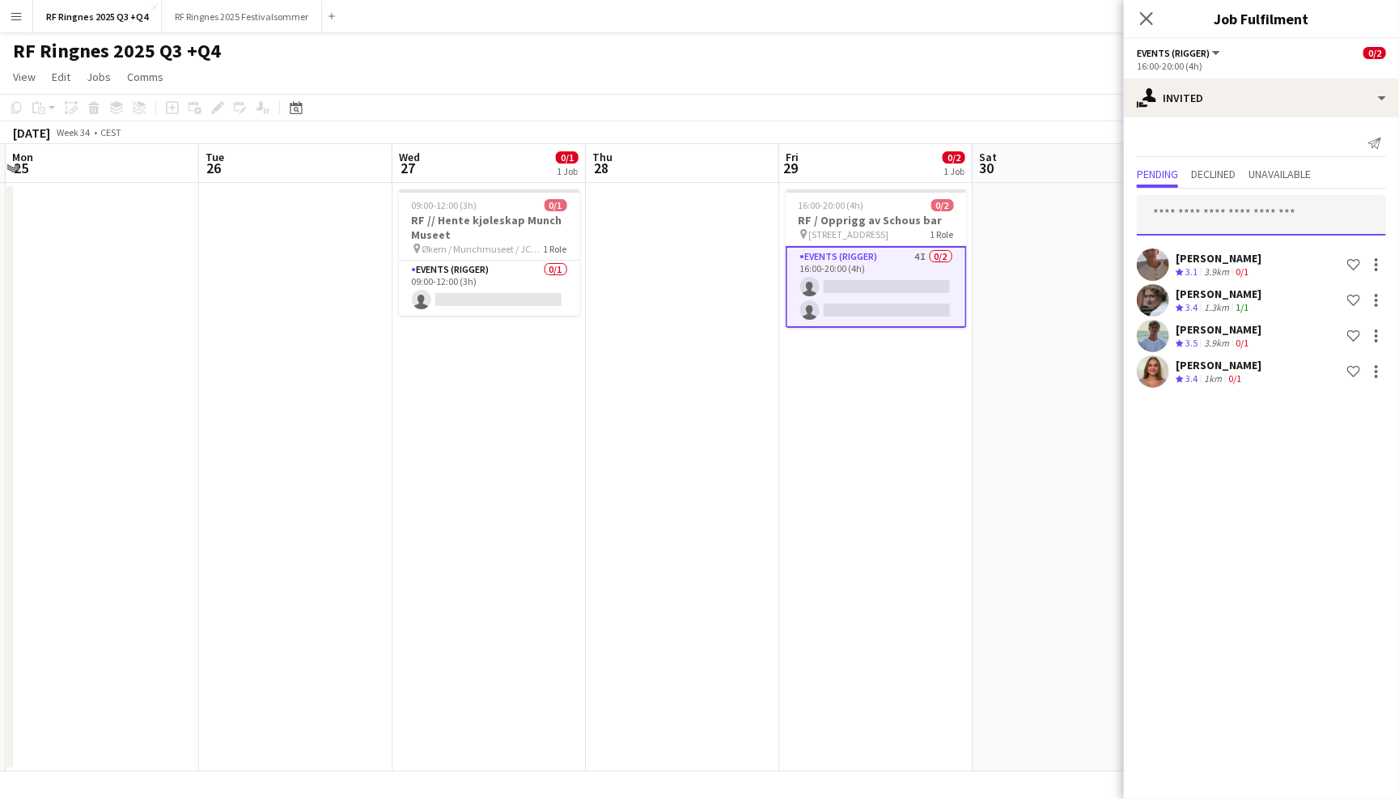
click at [1212, 214] on input "text" at bounding box center [1261, 215] width 249 height 40
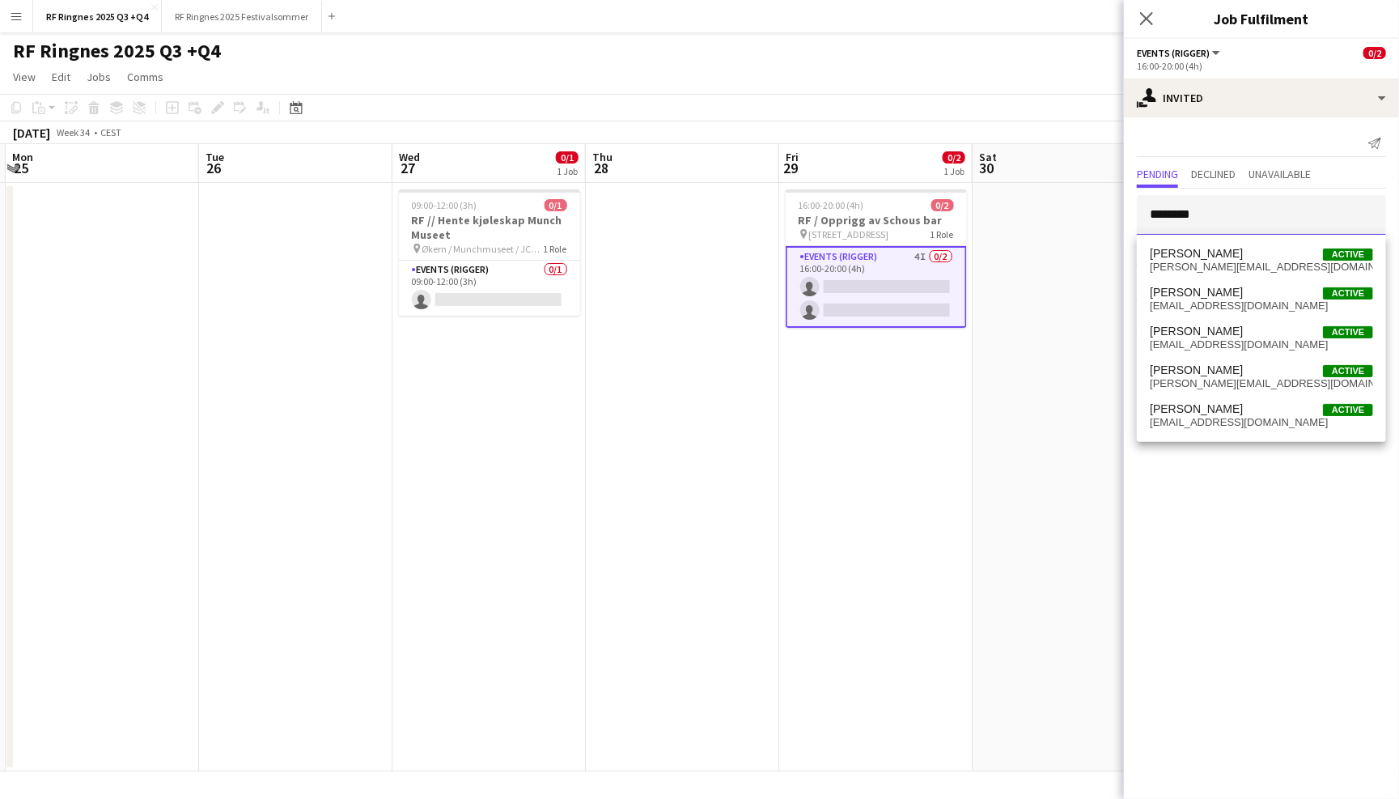
type input "********"
click at [1082, 44] on div "RF Ringnes 2025 Q3 +Q4 user user" at bounding box center [699, 47] width 1399 height 31
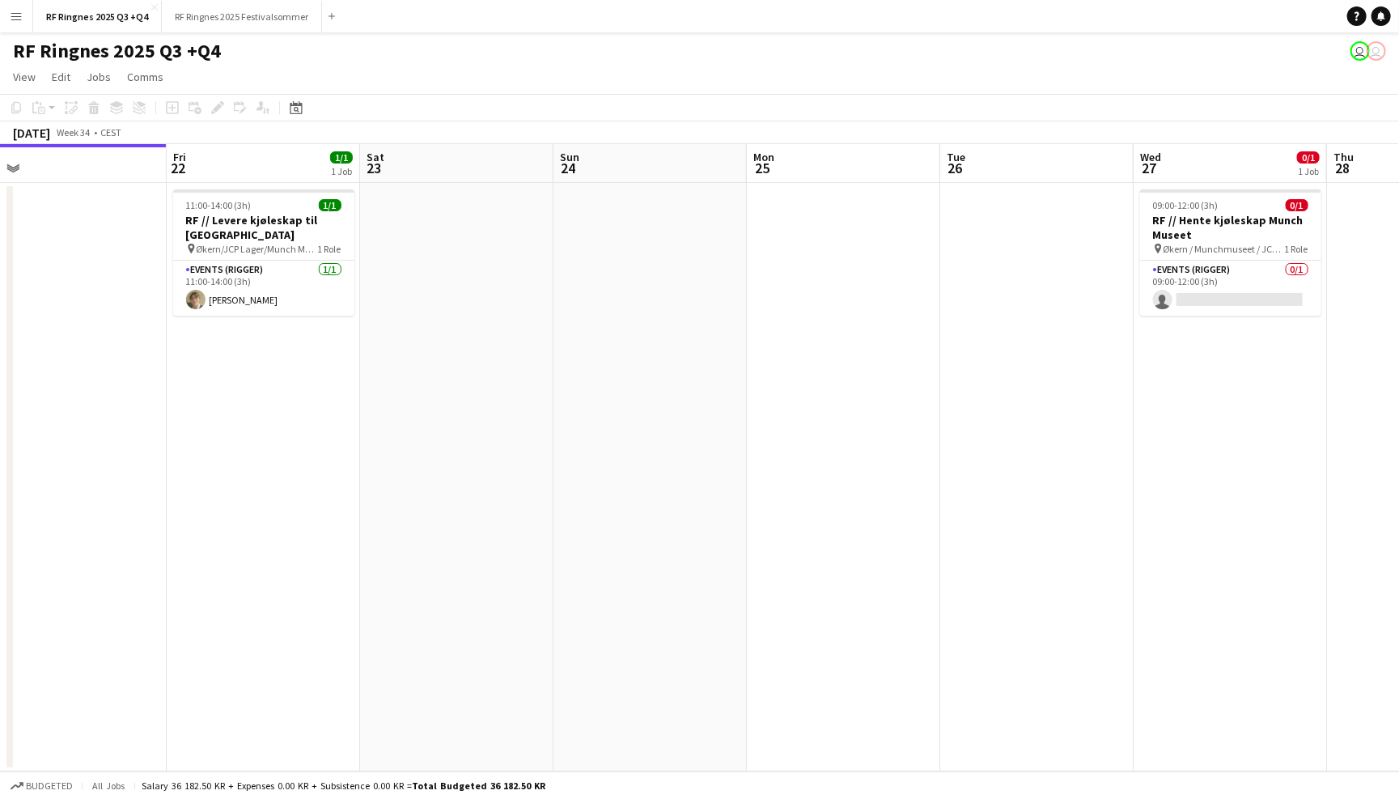
scroll to position [0, 386]
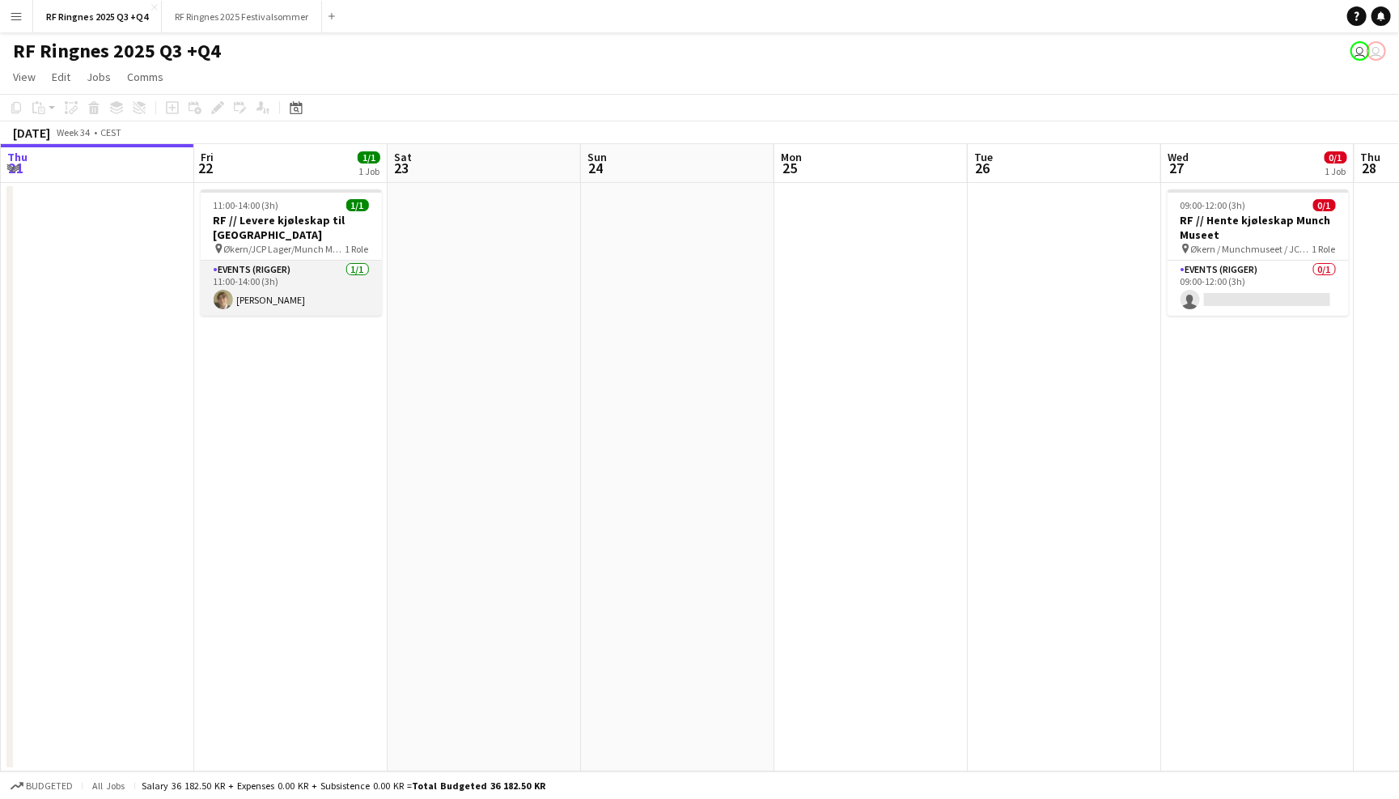
click at [284, 278] on app-card-role "Events (Rigger) [DATE] 11:00-14:00 (3h) [PERSON_NAME]" at bounding box center [291, 288] width 181 height 55
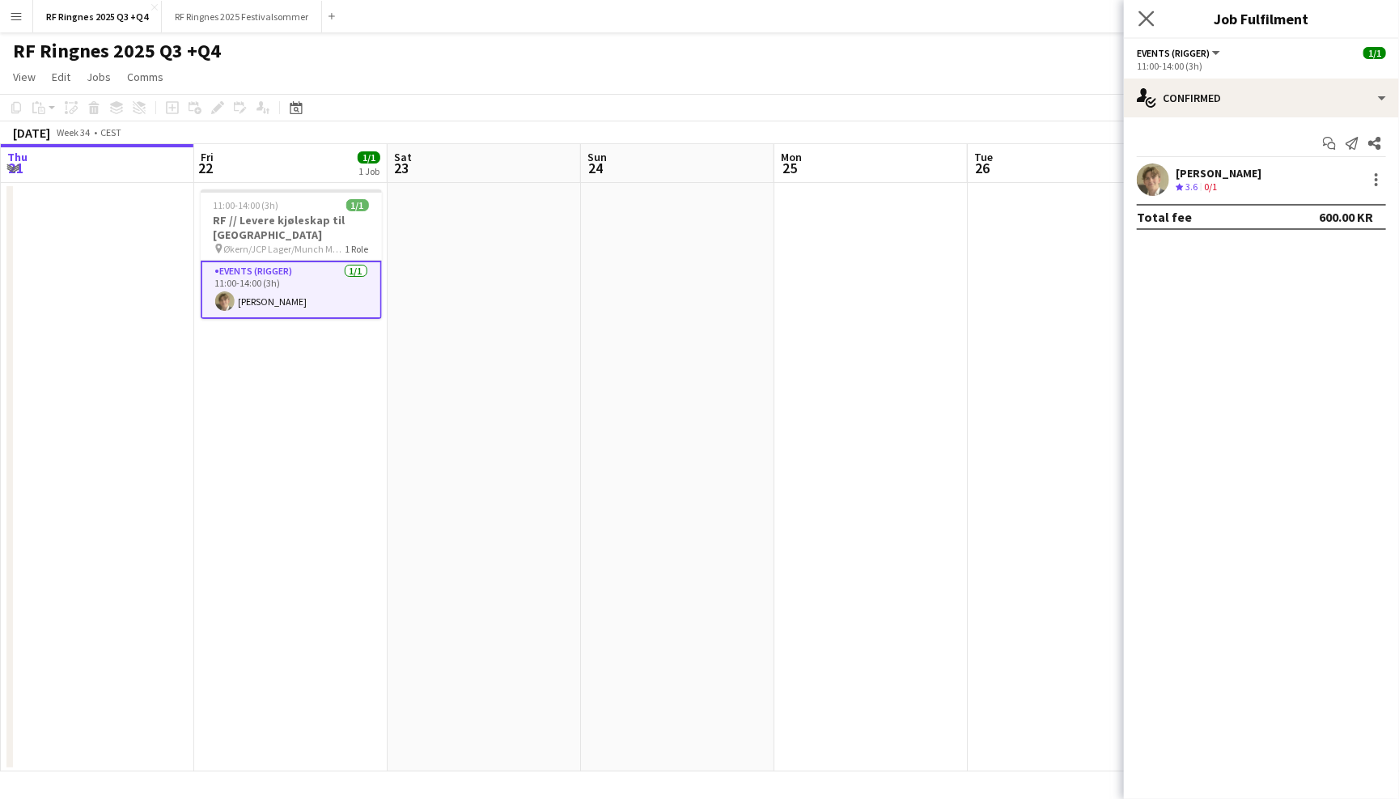
click at [1156, 19] on app-icon "Close pop-in" at bounding box center [1146, 18] width 23 height 23
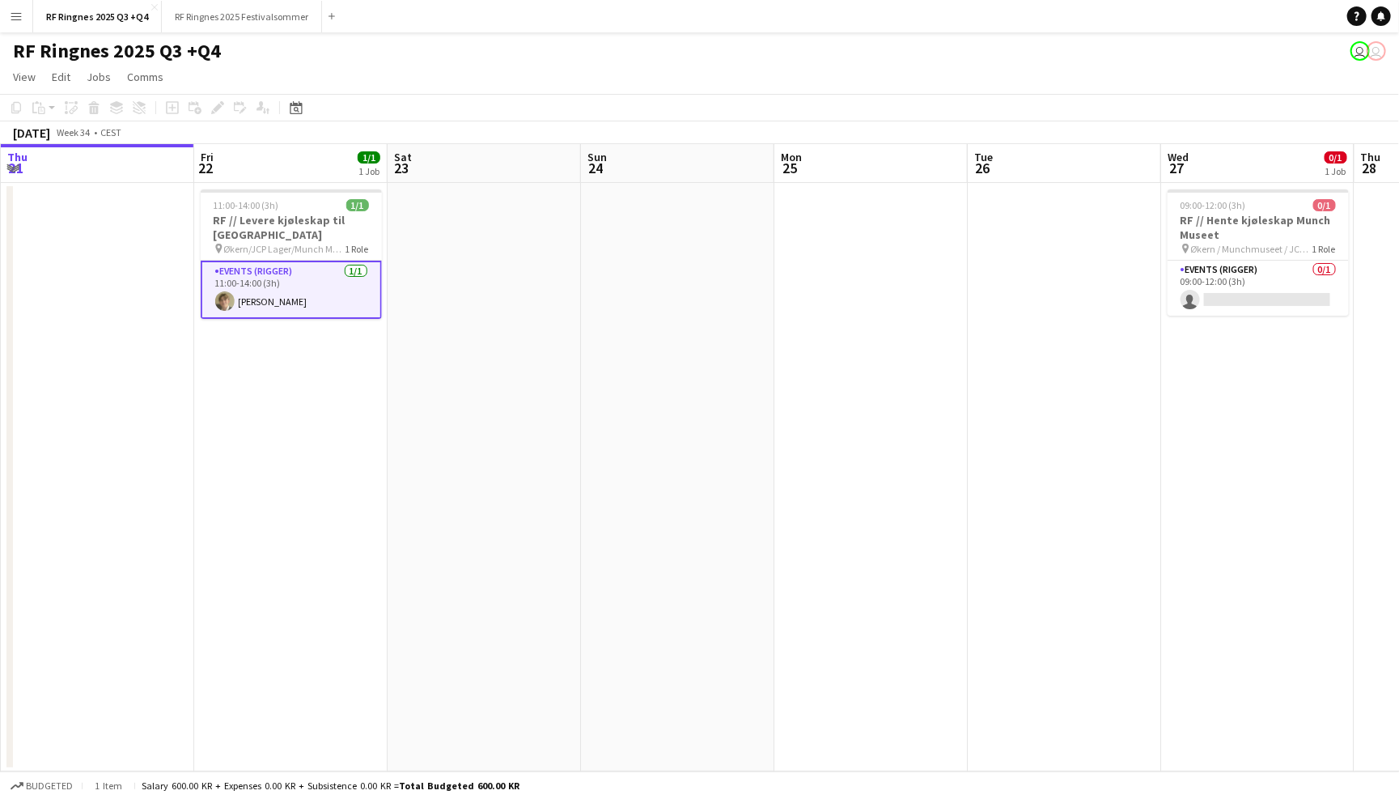
click at [1109, 31] on app-navbar "Menu Boards Boards Boards All jobs Status Workforce Workforce My Workforce Recr…" at bounding box center [699, 16] width 1399 height 32
